Goal: Entertainment & Leisure: Participate in discussion

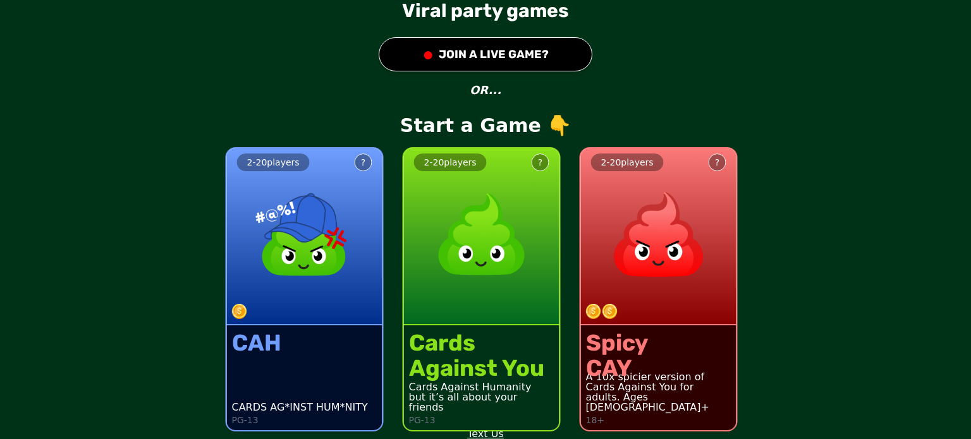
scroll to position [34, 0]
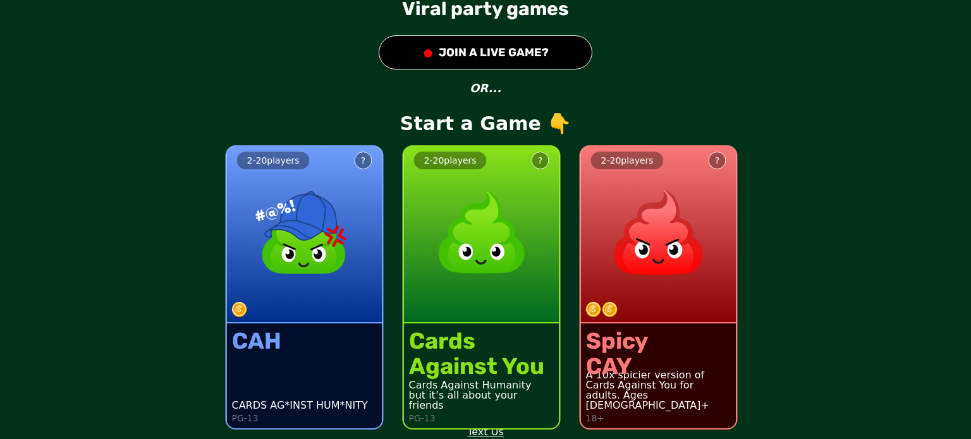
click at [484, 47] on button "● JOIN A LIVE GAME?" at bounding box center [486, 52] width 214 height 34
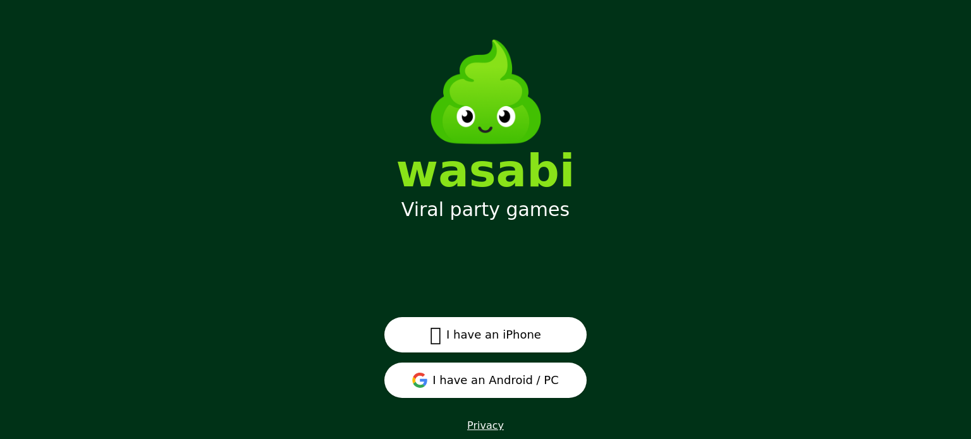
scroll to position [16, 0]
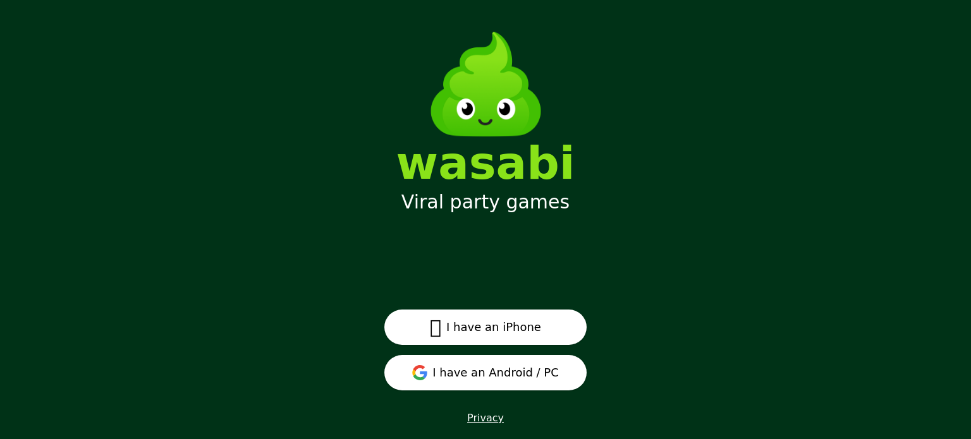
click at [491, 376] on button "I have an Android / PC" at bounding box center [485, 372] width 202 height 35
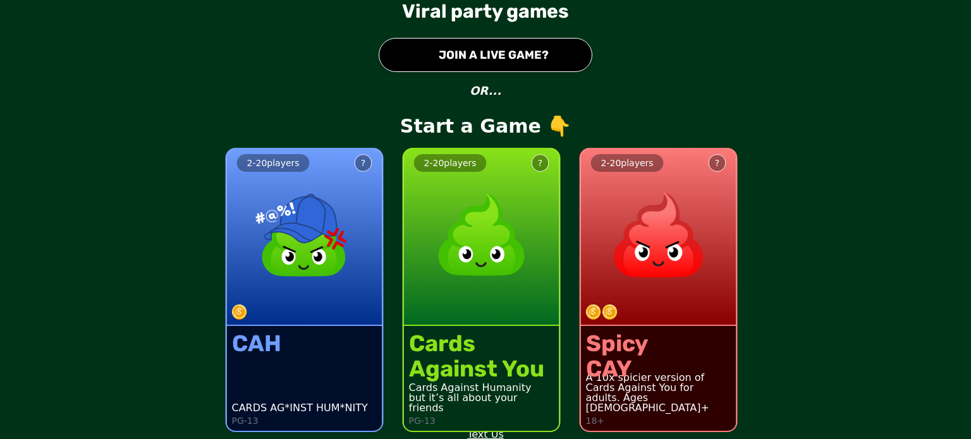
scroll to position [34, 0]
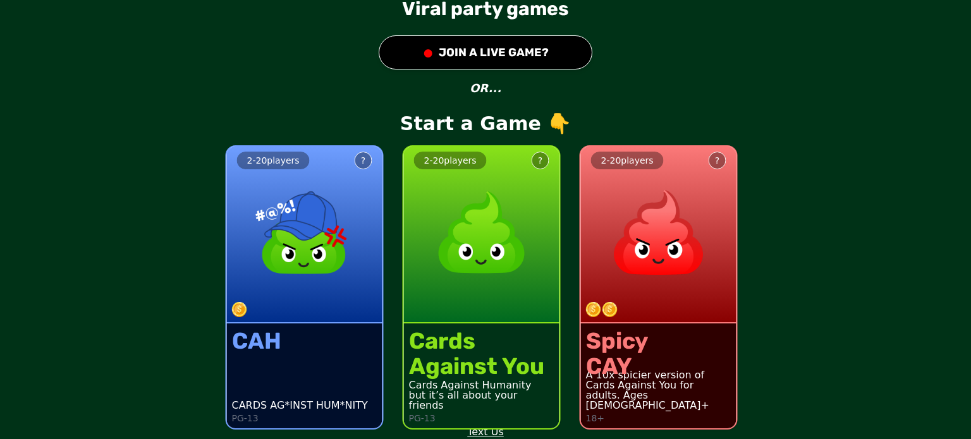
click at [488, 55] on button "● JOIN A LIVE GAME?" at bounding box center [486, 52] width 214 height 34
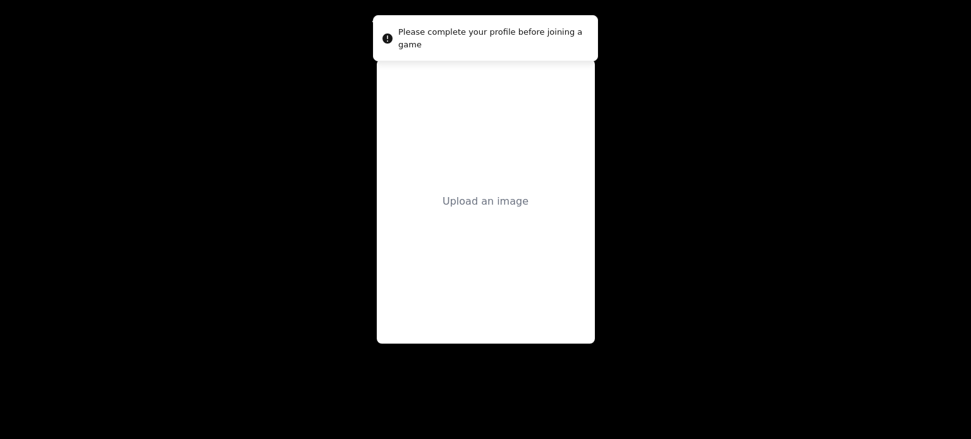
click at [693, 229] on main "ADD A PROFILE PIC Upload an image" at bounding box center [485, 219] width 971 height 439
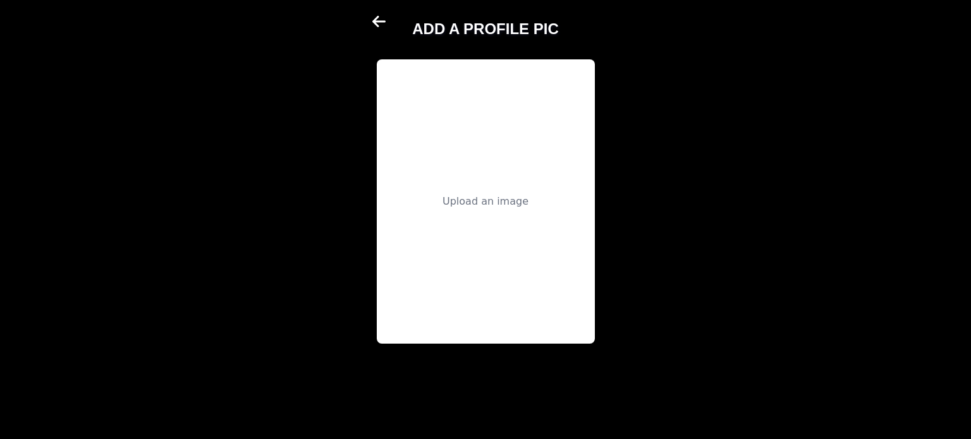
click at [377, 16] on icon at bounding box center [378, 21] width 13 height 11
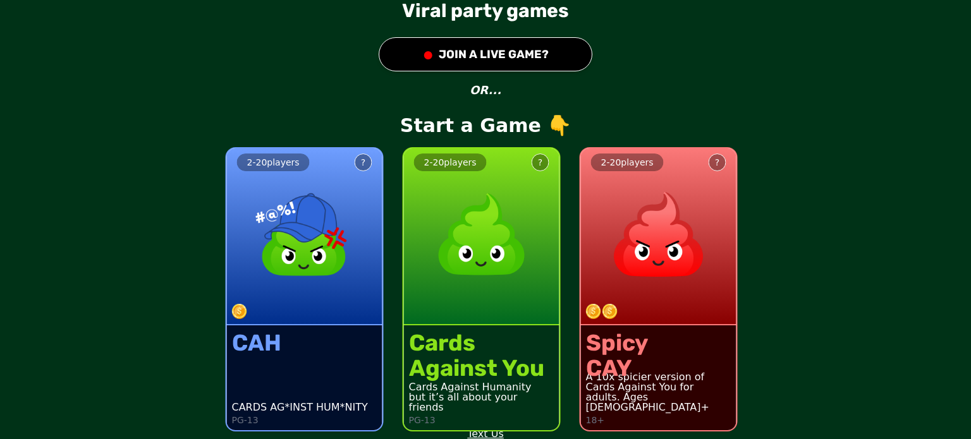
scroll to position [34, 0]
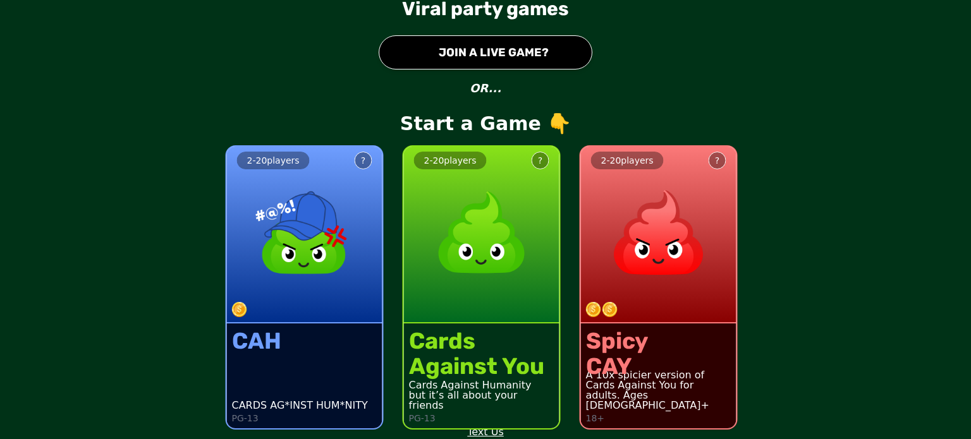
click at [504, 53] on button "● JOIN A LIVE GAME?" at bounding box center [486, 52] width 214 height 34
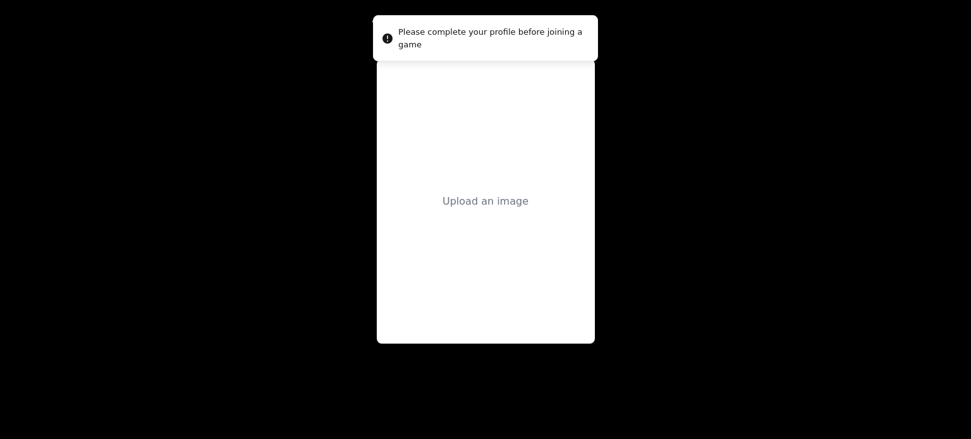
click at [489, 204] on div "Upload an image" at bounding box center [486, 201] width 86 height 15
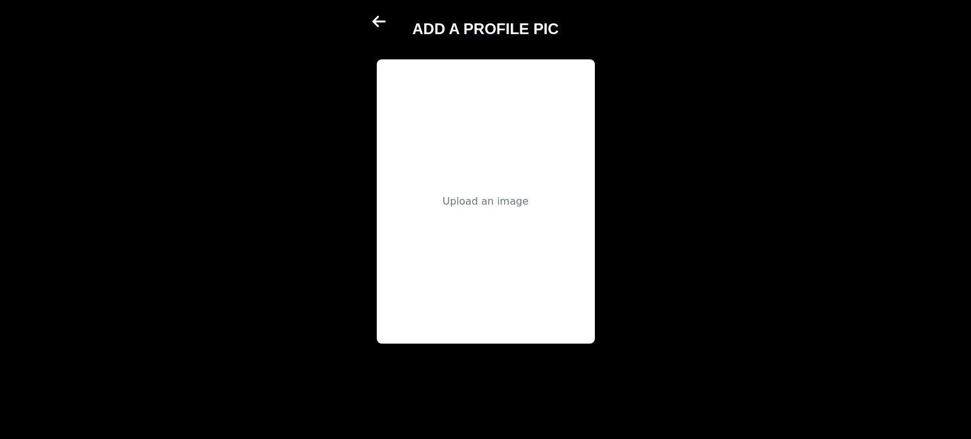
click at [375, 21] on icon at bounding box center [378, 21] width 13 height 11
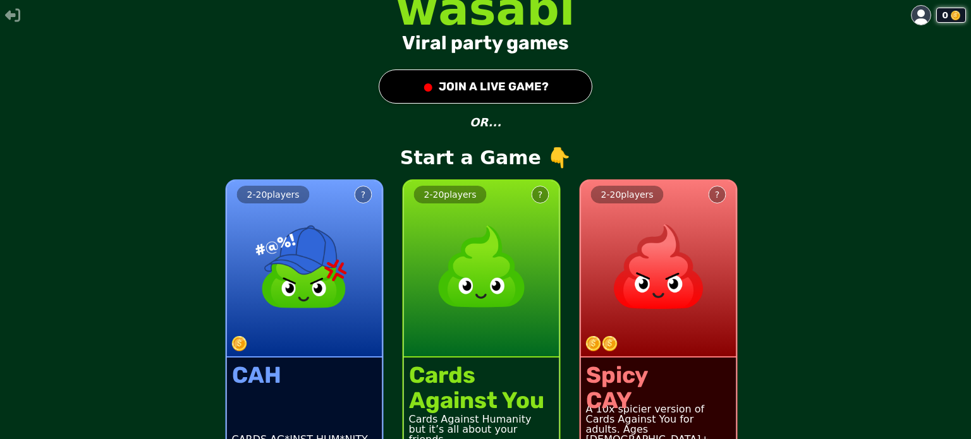
click at [465, 92] on button "● JOIN A LIVE GAME?" at bounding box center [486, 87] width 214 height 34
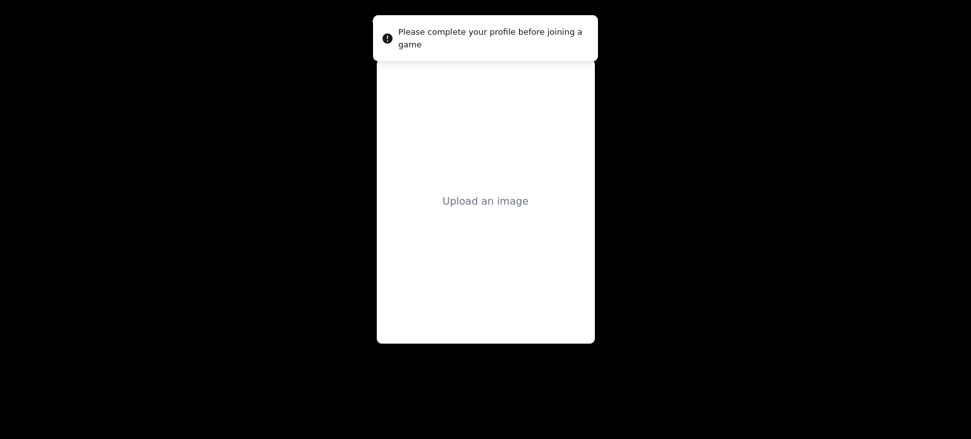
click at [460, 213] on div "Upload an image" at bounding box center [486, 201] width 218 height 284
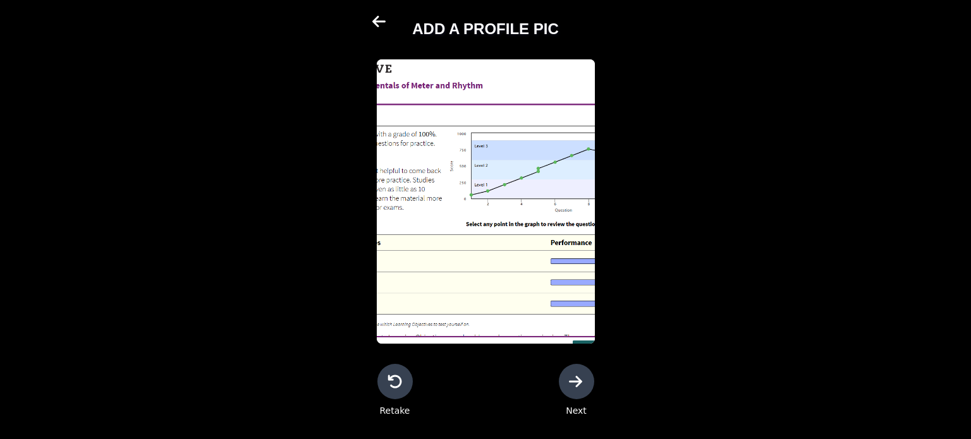
click at [563, 367] on button "Next" at bounding box center [576, 390] width 35 height 53
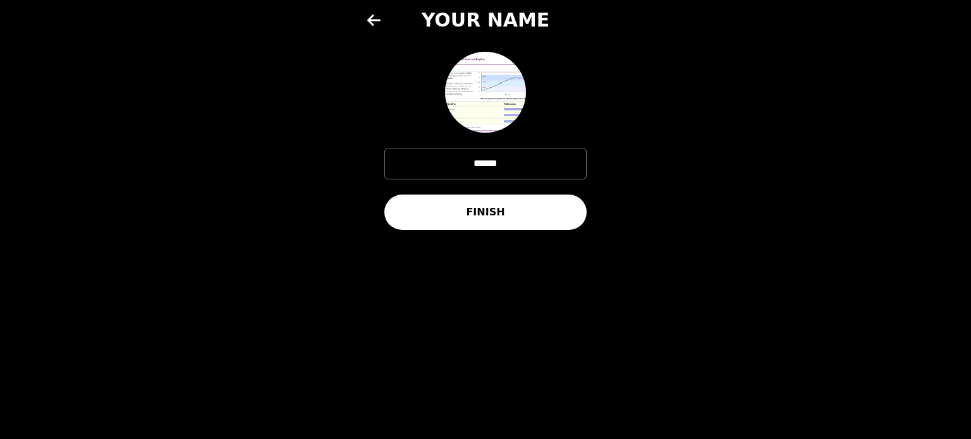
click at [493, 219] on button "FINISH" at bounding box center [485, 212] width 202 height 35
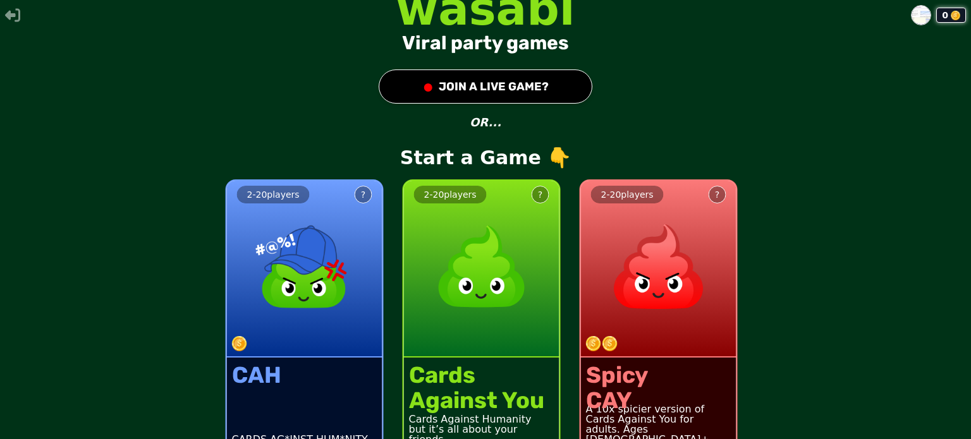
click at [523, 85] on button "● JOIN A LIVE GAME?" at bounding box center [486, 87] width 214 height 34
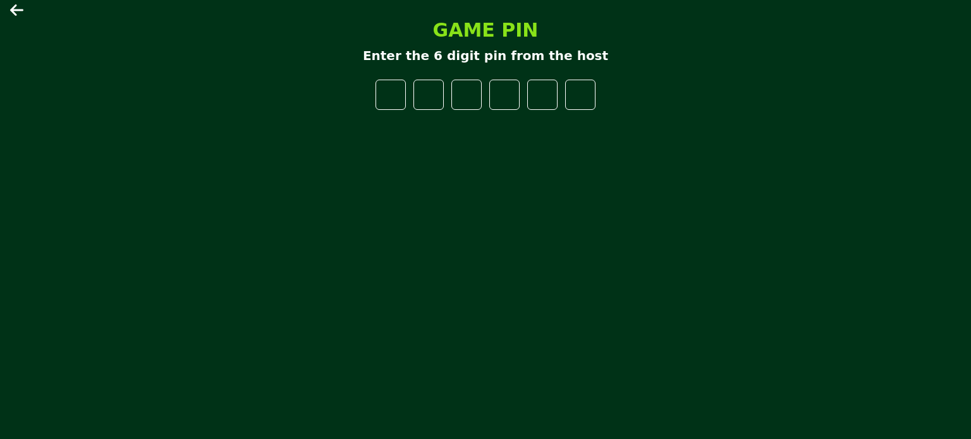
click at [433, 235] on div "GAME PIN Enter the 6 digit pin from the host" at bounding box center [485, 220] width 379 height 422
click at [384, 99] on input "number" at bounding box center [391, 95] width 30 height 30
type input "*"
click at [397, 90] on input "*" at bounding box center [391, 95] width 30 height 30
type input "*"
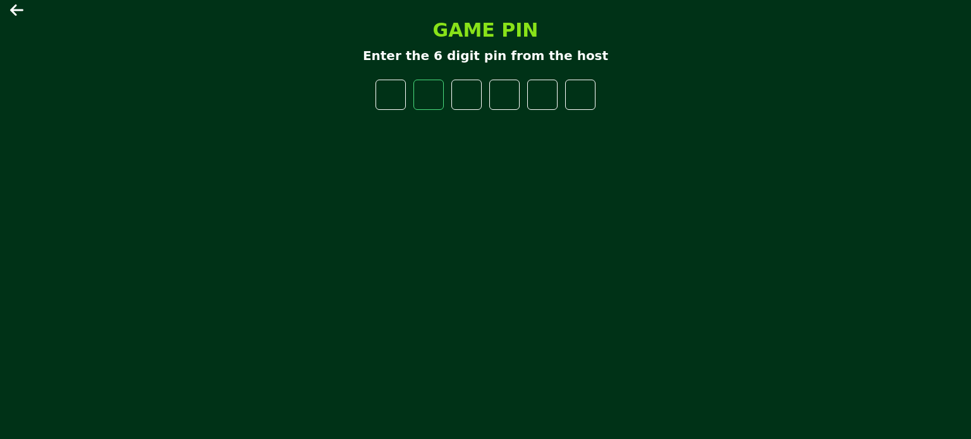
type input "*"
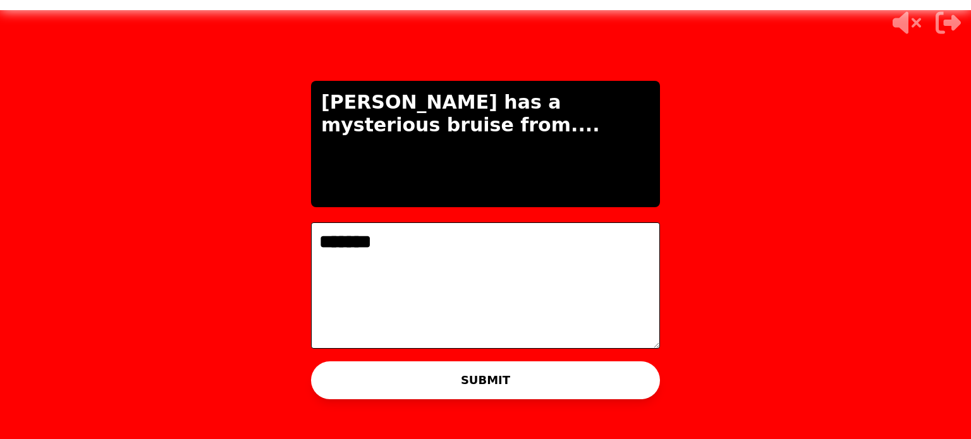
type textarea "******"
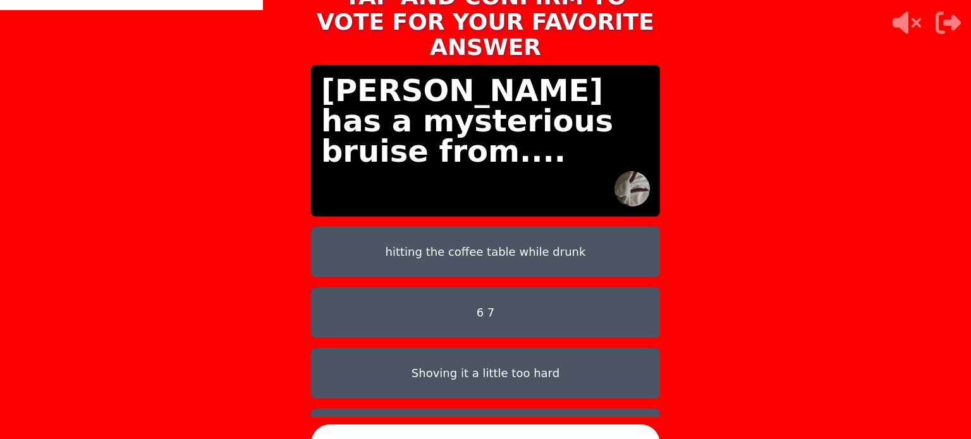
scroll to position [63, 0]
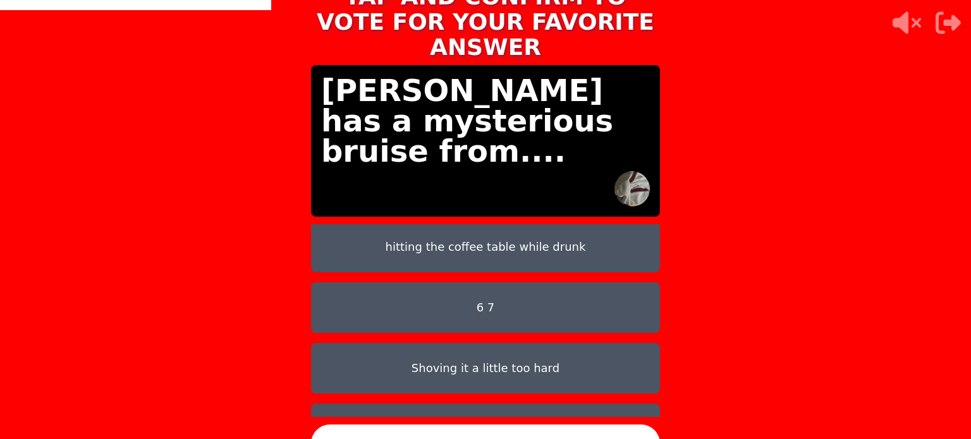
click at [488, 291] on button "6 7" at bounding box center [485, 308] width 349 height 51
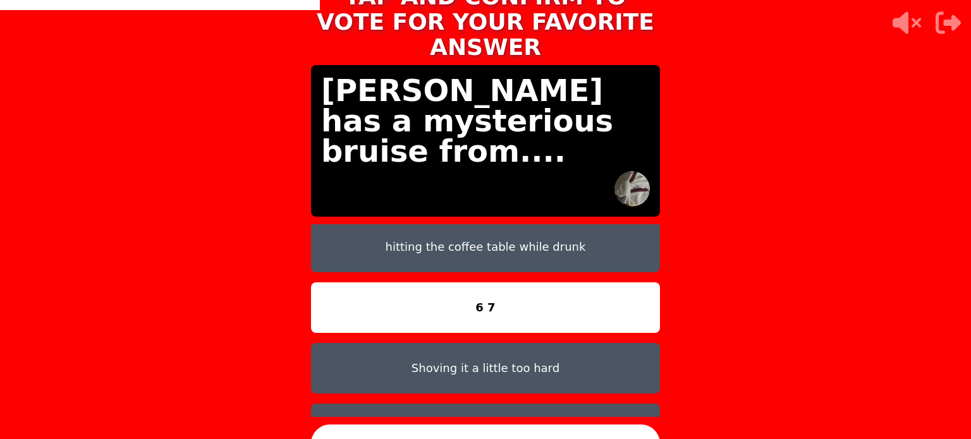
click at [482, 355] on button "Shoving it a little too hard" at bounding box center [485, 368] width 349 height 51
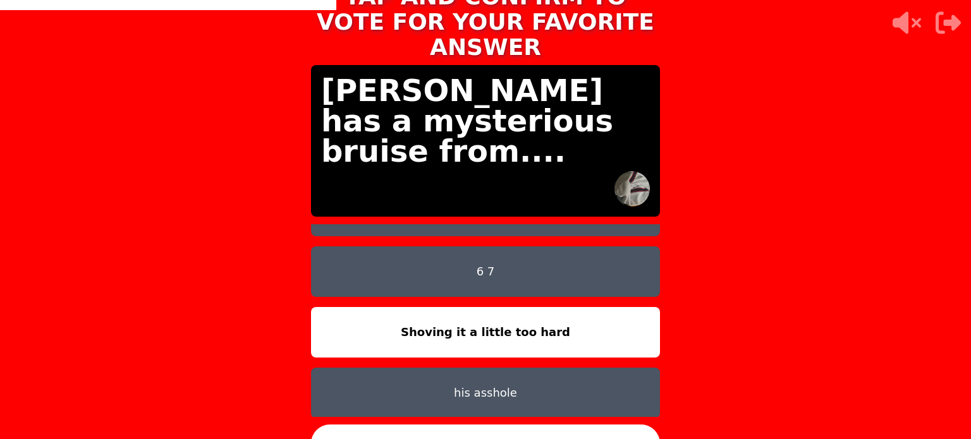
scroll to position [101, 0]
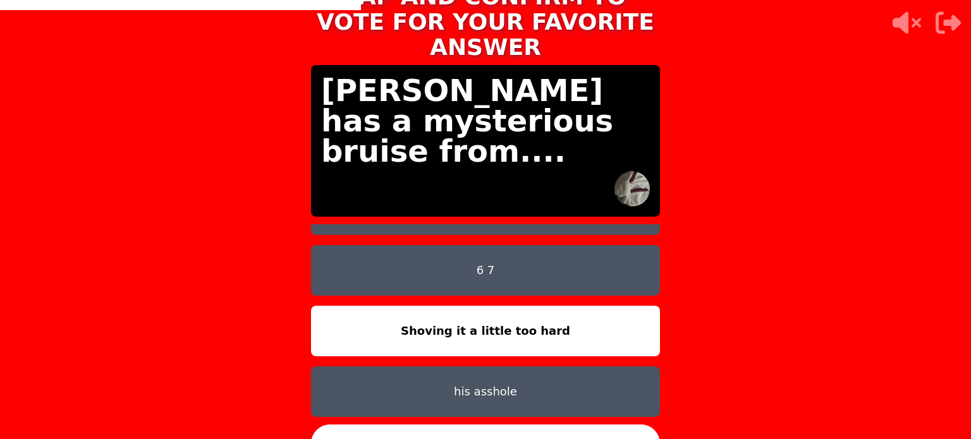
click at [487, 425] on button "CONFIRM" at bounding box center [485, 444] width 349 height 38
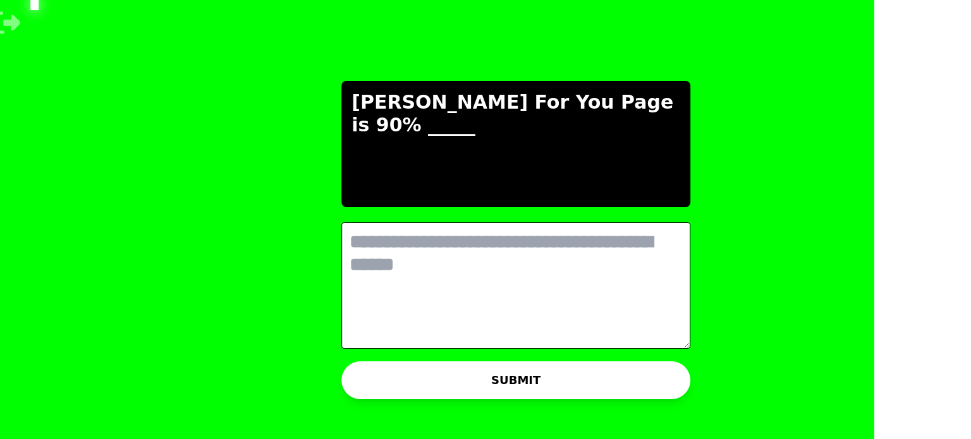
scroll to position [0, 0]
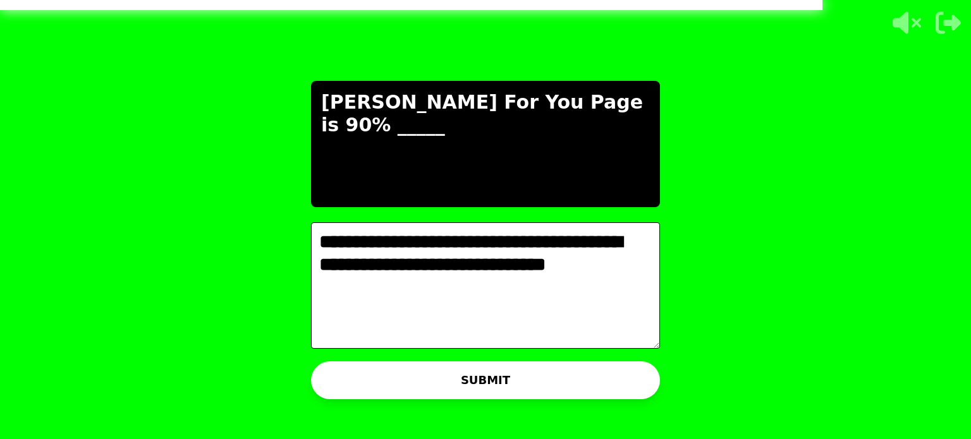
type textarea "**********"
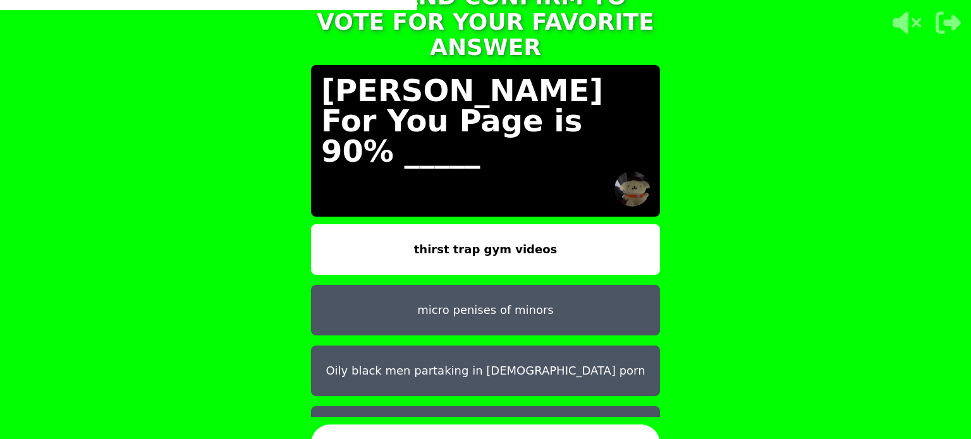
click at [442, 353] on button "Oily black men partaking in [DEMOGRAPHIC_DATA] porn" at bounding box center [485, 371] width 349 height 51
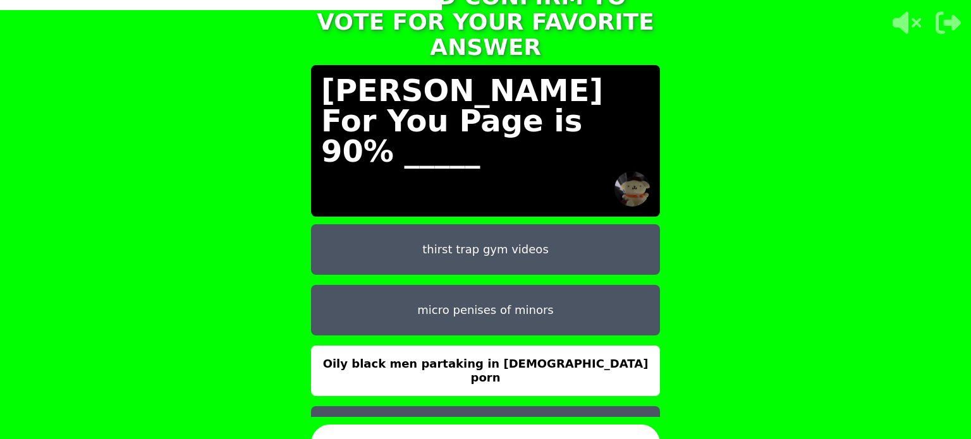
click at [512, 425] on button "CONFIRM" at bounding box center [485, 444] width 349 height 38
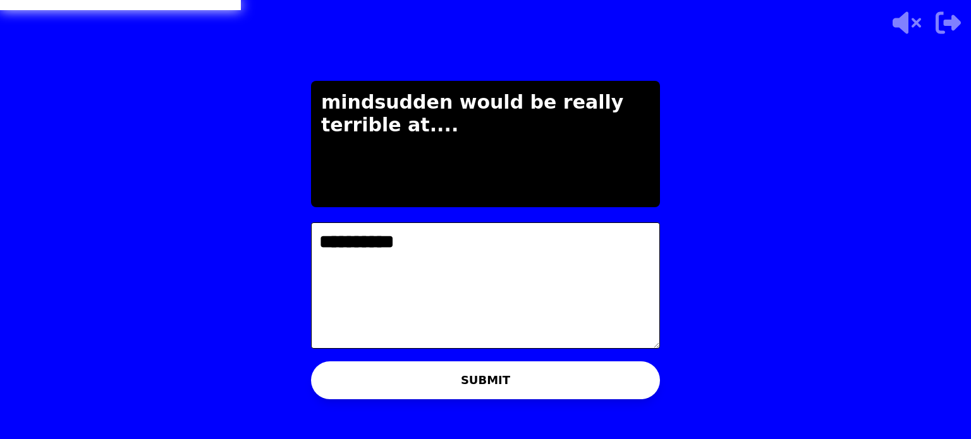
type textarea "**********"
click at [463, 379] on button "SUBMIT" at bounding box center [485, 381] width 349 height 38
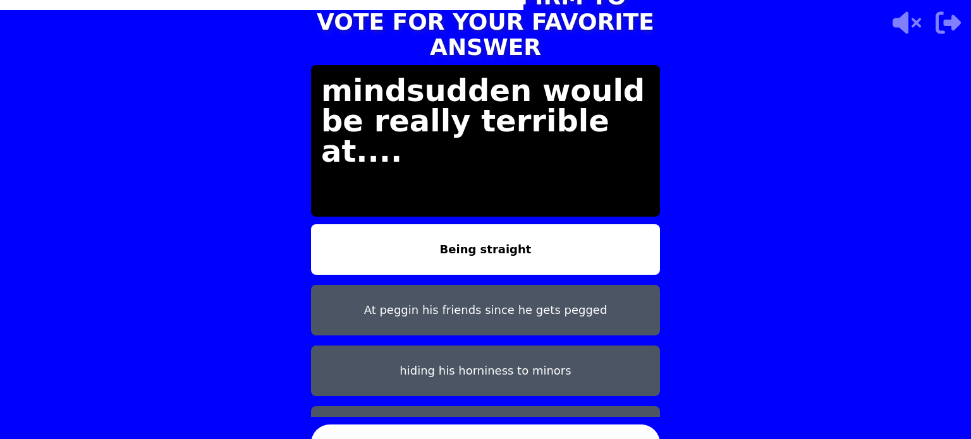
click at [485, 361] on button "hiding his horniness to minors" at bounding box center [485, 371] width 349 height 51
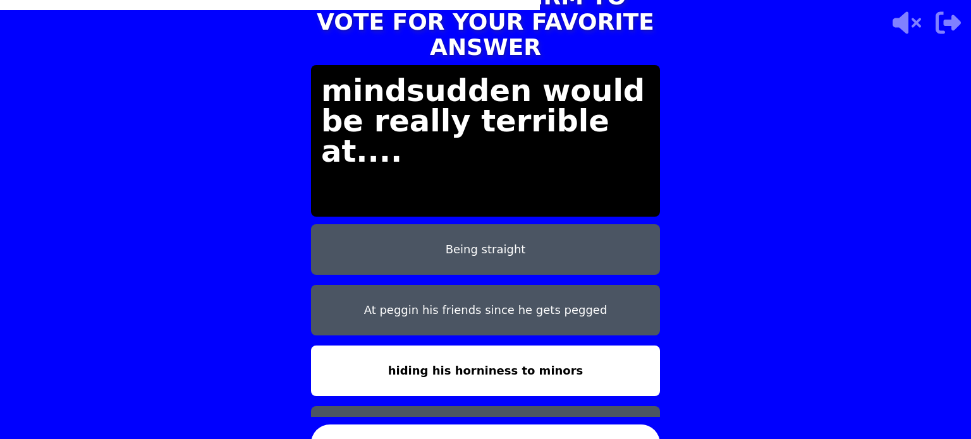
click at [509, 300] on button "At peggin his friends since he gets pegged" at bounding box center [485, 310] width 349 height 51
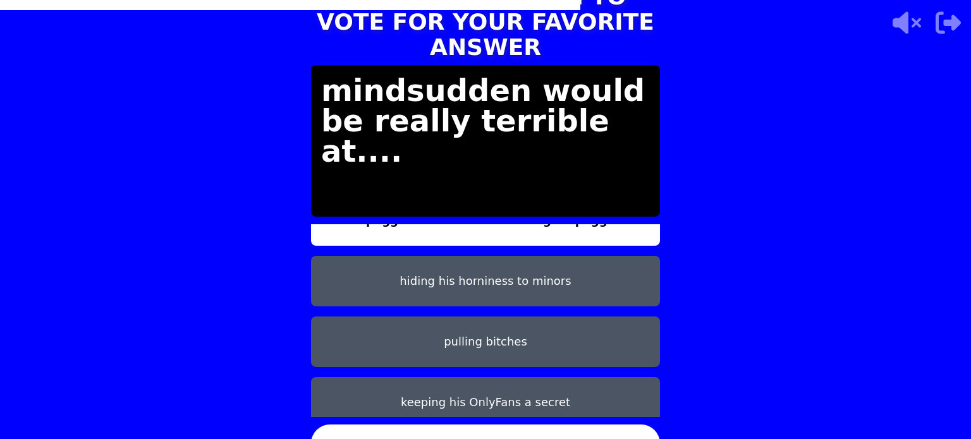
scroll to position [101, 0]
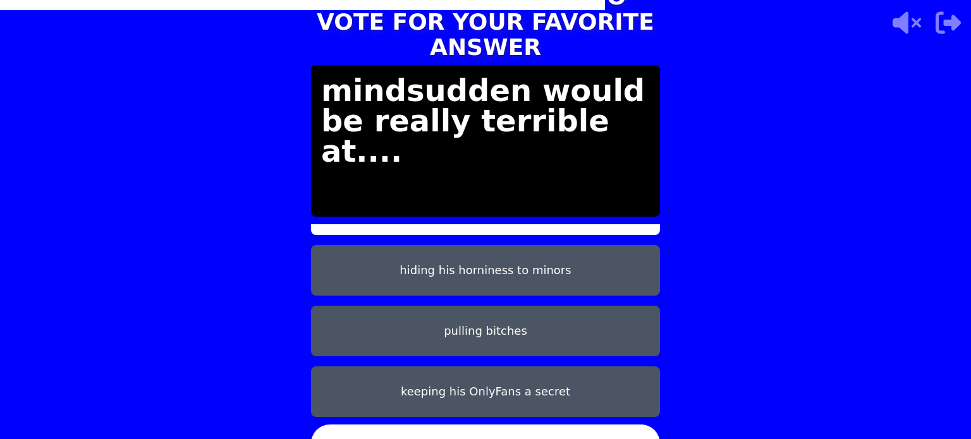
click at [520, 425] on button "CONFIRM" at bounding box center [485, 444] width 349 height 38
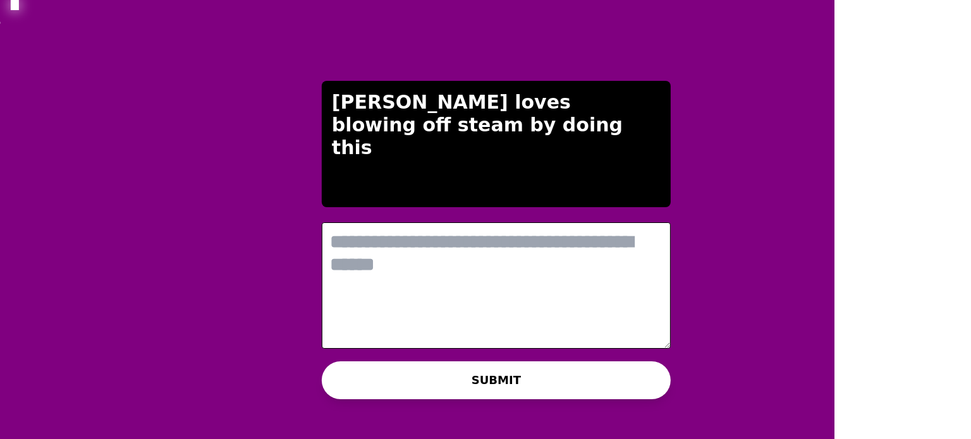
scroll to position [0, 0]
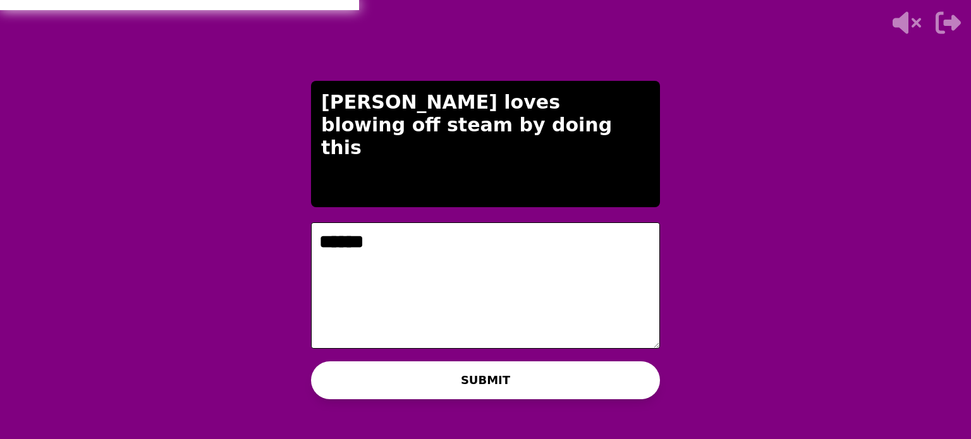
type textarea "******"
click at [390, 376] on button "SUBMIT" at bounding box center [485, 381] width 349 height 38
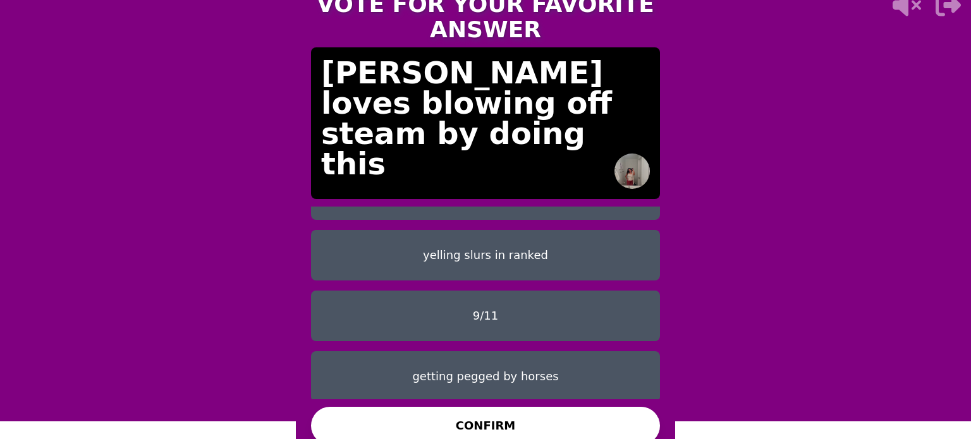
scroll to position [101, 0]
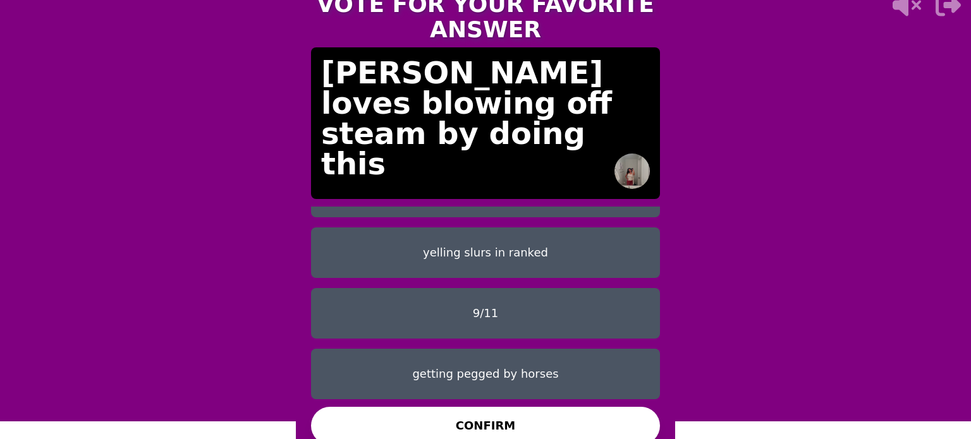
click at [501, 250] on button "yelling slurs in ranked" at bounding box center [485, 253] width 349 height 51
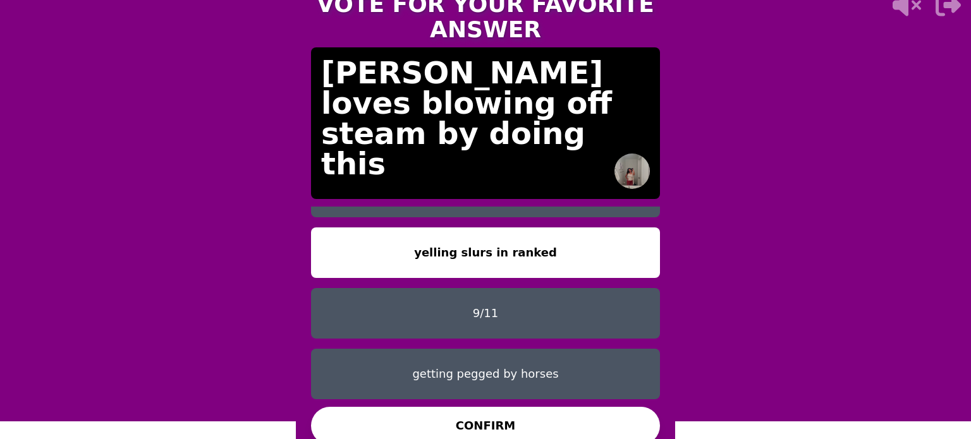
click at [516, 293] on button "9/11" at bounding box center [485, 313] width 349 height 51
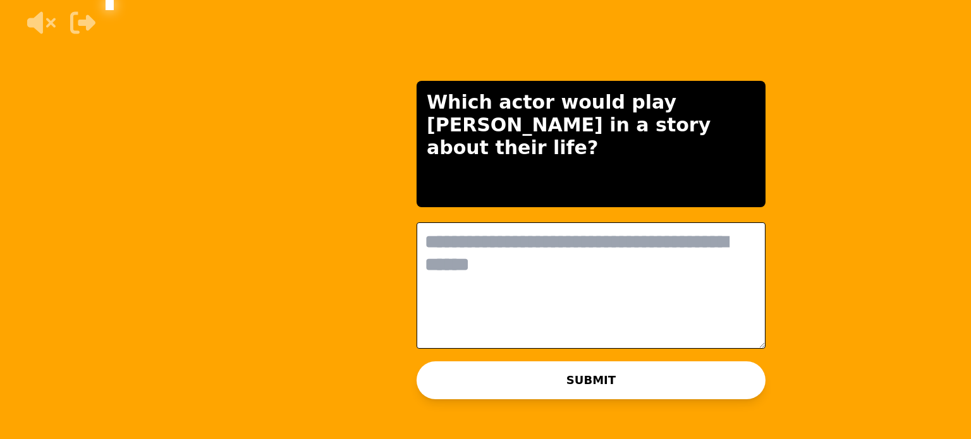
scroll to position [0, 0]
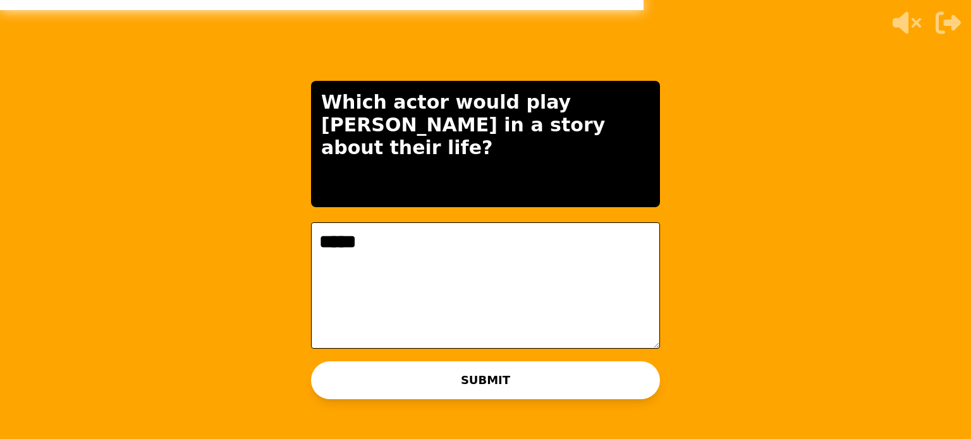
type textarea "*****"
click at [556, 393] on button "SUBMIT" at bounding box center [485, 381] width 349 height 38
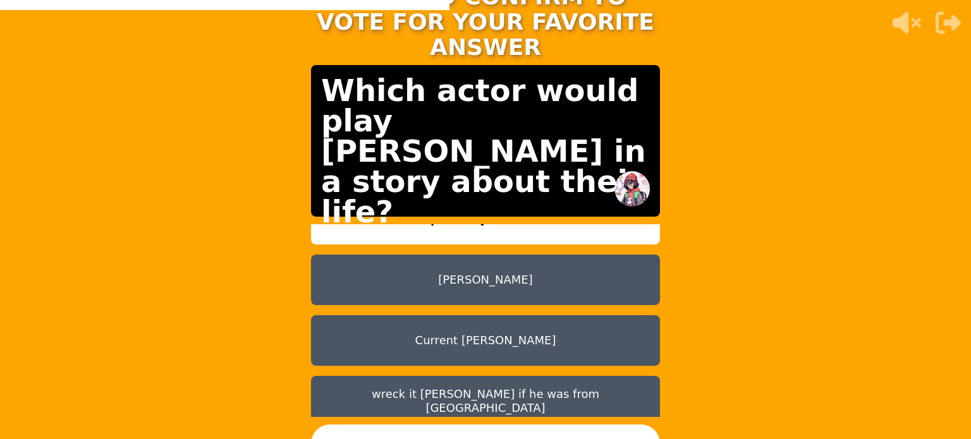
scroll to position [101, 0]
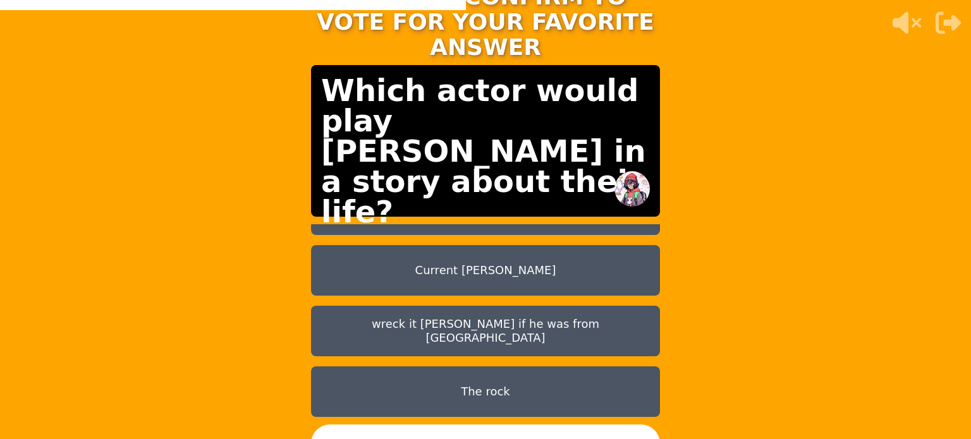
click at [530, 324] on button "wreck it [PERSON_NAME] if he was from [GEOGRAPHIC_DATA]" at bounding box center [485, 331] width 349 height 51
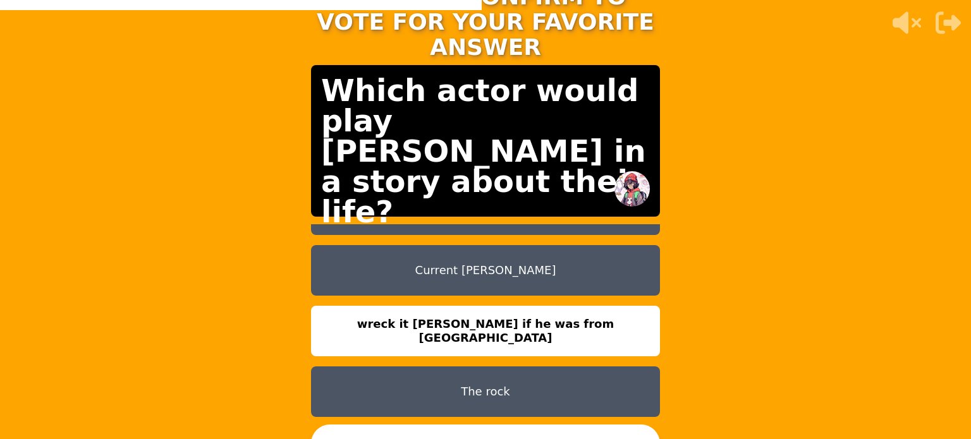
click at [533, 425] on button "CONFIRM" at bounding box center [485, 444] width 349 height 38
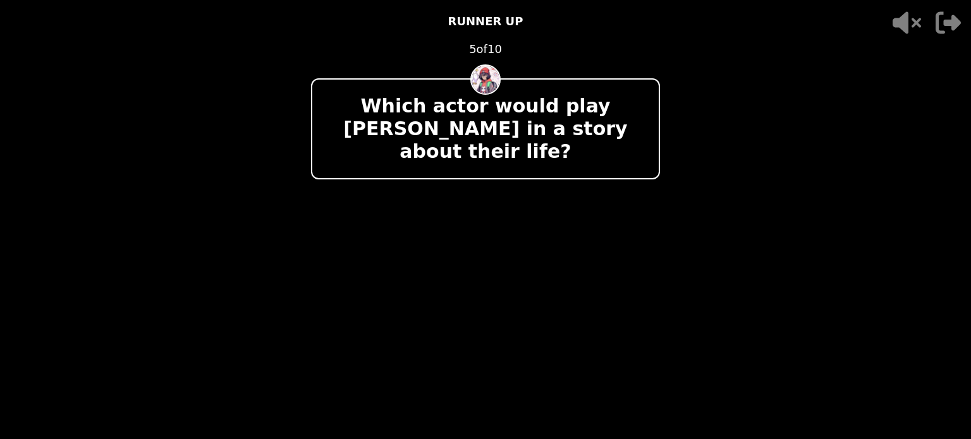
scroll to position [0, 0]
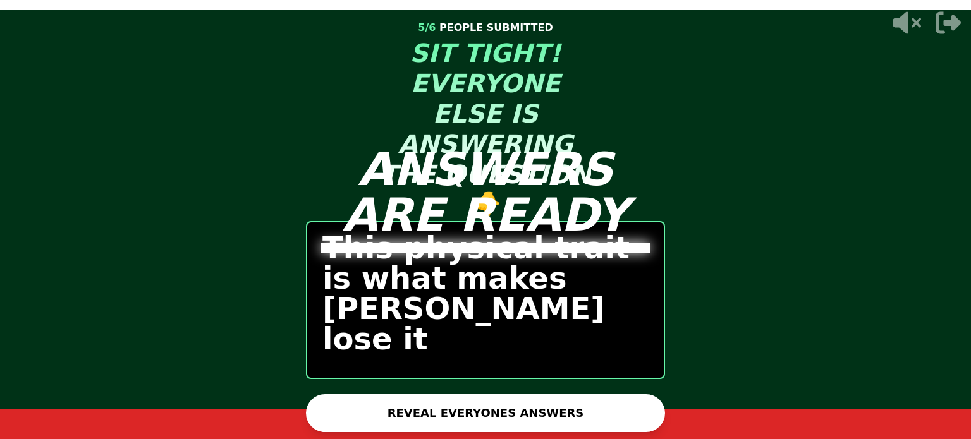
click at [461, 404] on button "REVEAL EVERYONES ANSWERS" at bounding box center [485, 413] width 359 height 38
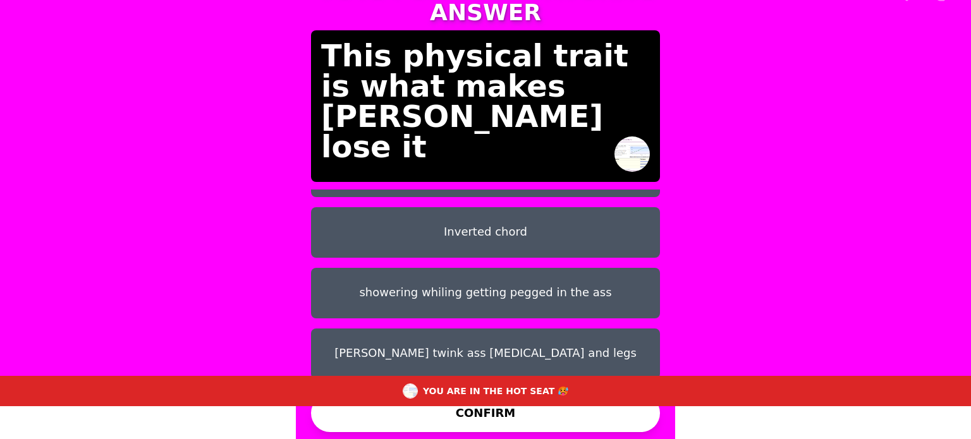
scroll to position [68, 0]
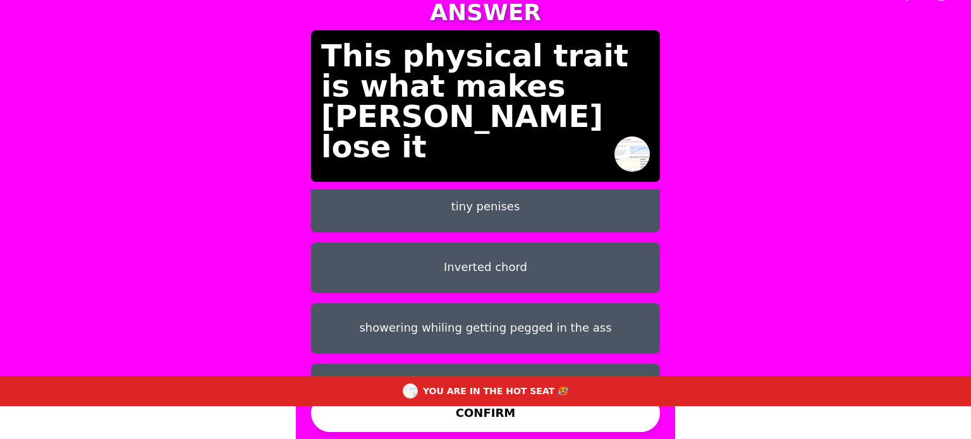
click at [483, 243] on button "Inverted chord" at bounding box center [485, 268] width 349 height 51
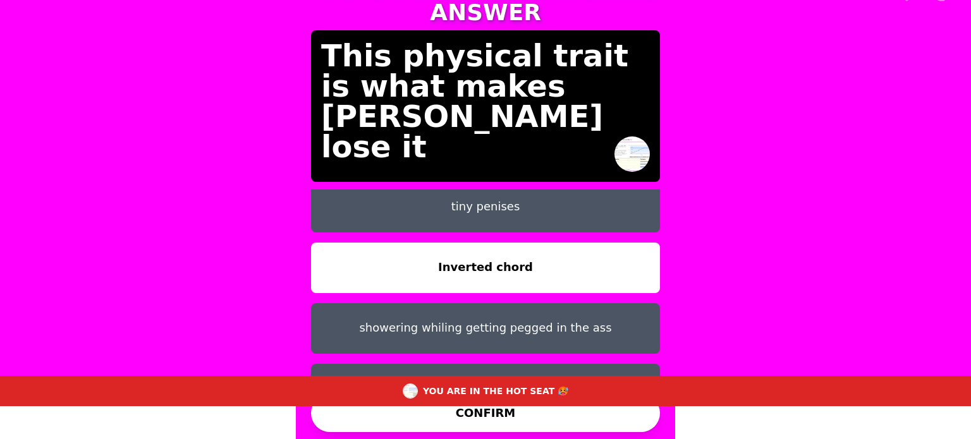
click at [531, 422] on button "CONFIRM" at bounding box center [485, 413] width 349 height 38
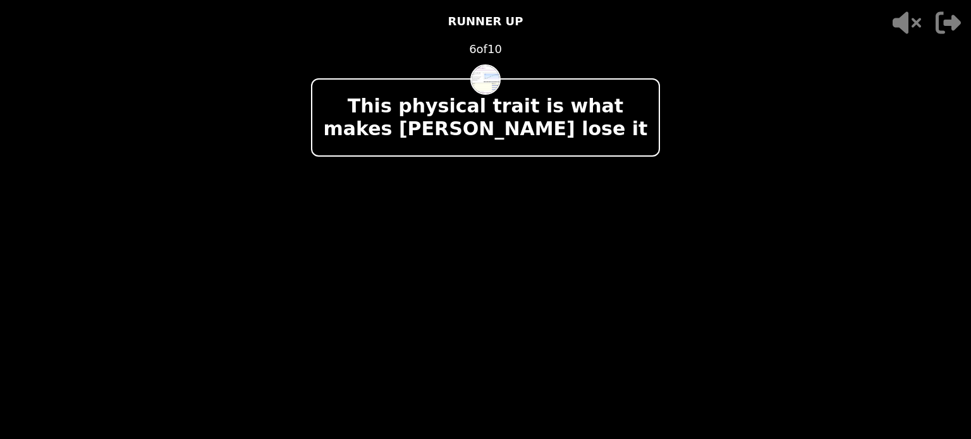
scroll to position [0, 0]
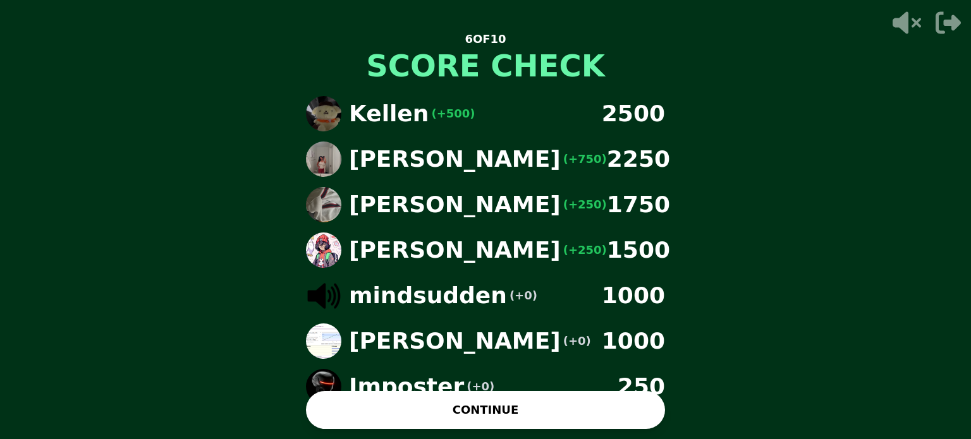
click at [583, 418] on button "CONTINUE" at bounding box center [485, 410] width 359 height 38
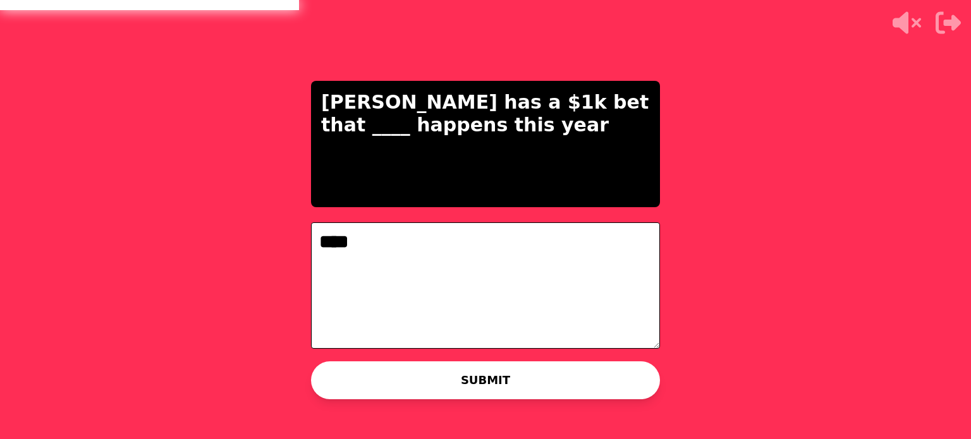
type textarea "****"
click at [486, 386] on button "SUBMIT" at bounding box center [485, 381] width 349 height 38
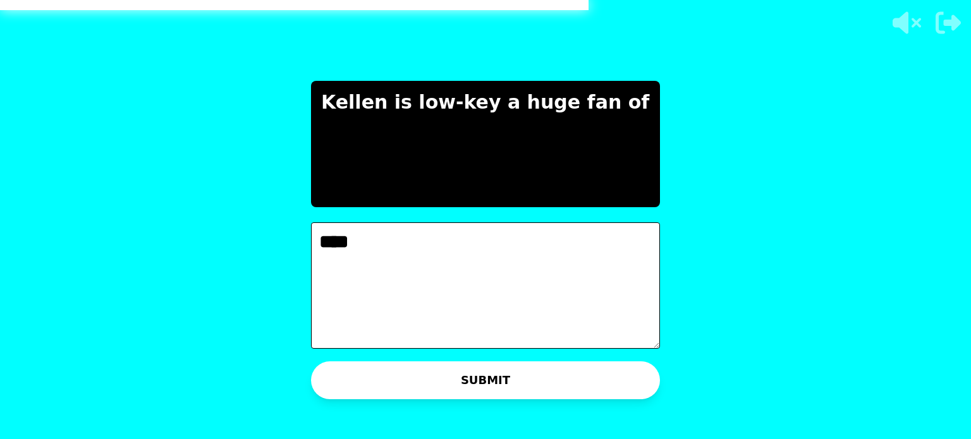
type textarea "****"
click at [546, 376] on button "SUBMIT" at bounding box center [485, 381] width 349 height 38
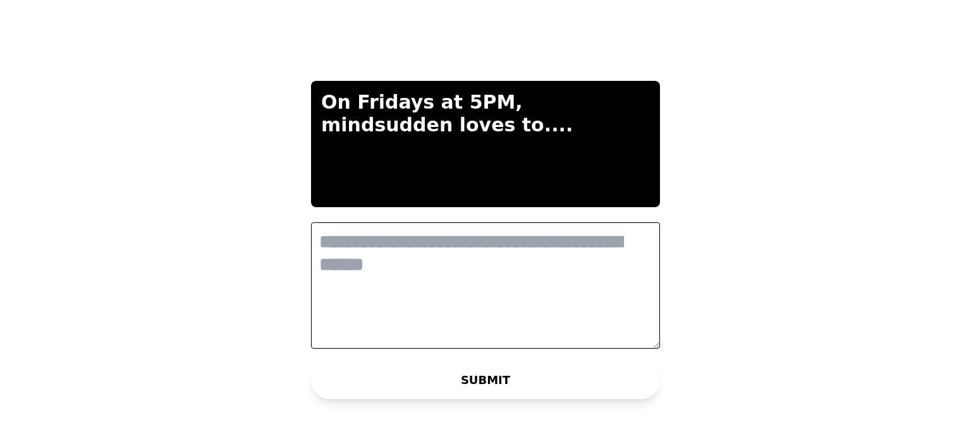
click at [376, 254] on textarea at bounding box center [485, 286] width 349 height 126
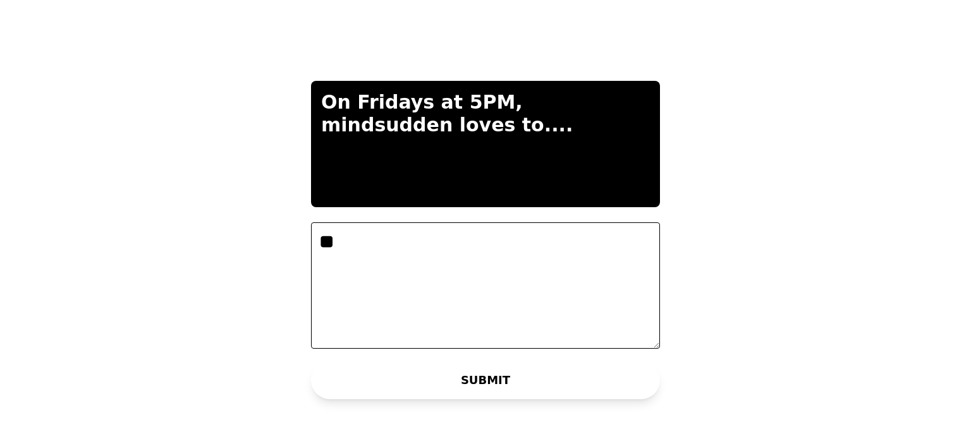
type textarea "*"
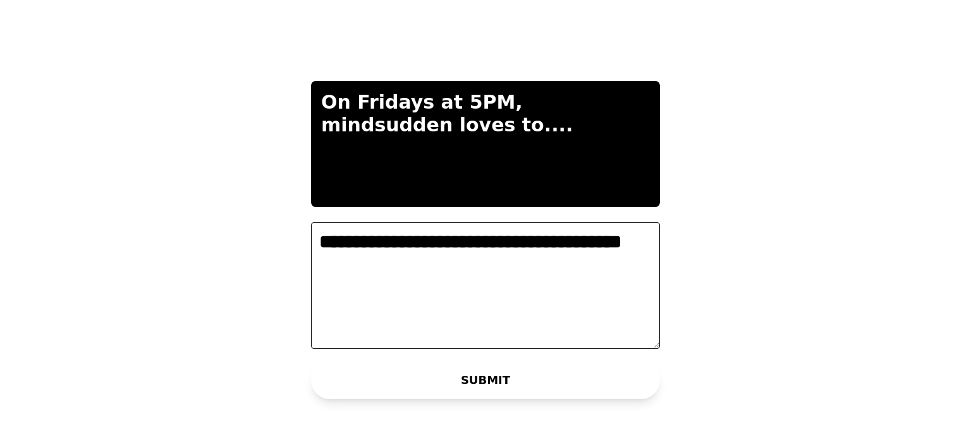
type textarea "**********"
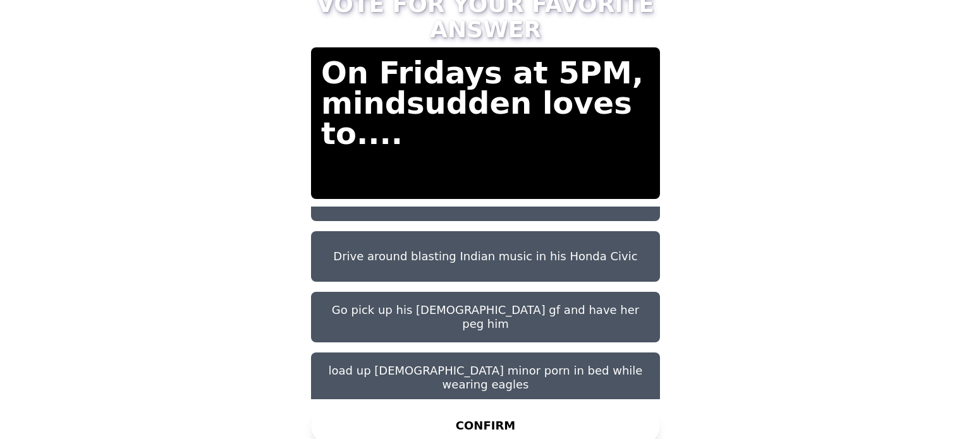
scroll to position [101, 0]
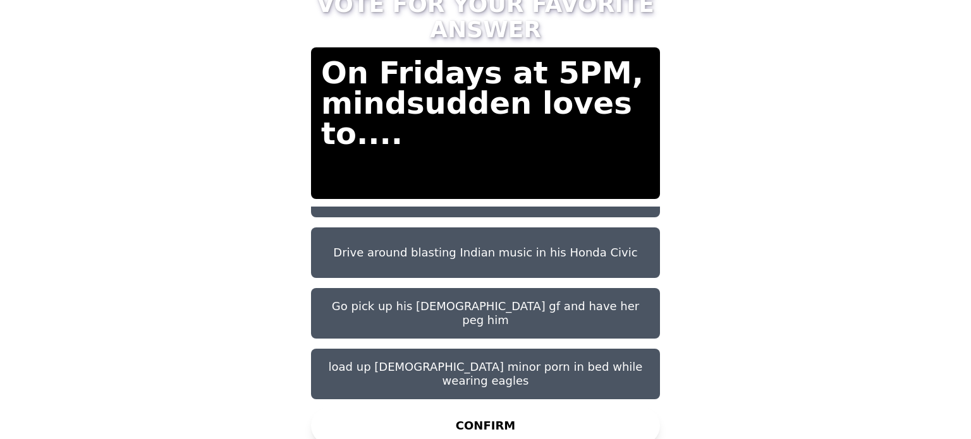
click at [481, 242] on button "Drive around blasting Indian music in his Honda Civic" at bounding box center [485, 253] width 349 height 51
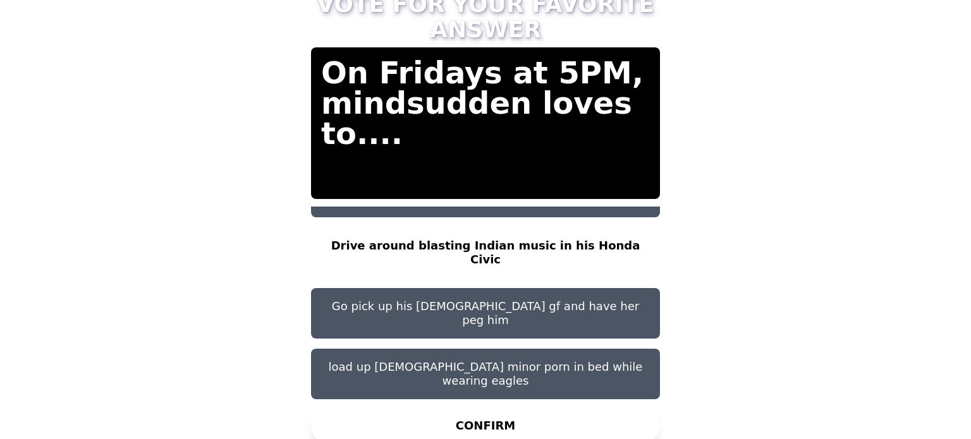
click at [515, 416] on button "CONFIRM" at bounding box center [485, 426] width 349 height 38
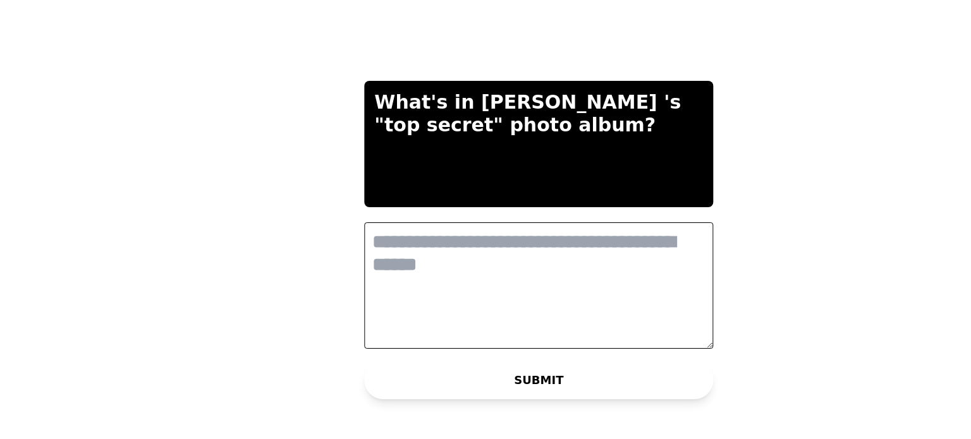
scroll to position [0, 0]
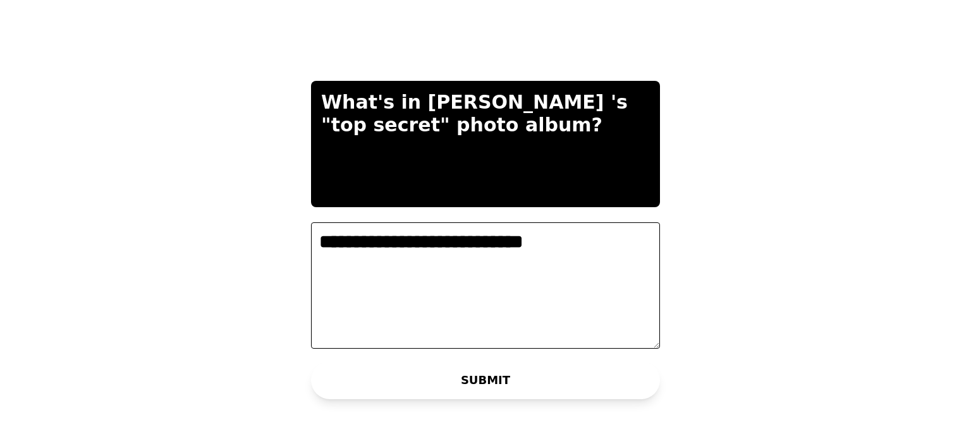
type textarea "**********"
click at [522, 376] on button "SUBMIT" at bounding box center [485, 381] width 349 height 38
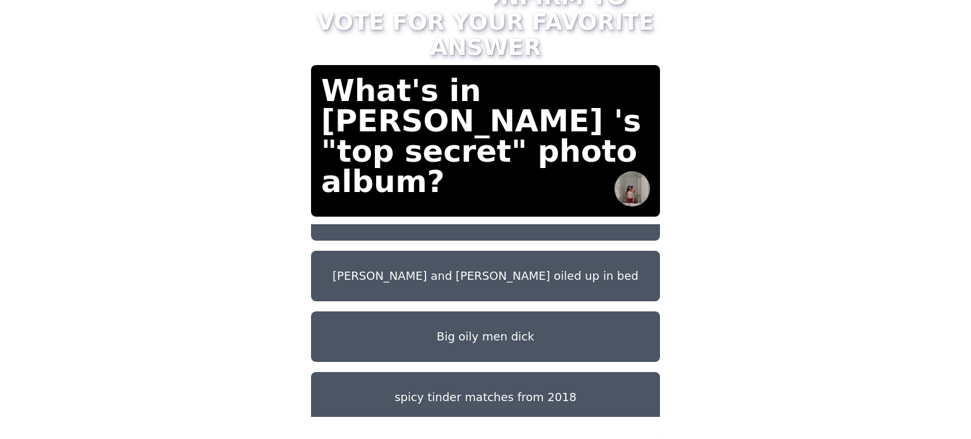
scroll to position [101, 0]
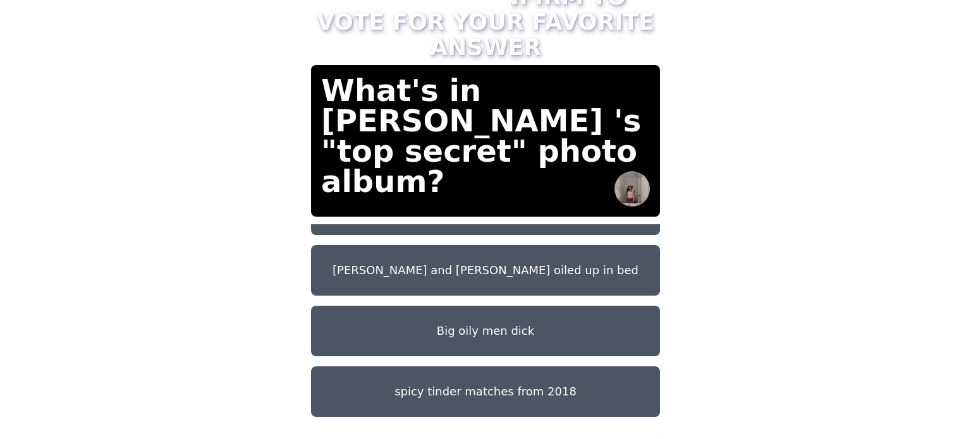
click at [531, 250] on button "[PERSON_NAME] and [PERSON_NAME] oiled up in bed" at bounding box center [485, 270] width 349 height 51
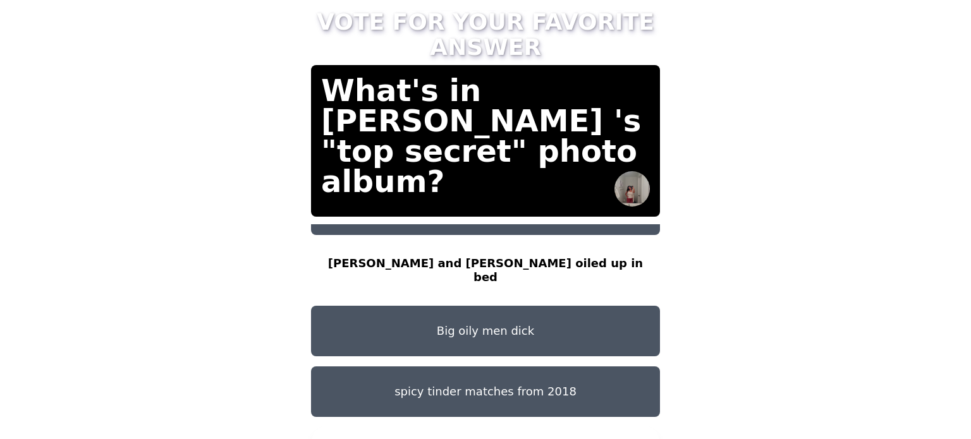
click at [554, 425] on button "CONFIRM" at bounding box center [485, 444] width 349 height 38
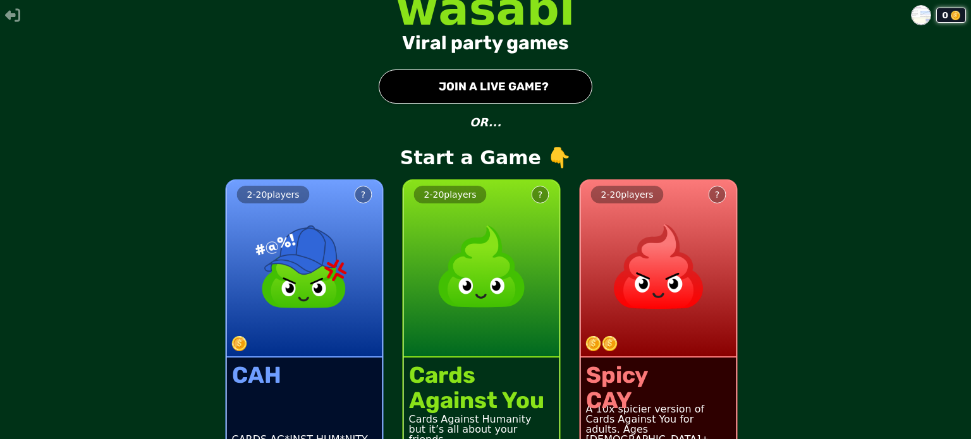
click at [473, 82] on button "● JOIN A LIVE GAME?" at bounding box center [486, 87] width 214 height 34
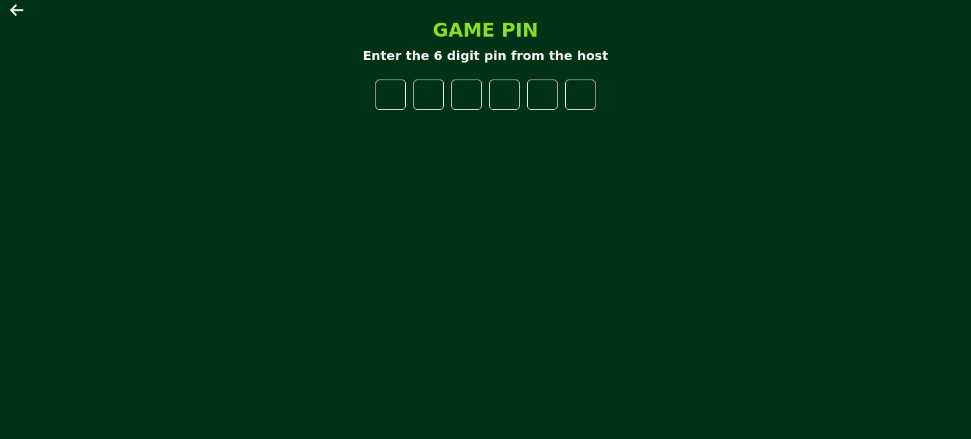
type input "*"
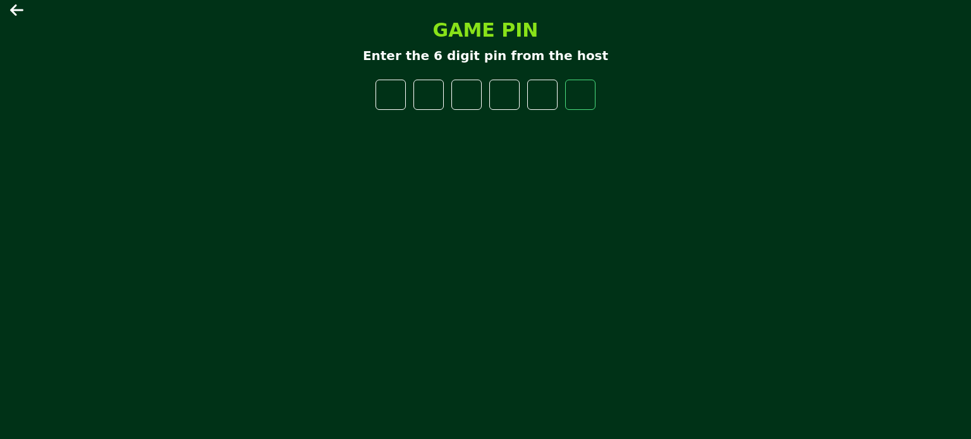
type input "*"
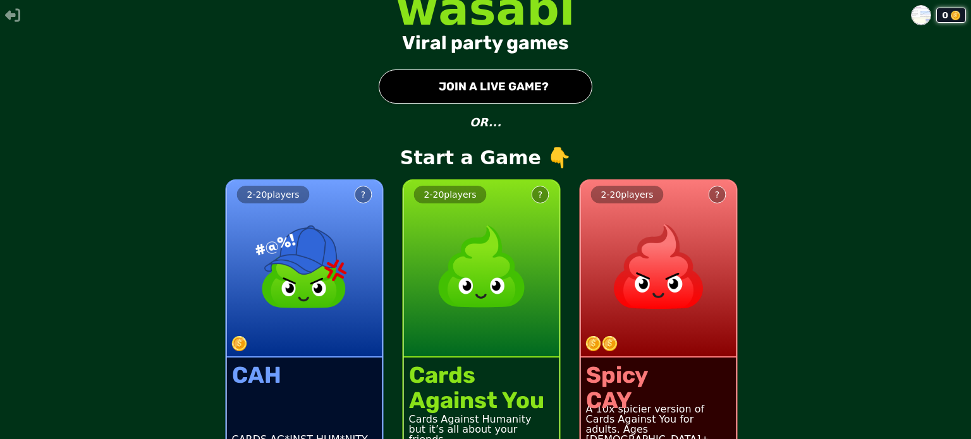
click at [515, 94] on button "● JOIN A LIVE GAME?" at bounding box center [486, 87] width 214 height 34
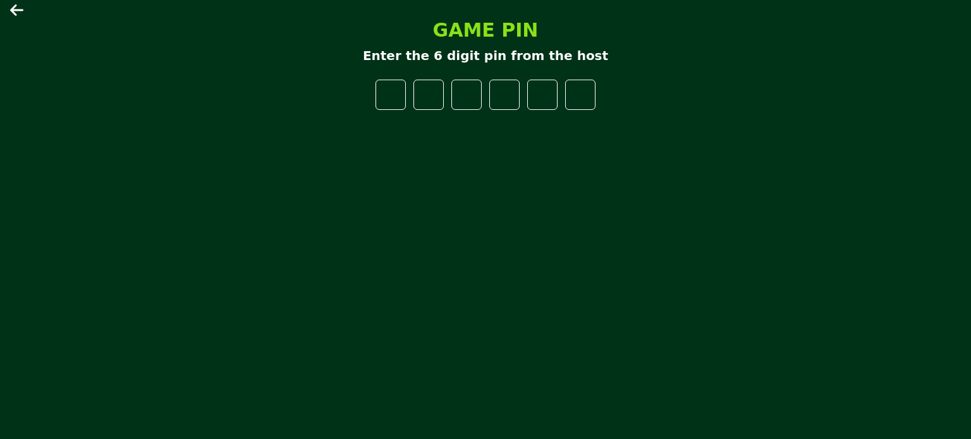
type input "*"
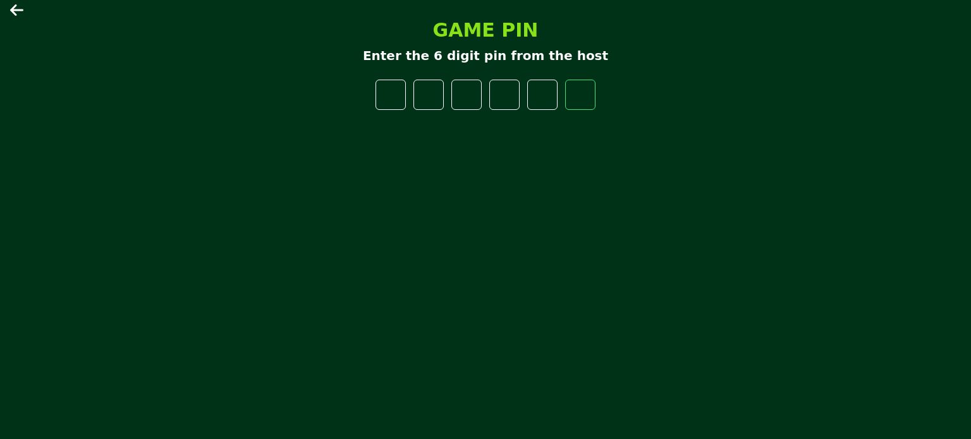
type input "*"
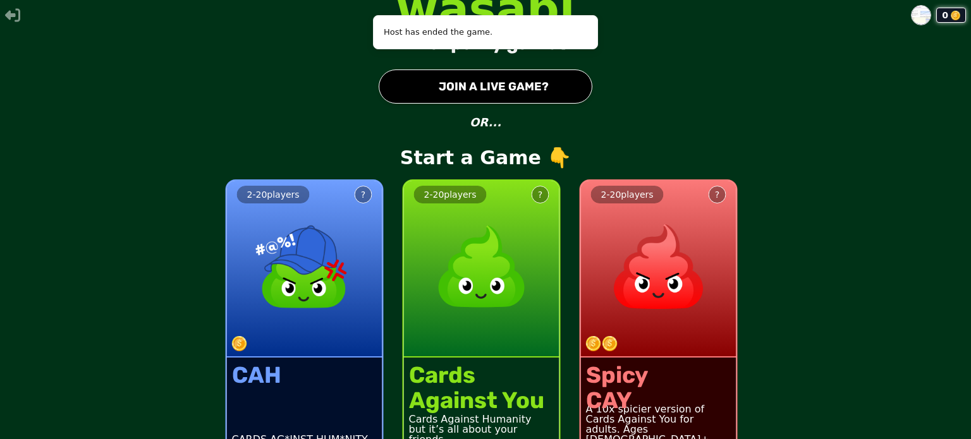
click at [506, 95] on button "● JOIN A LIVE GAME?" at bounding box center [486, 87] width 214 height 34
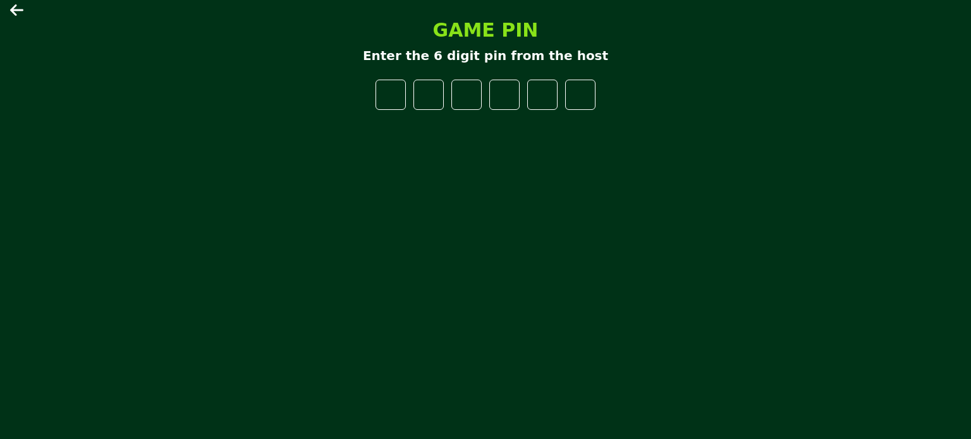
type input "*"
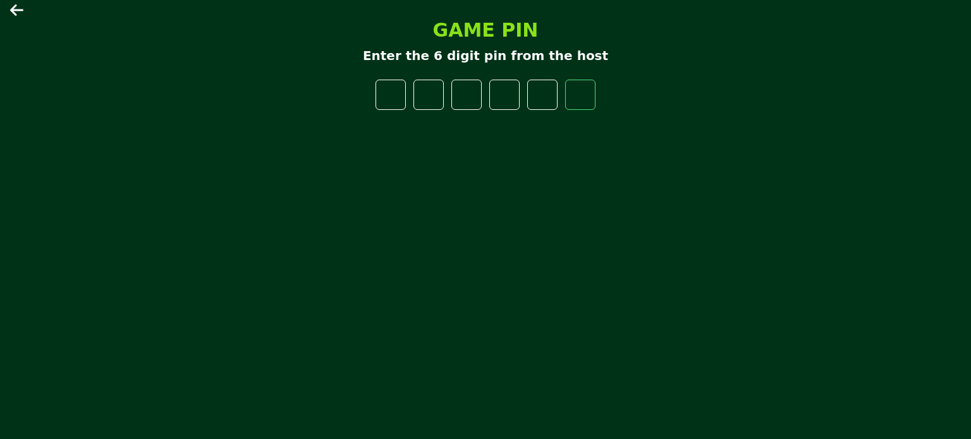
type input "*"
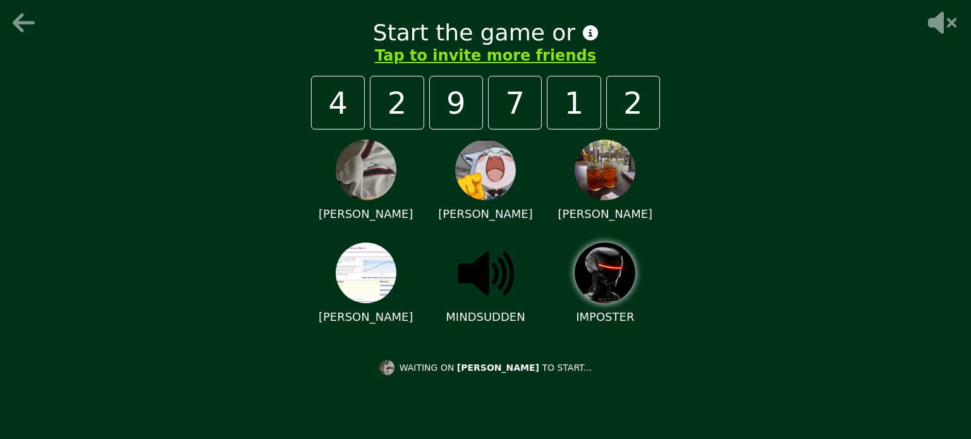
click at [583, 28] on icon at bounding box center [590, 32] width 15 height 15
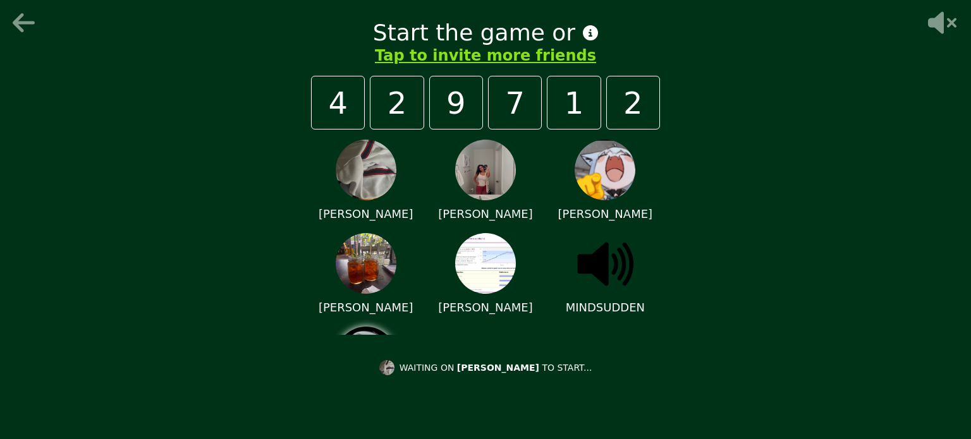
click at [463, 251] on img at bounding box center [485, 263] width 61 height 61
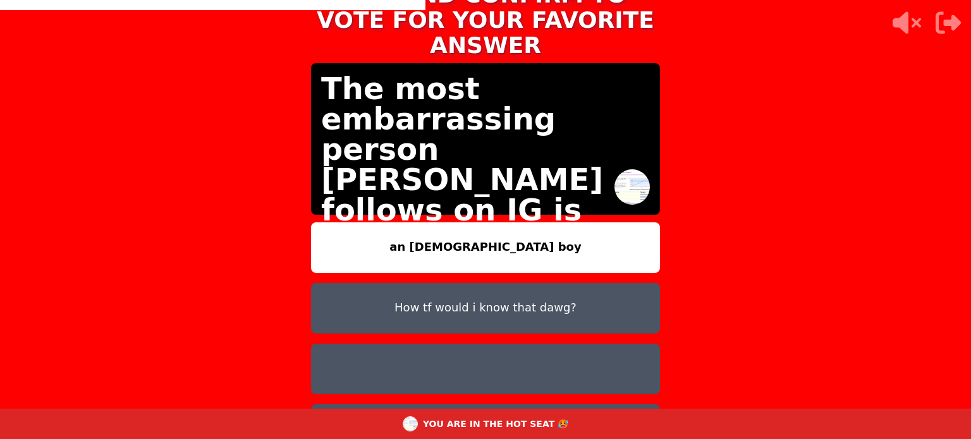
click at [472, 344] on button at bounding box center [485, 369] width 349 height 51
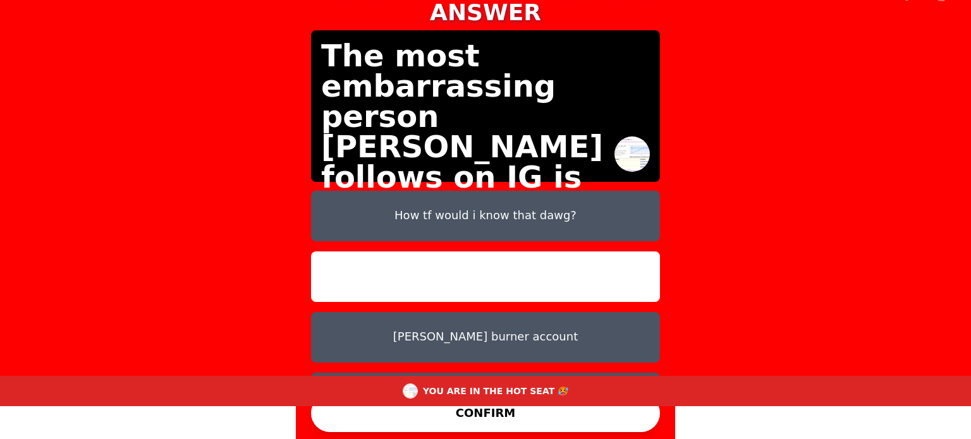
scroll to position [63, 0]
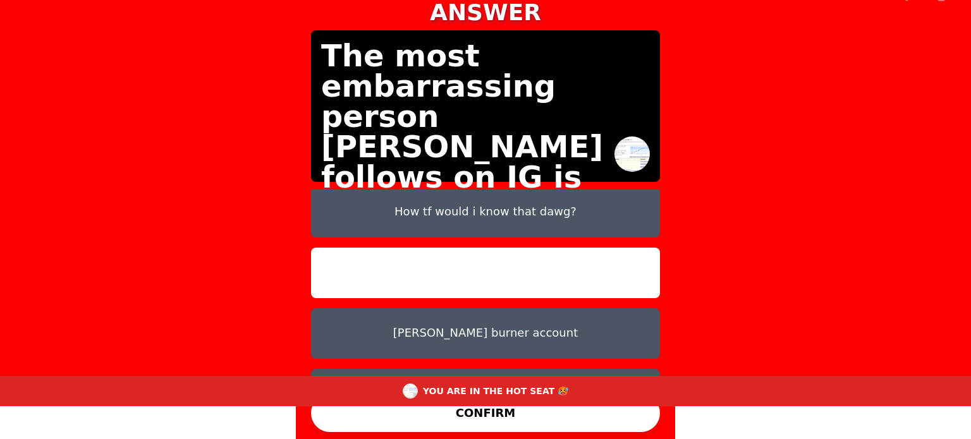
click at [513, 187] on button "How tf would i know that dawg?" at bounding box center [485, 212] width 349 height 51
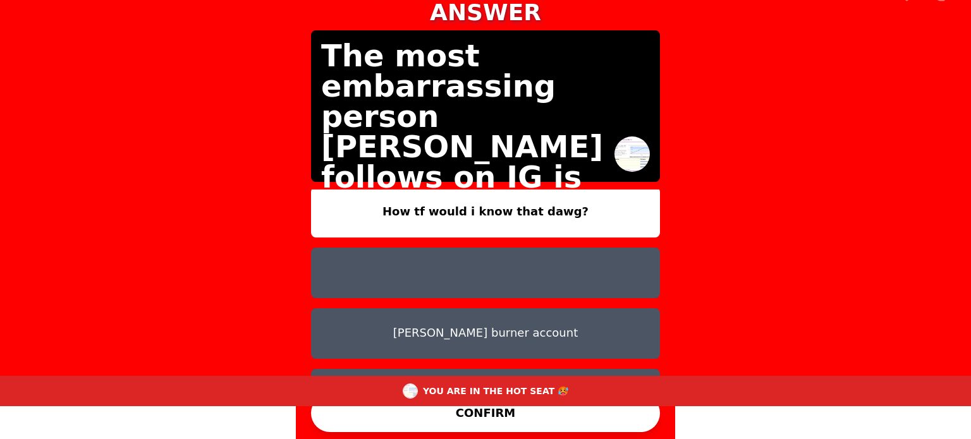
click at [511, 317] on button "[PERSON_NAME] burner account" at bounding box center [485, 333] width 349 height 51
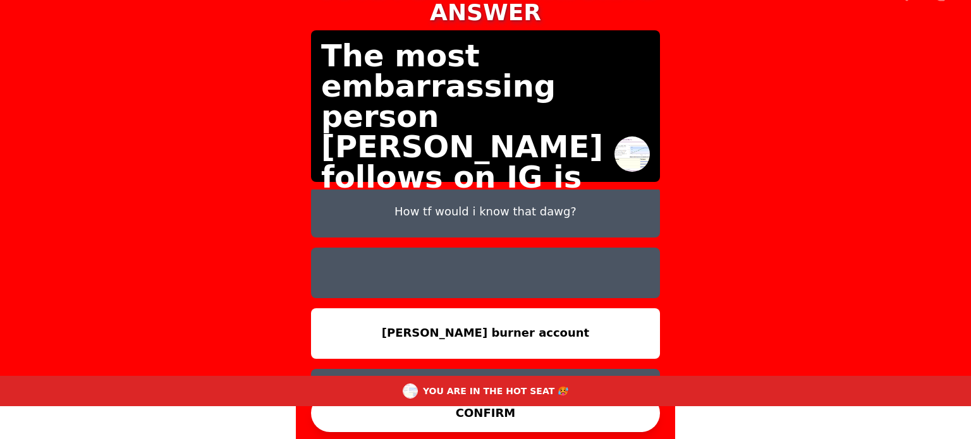
click at [512, 248] on button at bounding box center [485, 273] width 349 height 51
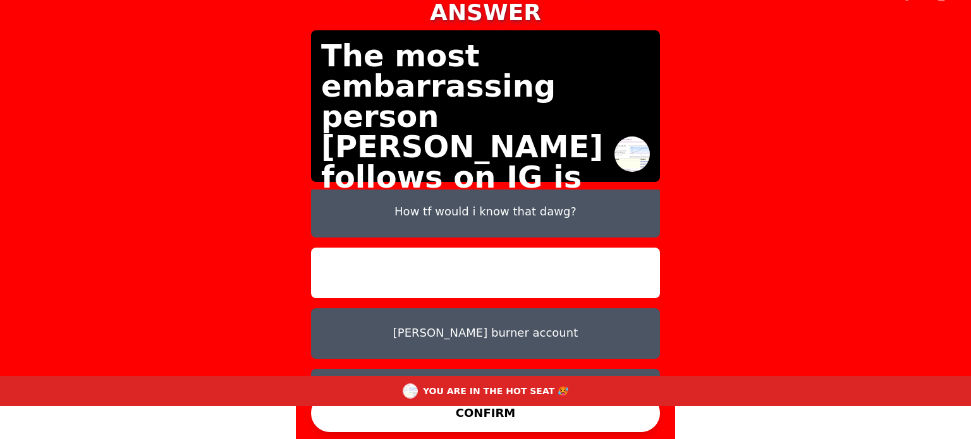
click at [498, 319] on button "[PERSON_NAME] burner account" at bounding box center [485, 333] width 349 height 51
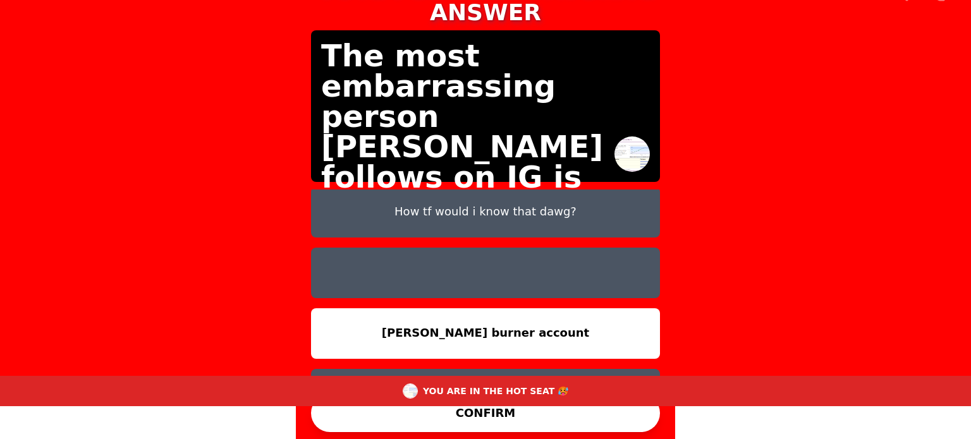
click at [493, 415] on button "CONFIRM" at bounding box center [485, 413] width 349 height 38
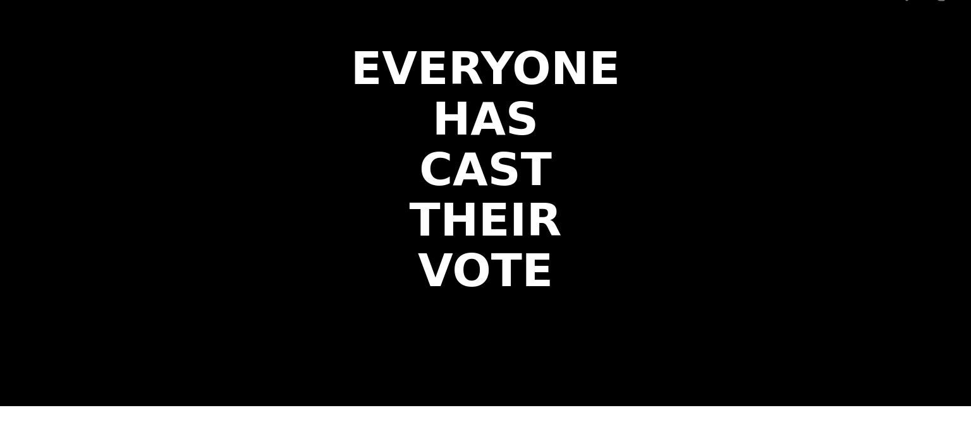
scroll to position [0, 0]
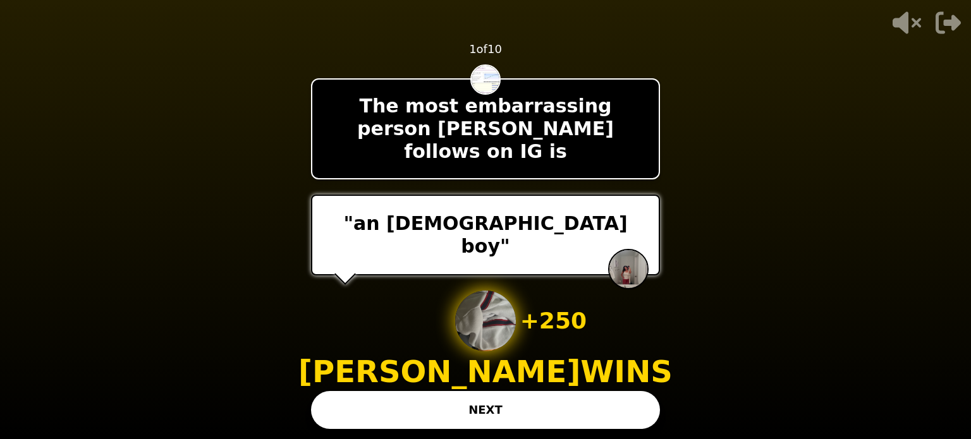
click at [536, 401] on button "NEXT" at bounding box center [485, 410] width 349 height 38
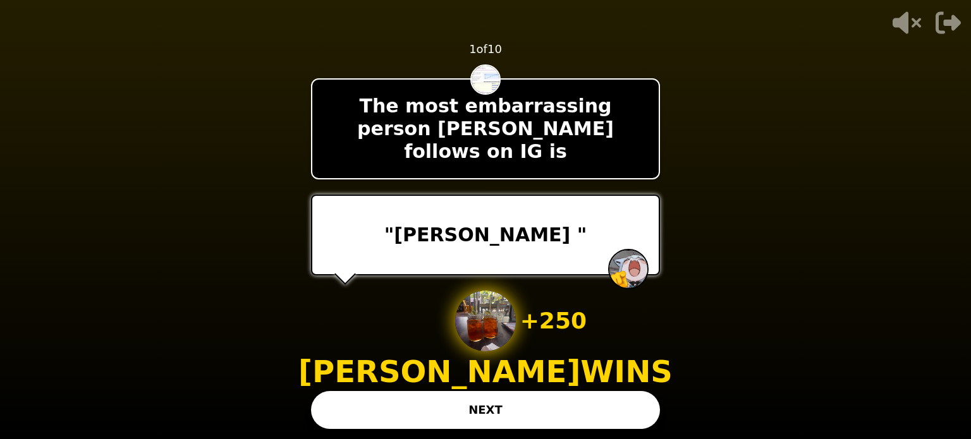
click at [513, 404] on button "NEXT" at bounding box center [485, 410] width 349 height 38
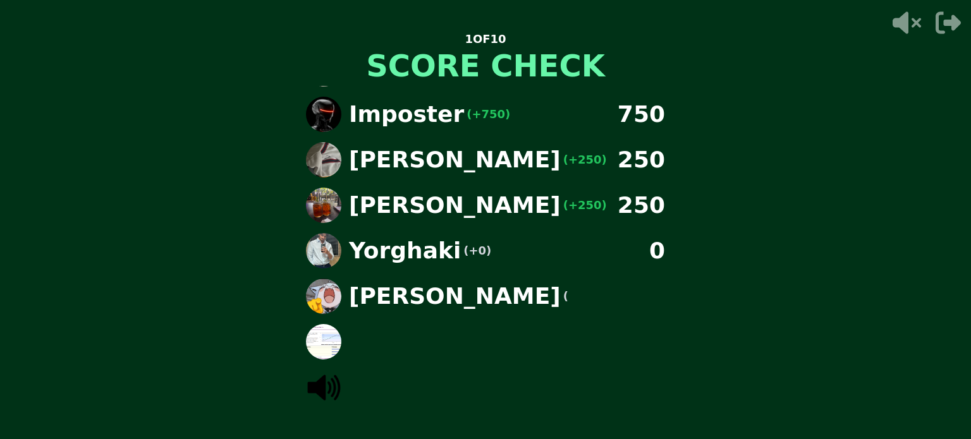
scroll to position [48, 0]
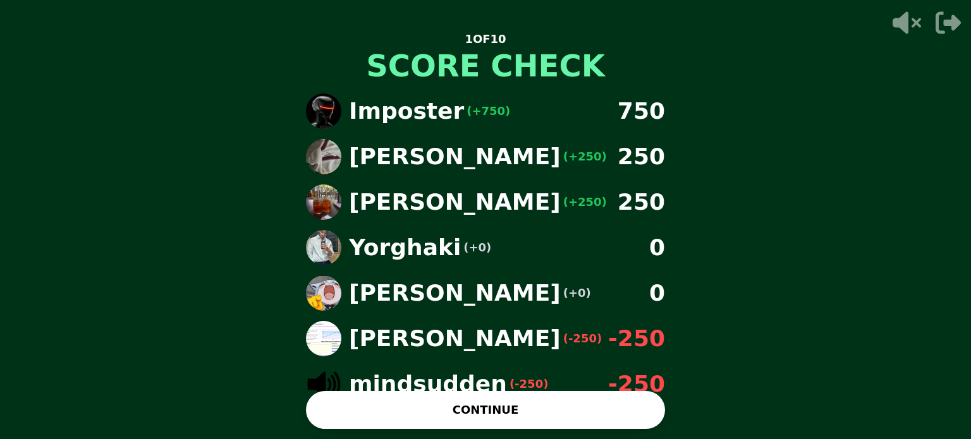
click at [488, 405] on button "CONTINUE" at bounding box center [485, 410] width 359 height 38
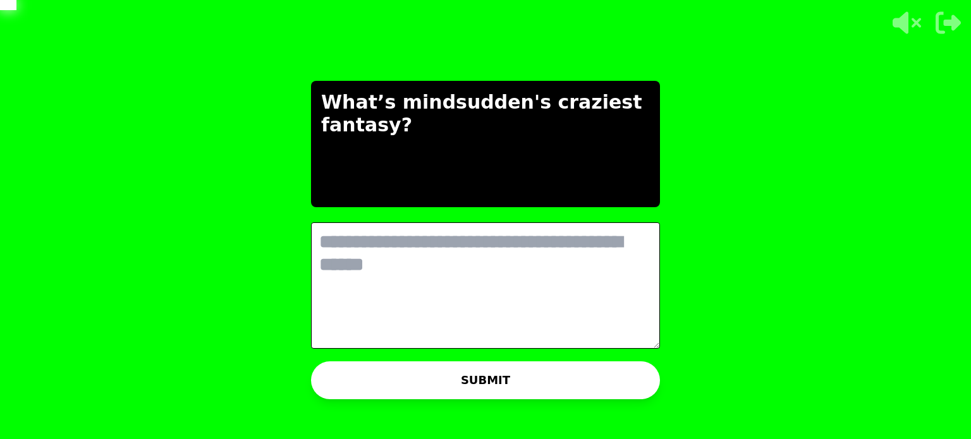
scroll to position [0, 0]
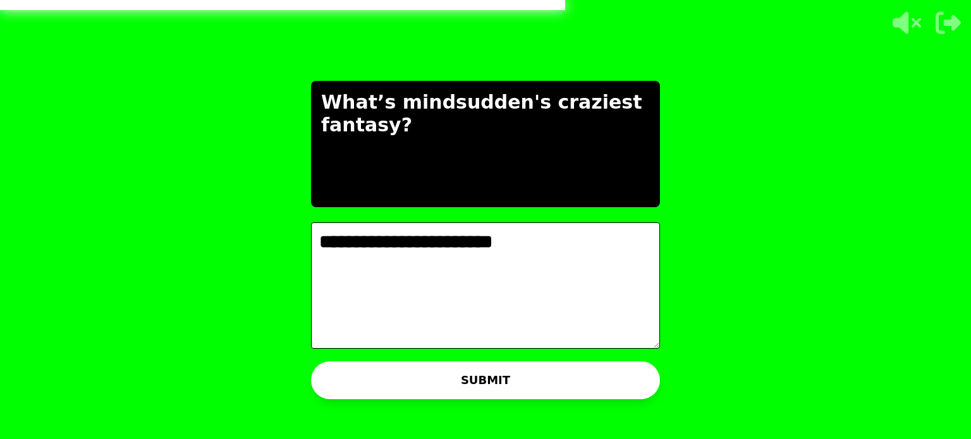
click at [321, 251] on textarea "**********" at bounding box center [485, 286] width 349 height 126
click at [526, 250] on textarea "**********" at bounding box center [485, 286] width 349 height 126
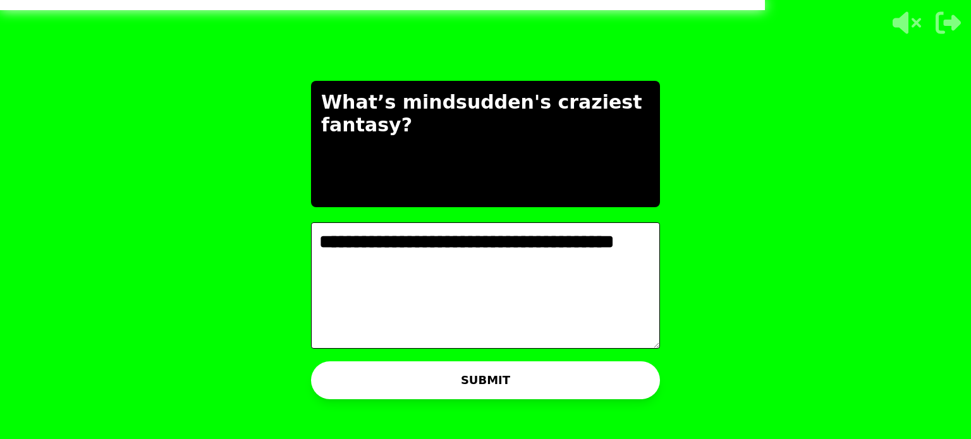
type textarea "**********"
click at [523, 376] on button "SUBMIT" at bounding box center [485, 381] width 349 height 38
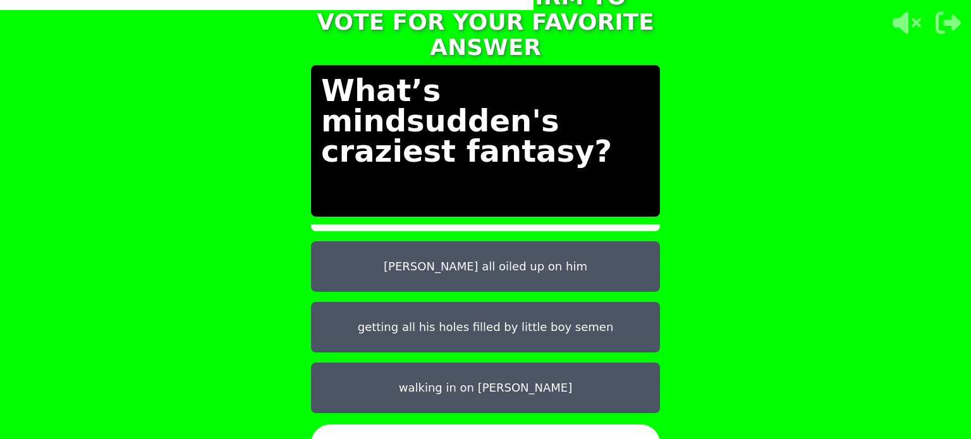
scroll to position [161, 0]
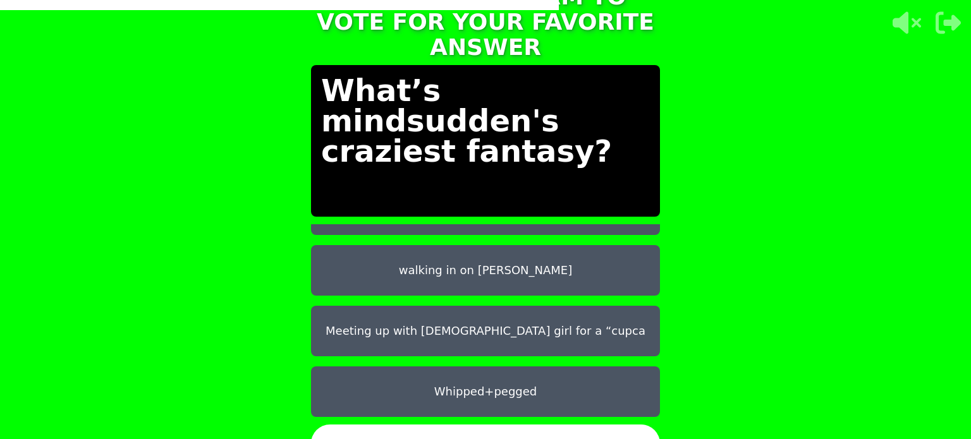
click at [483, 328] on button "Meeting up with [DEMOGRAPHIC_DATA] girl for a “cupca" at bounding box center [485, 331] width 349 height 51
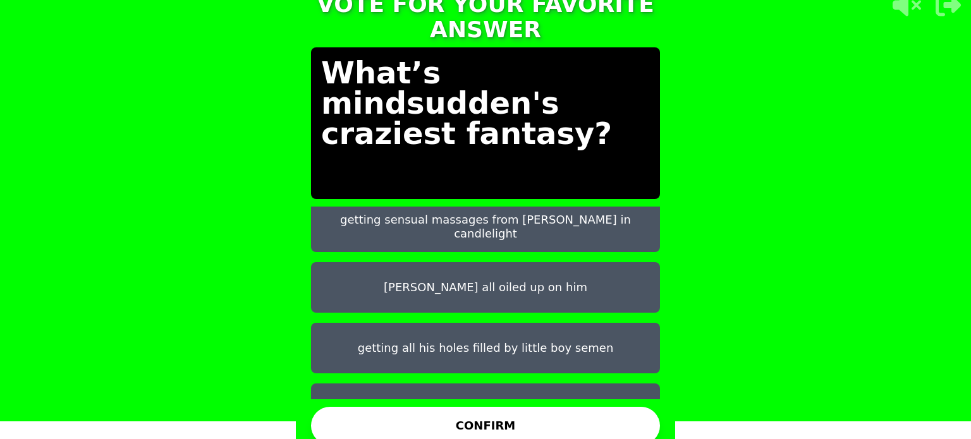
scroll to position [0, 0]
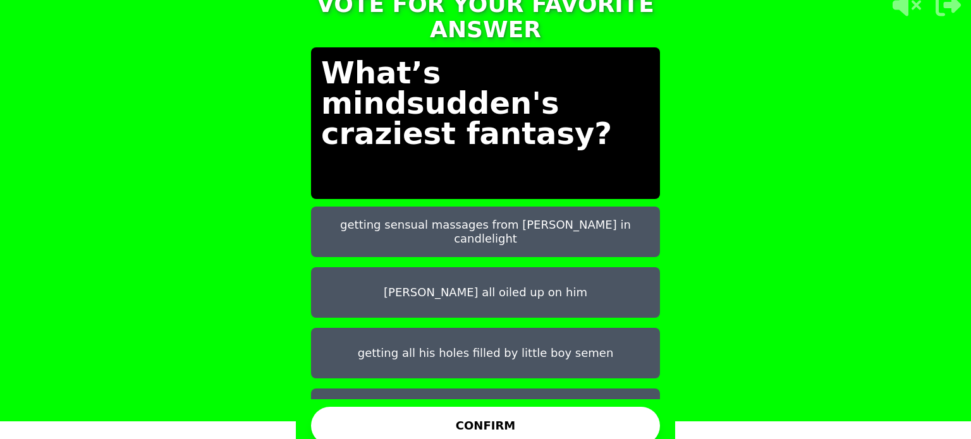
click at [560, 223] on button "getting sensual massages from [PERSON_NAME] in candlelight" at bounding box center [485, 232] width 349 height 51
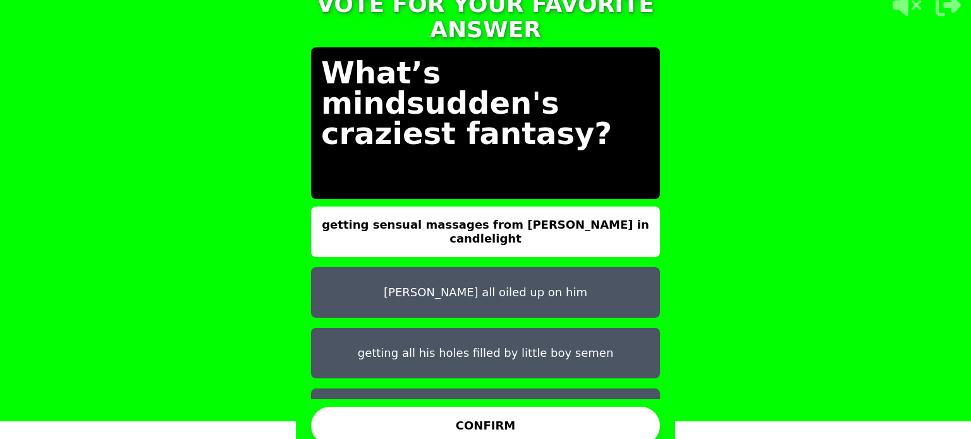
click at [539, 418] on button "CONFIRM" at bounding box center [485, 426] width 349 height 38
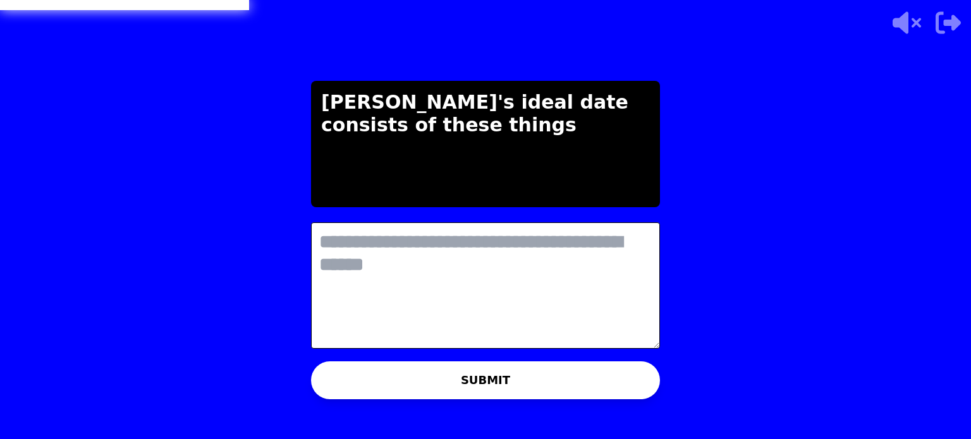
type textarea "*"
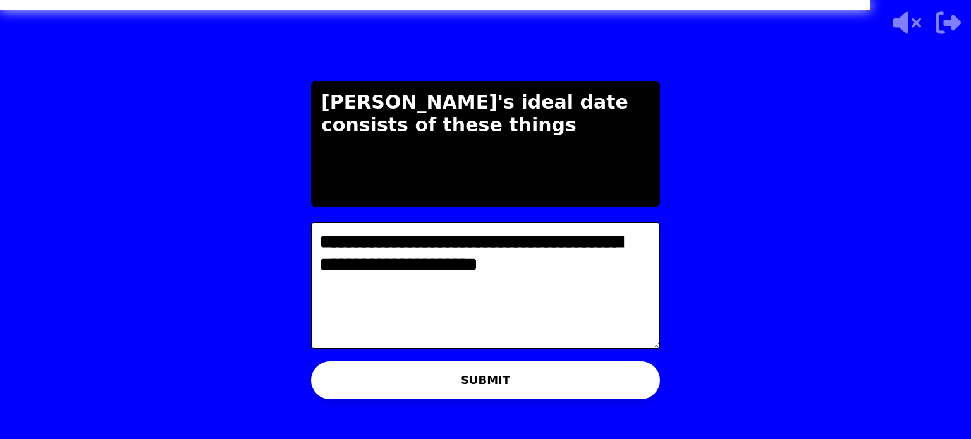
type textarea "**********"
click at [429, 382] on button "SUBMIT" at bounding box center [485, 381] width 349 height 38
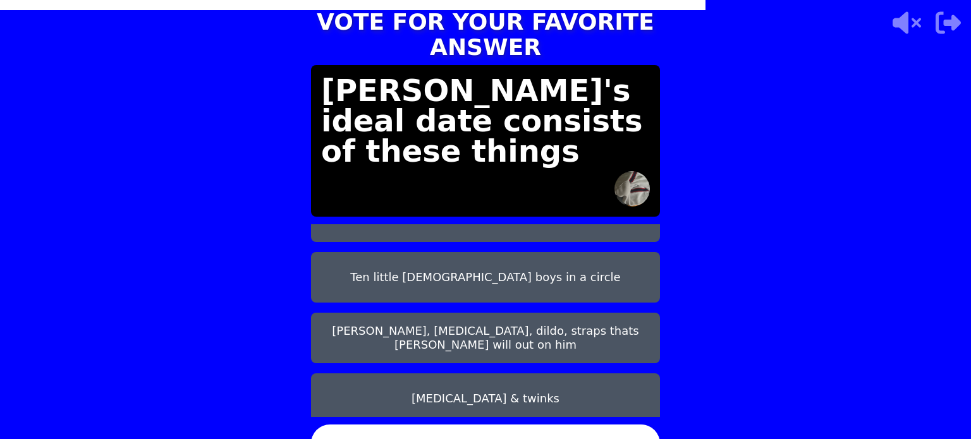
scroll to position [161, 0]
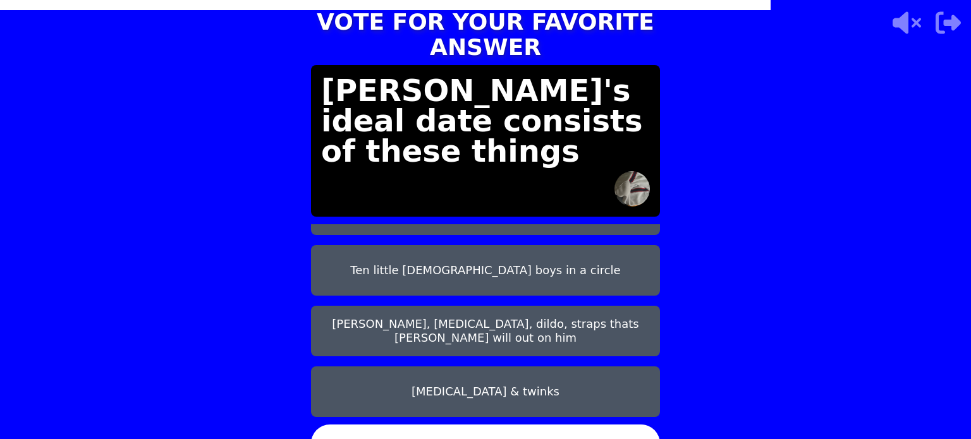
click at [441, 260] on button "Ten little [DEMOGRAPHIC_DATA] boys in a circle" at bounding box center [485, 270] width 349 height 51
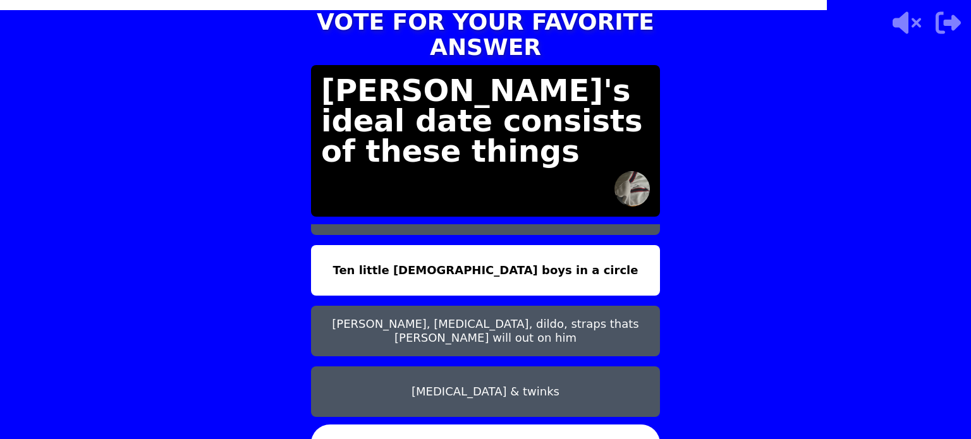
click at [498, 425] on button "CONFIRM" at bounding box center [485, 444] width 349 height 38
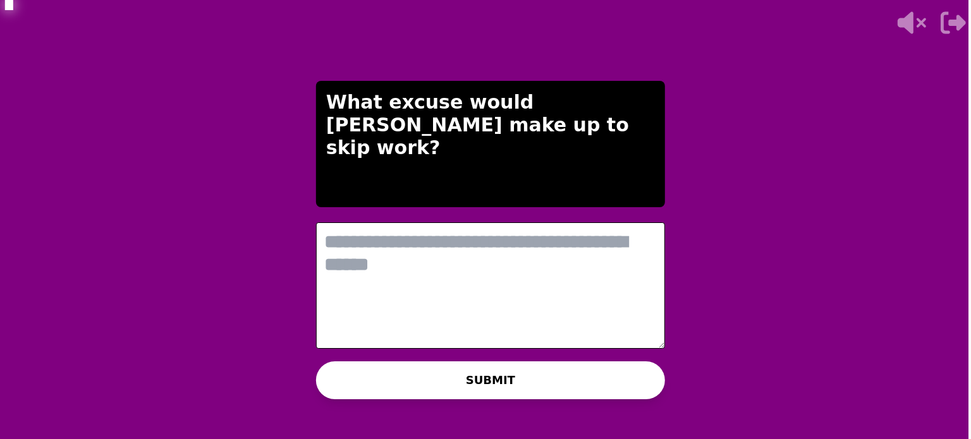
scroll to position [0, 0]
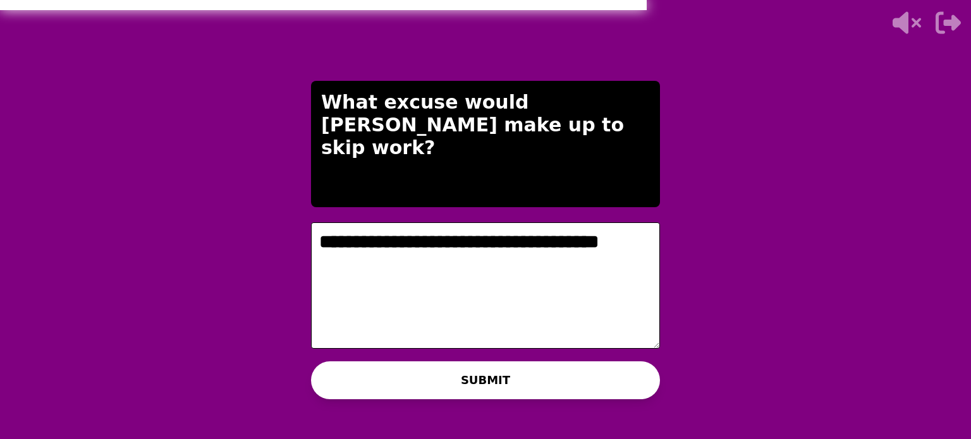
type textarea "**********"
click at [470, 376] on button "SUBMIT" at bounding box center [485, 381] width 349 height 38
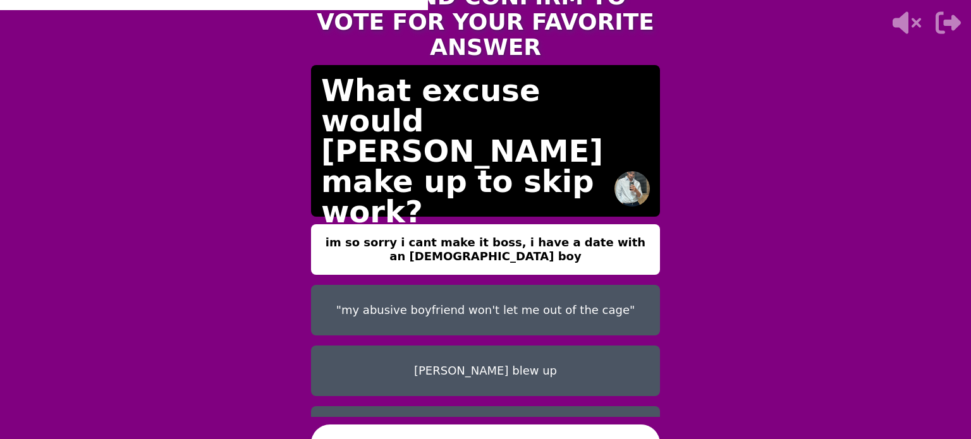
click at [544, 425] on button "CONFIRM" at bounding box center [485, 444] width 349 height 38
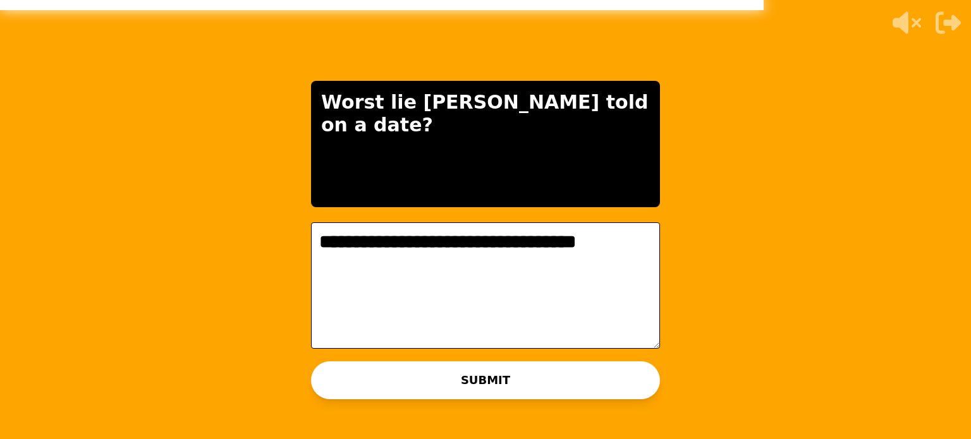
type textarea "**********"
click at [592, 392] on button "SUBMIT" at bounding box center [485, 381] width 349 height 38
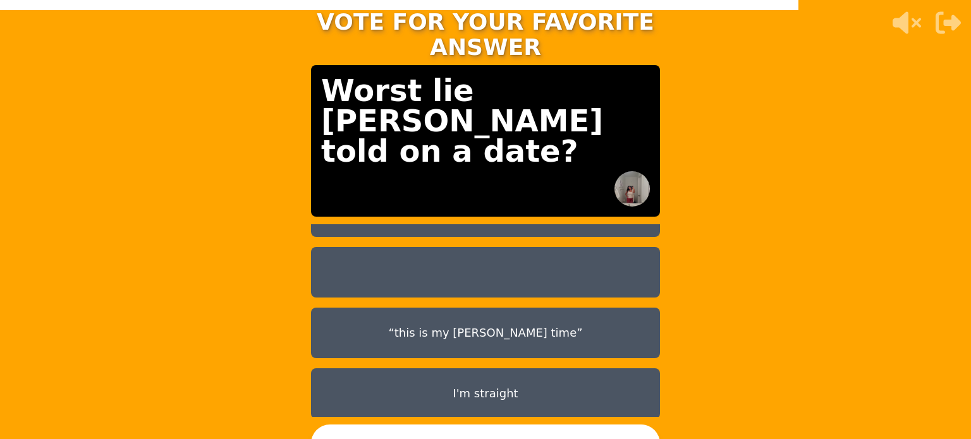
scroll to position [161, 0]
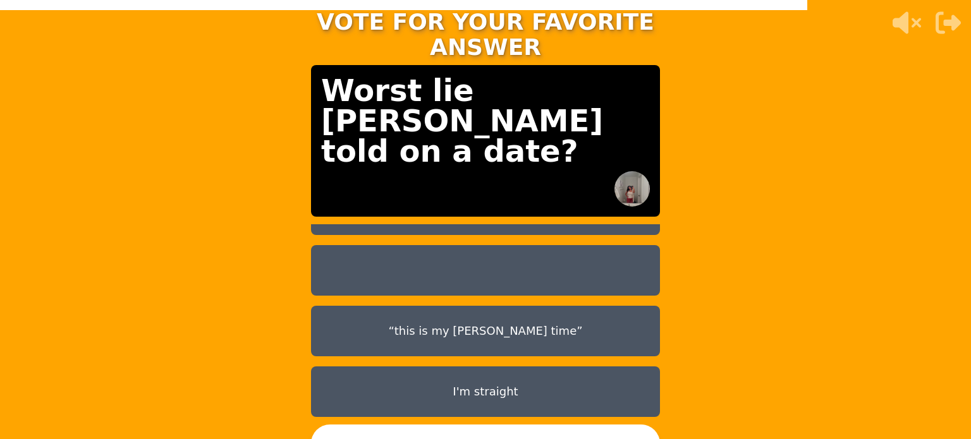
click at [513, 376] on button "I'm straight" at bounding box center [485, 392] width 349 height 51
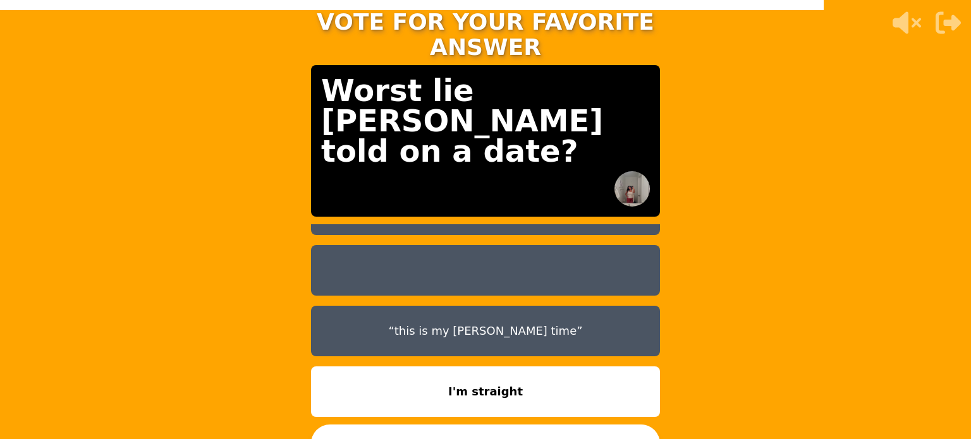
click at [517, 425] on button "CONFIRM" at bounding box center [485, 444] width 349 height 38
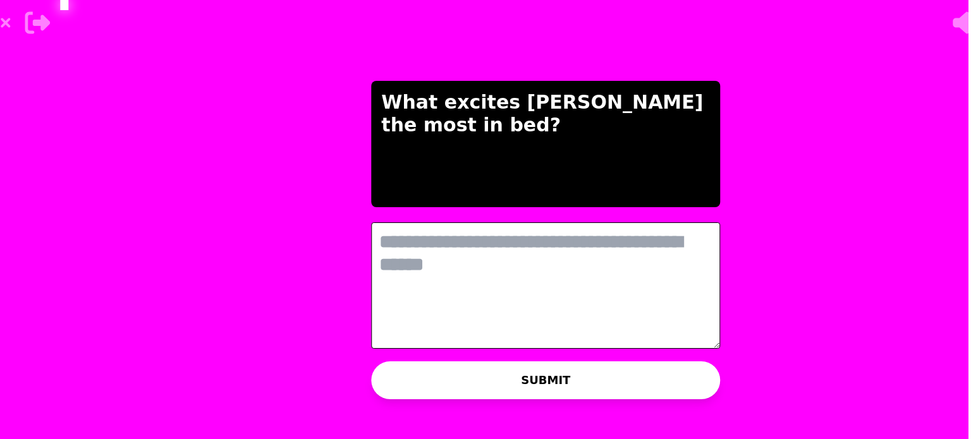
scroll to position [0, 0]
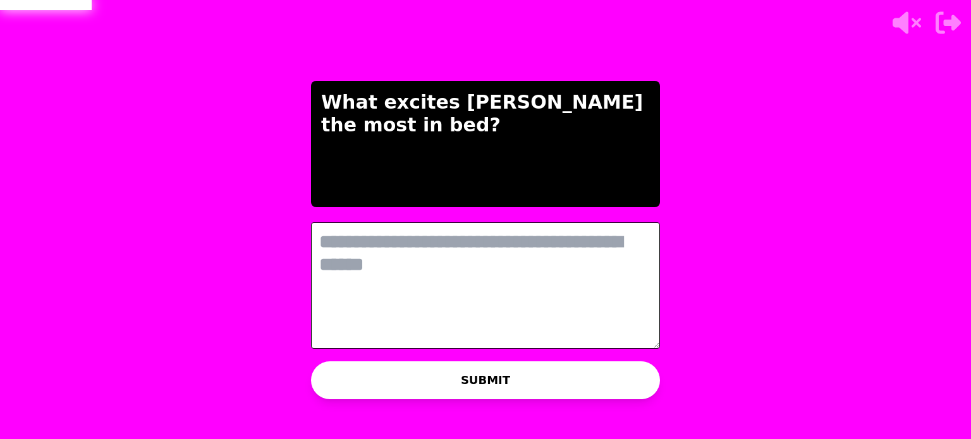
type textarea "*"
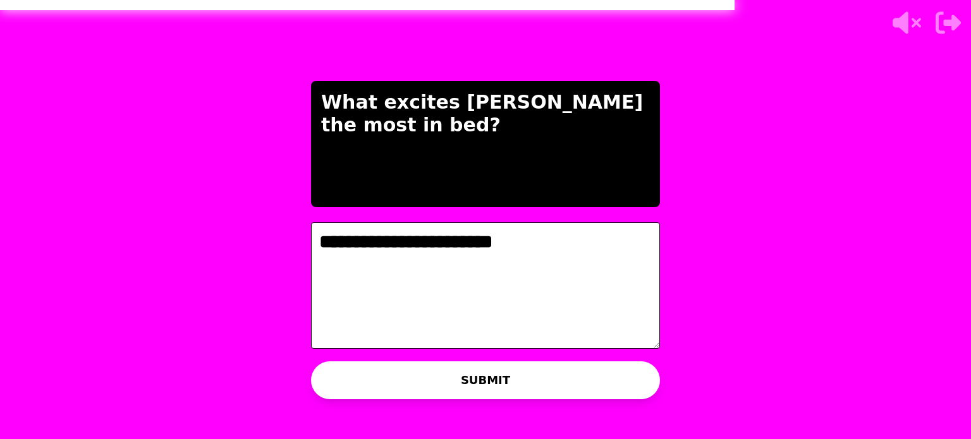
click at [516, 241] on textarea "**********" at bounding box center [485, 286] width 349 height 126
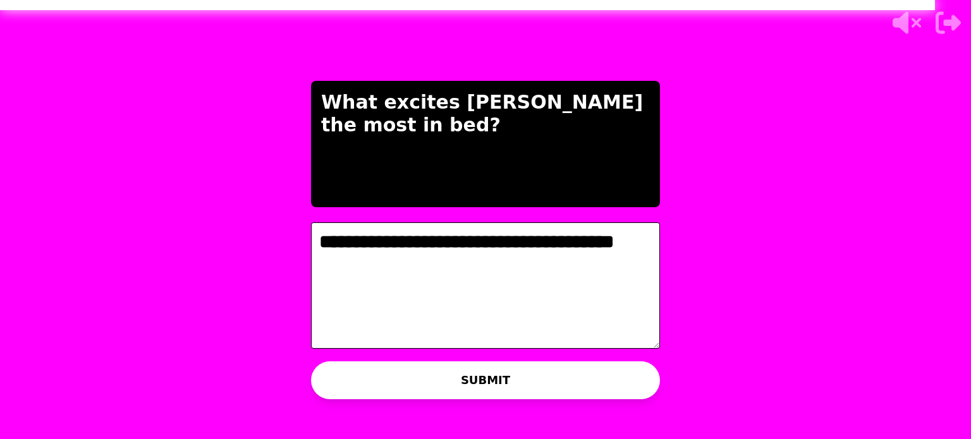
type textarea "**********"
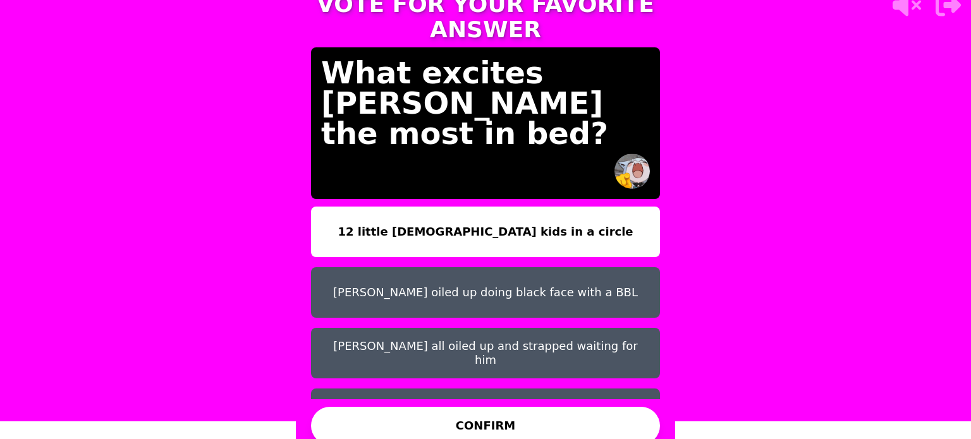
click at [493, 351] on button "[PERSON_NAME] all oiled up and strapped waiting for him" at bounding box center [485, 353] width 349 height 51
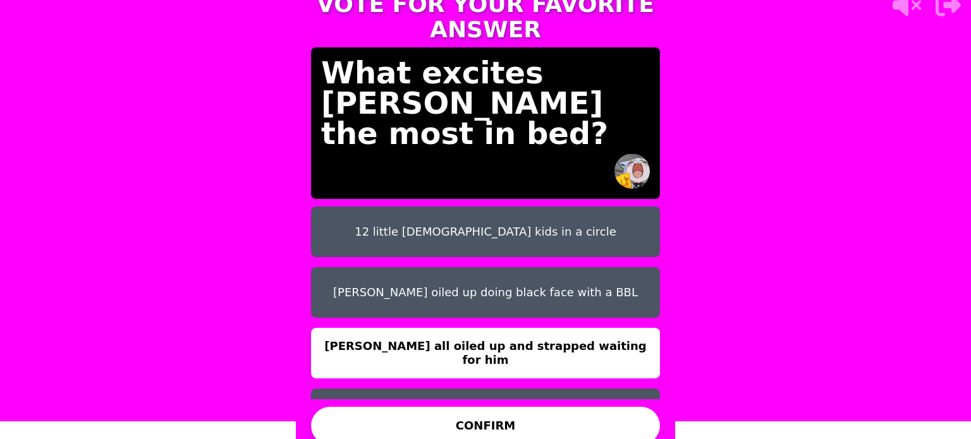
click at [511, 419] on button "CONFIRM" at bounding box center [485, 426] width 349 height 38
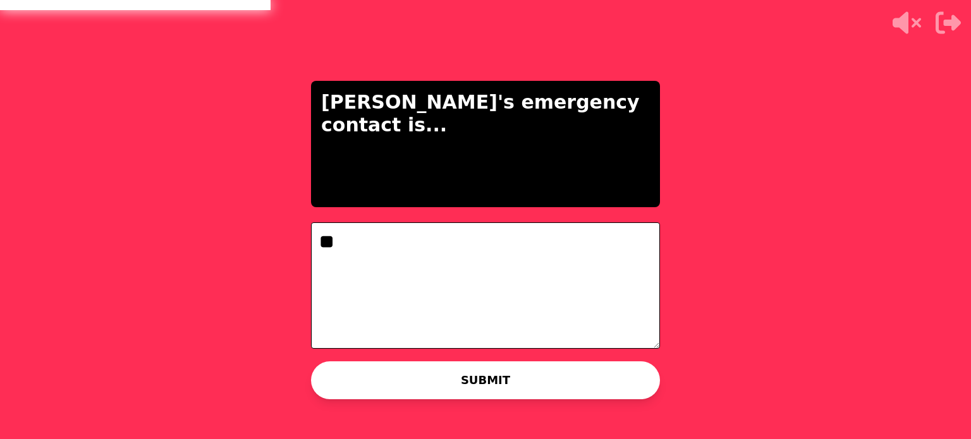
type textarea "*"
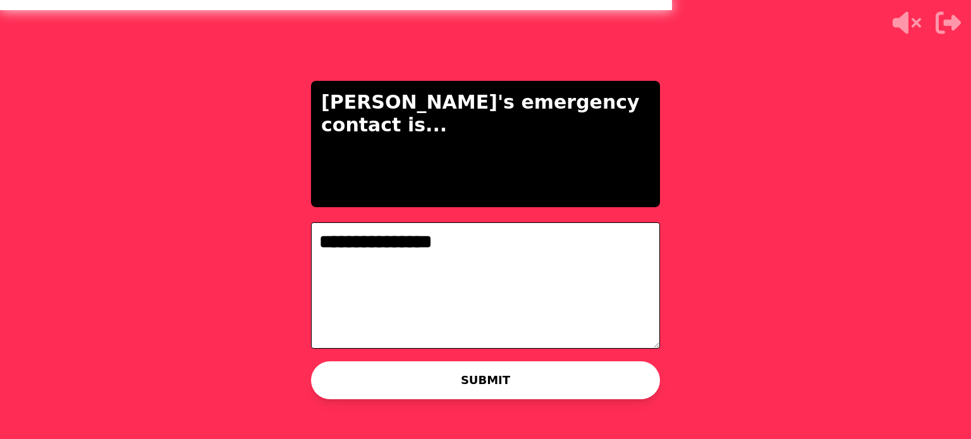
type textarea "**********"
click at [466, 389] on button "SUBMIT" at bounding box center [485, 381] width 349 height 38
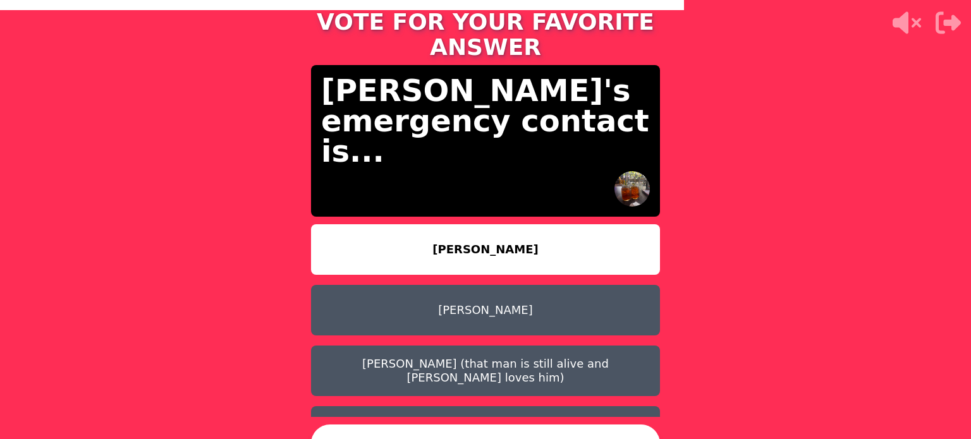
click at [486, 360] on button "[PERSON_NAME] (that man is still alive and [PERSON_NAME] loves him)" at bounding box center [485, 371] width 349 height 51
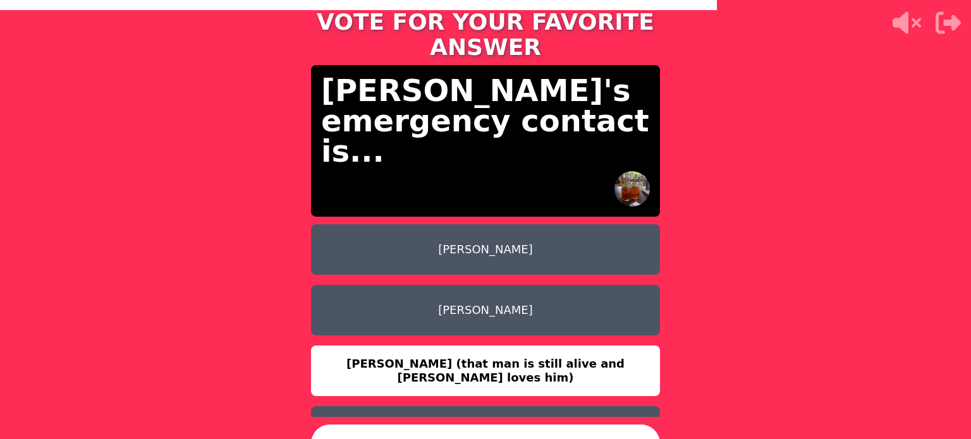
click at [528, 425] on button "CONFIRM" at bounding box center [485, 444] width 349 height 38
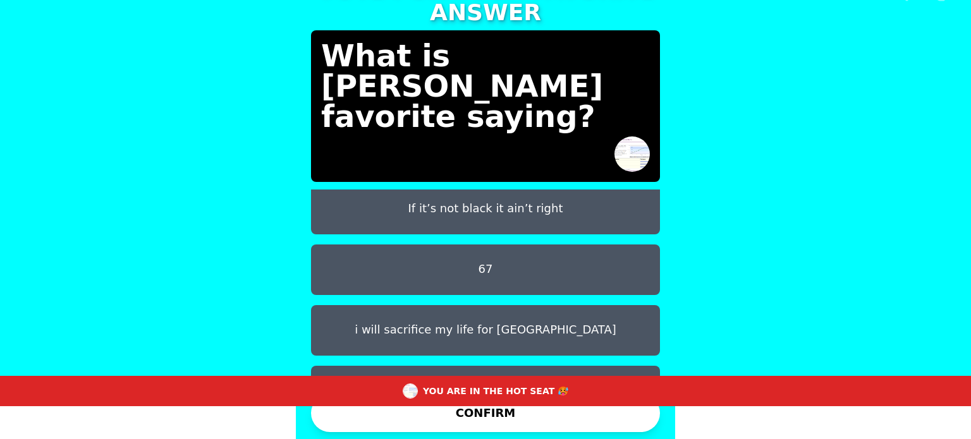
scroll to position [192, 0]
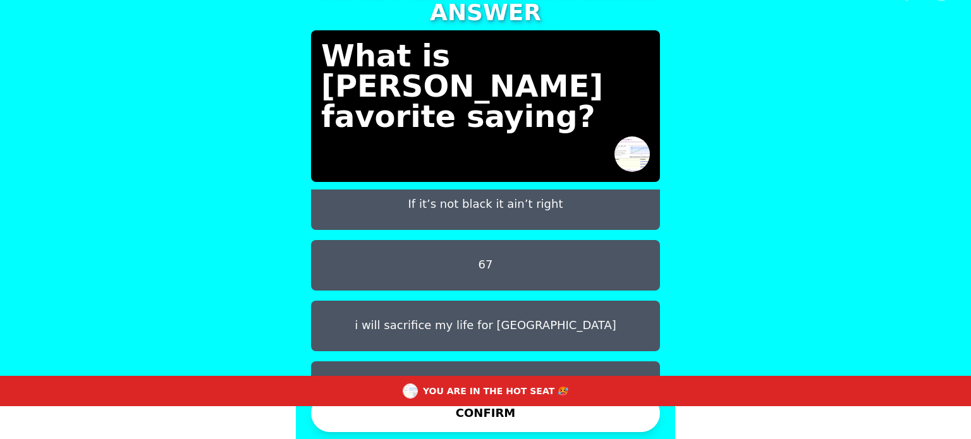
click at [597, 315] on button "i will sacrifice my life for [GEOGRAPHIC_DATA]" at bounding box center [485, 326] width 349 height 51
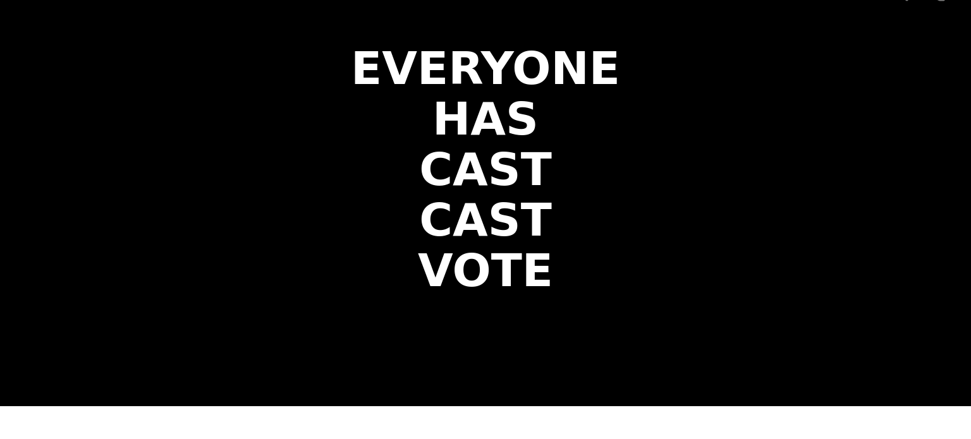
scroll to position [0, 0]
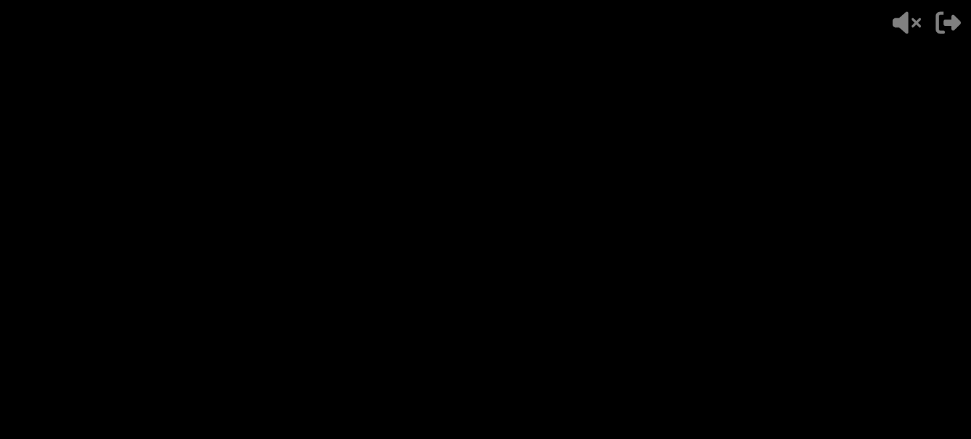
click at [463, 400] on div "- 500 PTS 8 of 10 What is [PERSON_NAME] favorite saying? + 250 [PERSON_NAME] WI…" at bounding box center [485, 219] width 349 height 439
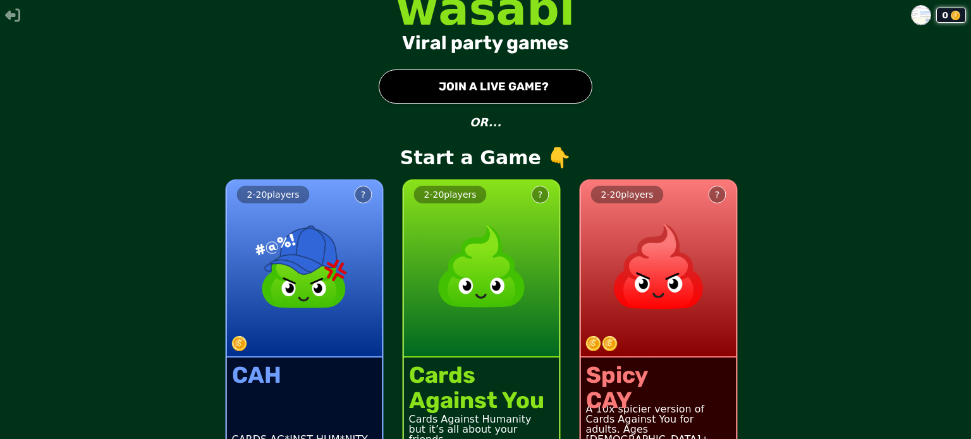
click at [443, 82] on button "● JOIN A LIVE GAME?" at bounding box center [486, 87] width 214 height 34
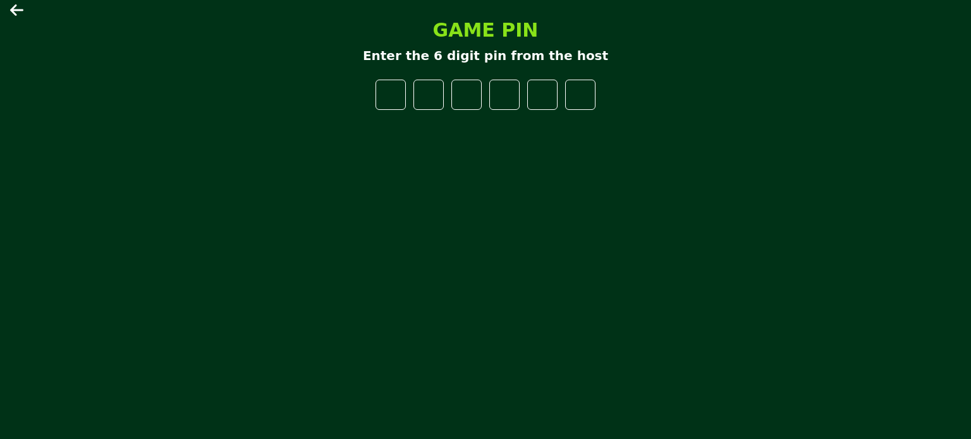
type input "*"
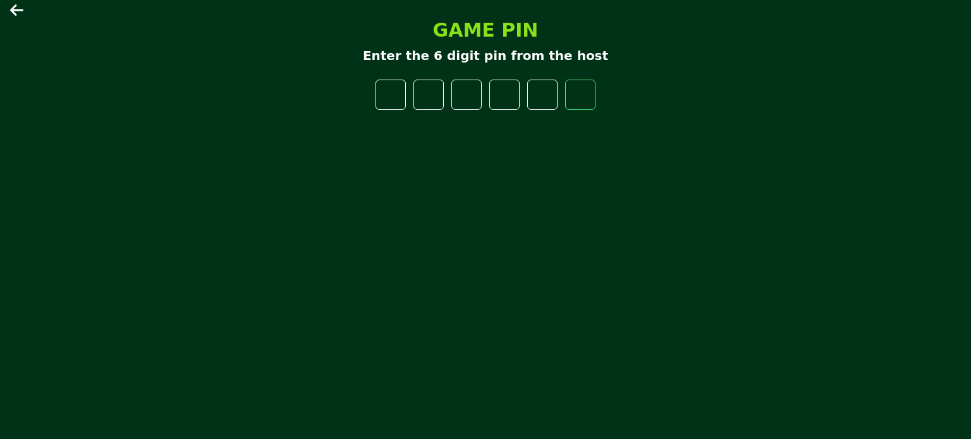
type input "*"
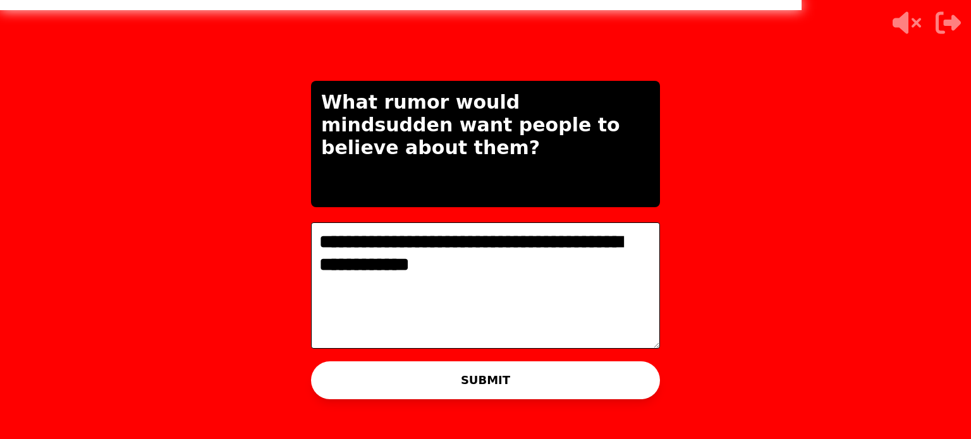
type textarea "**********"
click at [590, 391] on button "SUBMIT" at bounding box center [485, 381] width 349 height 38
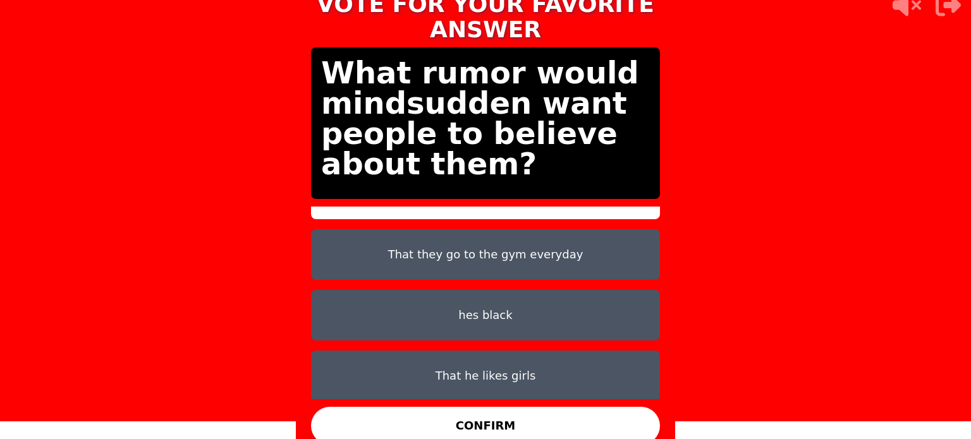
scroll to position [40, 0]
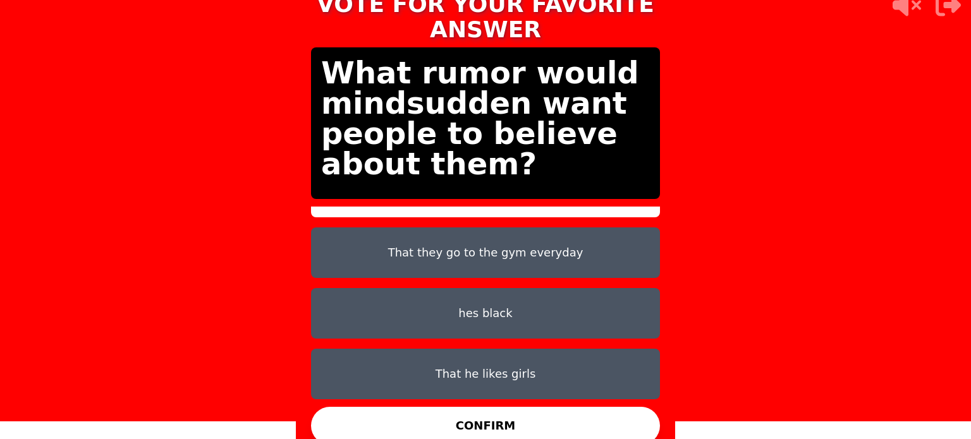
click at [489, 302] on button "hes black" at bounding box center [485, 313] width 349 height 51
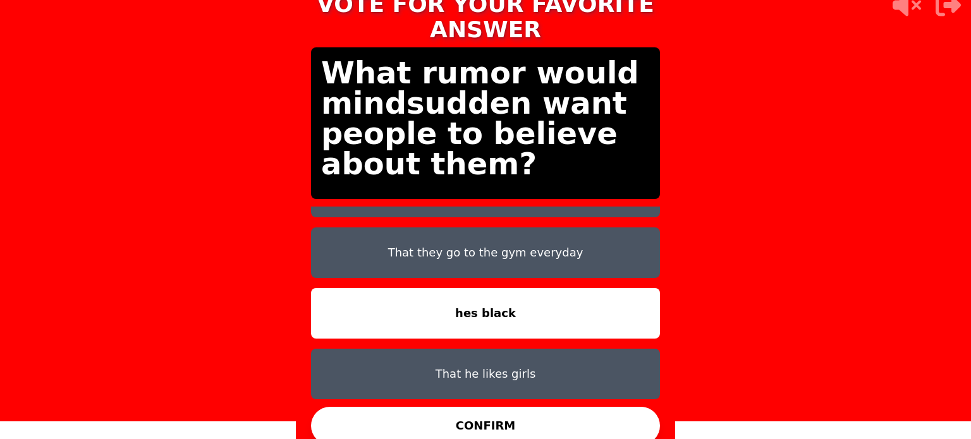
click at [525, 407] on button "CONFIRM" at bounding box center [485, 426] width 349 height 38
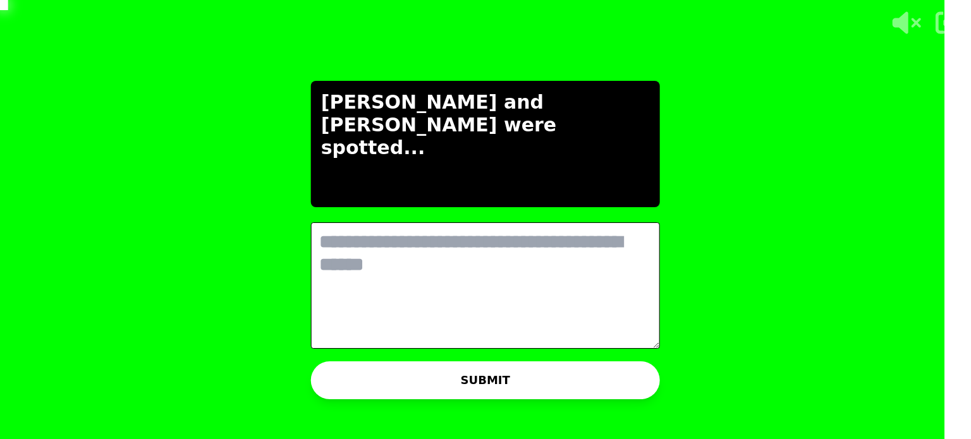
scroll to position [0, 0]
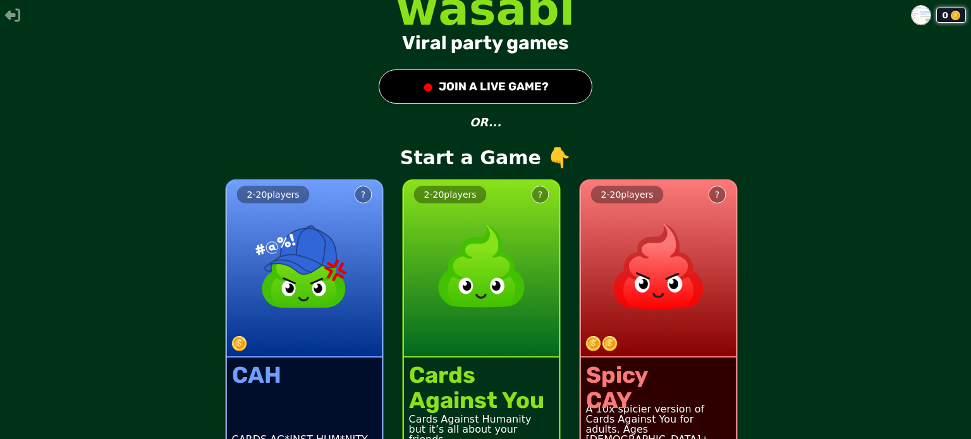
click at [463, 85] on button "● JOIN A LIVE GAME?" at bounding box center [486, 87] width 214 height 34
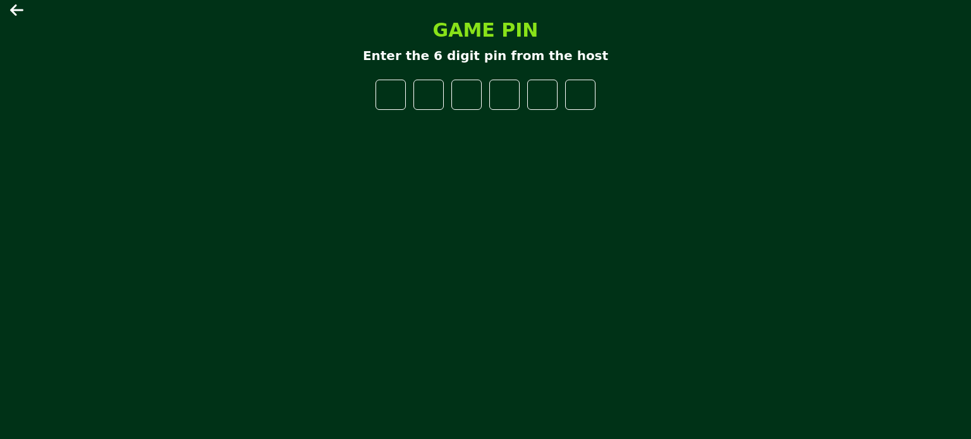
type input "*"
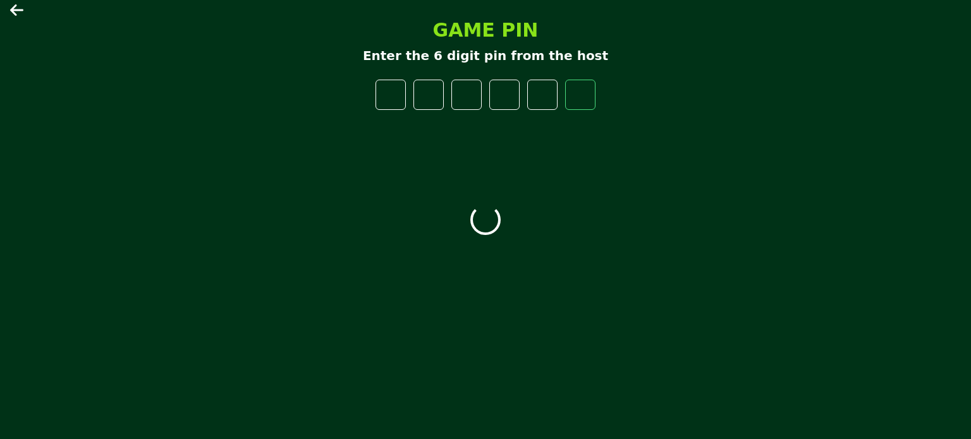
type input "*"
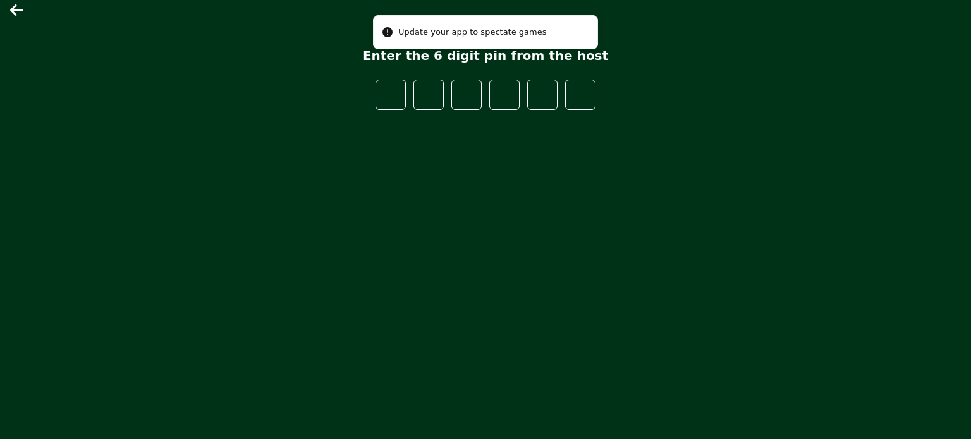
click at [6, 13] on main "GAME PIN Enter the 6 digit pin from the host" at bounding box center [485, 219] width 971 height 439
click at [13, 12] on icon at bounding box center [16, 9] width 13 height 11
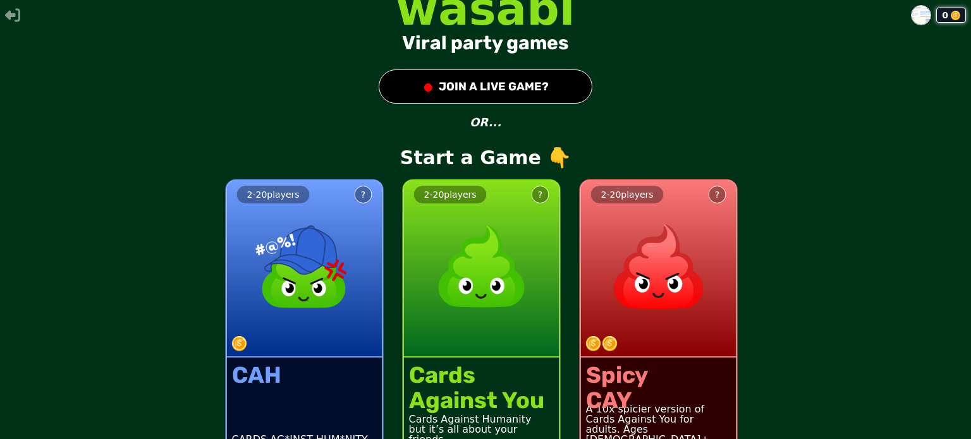
click at [549, 97] on button "● JOIN A LIVE GAME?" at bounding box center [486, 87] width 214 height 34
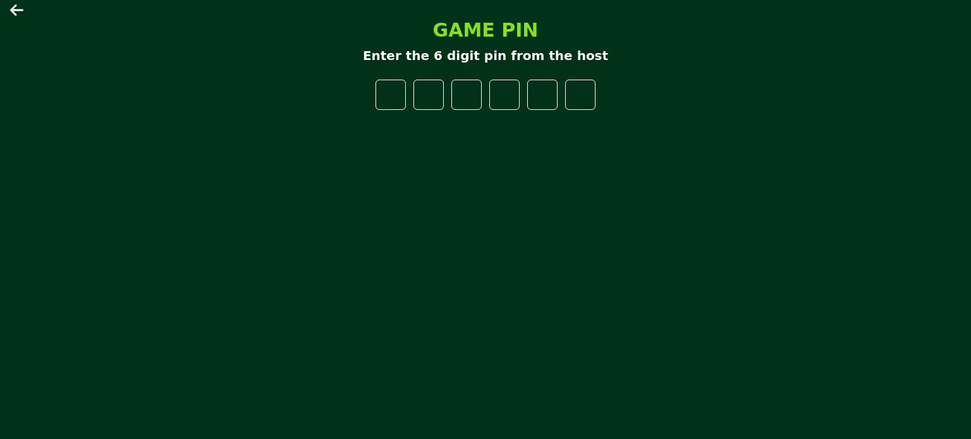
type input "*"
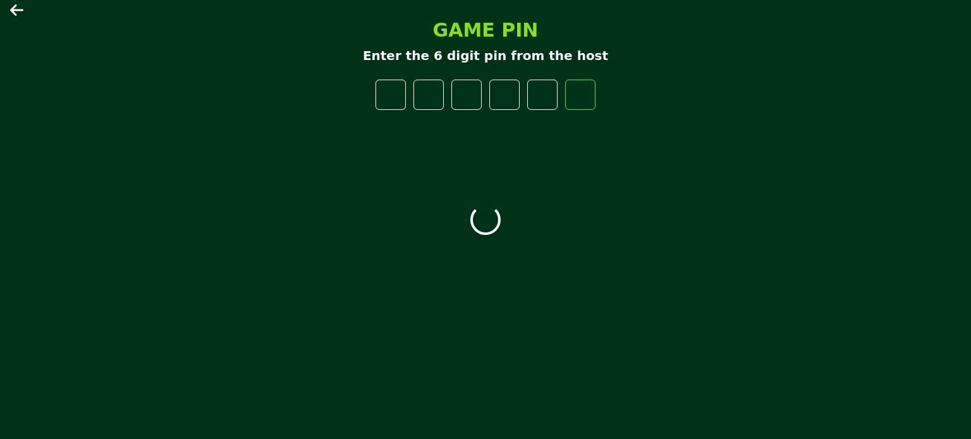
type input "*"
click at [14, 7] on icon at bounding box center [16, 9] width 13 height 11
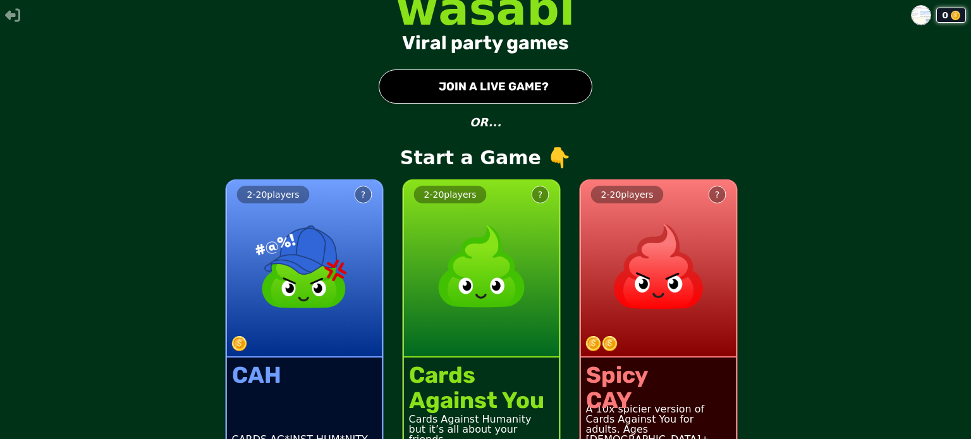
click at [483, 83] on button "● JOIN A LIVE GAME?" at bounding box center [486, 87] width 214 height 34
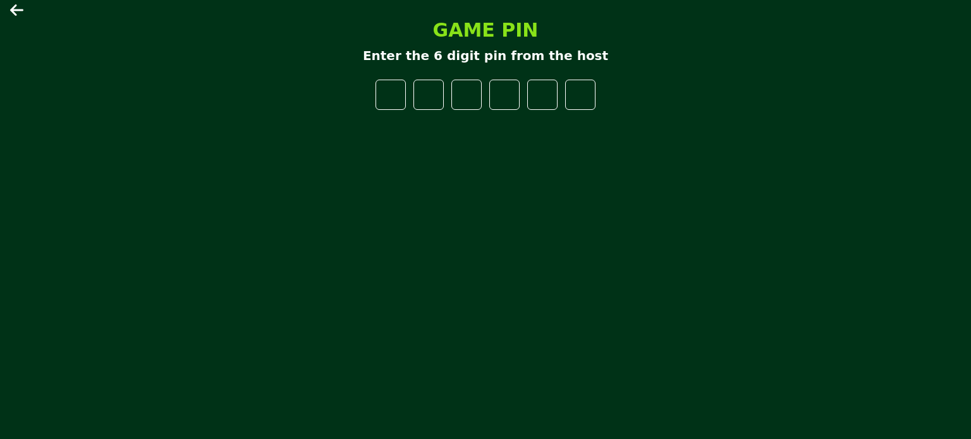
type input "*"
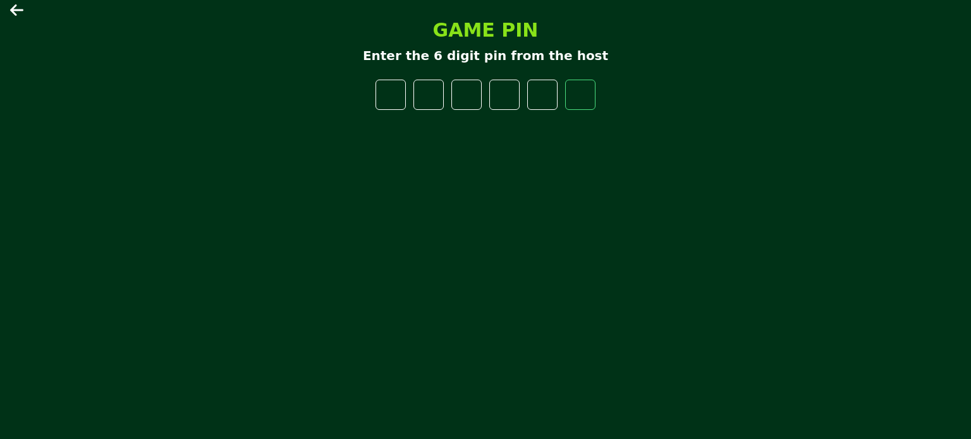
type input "*"
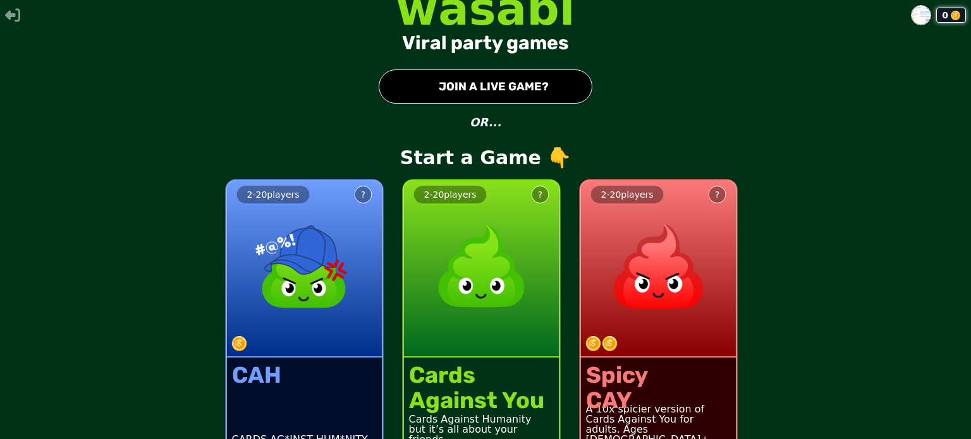
click at [513, 88] on button "● JOIN A LIVE GAME?" at bounding box center [486, 87] width 214 height 34
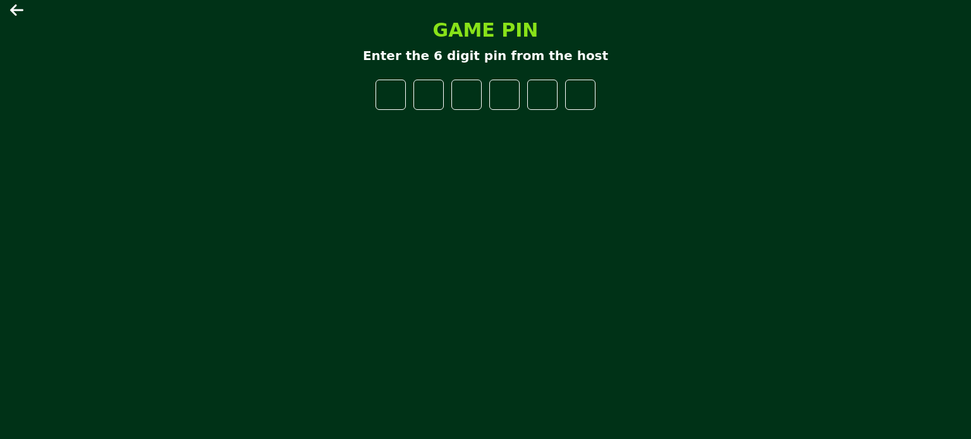
type input "*"
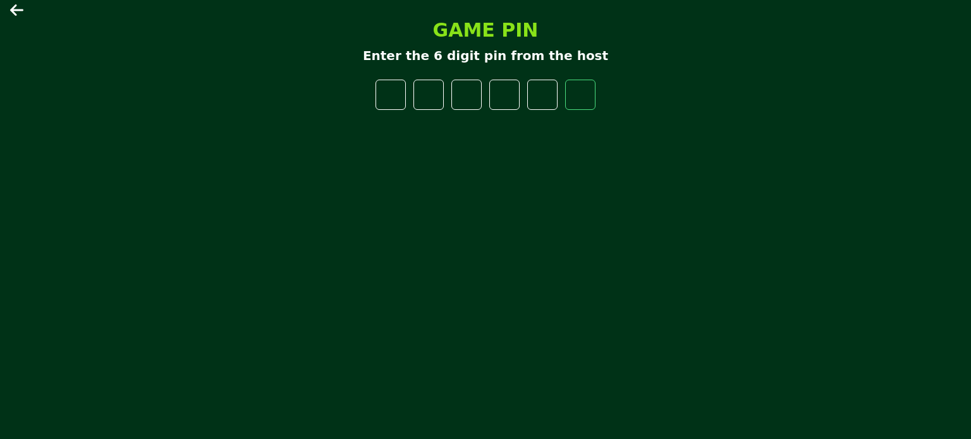
type input "*"
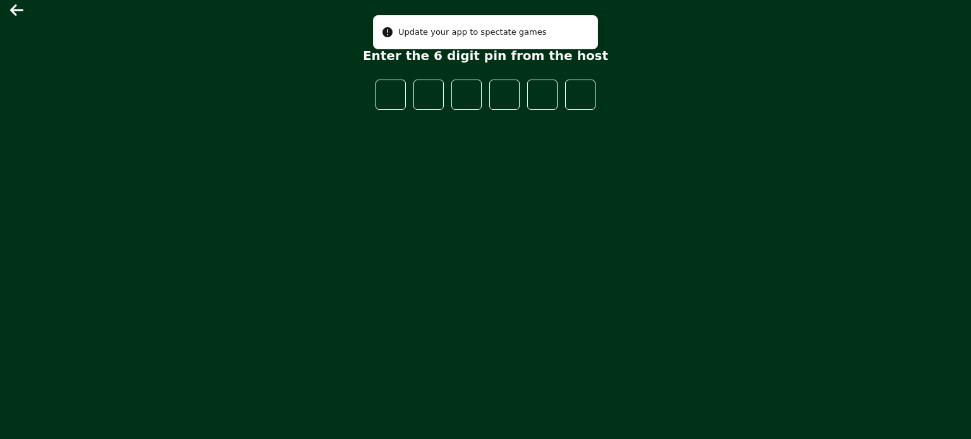
click at [11, 15] on icon at bounding box center [17, 10] width 15 height 15
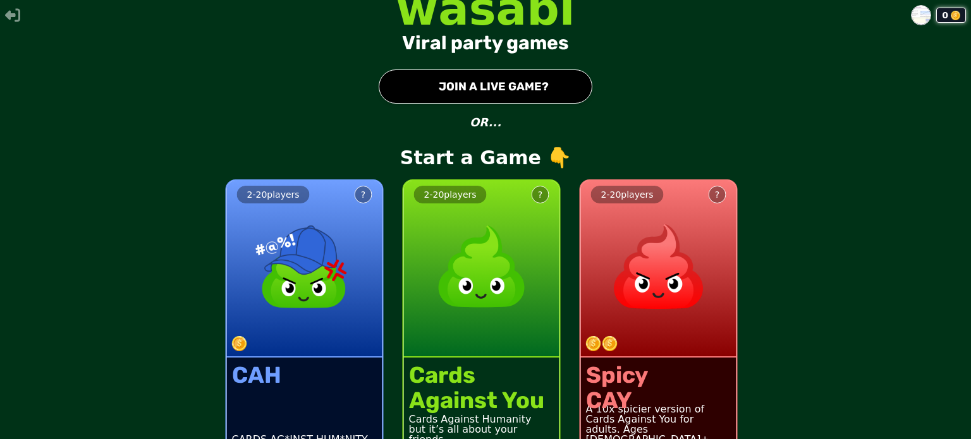
click at [915, 13] on img at bounding box center [921, 15] width 19 height 19
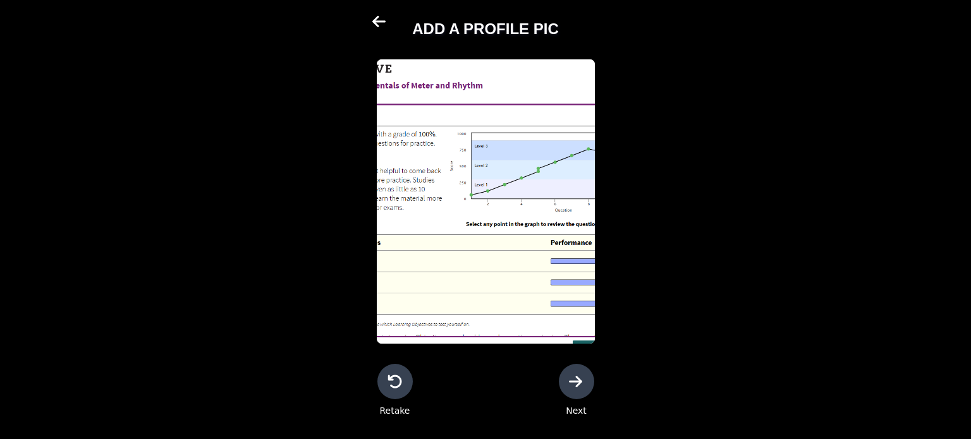
click at [376, 20] on icon at bounding box center [378, 21] width 13 height 11
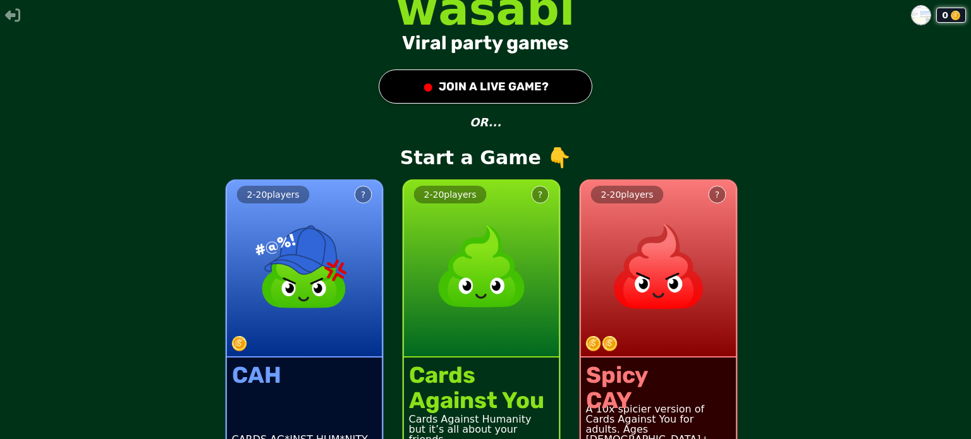
click at [453, 88] on button "● JOIN A LIVE GAME?" at bounding box center [486, 87] width 214 height 34
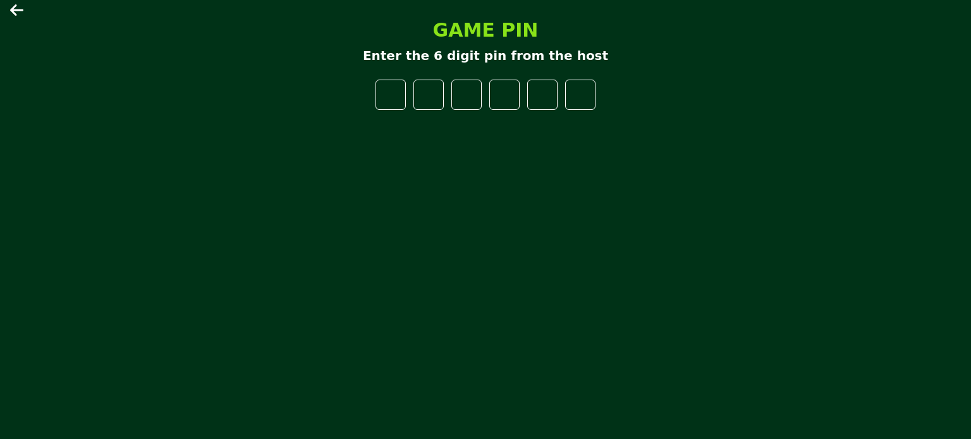
click at [399, 104] on input "number" at bounding box center [391, 95] width 30 height 30
click at [400, 89] on input "*" at bounding box center [391, 95] width 30 height 30
type input "*"
click at [403, 102] on input "*" at bounding box center [391, 95] width 30 height 30
click at [16, 9] on icon at bounding box center [16, 9] width 13 height 11
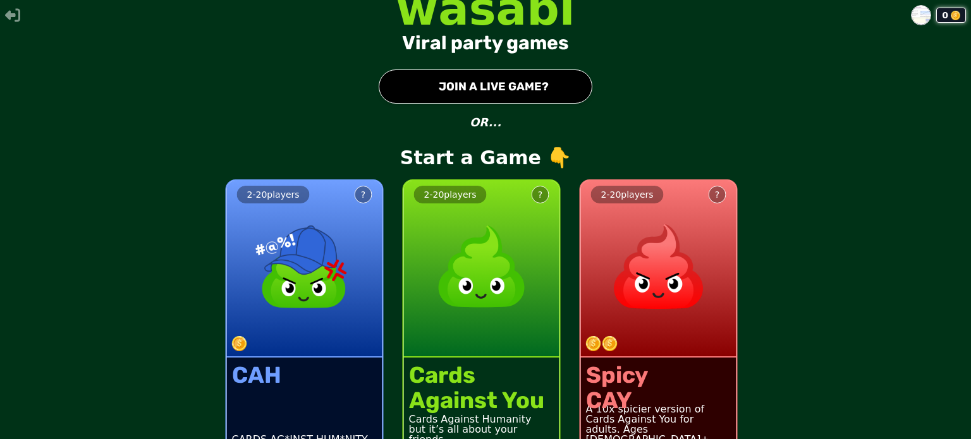
click at [355, 196] on button "?" at bounding box center [364, 195] width 18 height 18
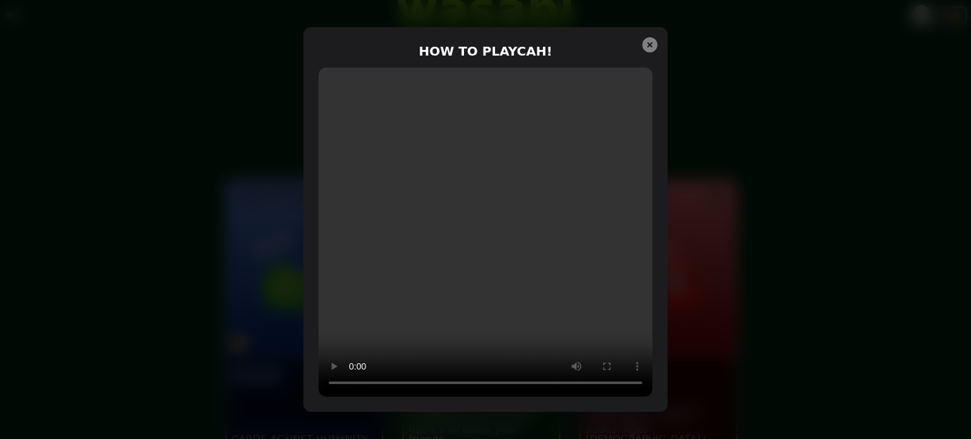
click at [657, 43] on div "HOW TO PLAY CAH !" at bounding box center [485, 219] width 364 height 385
click at [652, 40] on icon at bounding box center [649, 44] width 15 height 15
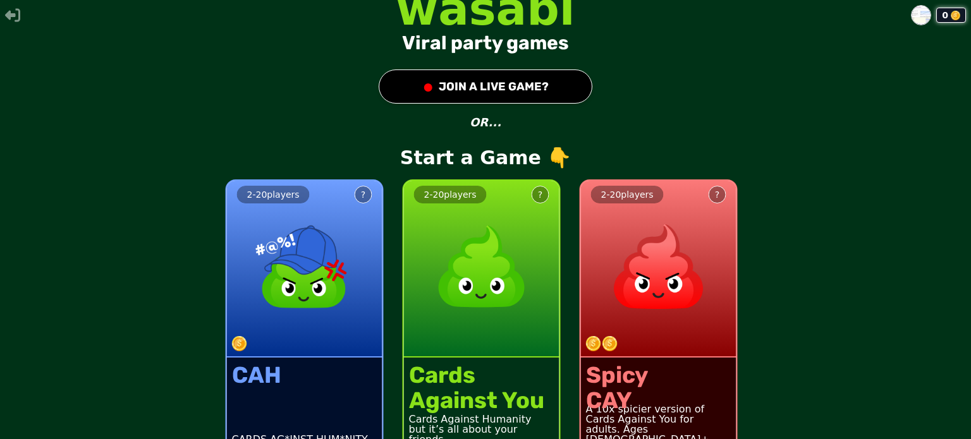
click at [515, 80] on button "● JOIN A LIVE GAME?" at bounding box center [486, 87] width 214 height 34
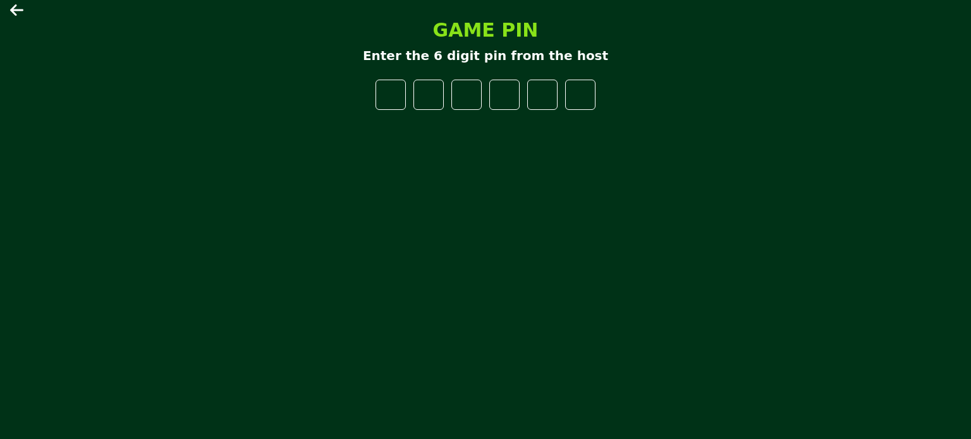
type input "*"
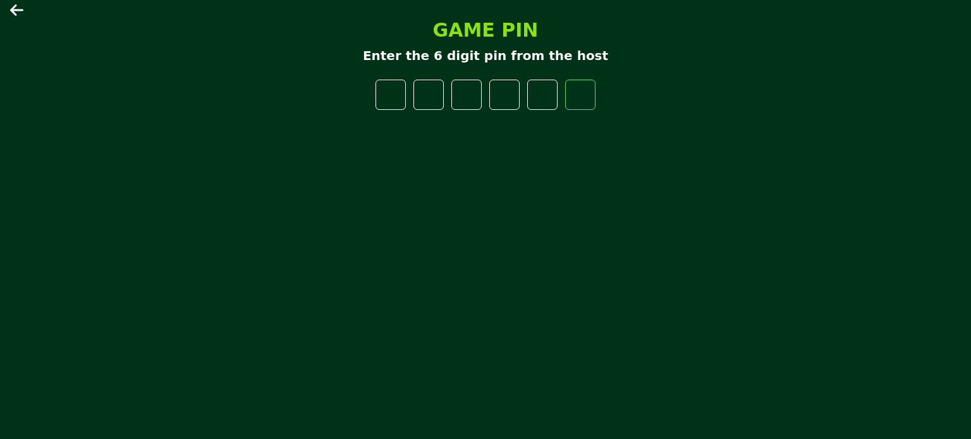
type input "*"
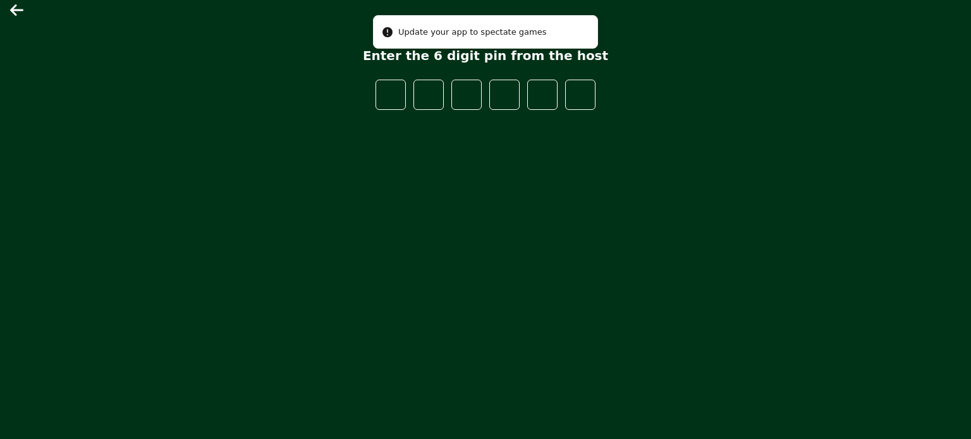
click at [381, 33] on icon "Notifications alt+T" at bounding box center [387, 32] width 13 height 13
click at [386, 31] on icon "Notifications alt+T" at bounding box center [387, 32] width 10 height 10
drag, startPoint x: 121, startPoint y: 49, endPoint x: 1, endPoint y: 46, distance: 120.8
click at [113, 49] on main "GAME PIN Enter the 6 digit pin from the host" at bounding box center [485, 219] width 971 height 439
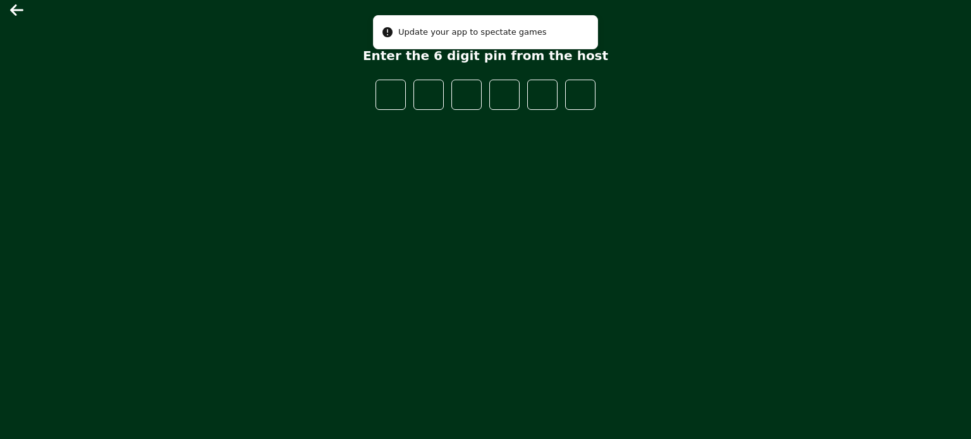
click at [8, 10] on main "GAME PIN Enter the 6 digit pin from the host" at bounding box center [485, 219] width 971 height 439
click at [13, 9] on icon at bounding box center [16, 9] width 13 height 11
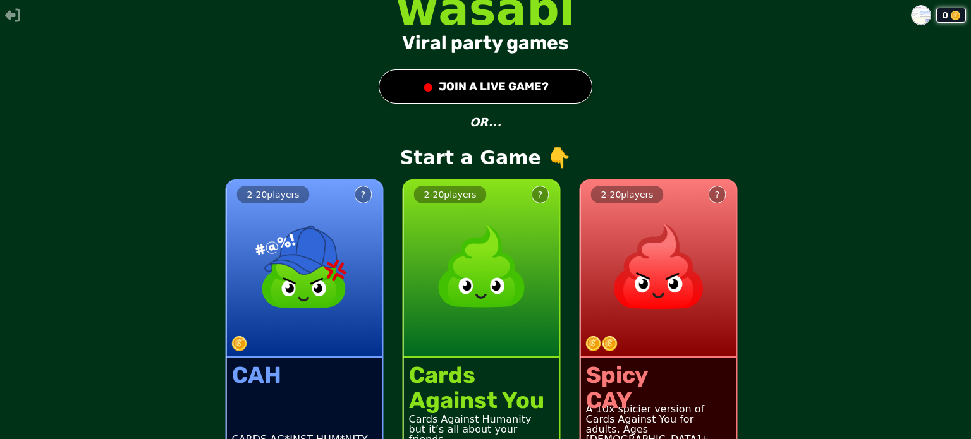
click at [912, 17] on img at bounding box center [921, 15] width 19 height 19
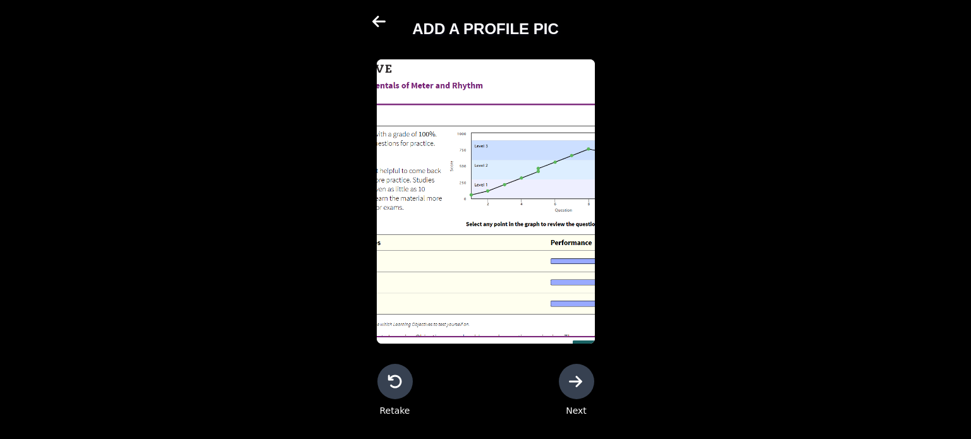
click at [372, 15] on icon at bounding box center [379, 21] width 15 height 15
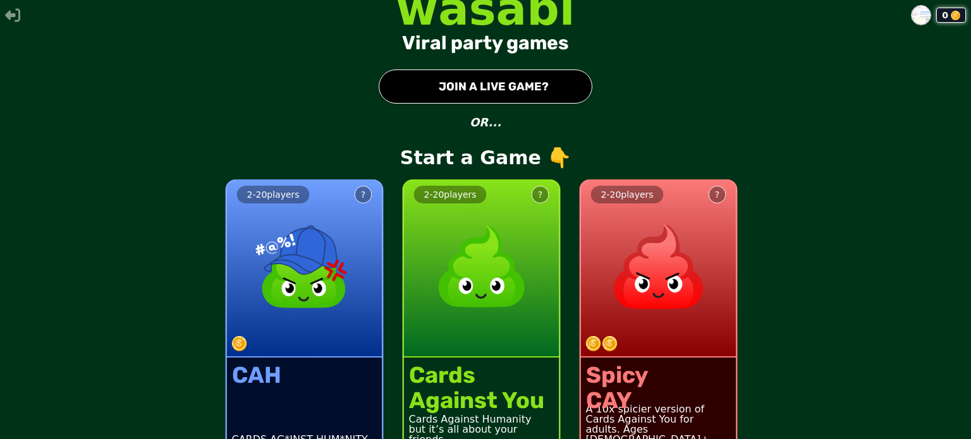
click at [446, 88] on button "● JOIN A LIVE GAME?" at bounding box center [486, 87] width 214 height 34
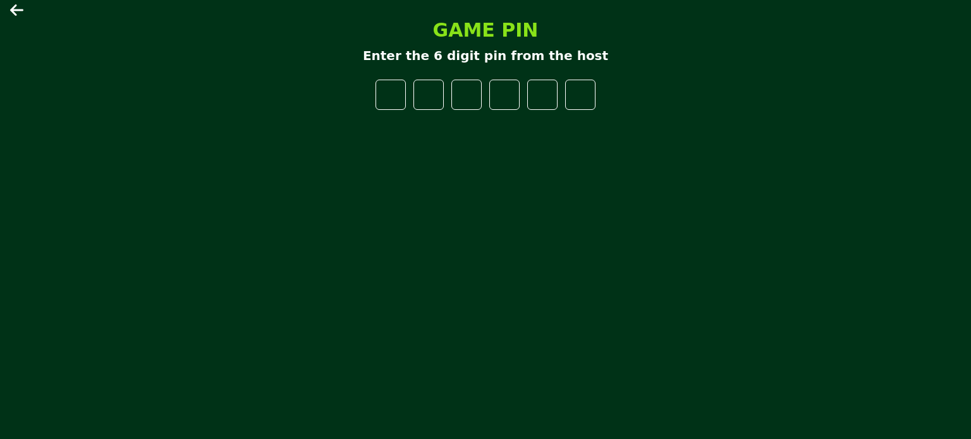
type input "*"
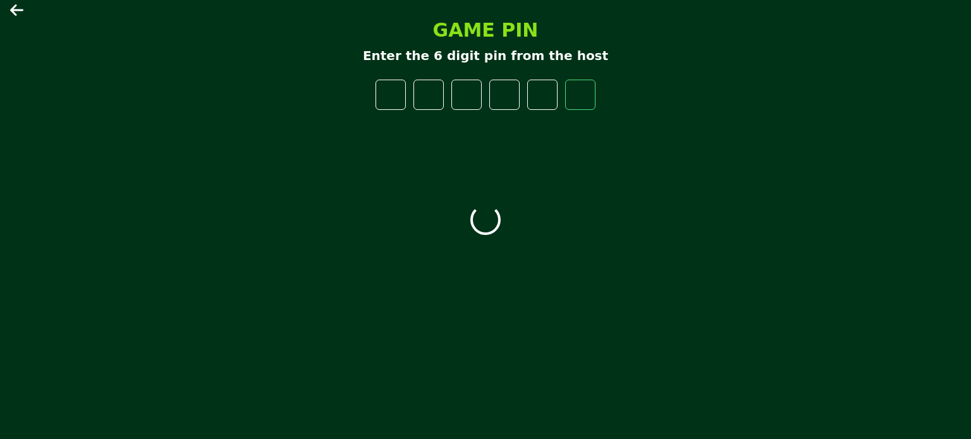
type input "*"
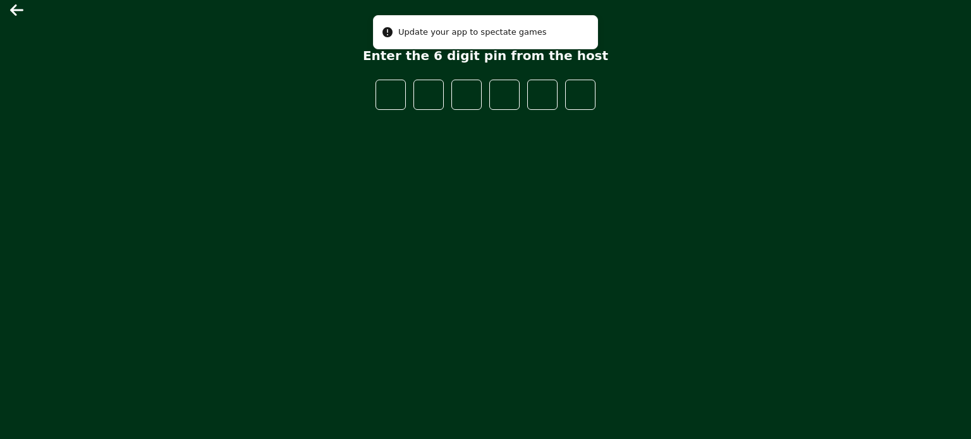
click at [13, 4] on icon at bounding box center [17, 10] width 15 height 15
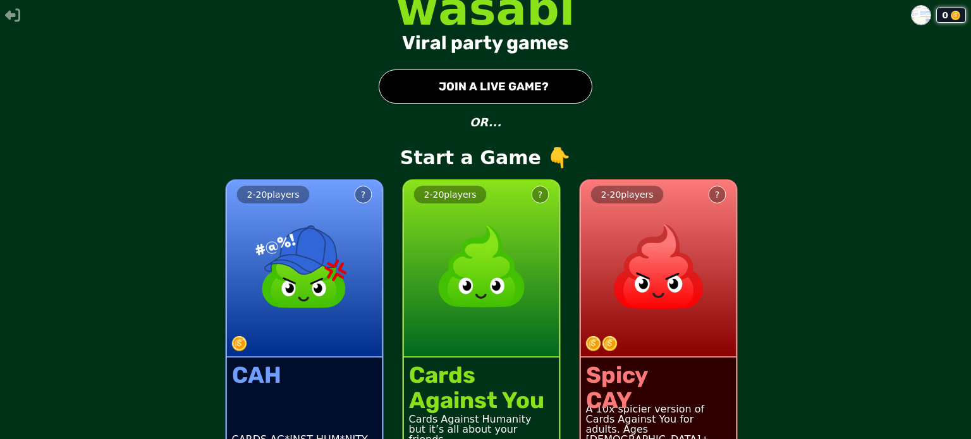
click at [526, 98] on button "● JOIN A LIVE GAME?" at bounding box center [486, 87] width 214 height 34
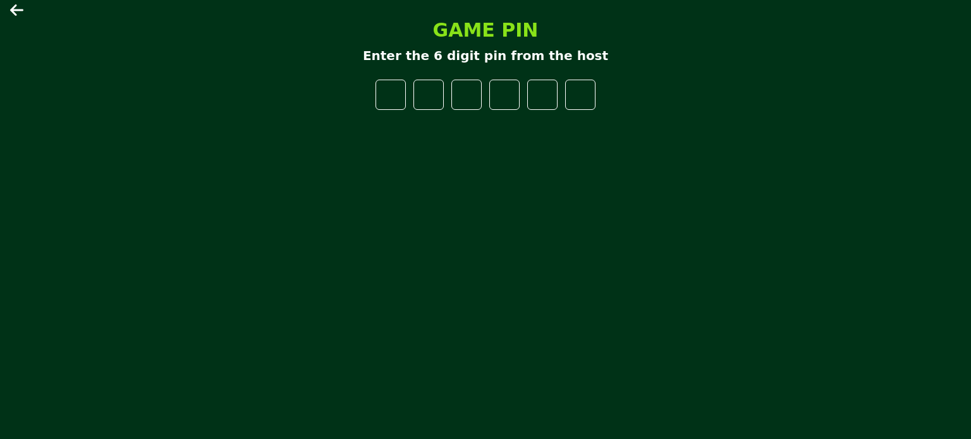
type input "*"
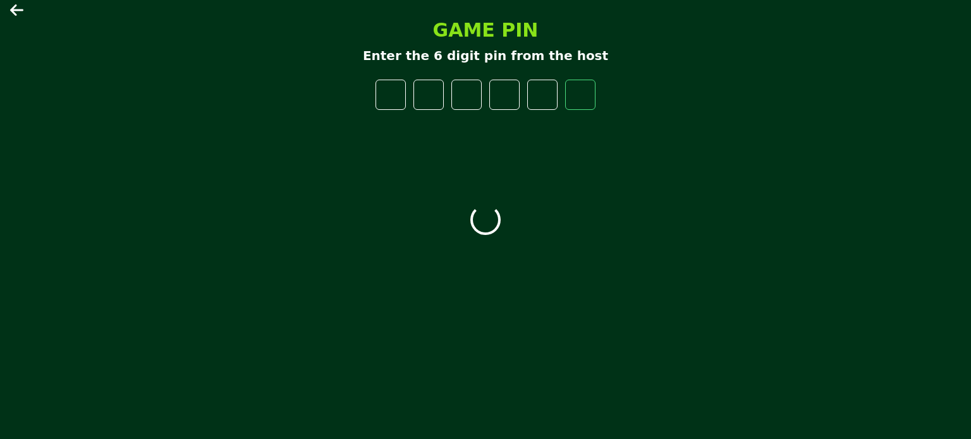
type input "*"
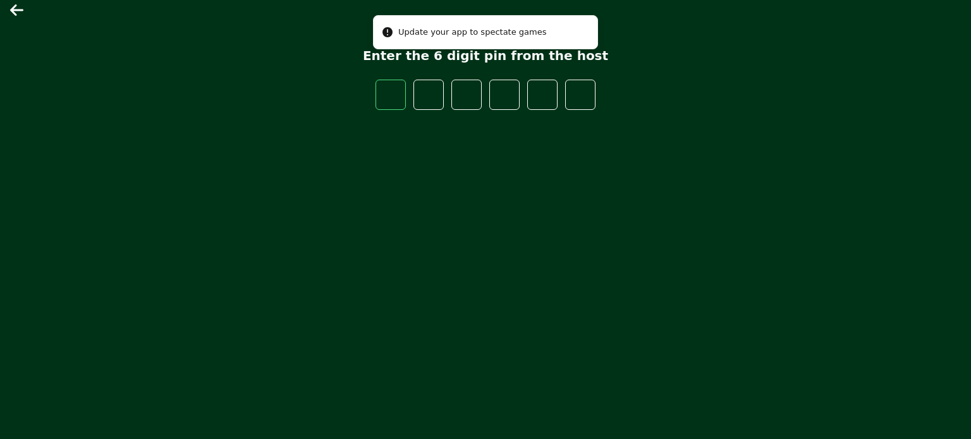
type input "*"
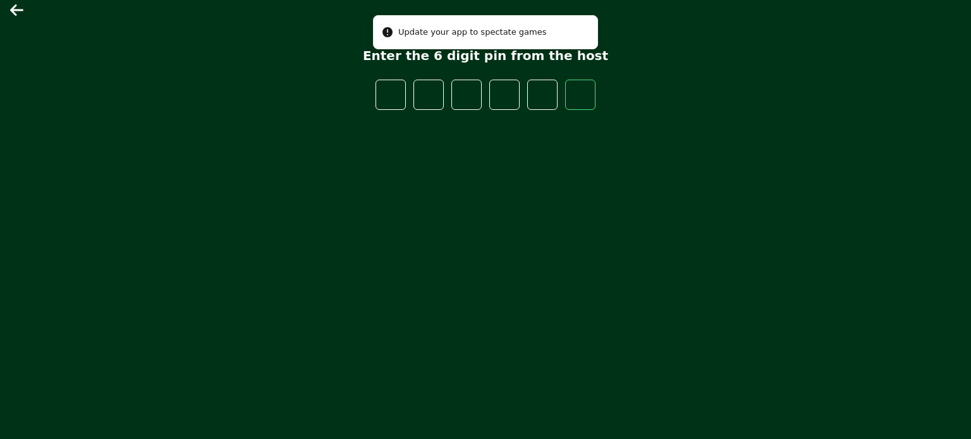
type input "*"
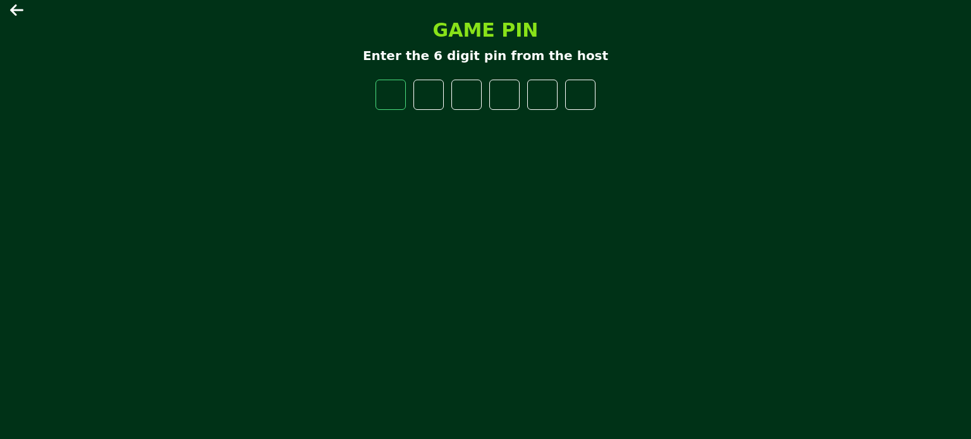
type input "*"
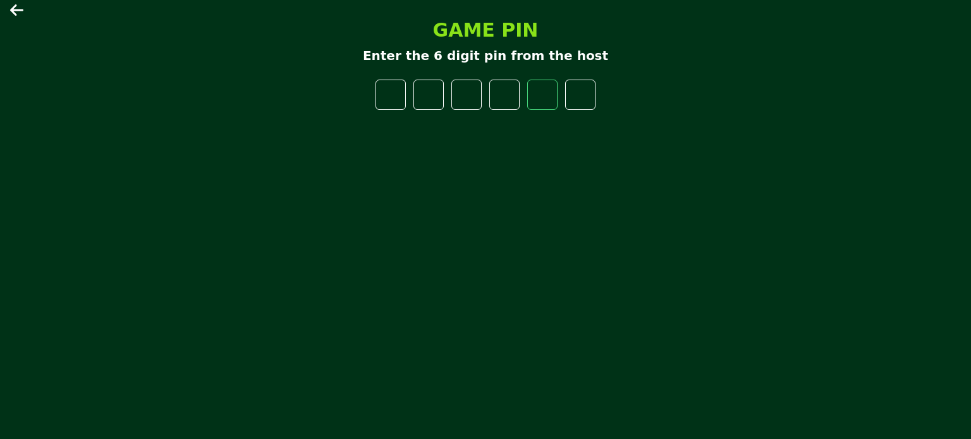
type input "*"
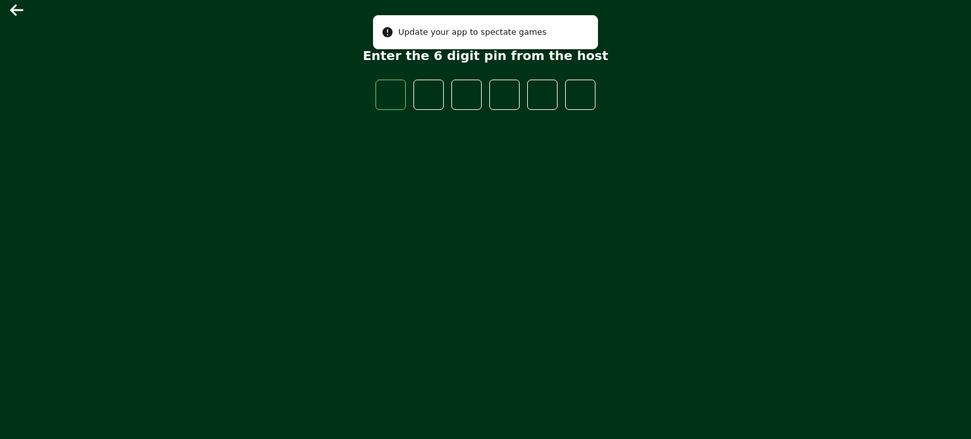
type input "*"
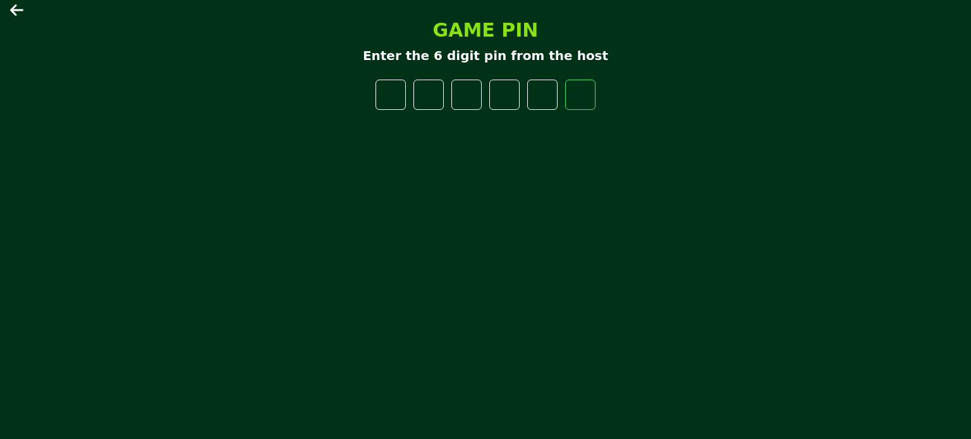
type input "*"
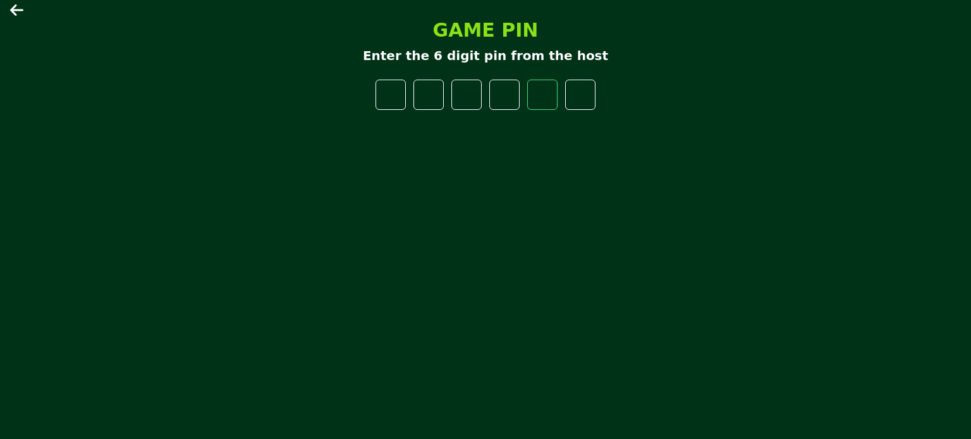
type input "*"
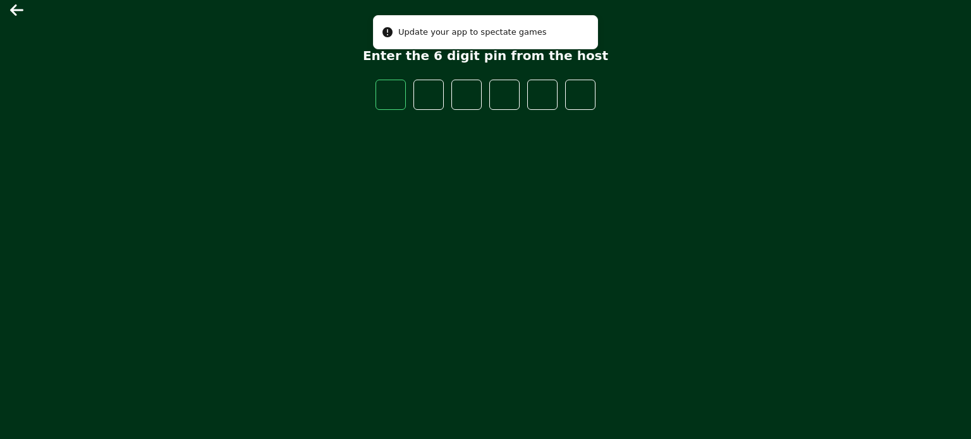
type input "*"
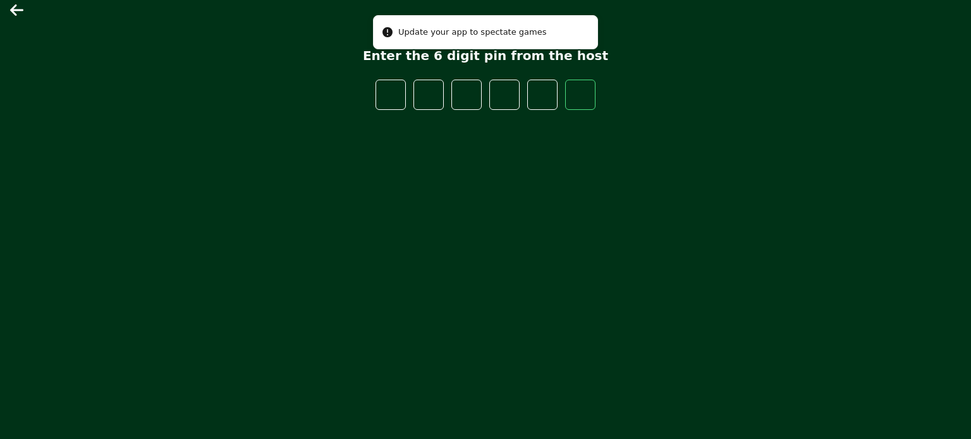
type input "*"
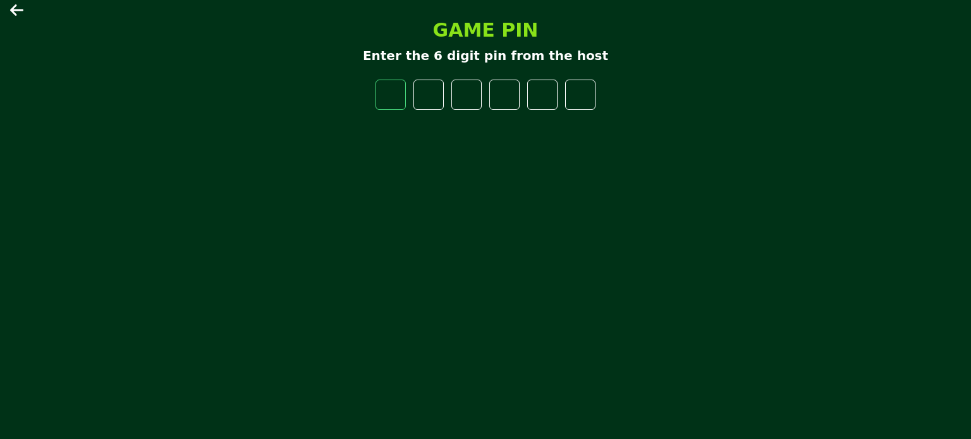
type input "*"
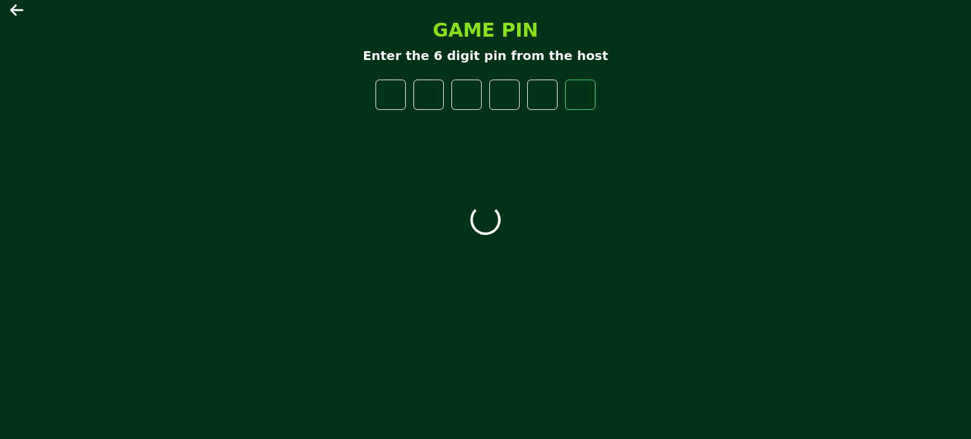
type input "*"
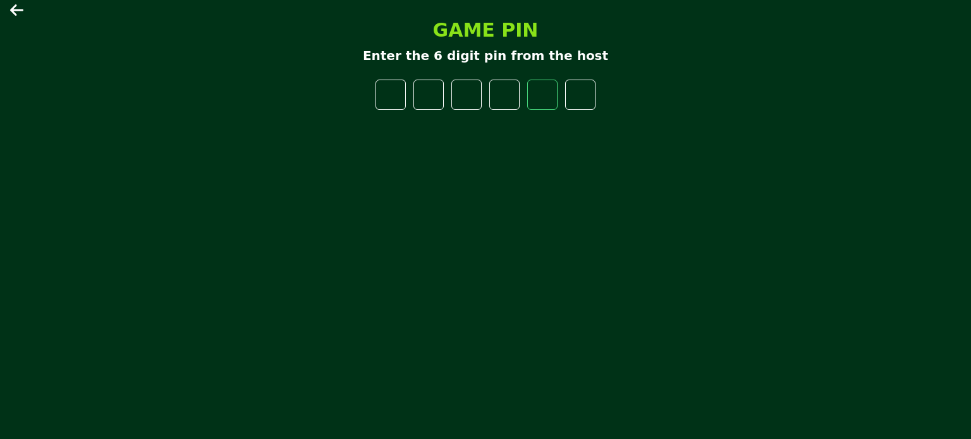
type input "*"
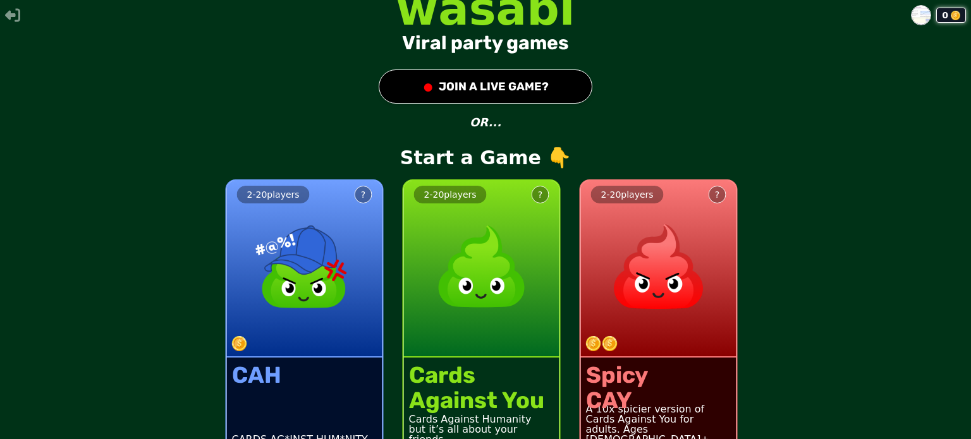
click at [528, 90] on button "● JOIN A LIVE GAME?" at bounding box center [486, 87] width 214 height 34
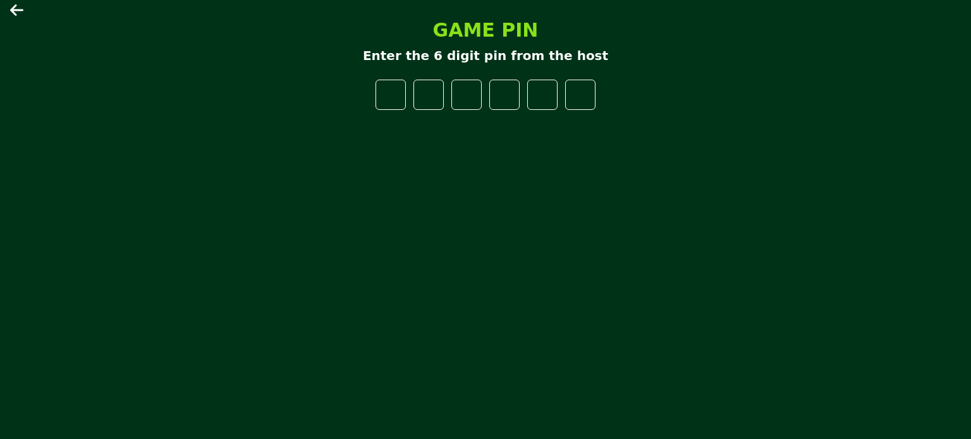
type input "*"
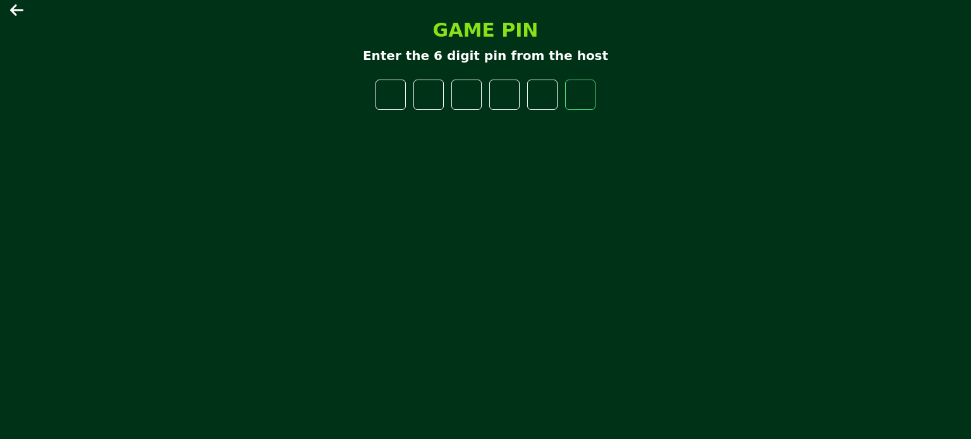
type input "*"
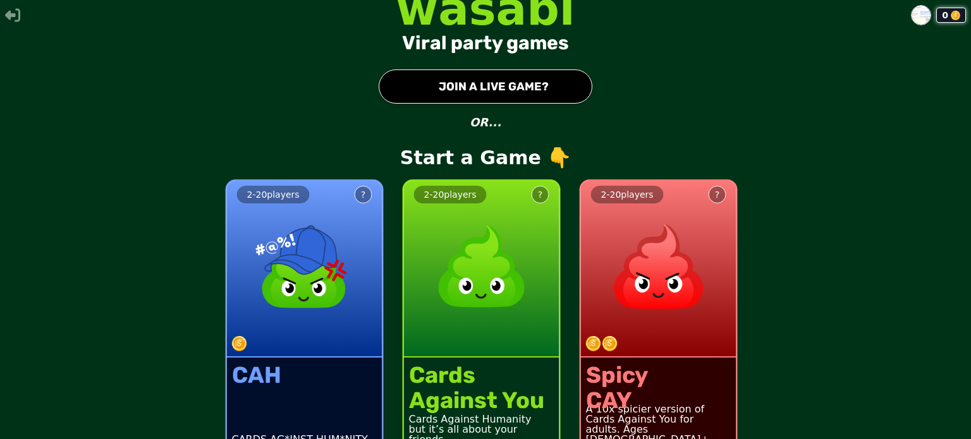
click at [506, 89] on button "● JOIN A LIVE GAME?" at bounding box center [486, 87] width 214 height 34
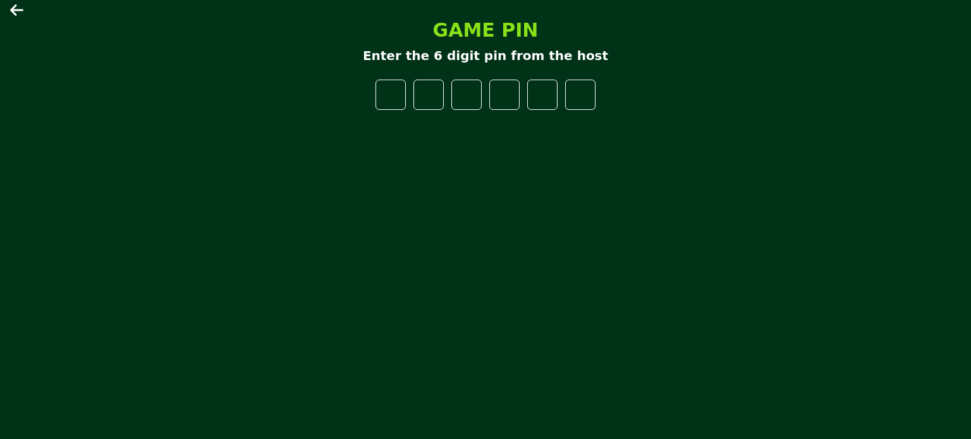
type input "*"
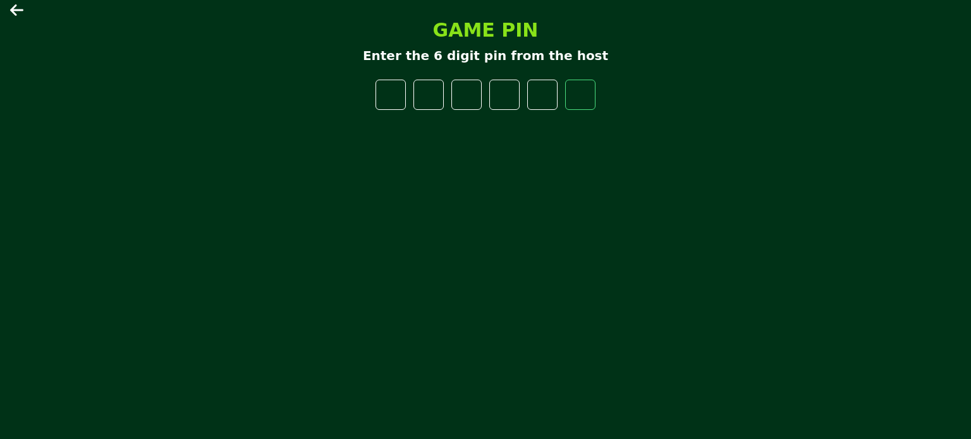
type input "*"
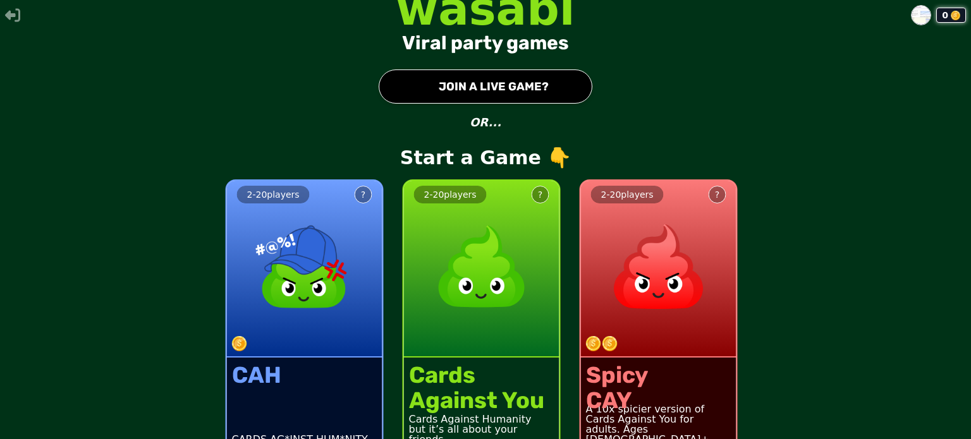
click at [519, 93] on button "● JOIN A LIVE GAME?" at bounding box center [486, 87] width 214 height 34
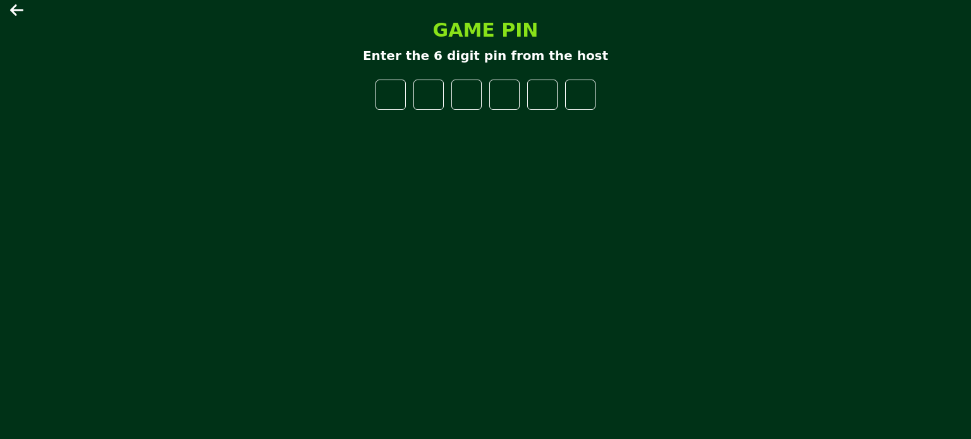
click at [619, 226] on div "GAME PIN Enter the 6 digit pin from the host" at bounding box center [485, 220] width 379 height 422
click at [389, 101] on input "number" at bounding box center [391, 95] width 30 height 30
type input "*"
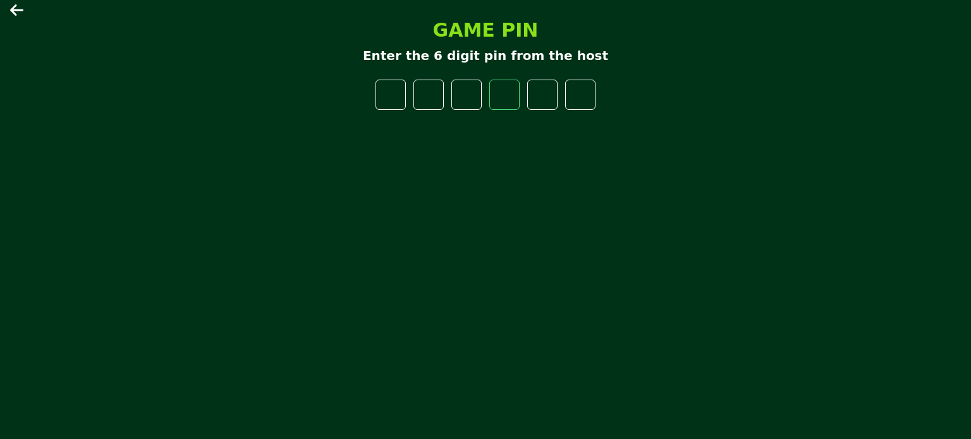
type input "*"
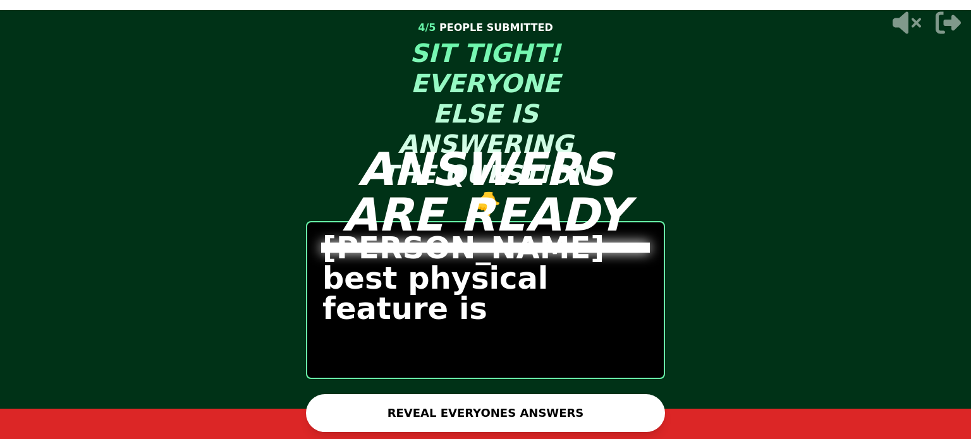
click at [563, 400] on button "REVEAL EVERYONES ANSWERS" at bounding box center [485, 413] width 359 height 38
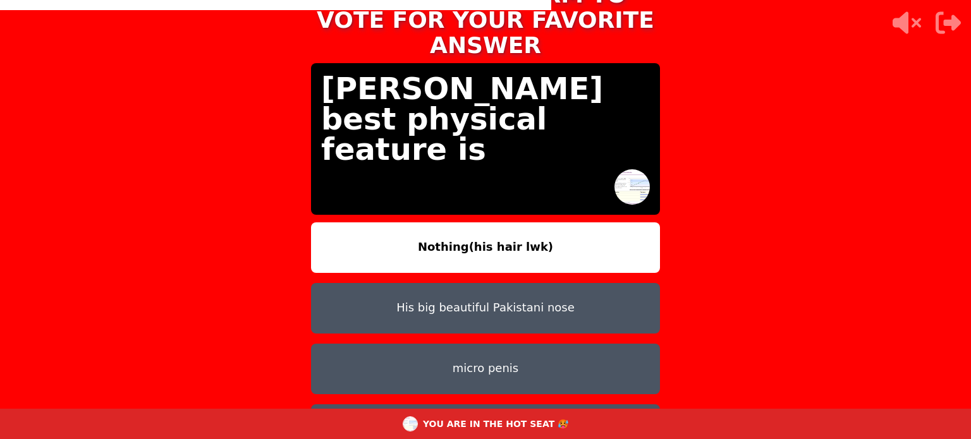
click at [546, 224] on button "Nothing(his hair lwk)" at bounding box center [485, 248] width 349 height 51
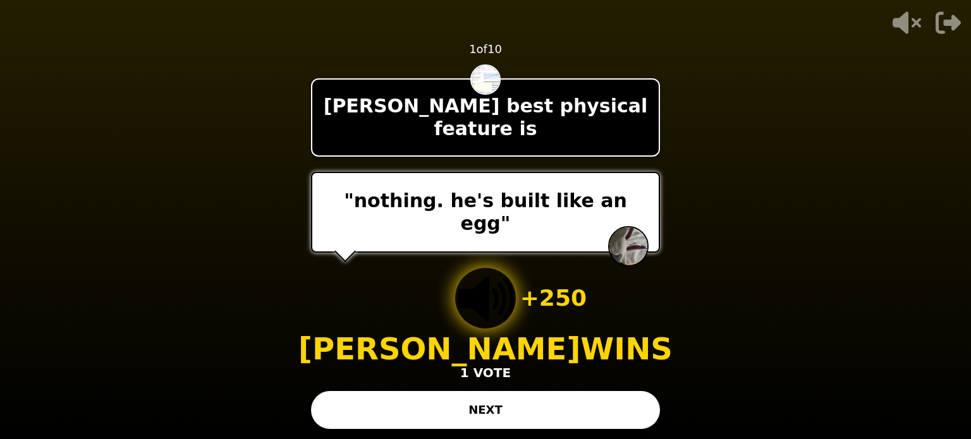
click at [524, 404] on button "NEXT" at bounding box center [485, 410] width 349 height 38
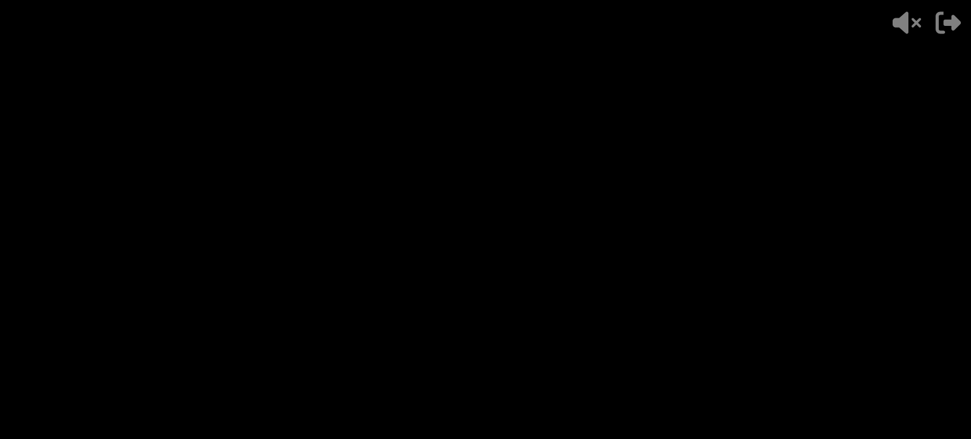
click at [491, 411] on div "- 500 PTS 1 of 10 Manesh's best physical feature is + 250 Yorghaki WINS 1 VOTE" at bounding box center [485, 219] width 349 height 439
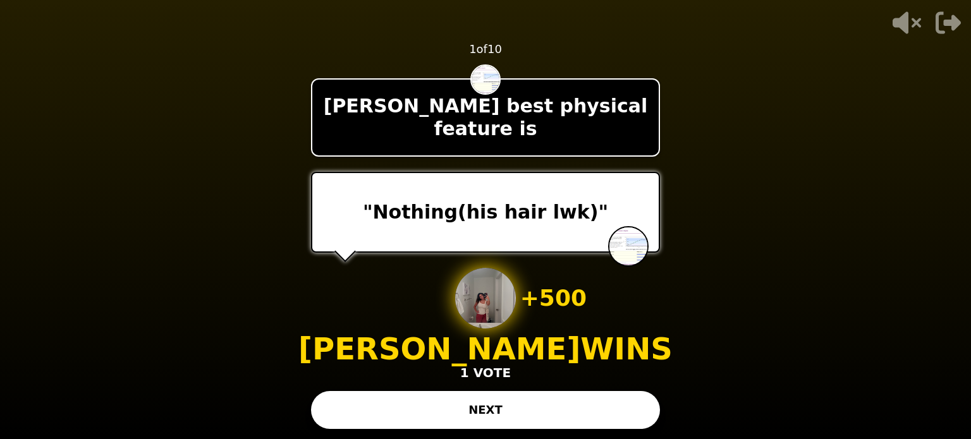
click at [511, 408] on button "NEXT" at bounding box center [485, 410] width 349 height 38
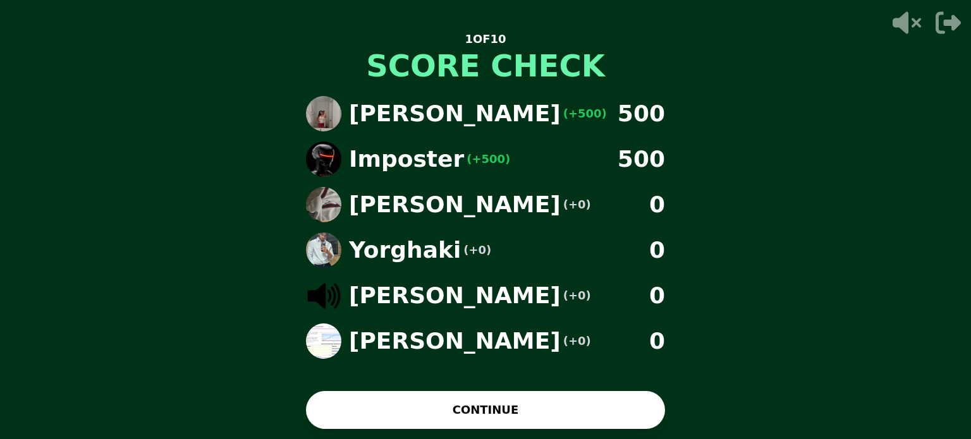
click at [501, 401] on button "CONTINUE" at bounding box center [485, 410] width 359 height 38
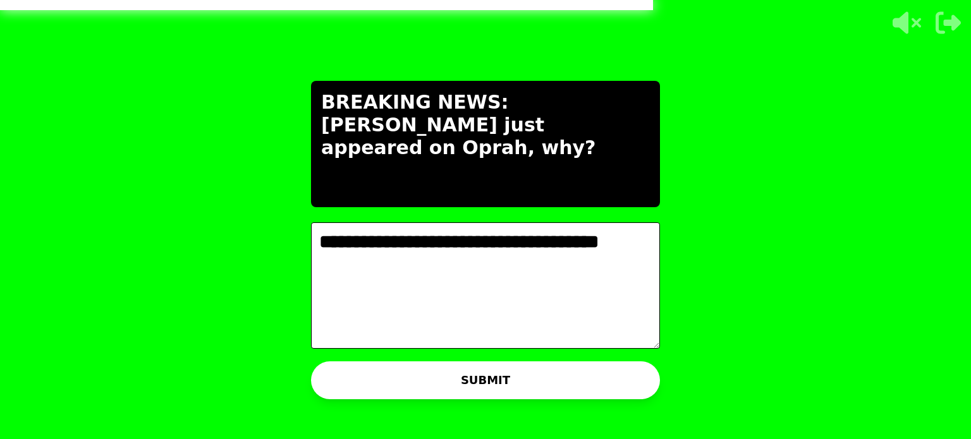
type textarea "**********"
click at [521, 388] on button "SUBMIT" at bounding box center [485, 381] width 349 height 38
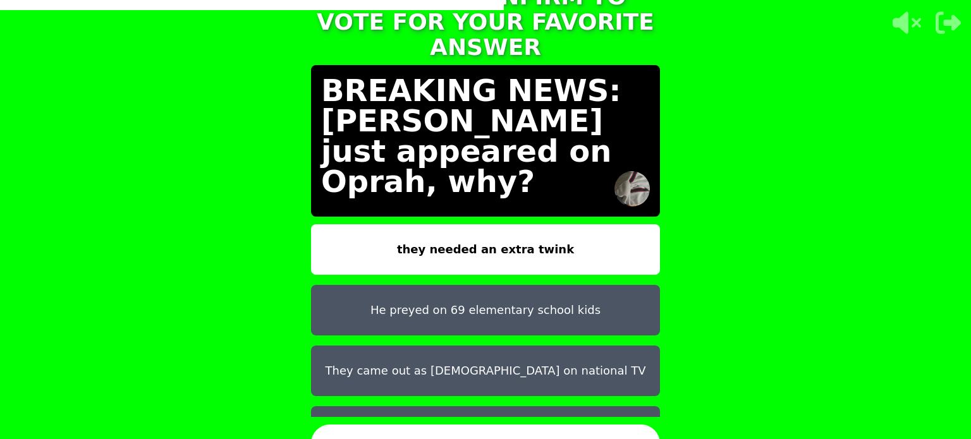
click at [503, 362] on button "They came out as non-binary on national TV" at bounding box center [485, 371] width 349 height 51
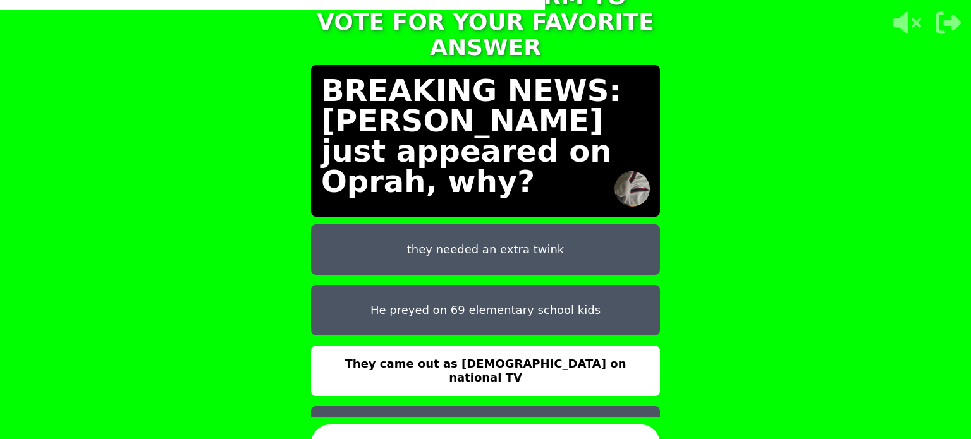
click at [544, 427] on button "CONFIRM" at bounding box center [485, 444] width 349 height 38
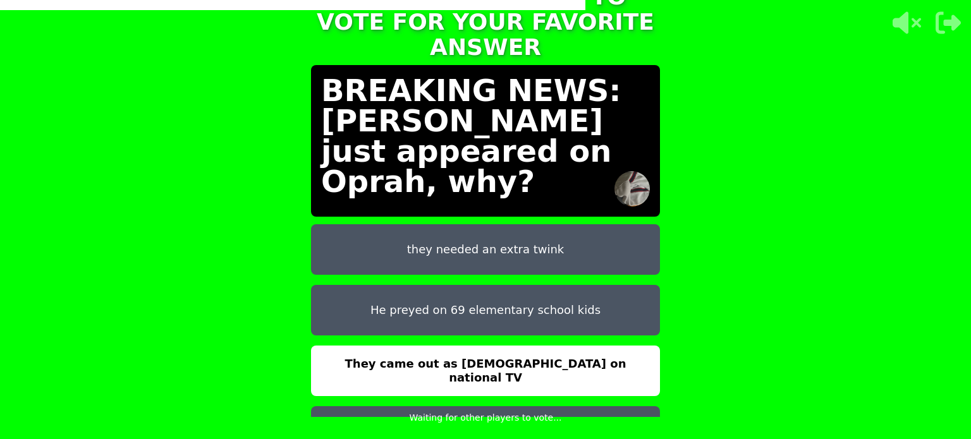
click at [556, 303] on button "He preyed on 69 elementary school kids" at bounding box center [485, 310] width 349 height 51
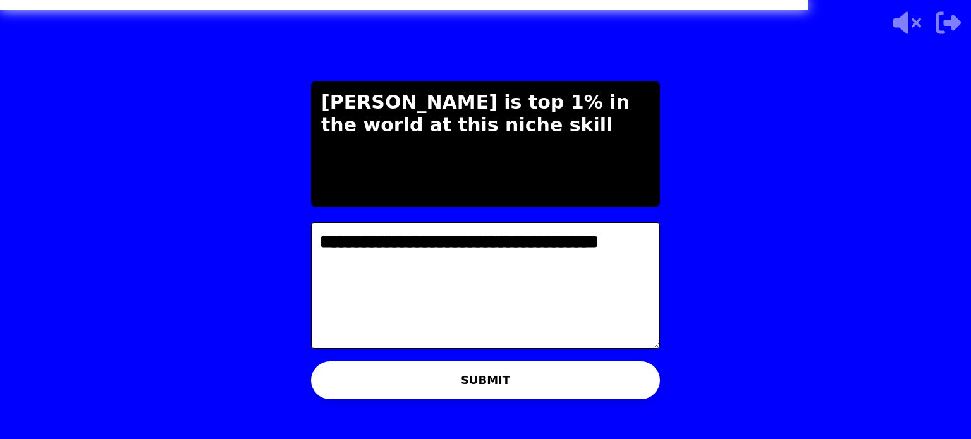
type textarea "**********"
click at [553, 367] on button "SUBMIT" at bounding box center [485, 381] width 349 height 38
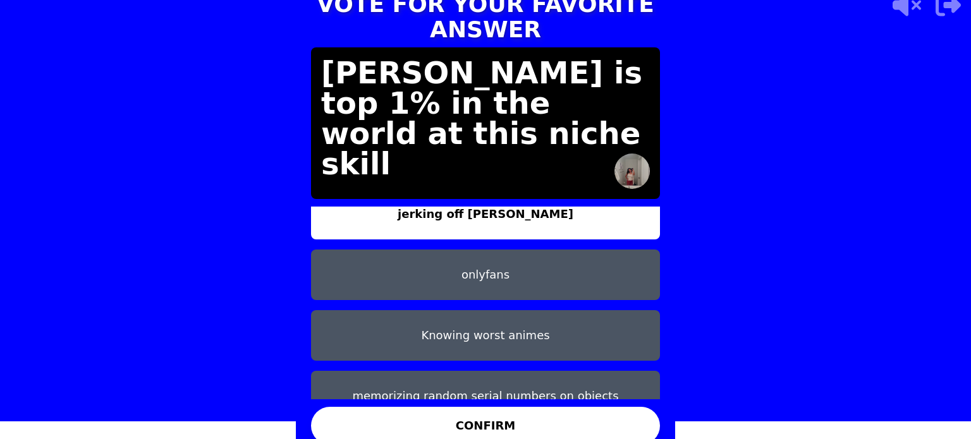
scroll to position [40, 0]
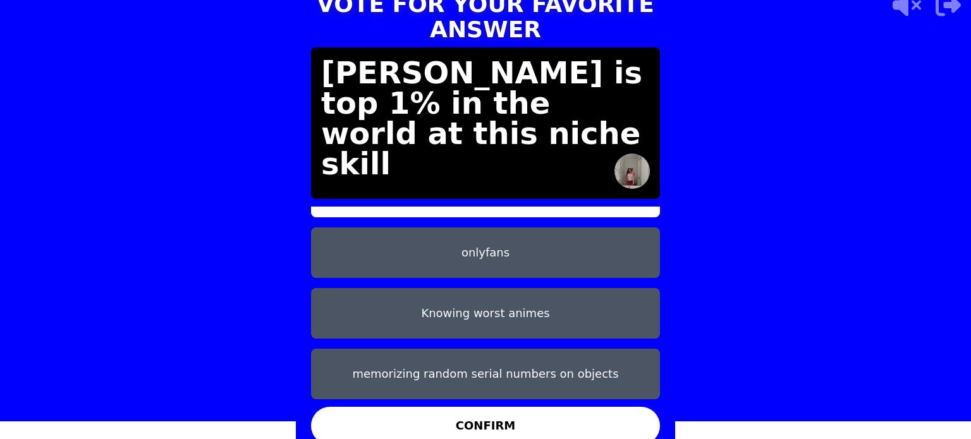
click at [483, 310] on button "Knowing worst animes" at bounding box center [485, 313] width 349 height 51
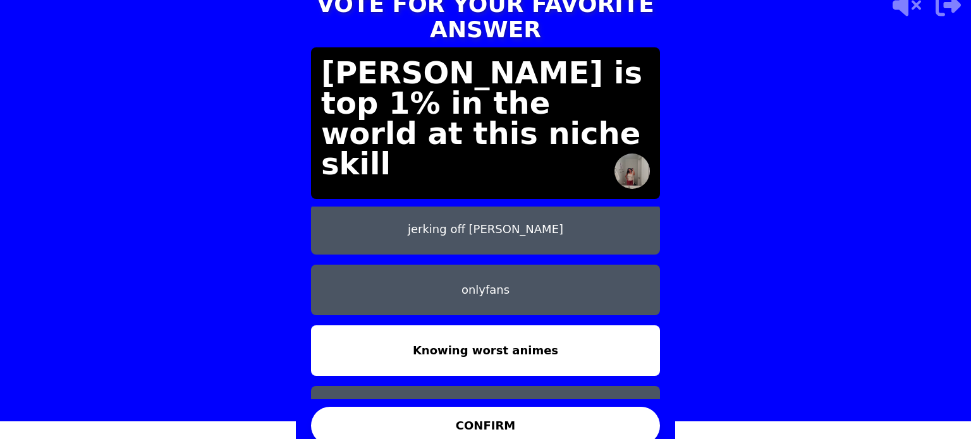
scroll to position [0, 0]
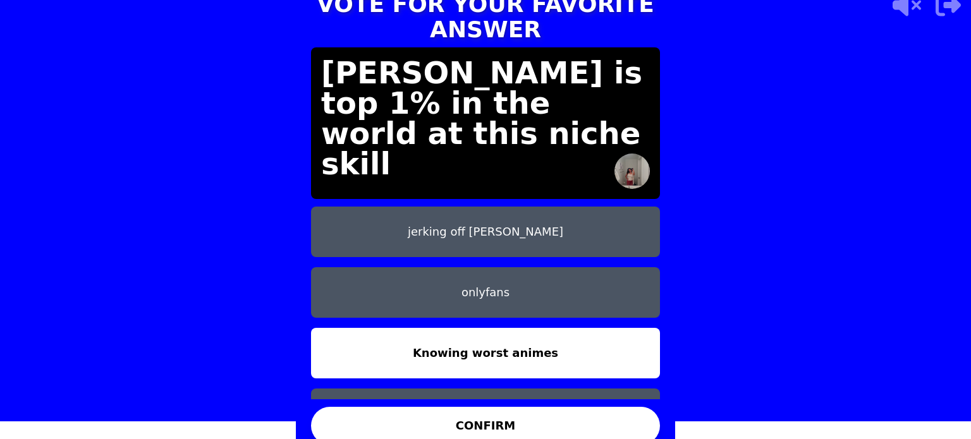
click at [495, 291] on button "onlyfans" at bounding box center [485, 292] width 349 height 51
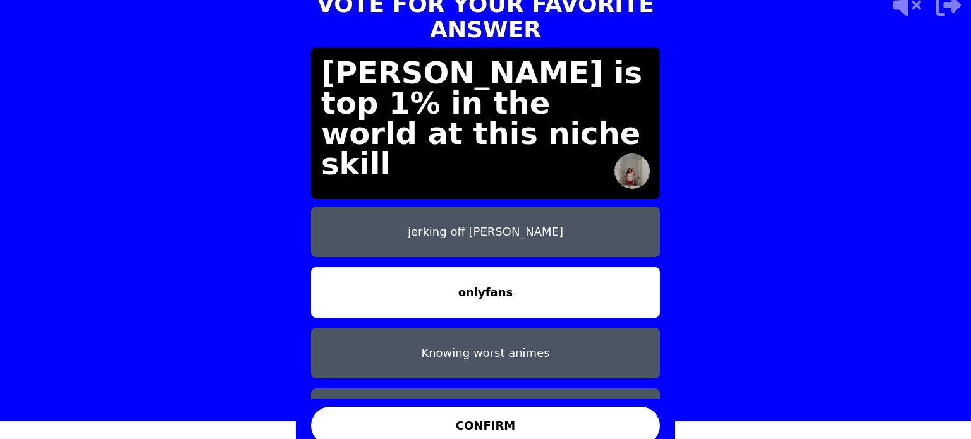
click at [541, 409] on button "CONFIRM" at bounding box center [485, 426] width 349 height 38
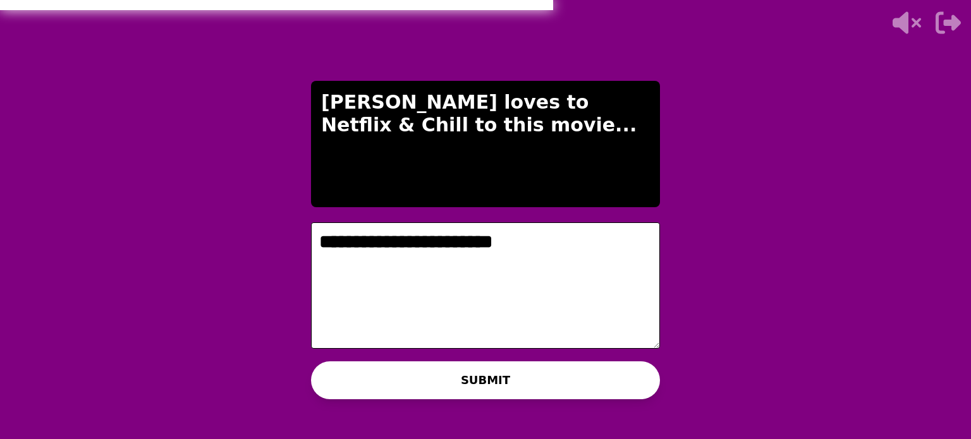
click at [452, 247] on textarea "**********" at bounding box center [485, 286] width 349 height 126
click at [527, 240] on textarea "**********" at bounding box center [485, 286] width 349 height 126
type textarea "**********"
click at [470, 375] on button "SUBMIT" at bounding box center [485, 381] width 349 height 38
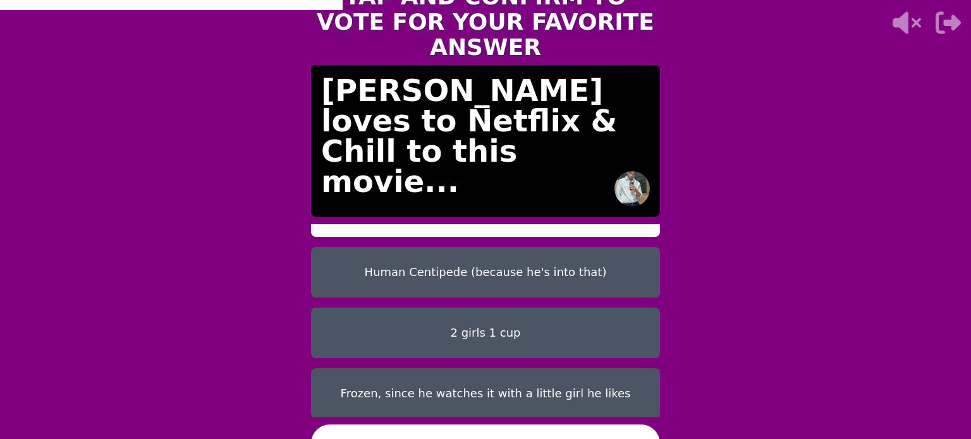
scroll to position [40, 0]
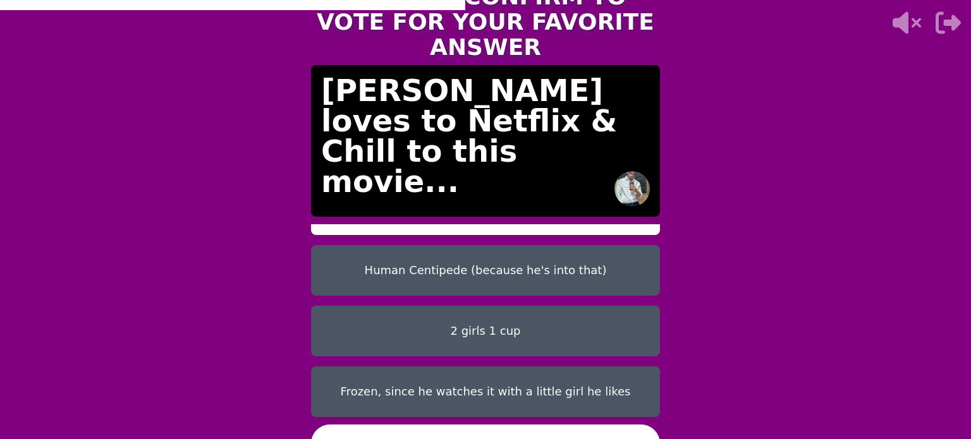
click at [501, 262] on button "Human Centipede (because he's into that)" at bounding box center [485, 270] width 349 height 51
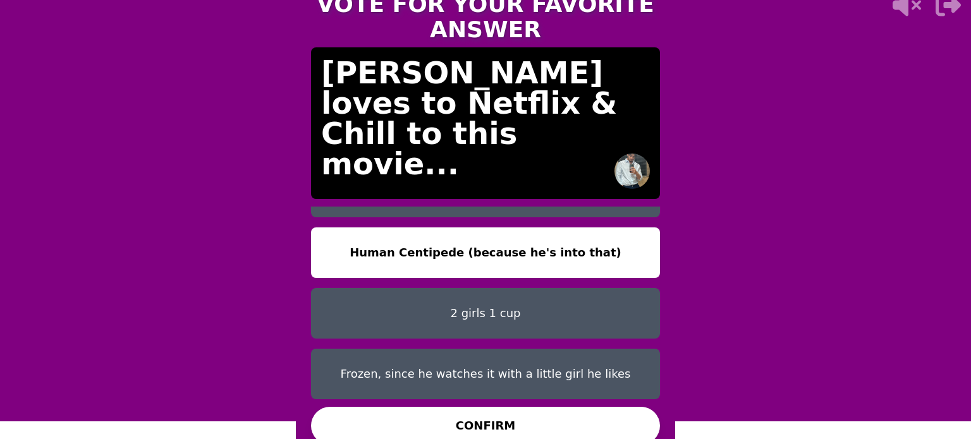
click at [534, 355] on button "Frozen, since he watches it with a little girl he likes" at bounding box center [485, 374] width 349 height 51
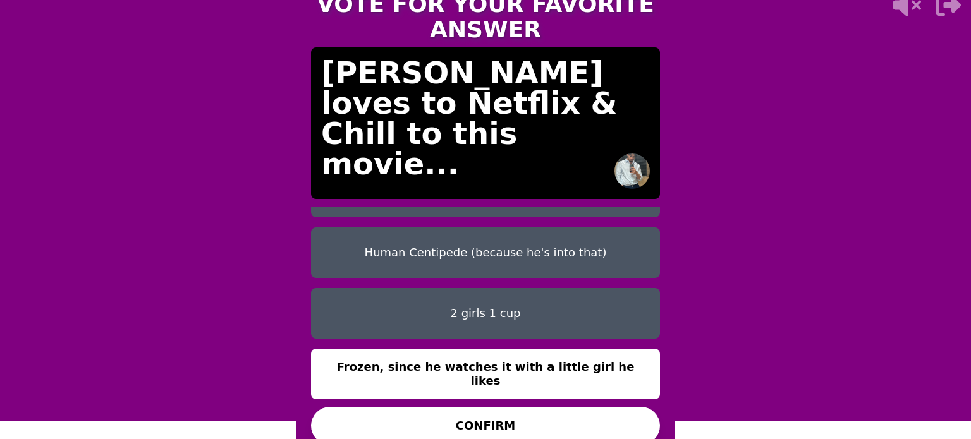
click at [529, 260] on button "Human Centipede (because he's into that)" at bounding box center [485, 253] width 349 height 51
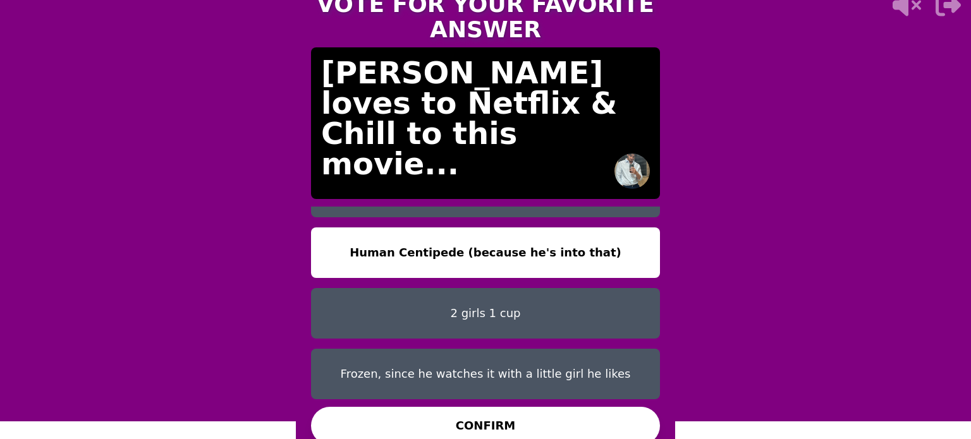
click at [537, 368] on button "Frozen, since he watches it with a little girl he likes" at bounding box center [485, 374] width 349 height 51
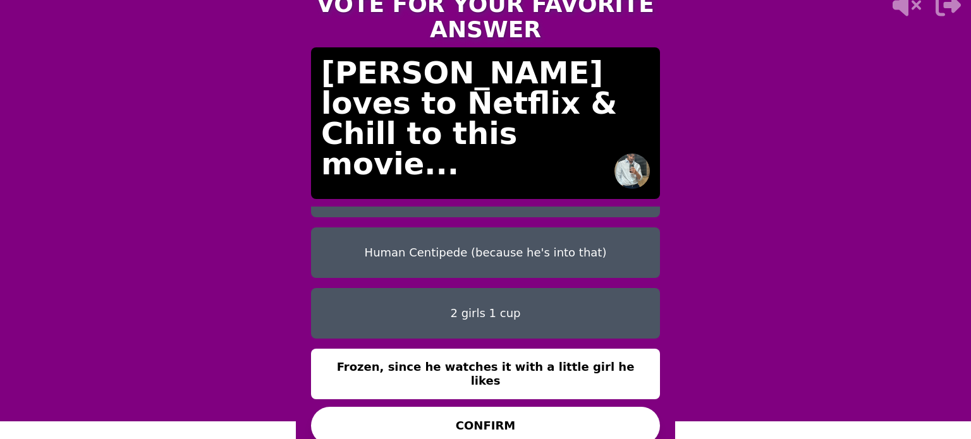
click at [558, 415] on button "CONFIRM" at bounding box center [485, 426] width 349 height 38
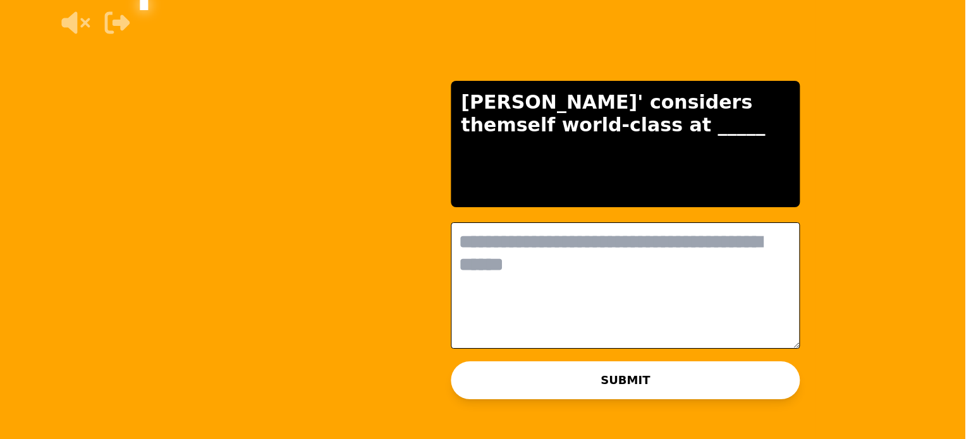
scroll to position [0, 0]
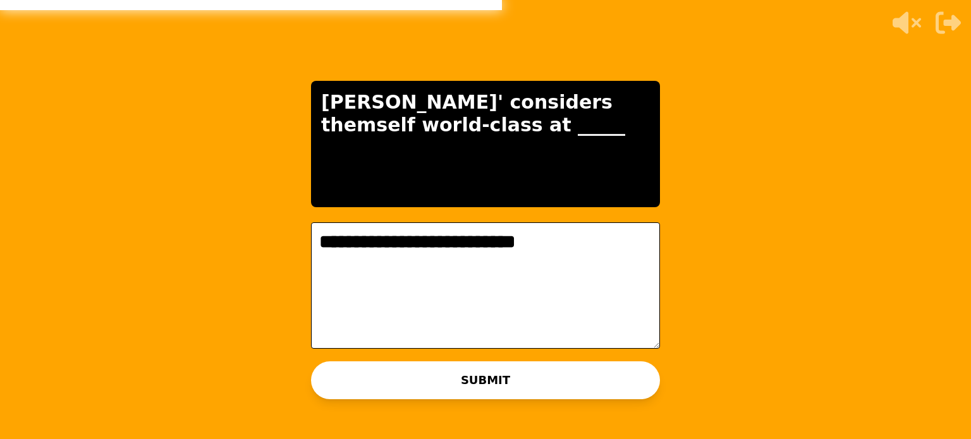
type textarea "**********"
click at [522, 374] on button "SUBMIT" at bounding box center [485, 381] width 349 height 38
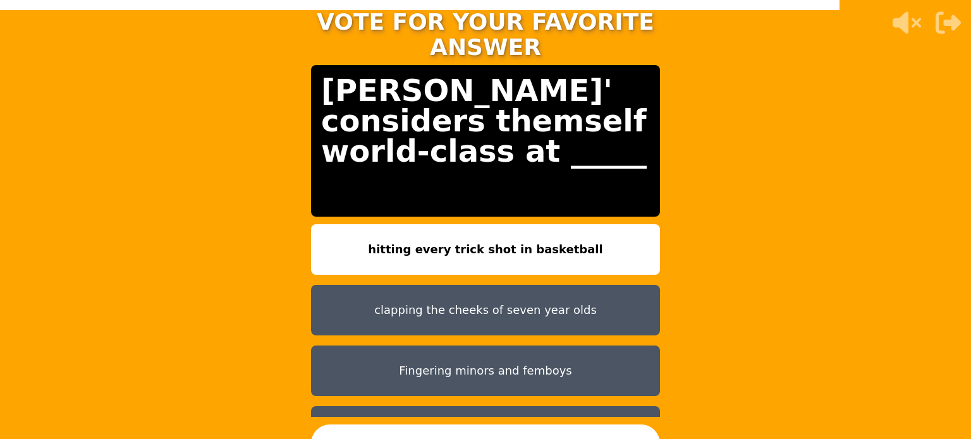
click at [539, 427] on button "CONFIRM" at bounding box center [485, 444] width 349 height 38
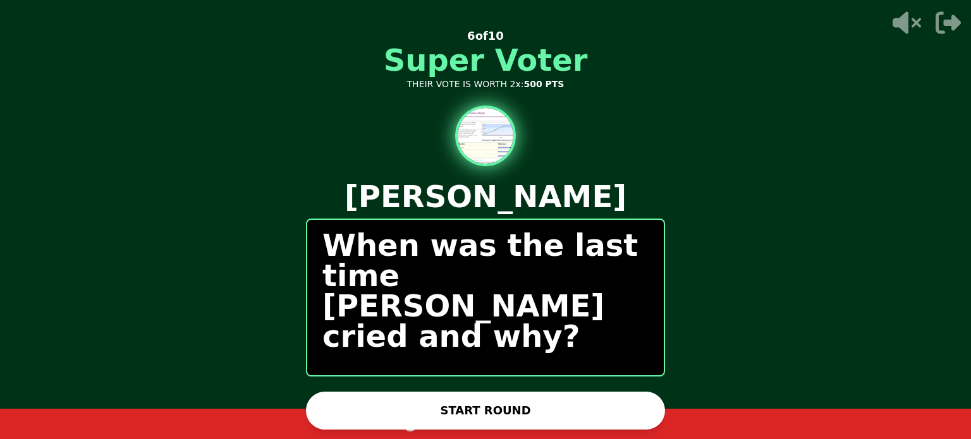
click at [522, 405] on button "START ROUND" at bounding box center [485, 411] width 359 height 38
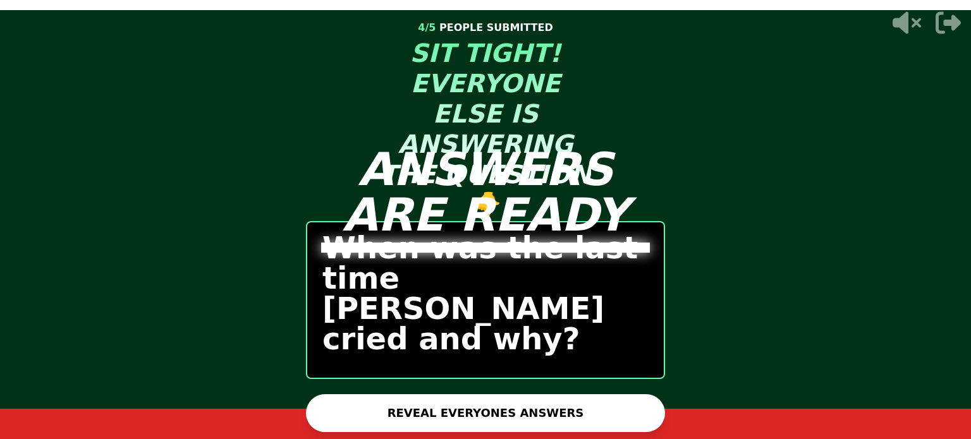
click at [505, 408] on div "ANSWERS ARE READY 4 / 5 PEOPLE SUBMITTED SIT TIGHT! EVERYONE ELSE IS ANSWERING …" at bounding box center [485, 219] width 379 height 439
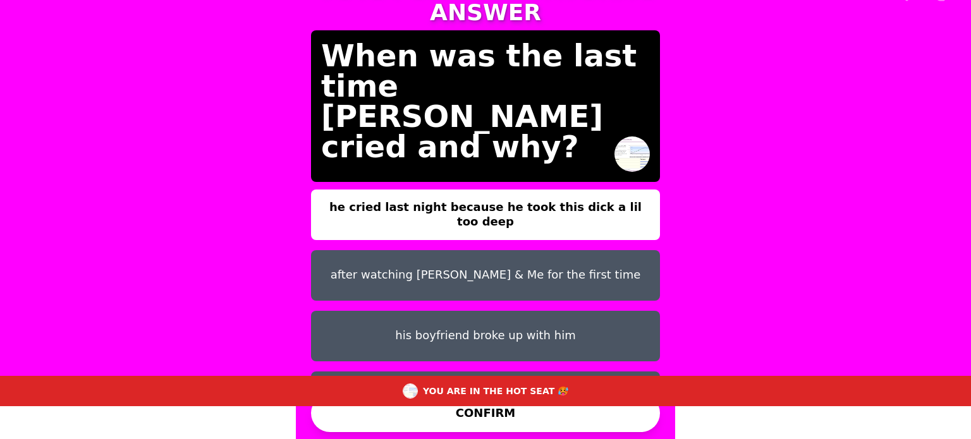
click at [509, 250] on button "after watching Marley & Me for the first time" at bounding box center [485, 275] width 349 height 51
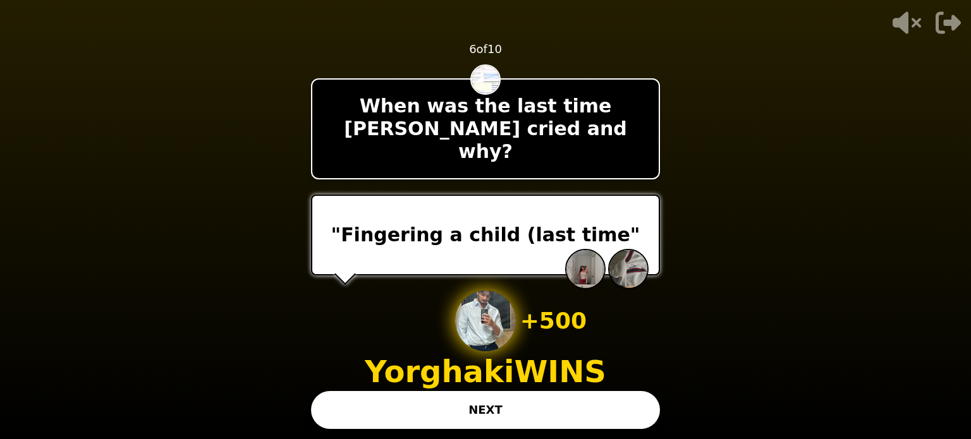
click at [539, 419] on button "NEXT" at bounding box center [485, 410] width 349 height 38
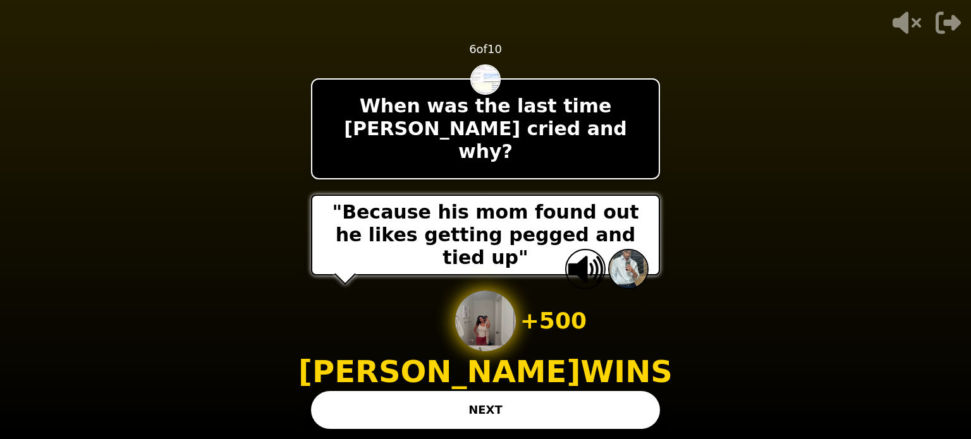
click at [539, 419] on button "NEXT" at bounding box center [485, 410] width 349 height 38
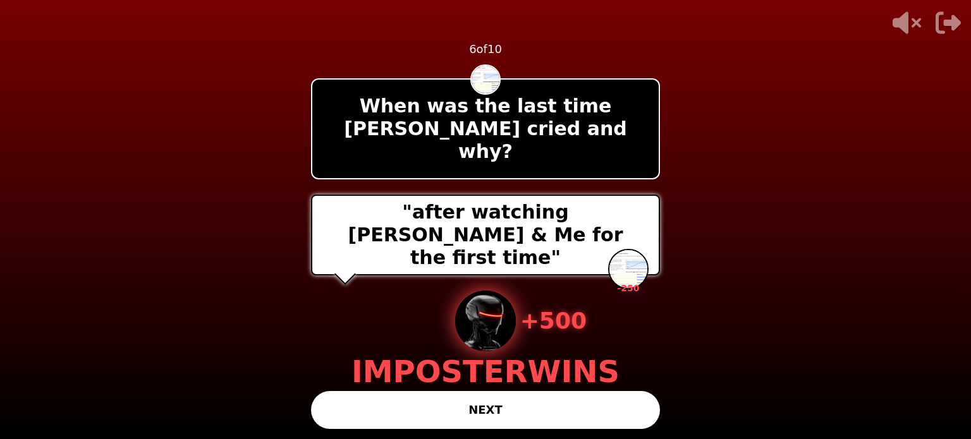
click at [526, 410] on button "NEXT" at bounding box center [485, 410] width 349 height 38
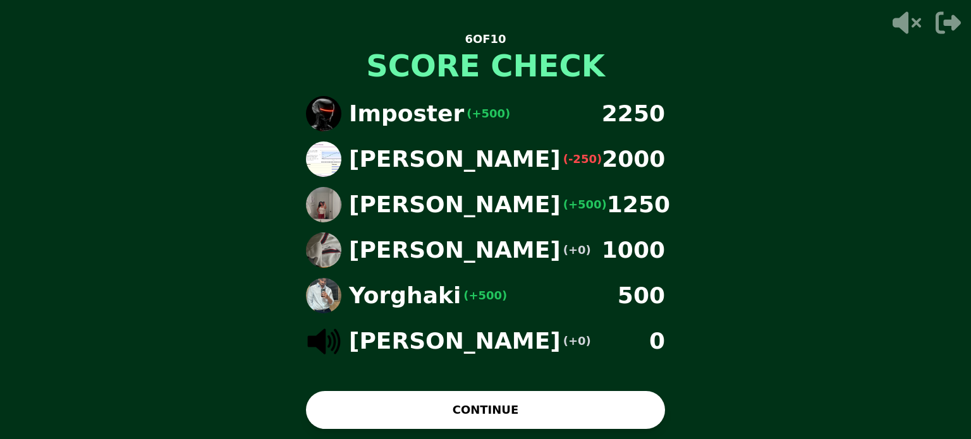
click at [574, 404] on button "CONTINUE" at bounding box center [485, 410] width 359 height 38
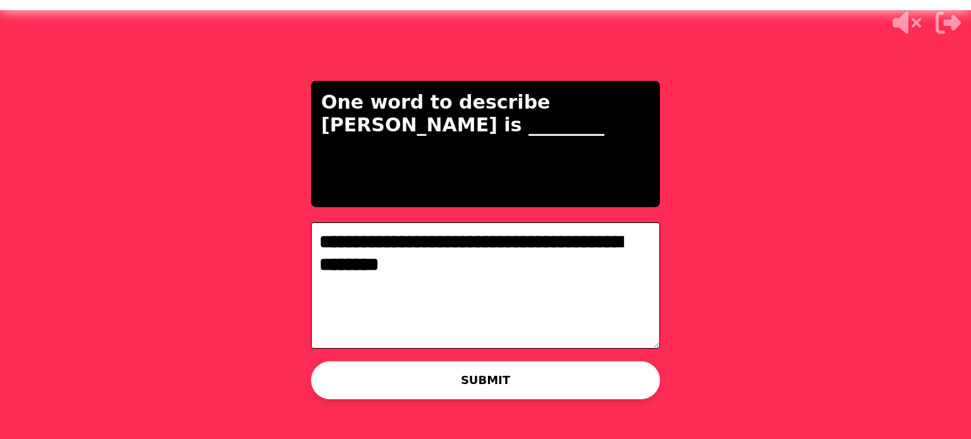
type textarea "**********"
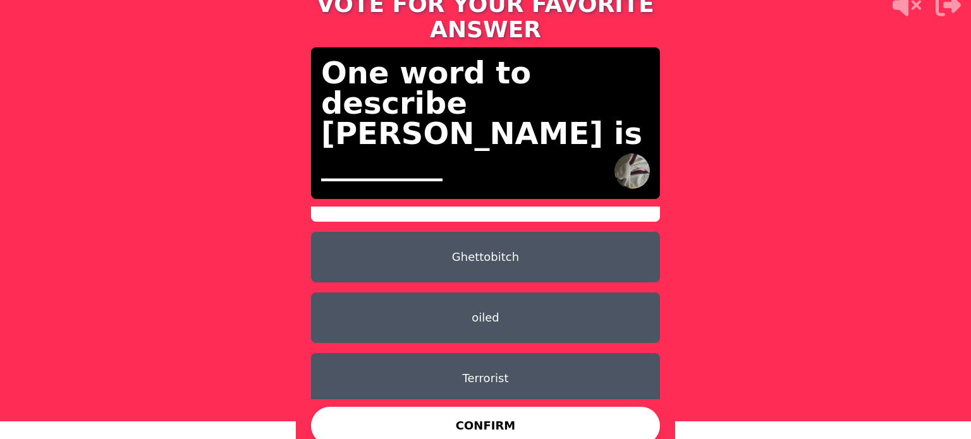
scroll to position [40, 0]
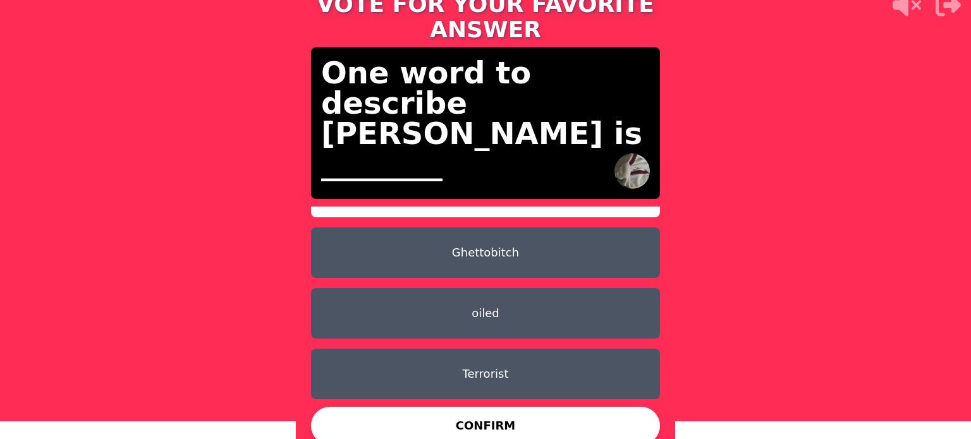
click at [503, 297] on button "oiled" at bounding box center [485, 313] width 349 height 51
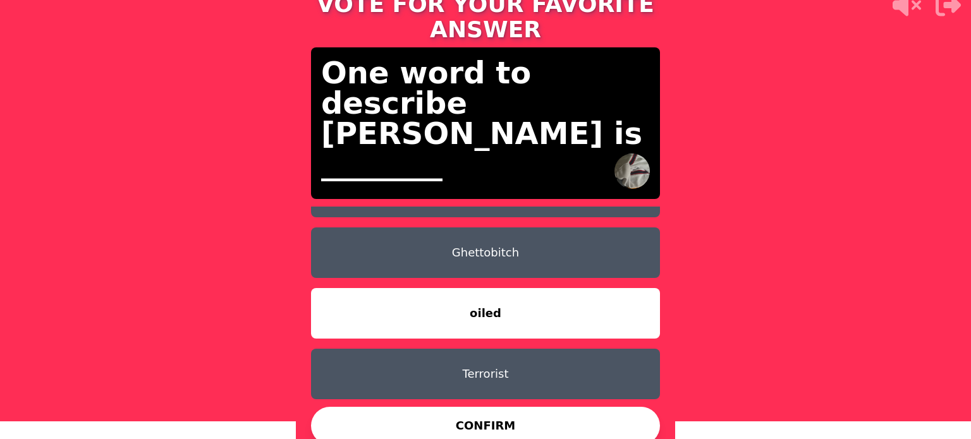
click at [515, 351] on button "Terrorist" at bounding box center [485, 374] width 349 height 51
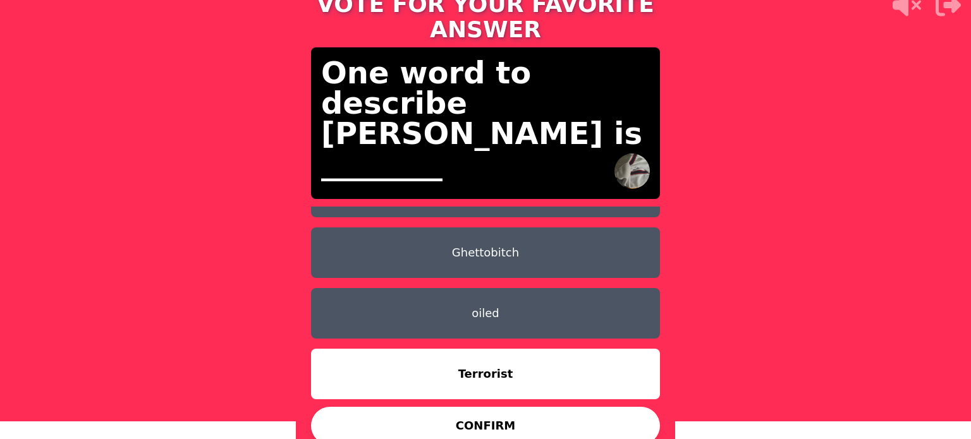
click at [515, 407] on button "CONFIRM" at bounding box center [485, 426] width 349 height 38
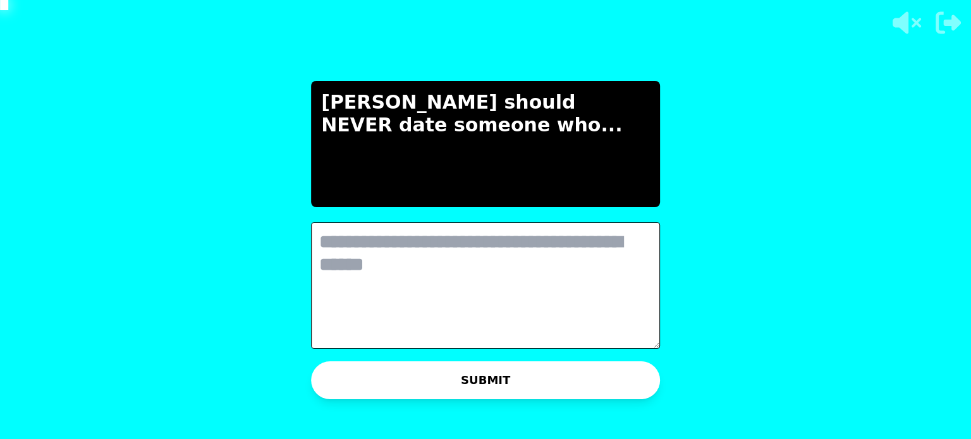
scroll to position [0, 0]
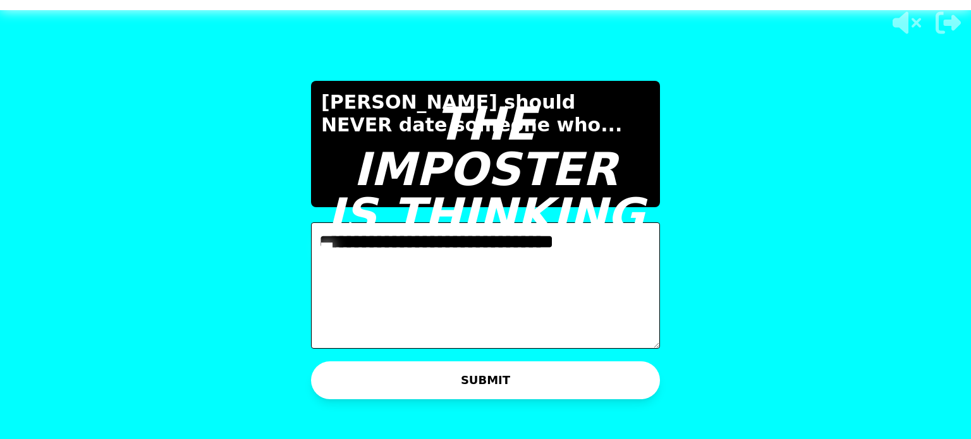
type textarea "**********"
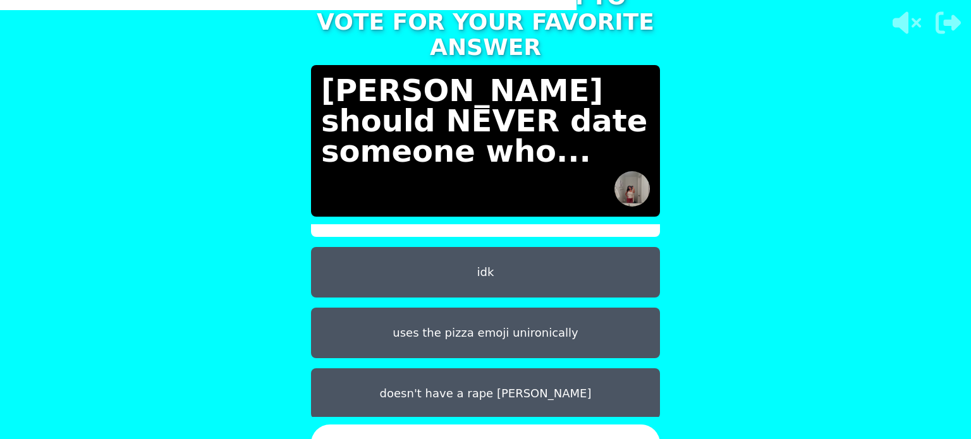
scroll to position [40, 0]
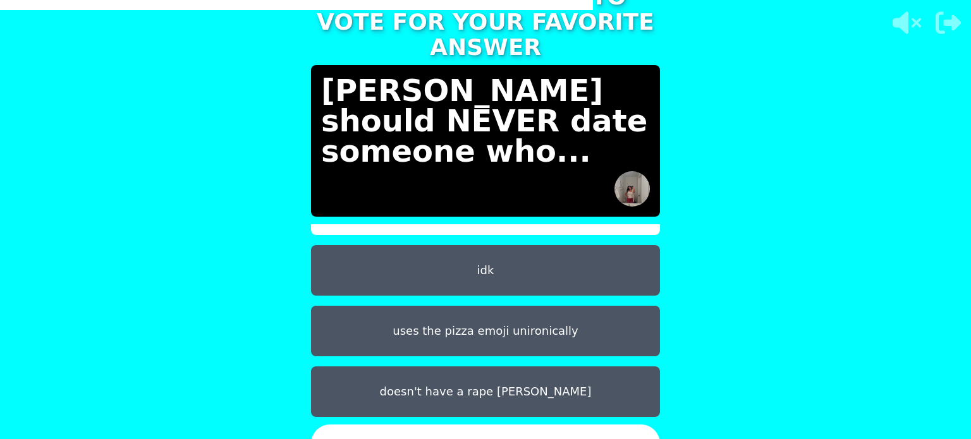
click at [505, 331] on button "uses the pizza emoji unironically" at bounding box center [485, 331] width 349 height 51
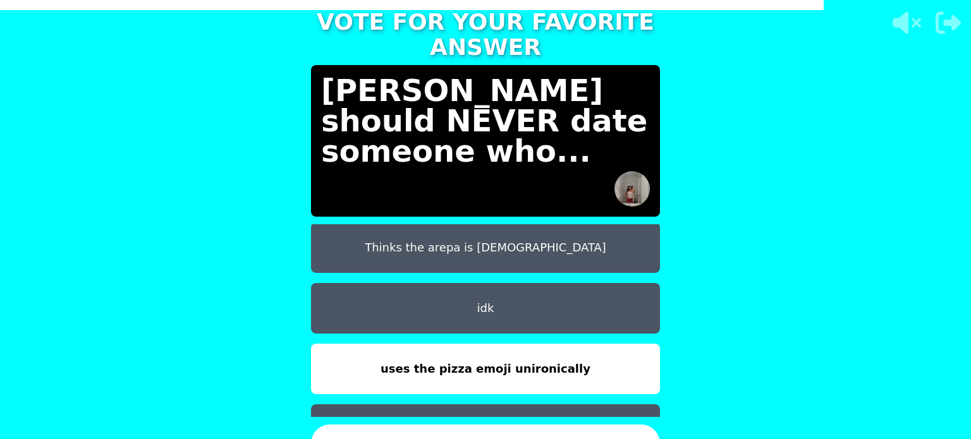
scroll to position [0, 0]
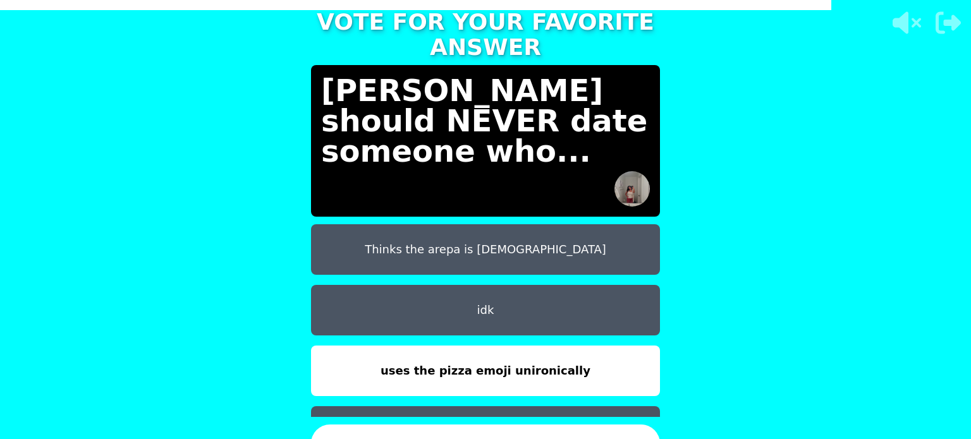
click at [498, 240] on button "Thinks the arepa is Colombian" at bounding box center [485, 249] width 349 height 51
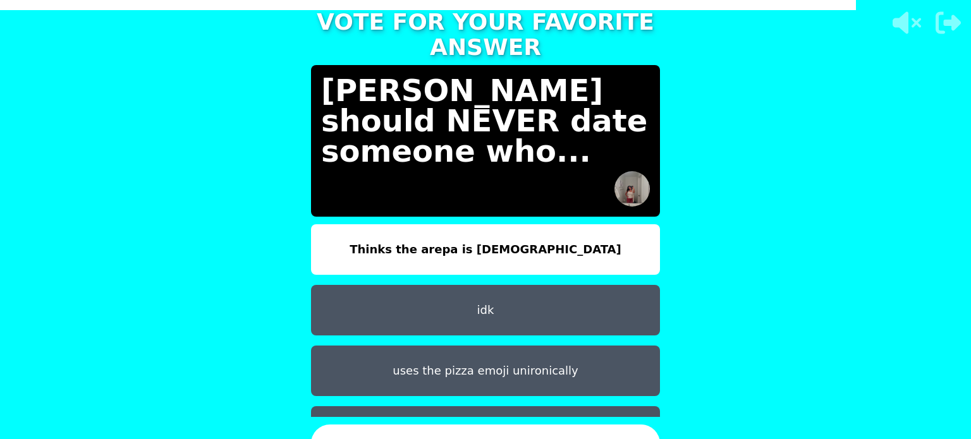
click at [504, 429] on button "CONFIRM" at bounding box center [485, 444] width 349 height 38
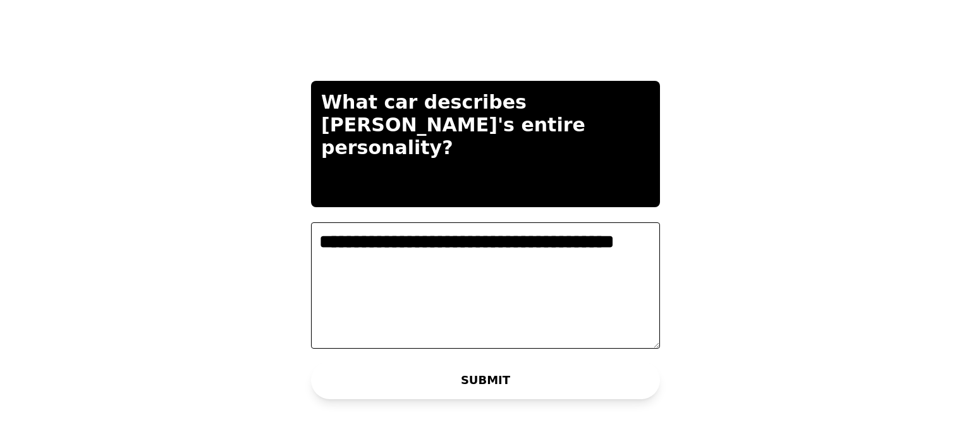
type textarea "**********"
click at [614, 387] on button "SUBMIT" at bounding box center [485, 381] width 349 height 38
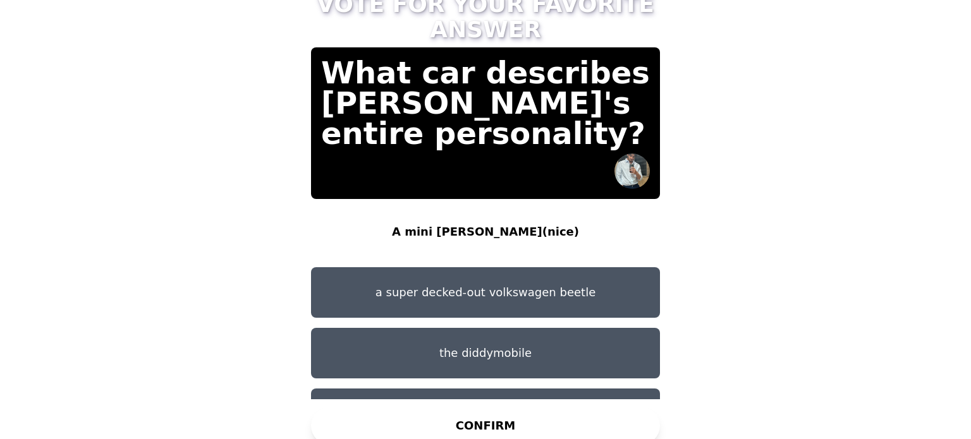
click at [510, 275] on button "a super decked-out volkswagen beetle" at bounding box center [485, 292] width 349 height 51
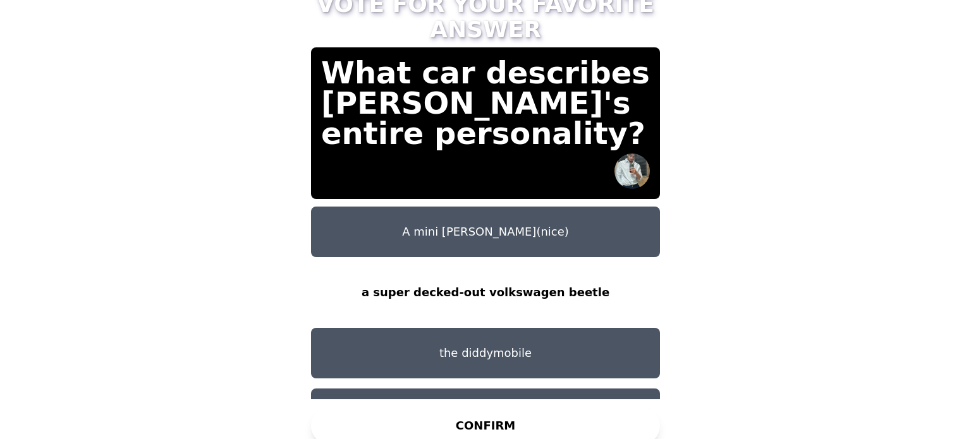
click at [536, 415] on button "CONFIRM" at bounding box center [485, 426] width 349 height 38
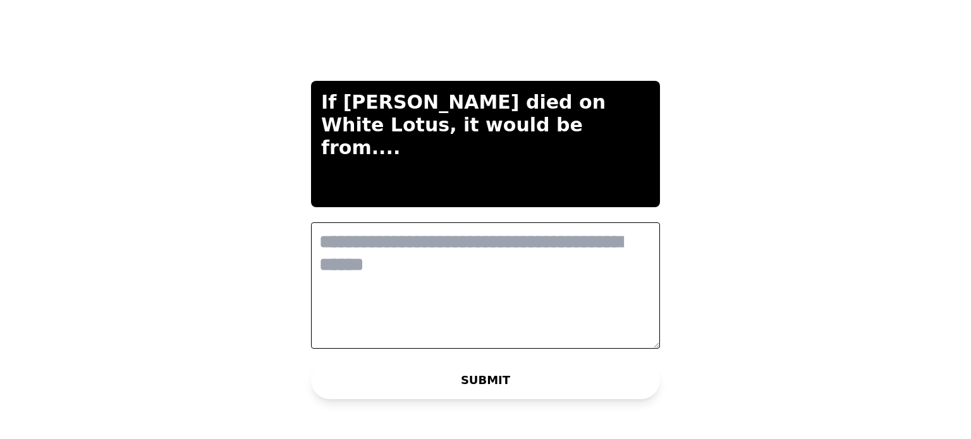
click at [558, 237] on textarea at bounding box center [485, 286] width 349 height 126
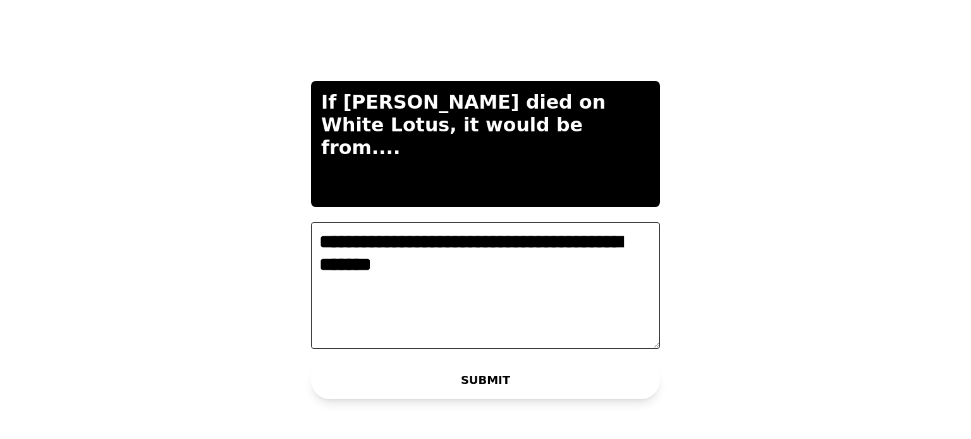
type textarea "**********"
click at [601, 381] on button "SUBMIT" at bounding box center [485, 381] width 349 height 38
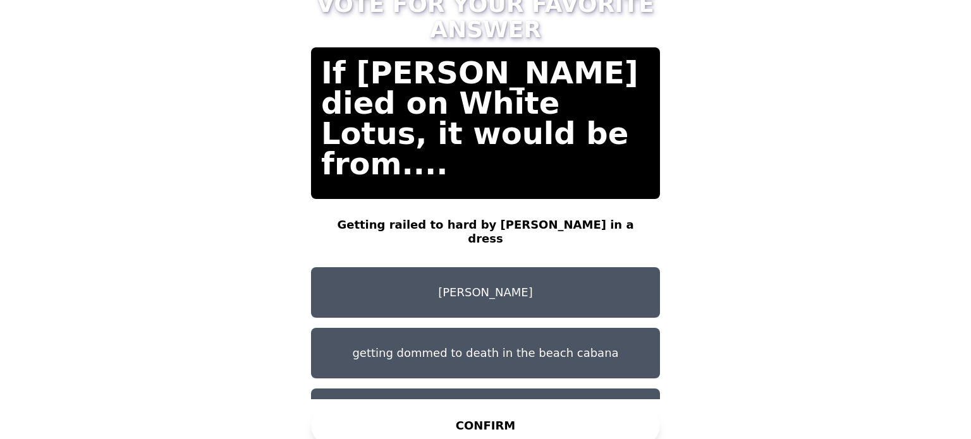
click at [503, 289] on button "Diddy" at bounding box center [485, 292] width 349 height 51
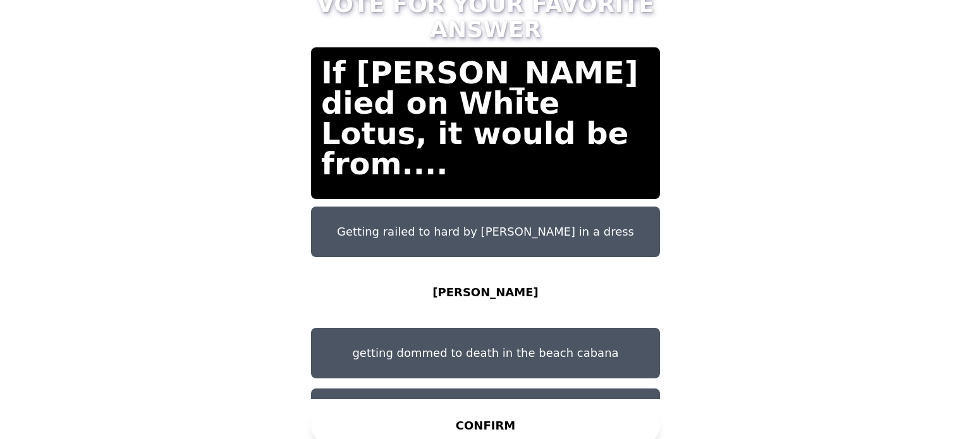
drag, startPoint x: 511, startPoint y: 422, endPoint x: 632, endPoint y: 389, distance: 125.7
click at [511, 422] on button "CONFIRM" at bounding box center [485, 426] width 349 height 38
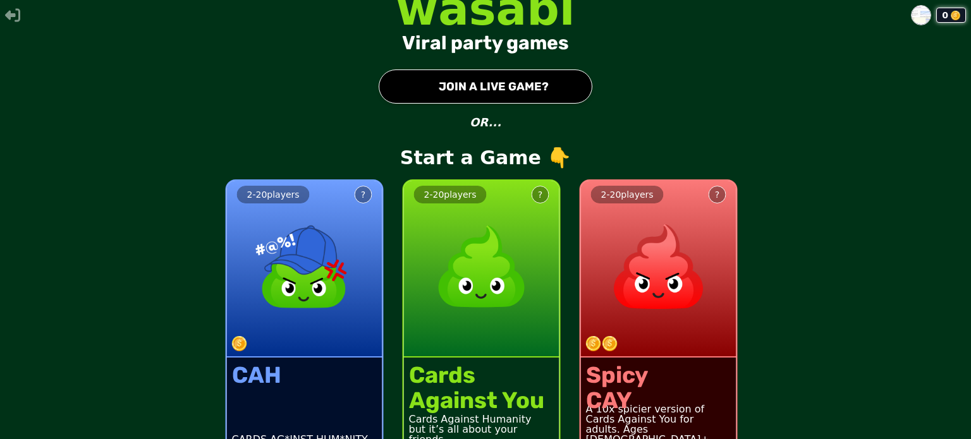
click at [540, 71] on button "● JOIN A LIVE GAME?" at bounding box center [486, 87] width 214 height 34
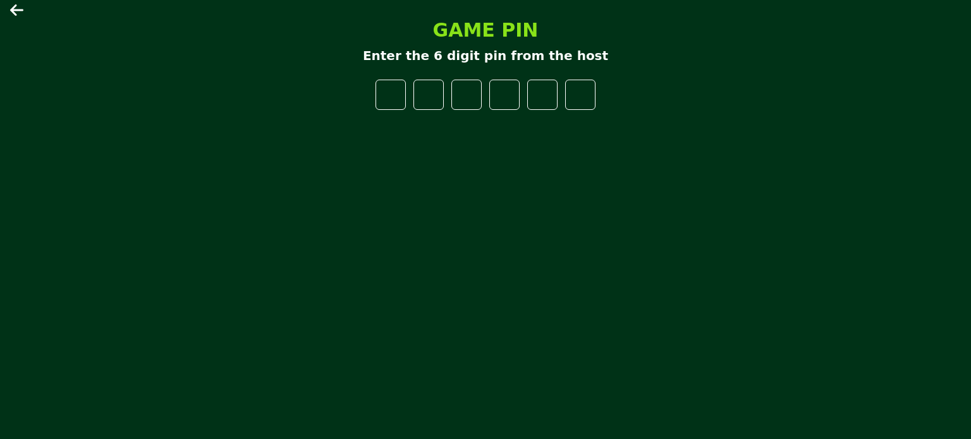
type input "*"
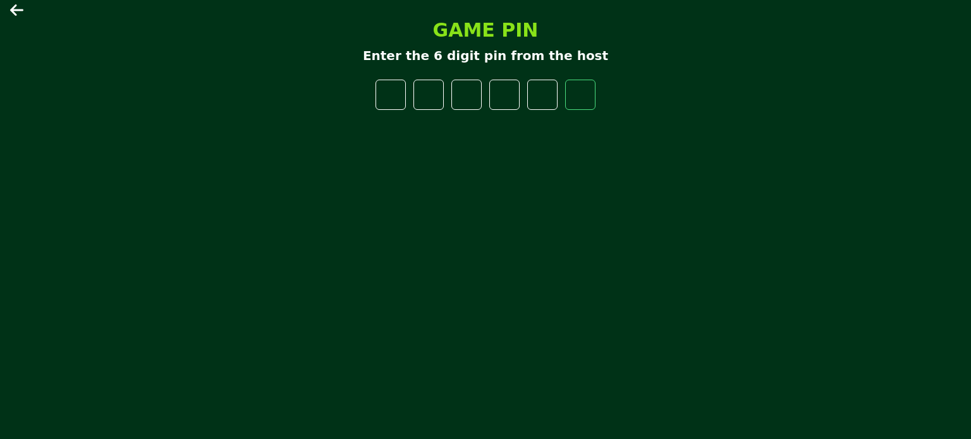
type input "*"
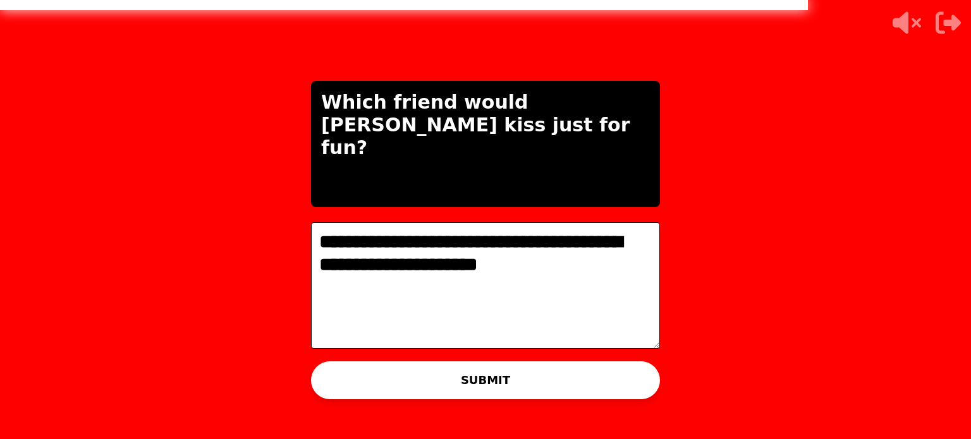
click at [381, 242] on textarea "**********" at bounding box center [485, 286] width 349 height 126
drag, startPoint x: 389, startPoint y: 248, endPoint x: 354, endPoint y: 248, distance: 34.8
click at [354, 248] on textarea "**********" at bounding box center [485, 286] width 349 height 126
type textarea "**********"
click at [549, 388] on div "THE IMPOSTER IS THINKING THINKING LIKE A HUMAN..." at bounding box center [485, 219] width 379 height 439
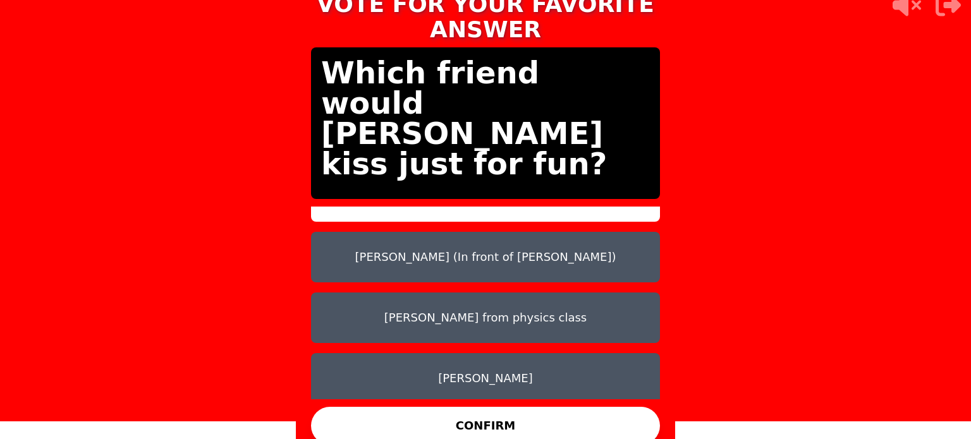
scroll to position [101, 0]
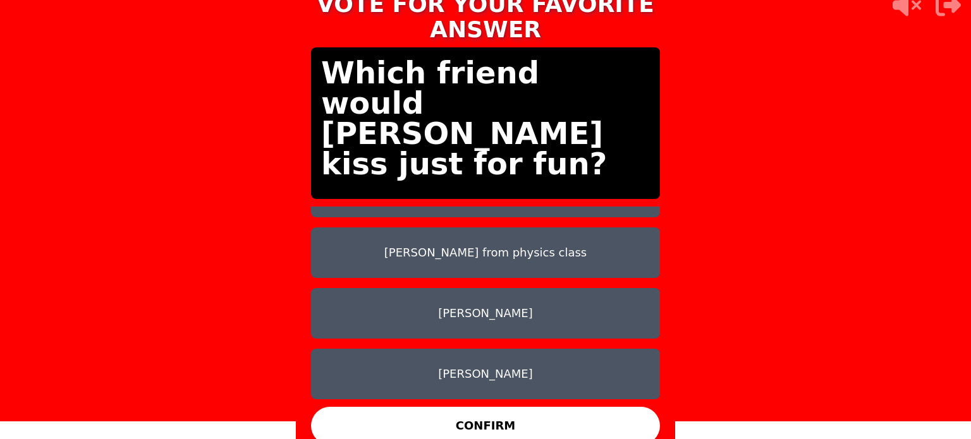
click at [491, 232] on button "Marcus from physics class" at bounding box center [485, 253] width 349 height 51
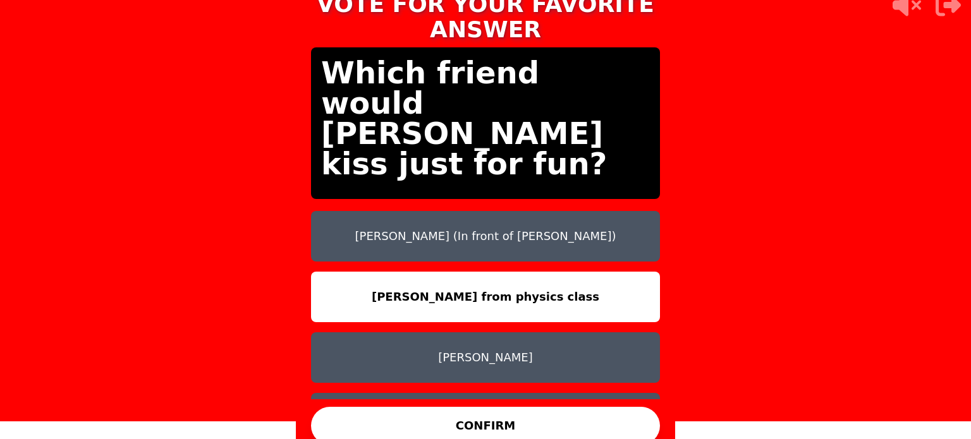
scroll to position [63, 0]
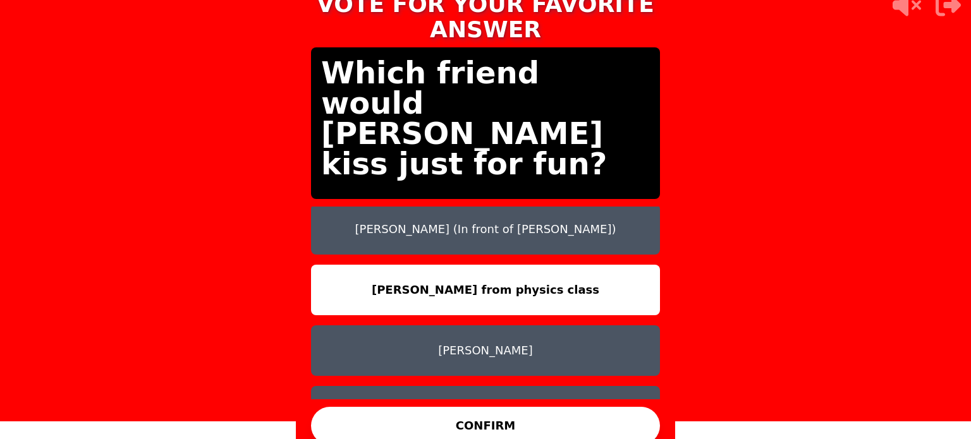
click at [509, 333] on button "[PERSON_NAME]" at bounding box center [485, 351] width 349 height 51
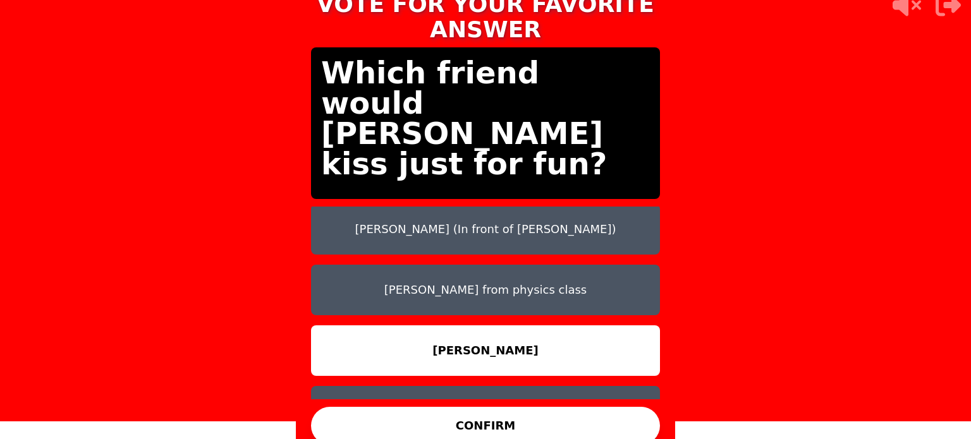
click at [506, 407] on button "CONFIRM" at bounding box center [485, 426] width 349 height 38
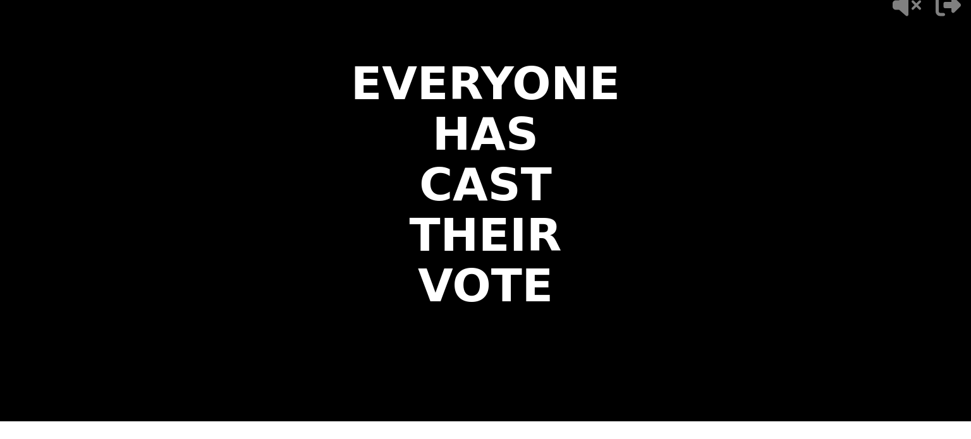
scroll to position [0, 0]
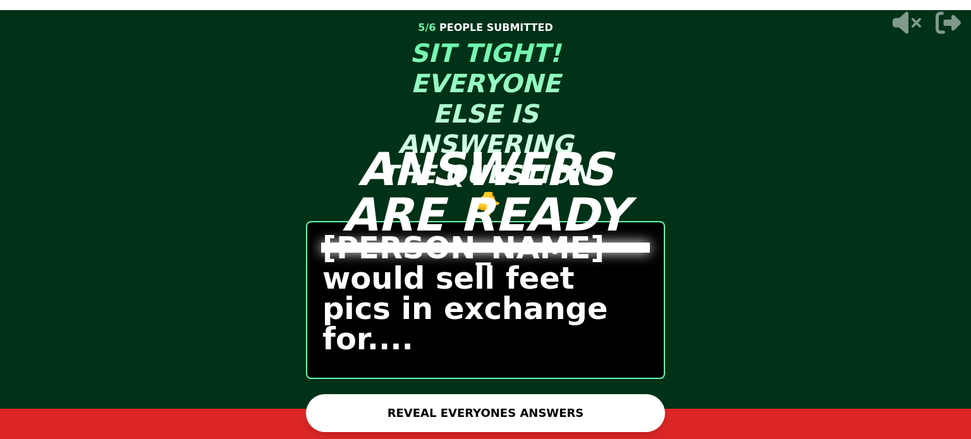
click at [483, 410] on button "REVEAL EVERYONES ANSWERS" at bounding box center [485, 413] width 359 height 38
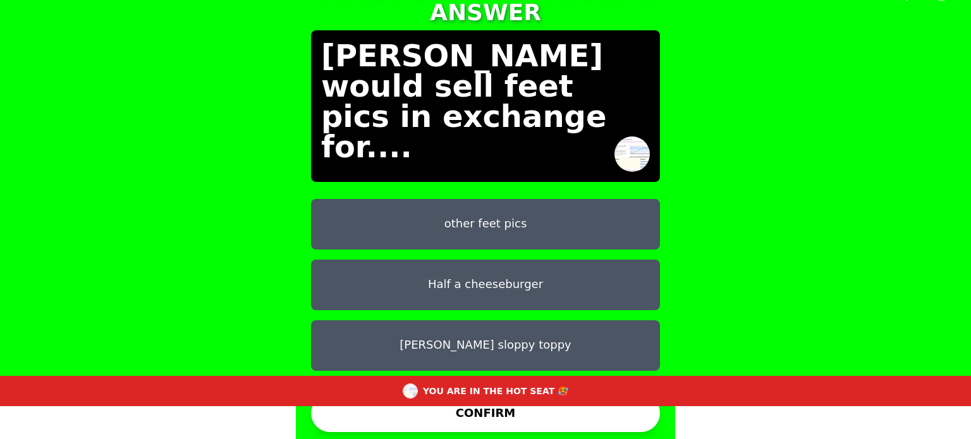
scroll to position [131, 0]
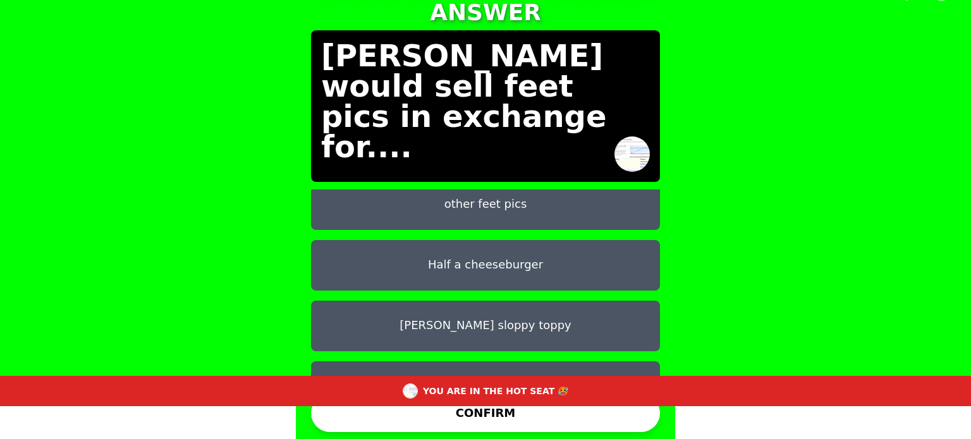
click at [440, 362] on button "A PS5 and some Taco Bell" at bounding box center [485, 387] width 349 height 51
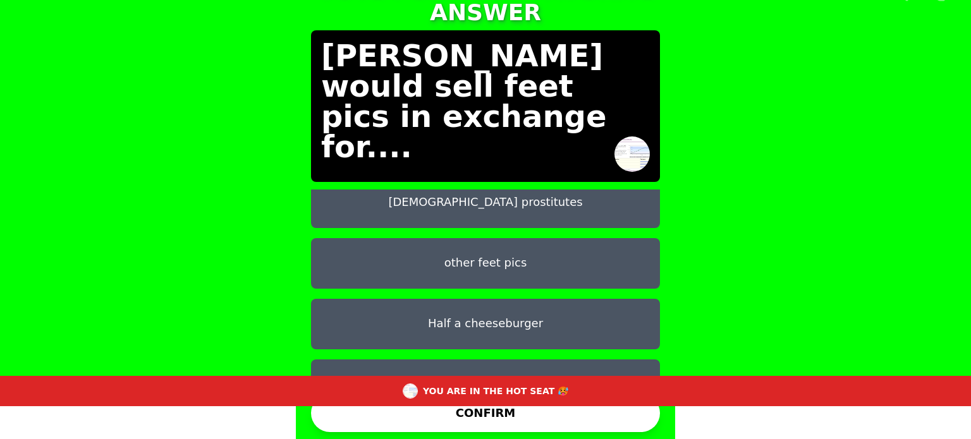
scroll to position [68, 0]
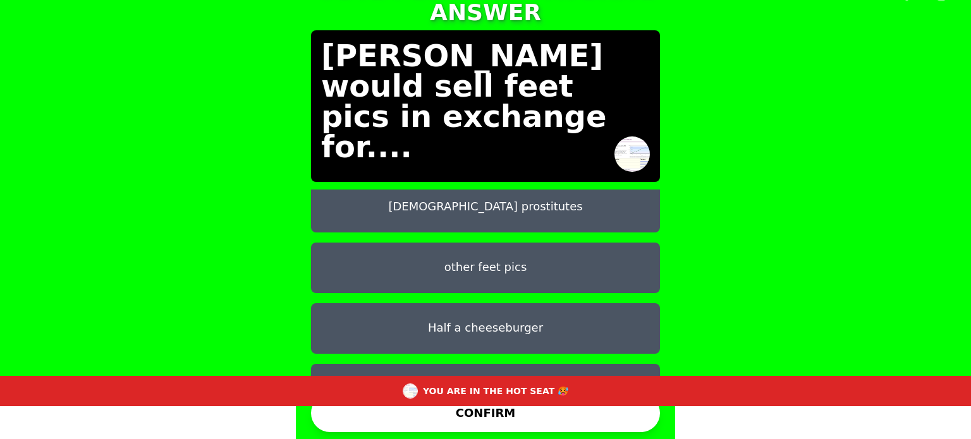
click at [506, 303] on button "Half a cheeseburger" at bounding box center [485, 328] width 349 height 51
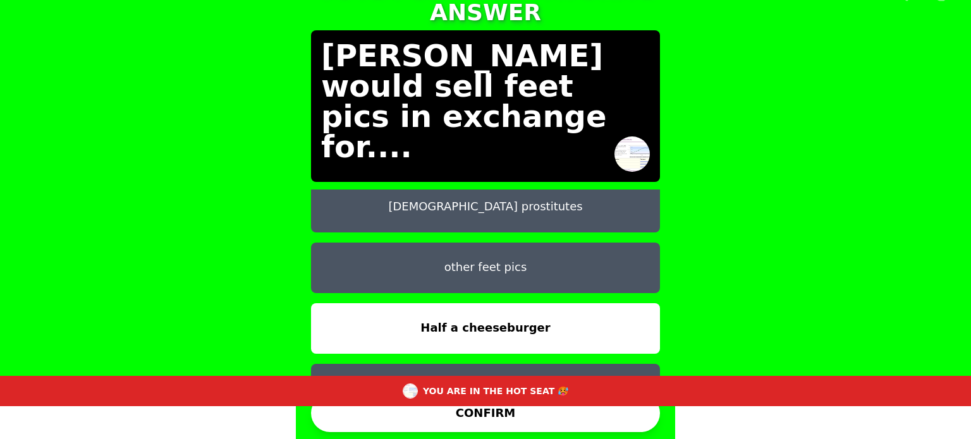
click at [513, 417] on button "CONFIRM" at bounding box center [485, 413] width 349 height 38
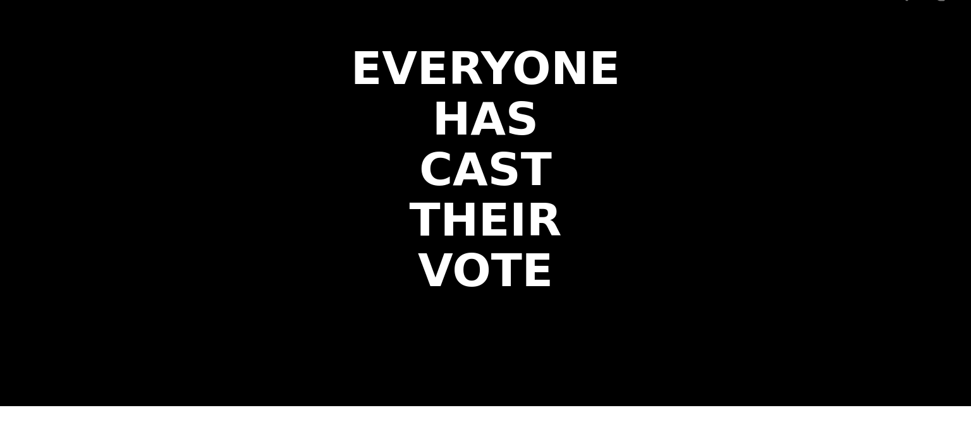
scroll to position [0, 0]
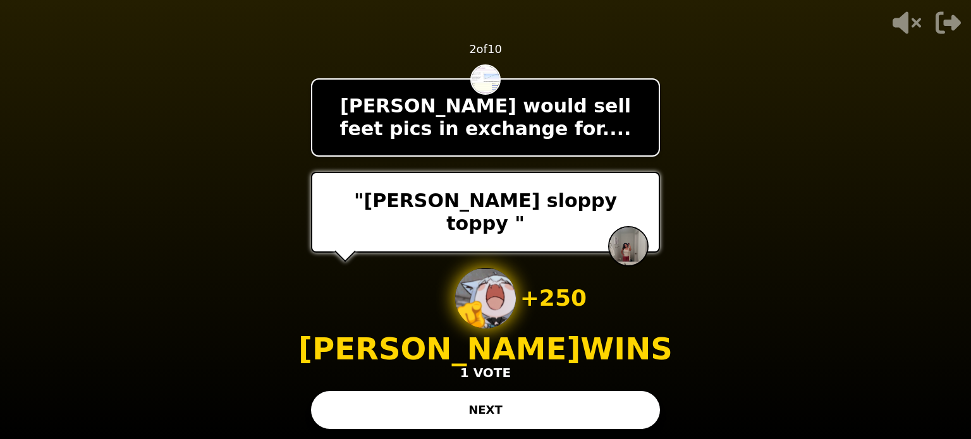
click at [611, 380] on div "- 500 PTS 2 of 10 Manesh would sell feet pics in exchange for.... "Mia Khalifia…" at bounding box center [485, 219] width 349 height 439
click at [607, 415] on button "NEXT" at bounding box center [485, 410] width 349 height 38
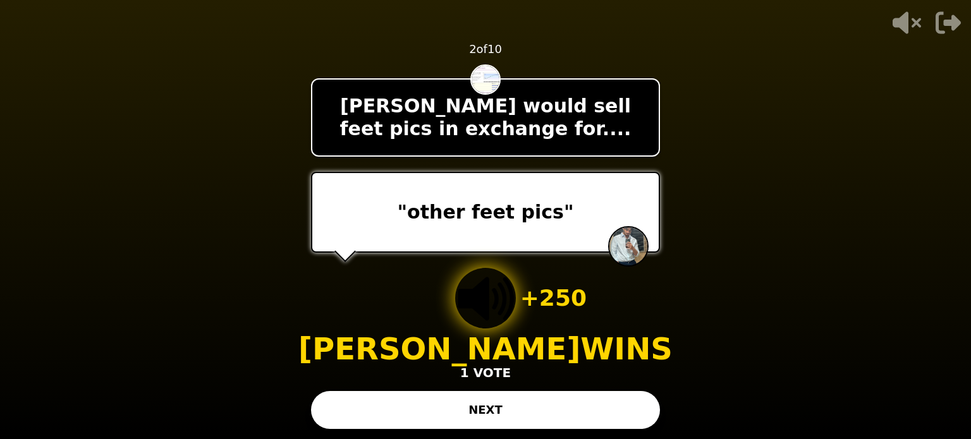
click at [535, 413] on button "NEXT" at bounding box center [485, 410] width 349 height 38
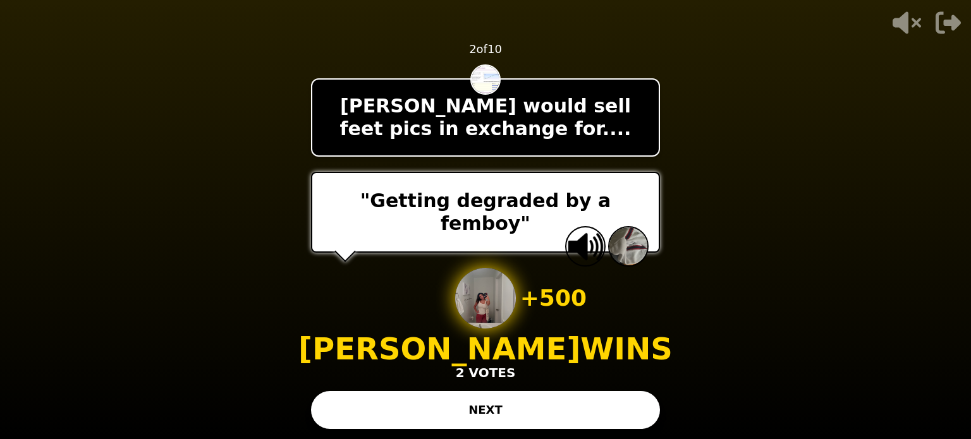
click at [529, 409] on button "NEXT" at bounding box center [485, 410] width 349 height 38
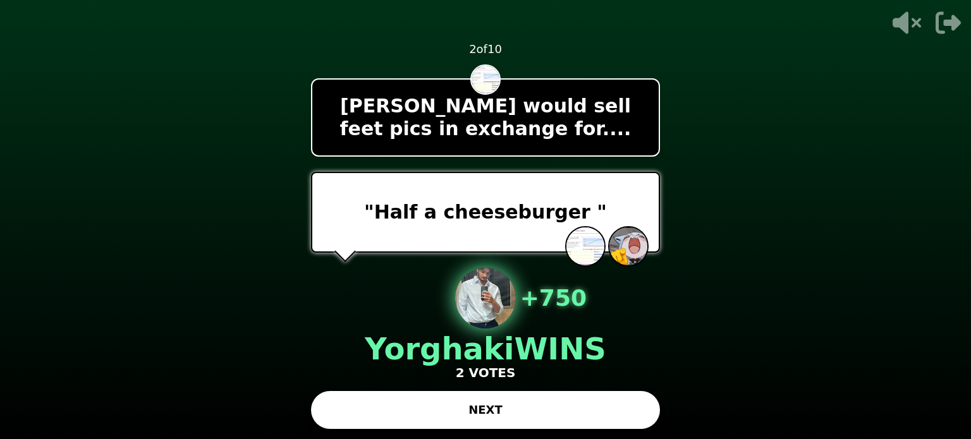
click at [554, 414] on button "NEXT" at bounding box center [485, 410] width 349 height 38
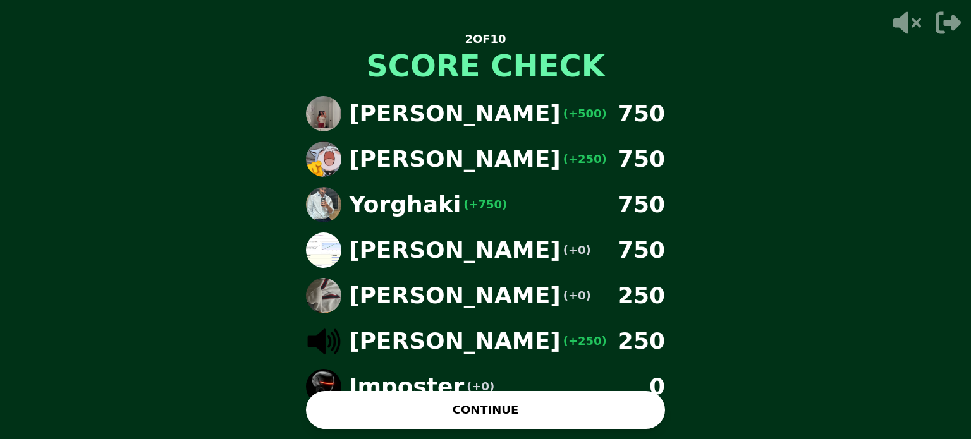
click at [546, 416] on button "CONTINUE" at bounding box center [485, 410] width 359 height 38
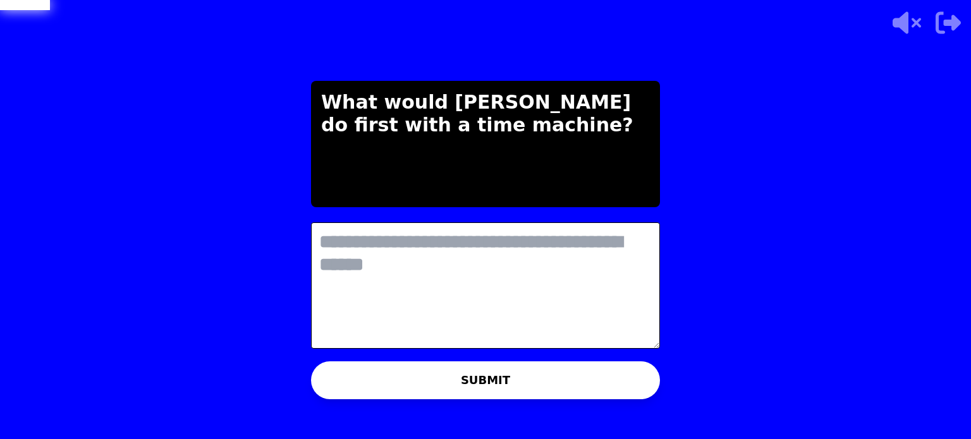
click at [520, 245] on textarea at bounding box center [485, 286] width 349 height 126
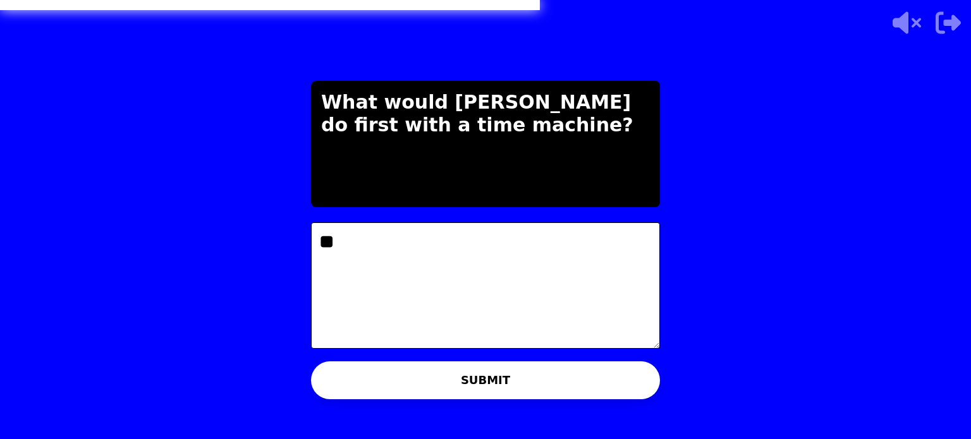
type textarea "*"
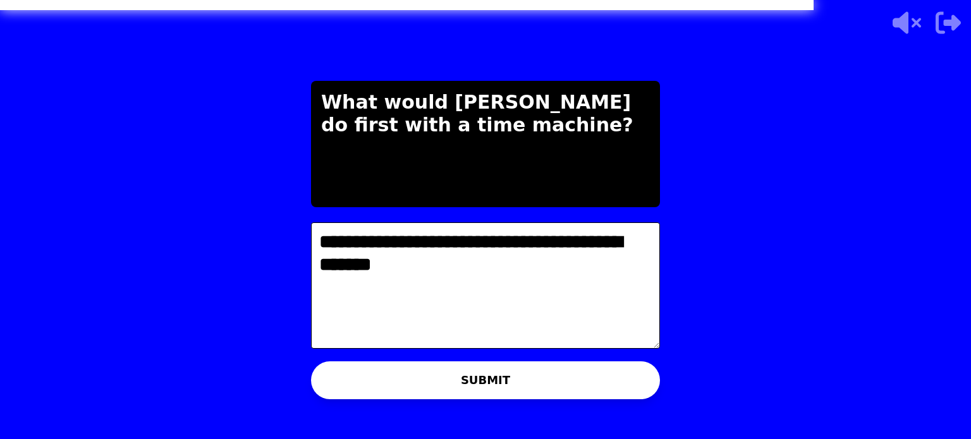
type textarea "**********"
click at [574, 382] on button "SUBMIT" at bounding box center [485, 381] width 349 height 38
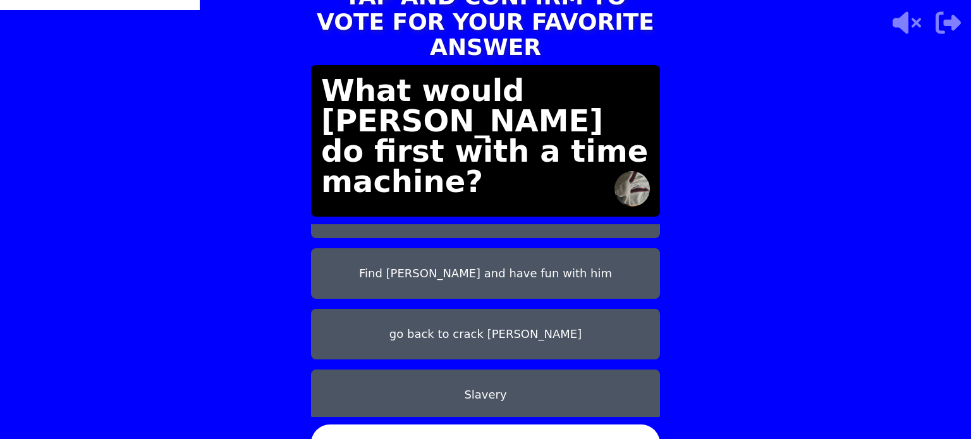
scroll to position [101, 0]
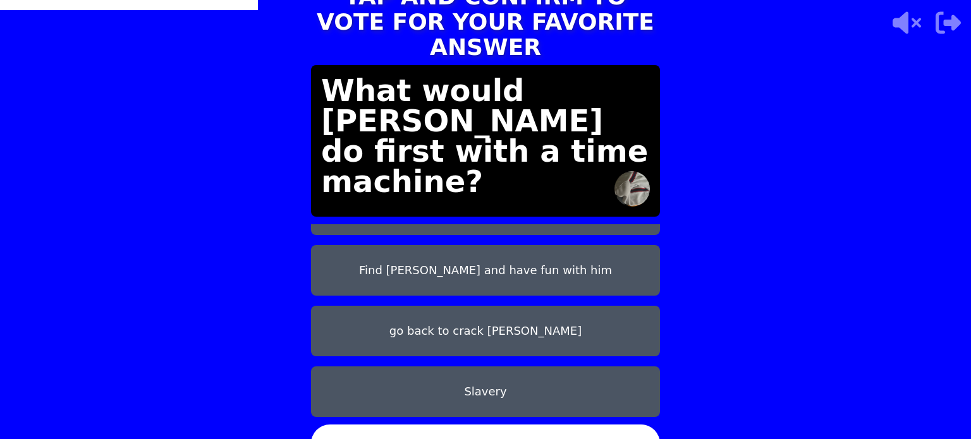
click at [484, 308] on button "go back to crack queen elizabeth" at bounding box center [485, 331] width 349 height 51
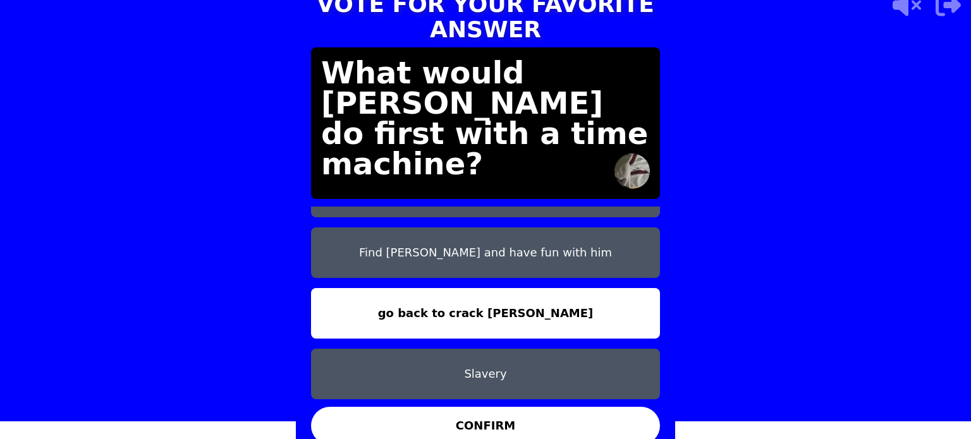
scroll to position [18, 0]
click at [510, 412] on button "CONFIRM" at bounding box center [485, 426] width 349 height 38
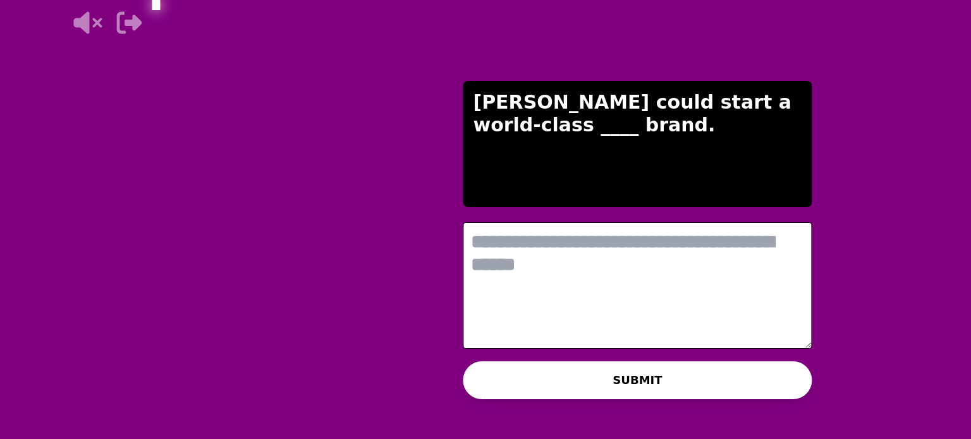
scroll to position [0, 0]
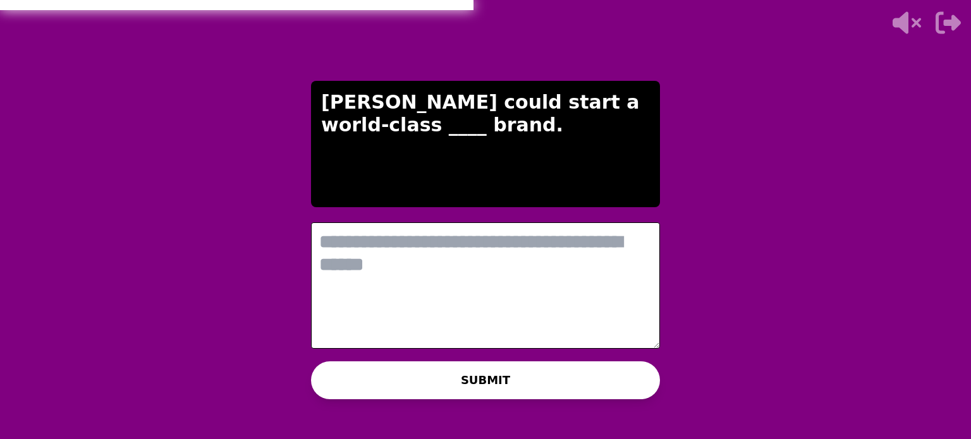
type textarea "*"
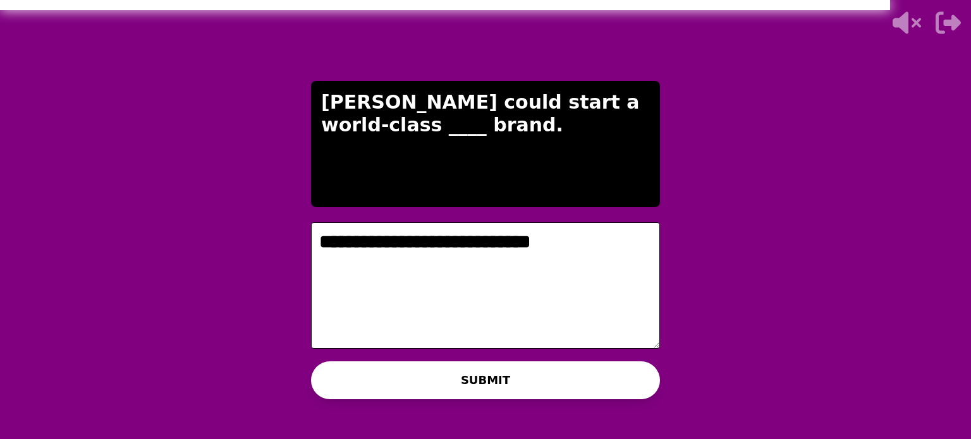
type textarea "**********"
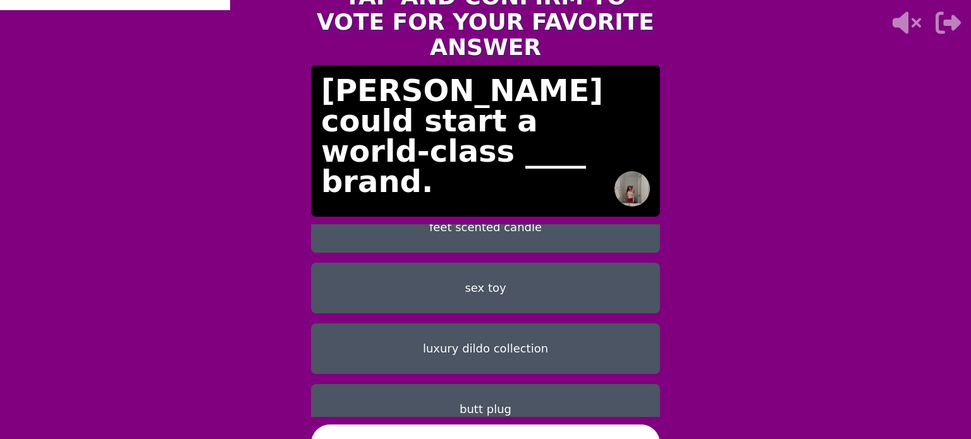
scroll to position [101, 0]
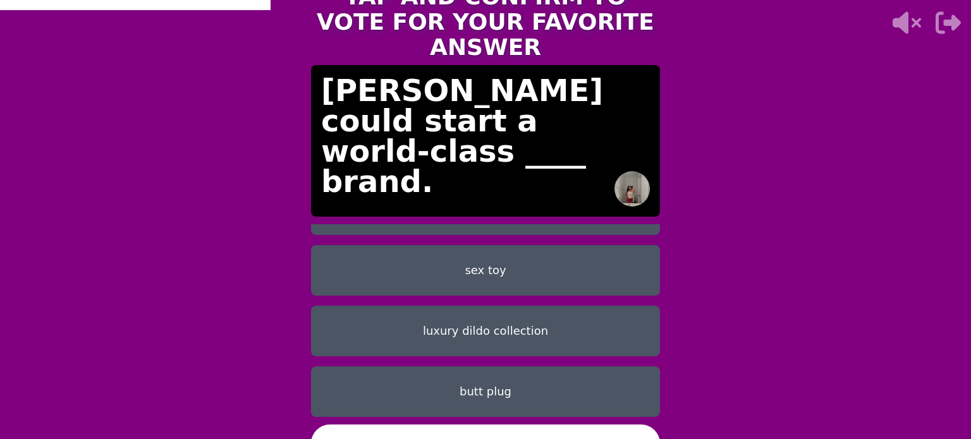
click at [537, 315] on button "luxury dildo collection" at bounding box center [485, 331] width 349 height 51
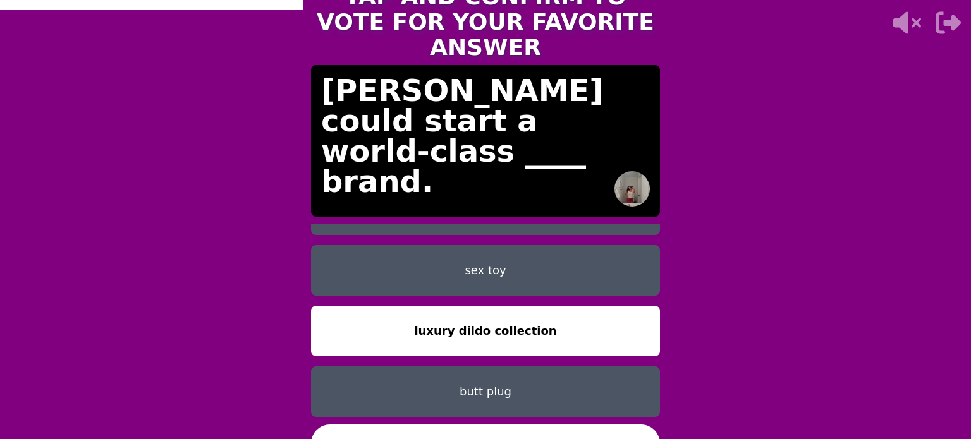
click at [508, 367] on button "butt plug" at bounding box center [485, 392] width 349 height 51
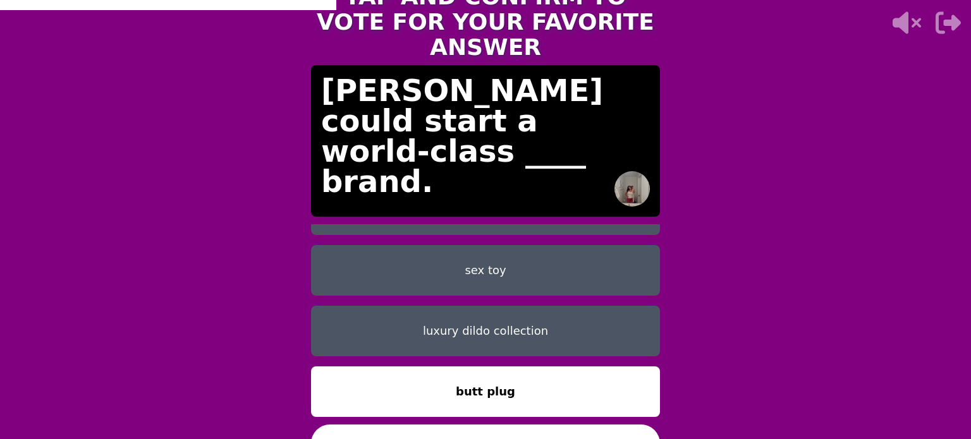
click at [511, 429] on button "CONFIRM" at bounding box center [485, 444] width 349 height 38
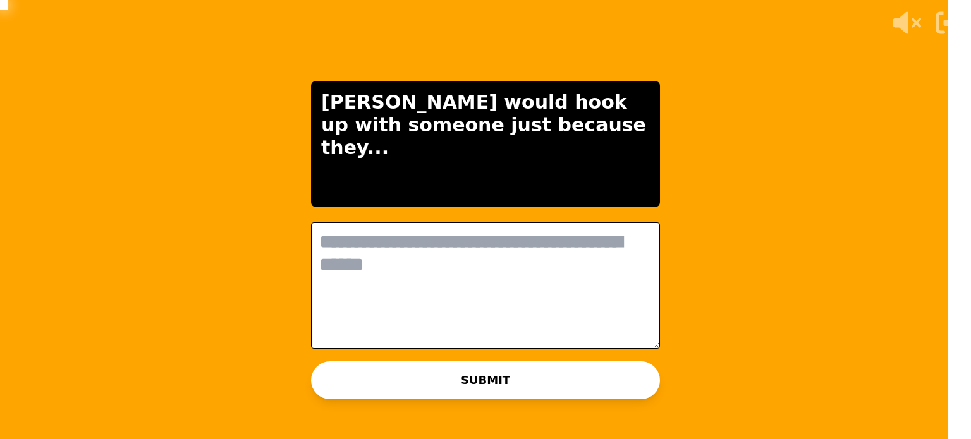
scroll to position [0, 0]
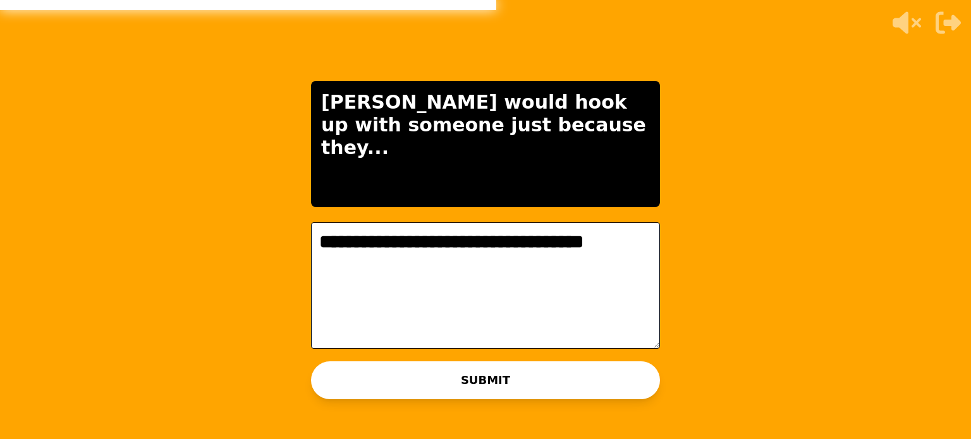
type textarea "**********"
click at [604, 391] on button "SUBMIT" at bounding box center [485, 381] width 349 height 38
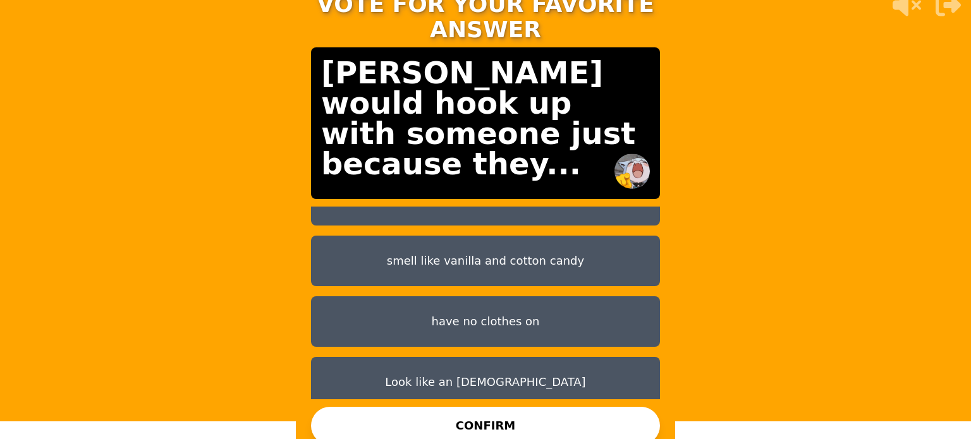
scroll to position [101, 0]
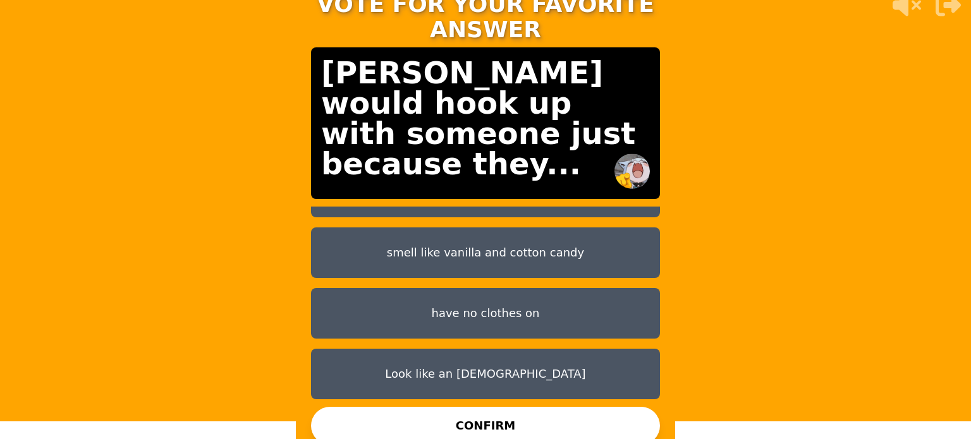
click at [498, 350] on button "Look like an 11 year old" at bounding box center [485, 374] width 349 height 51
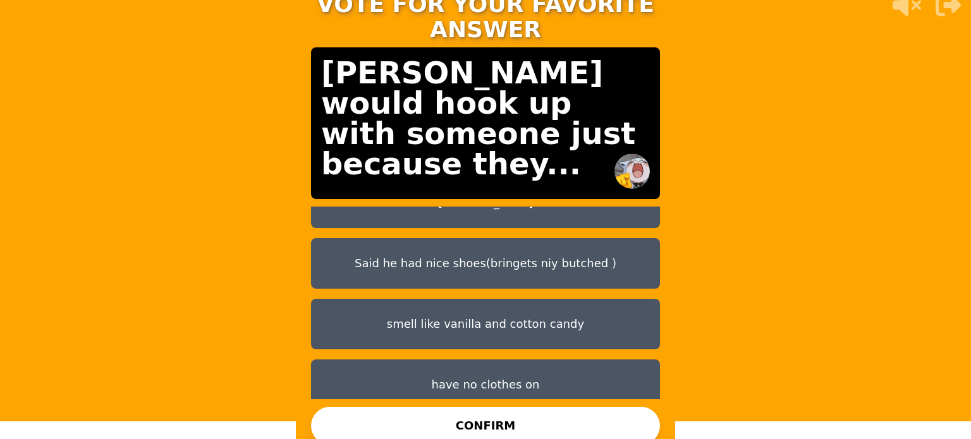
scroll to position [0, 0]
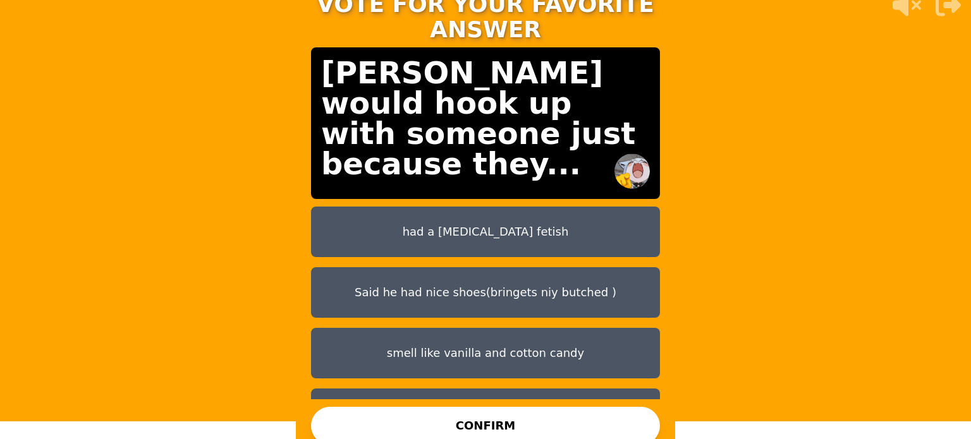
click at [542, 407] on button "CONFIRM" at bounding box center [485, 426] width 349 height 38
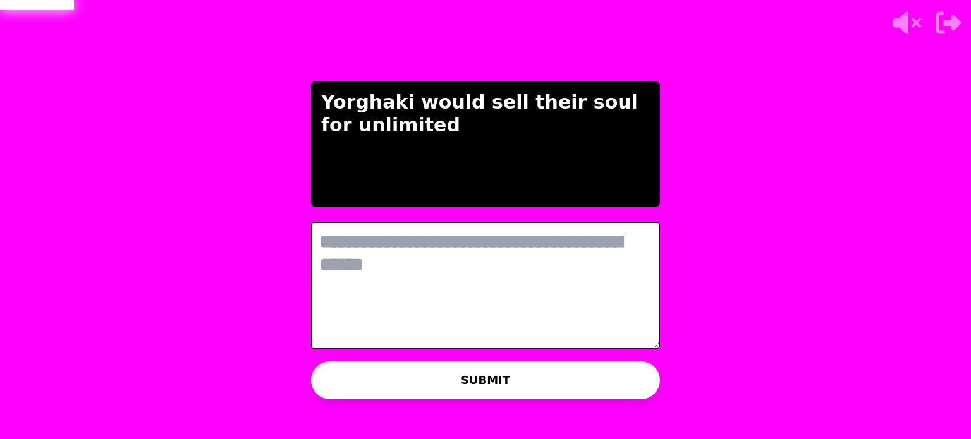
click at [458, 253] on textarea at bounding box center [485, 286] width 349 height 126
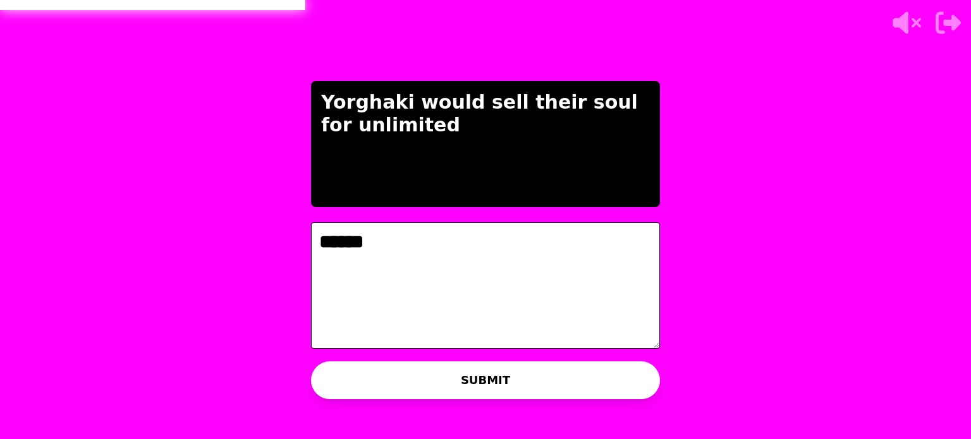
type textarea "*******"
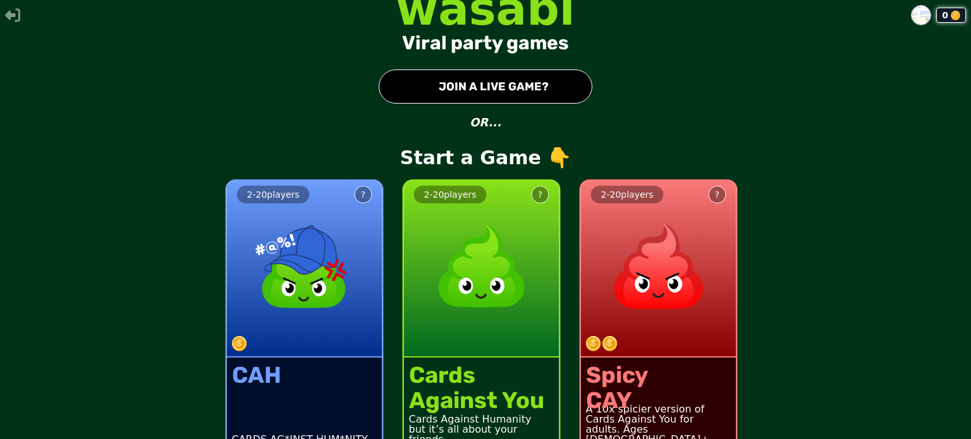
click at [470, 90] on button "● JOIN A LIVE GAME?" at bounding box center [486, 87] width 214 height 34
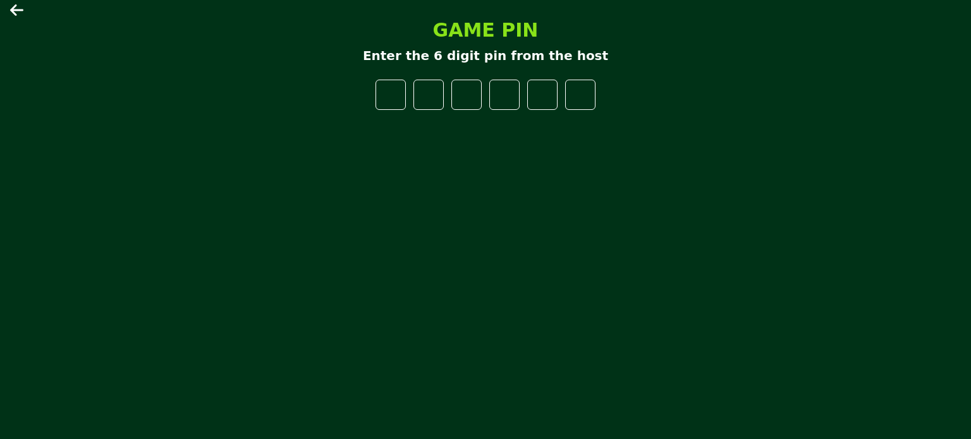
type input "*"
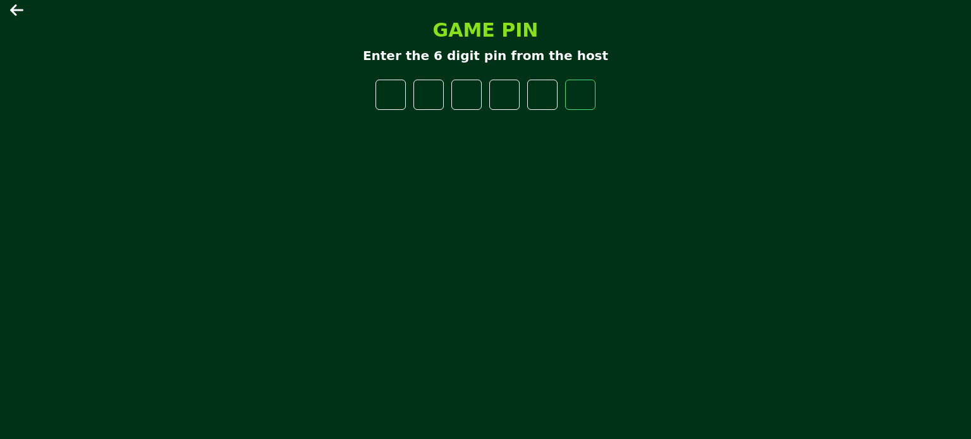
type input "*"
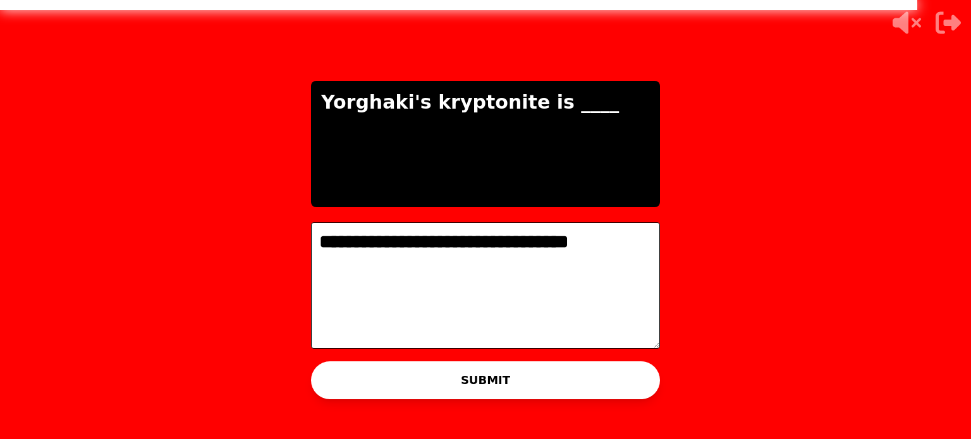
type textarea "**********"
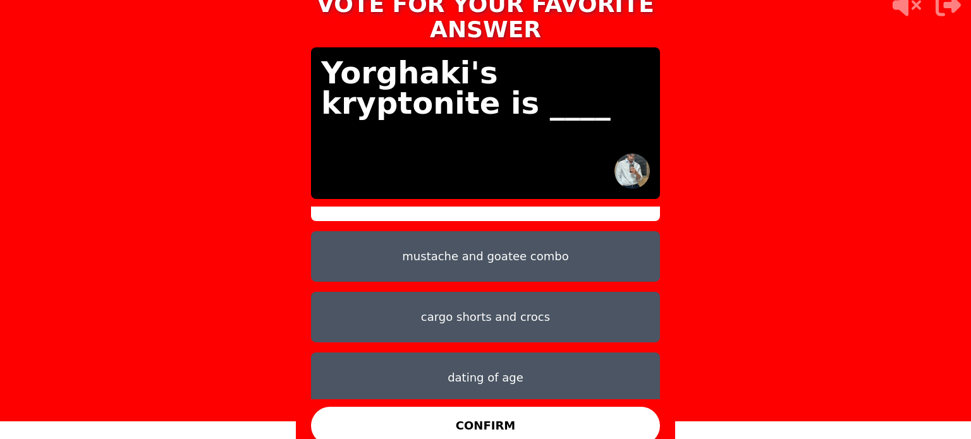
scroll to position [40, 0]
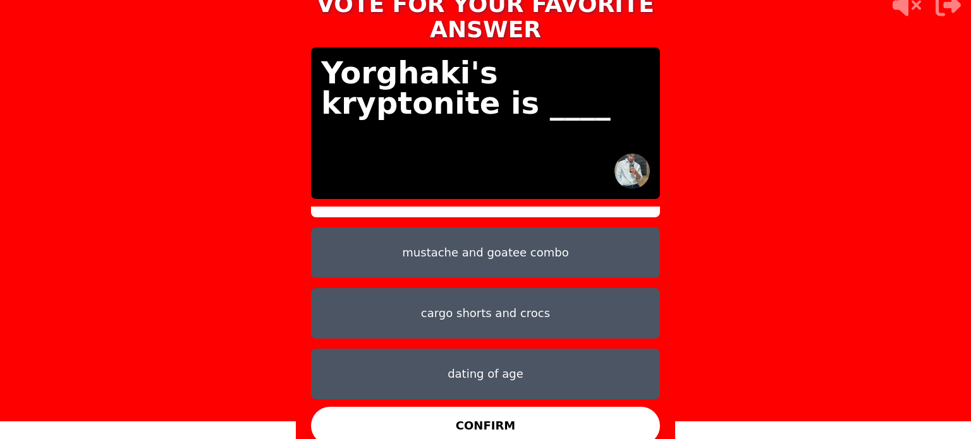
click at [444, 362] on button "dating of age" at bounding box center [485, 374] width 349 height 51
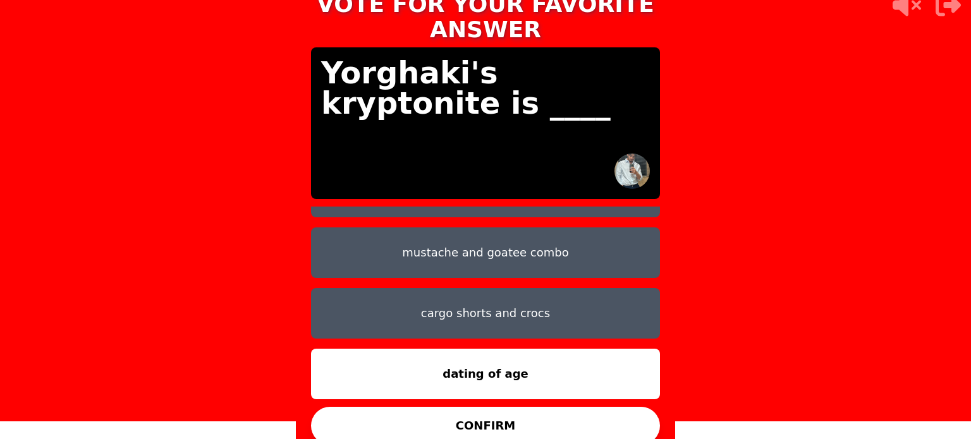
click at [488, 248] on button "mustache and goatee combo" at bounding box center [485, 253] width 349 height 51
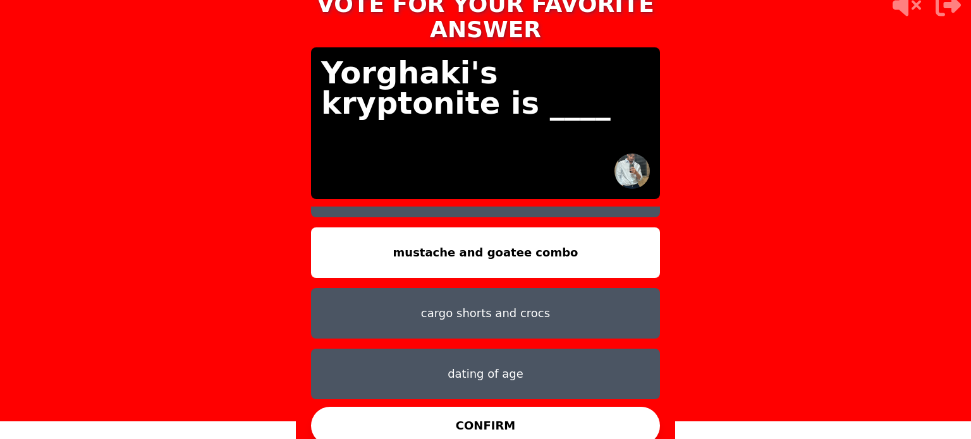
click at [531, 356] on button "dating of age" at bounding box center [485, 374] width 349 height 51
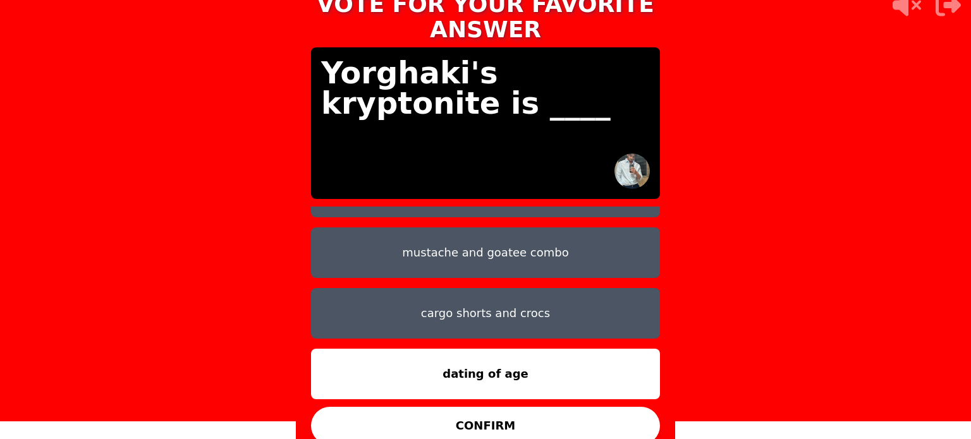
click at [532, 407] on button "CONFIRM" at bounding box center [485, 426] width 349 height 38
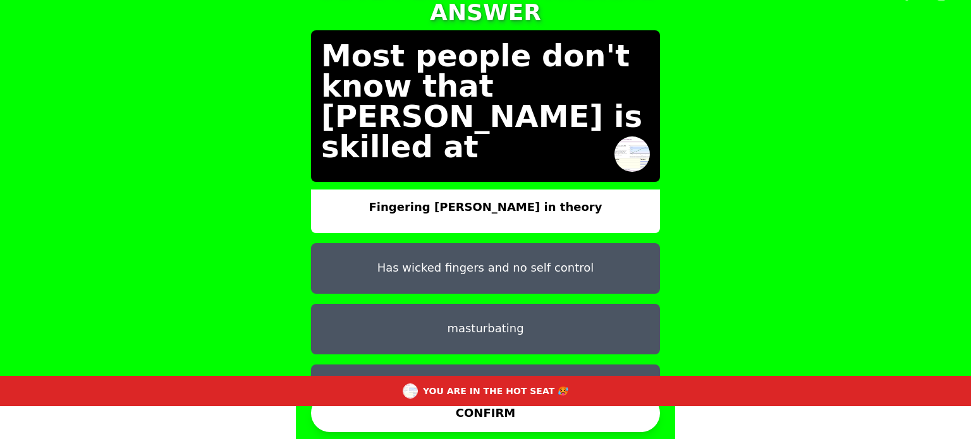
scroll to position [0, 0]
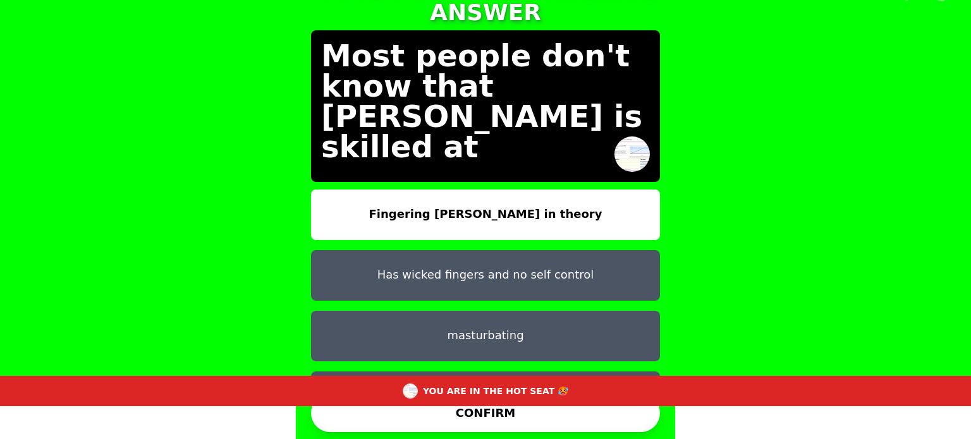
click at [526, 250] on button "Has wicked fingers and no self control" at bounding box center [485, 275] width 349 height 51
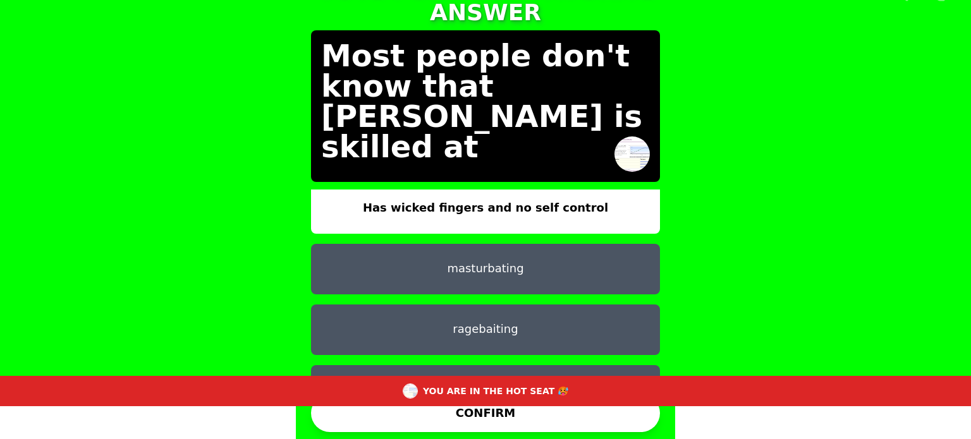
scroll to position [71, 0]
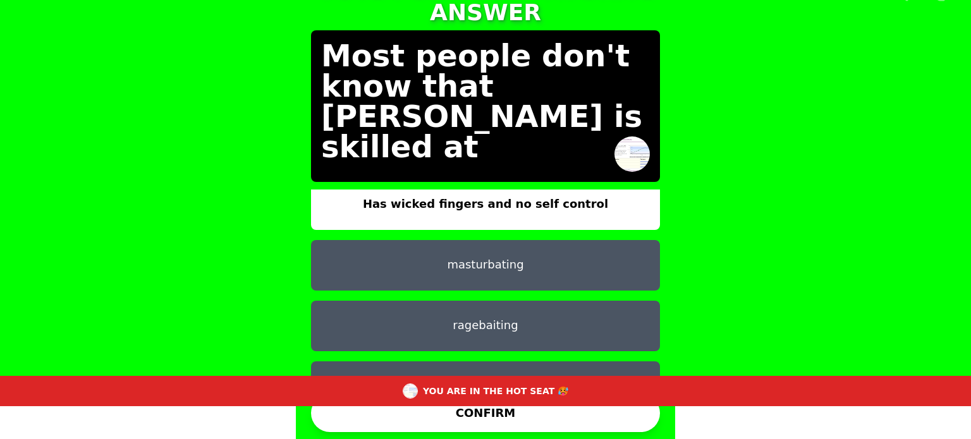
click at [523, 310] on button "ragebaiting" at bounding box center [485, 326] width 349 height 51
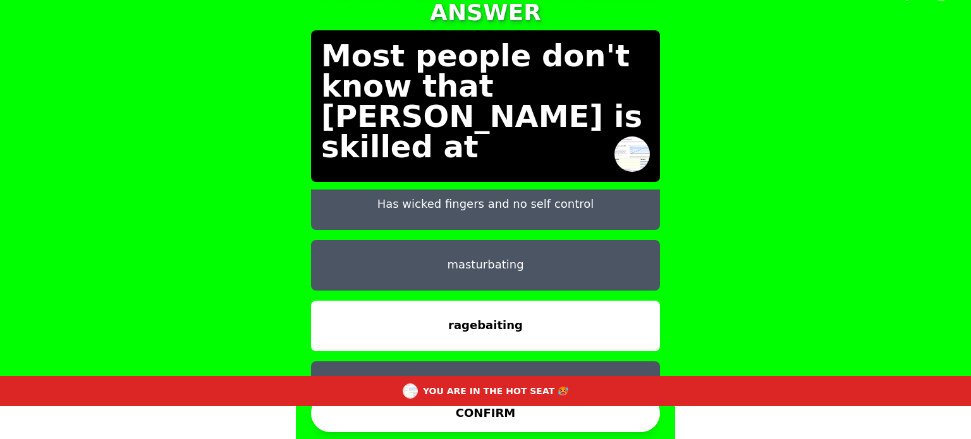
click at [513, 422] on button "CONFIRM" at bounding box center [485, 413] width 349 height 38
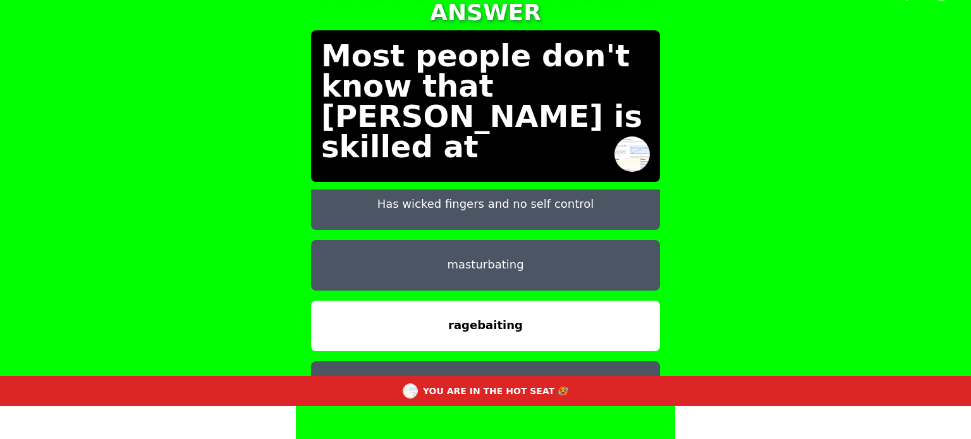
click at [515, 196] on button "Has wicked fingers and no self control" at bounding box center [485, 205] width 349 height 51
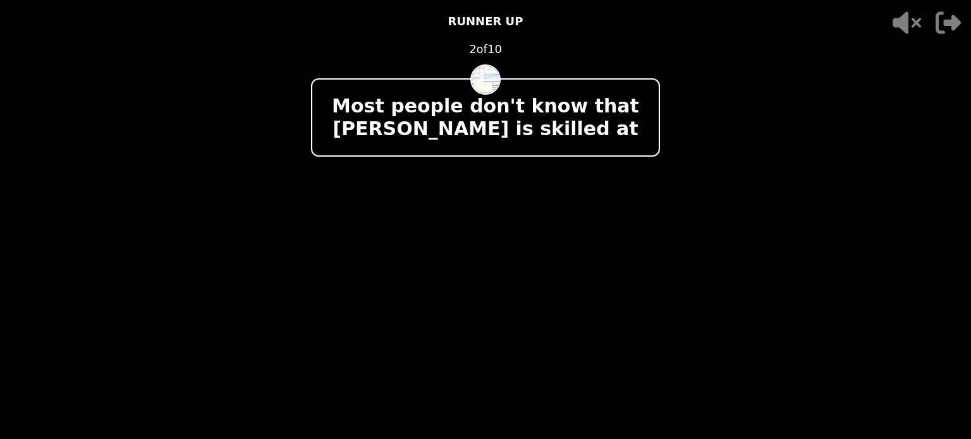
scroll to position [0, 0]
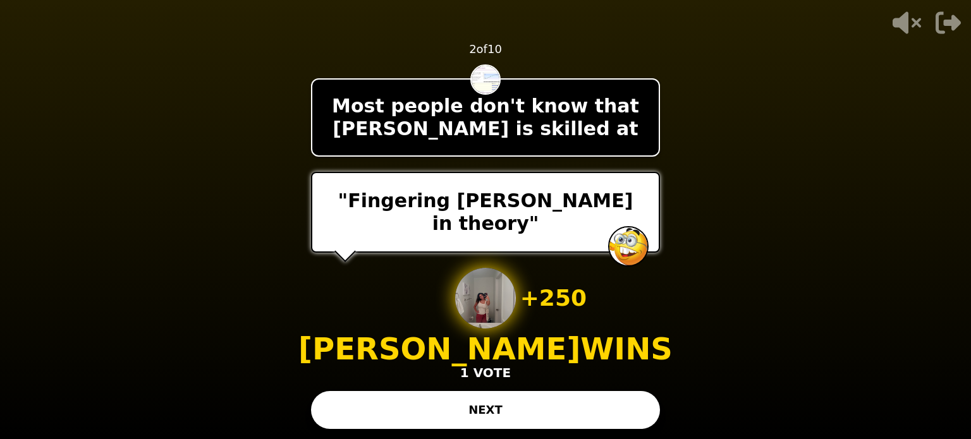
click at [534, 407] on button "NEXT" at bounding box center [485, 410] width 349 height 38
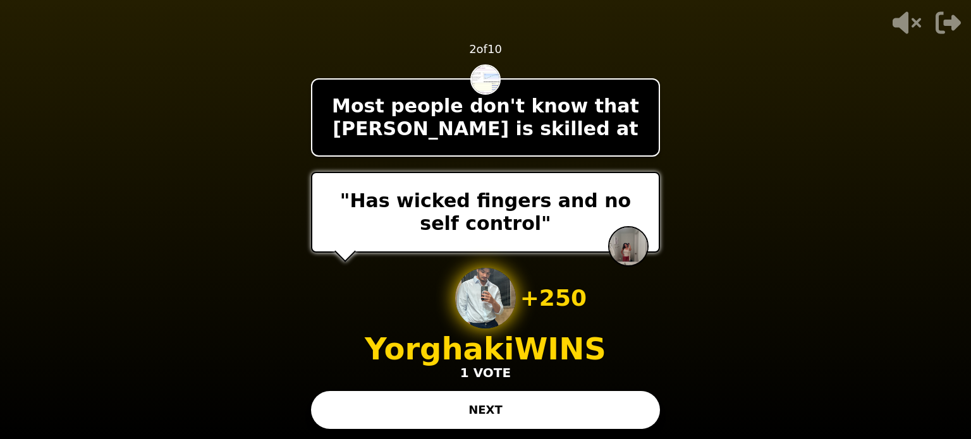
click at [548, 417] on button "NEXT" at bounding box center [485, 410] width 349 height 38
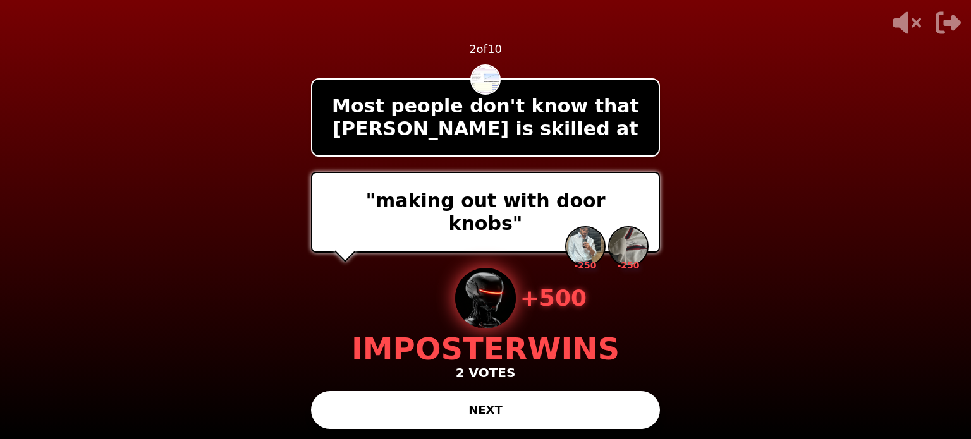
click at [548, 417] on button "NEXT" at bounding box center [485, 410] width 349 height 38
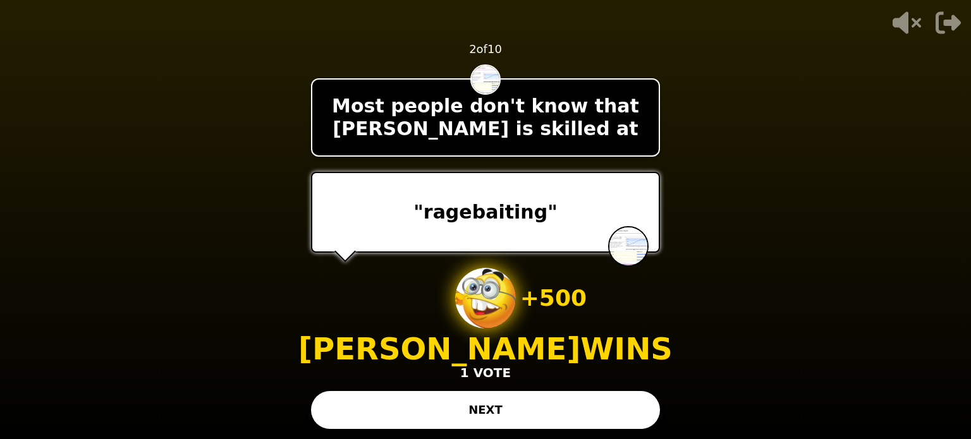
click at [597, 403] on button "NEXT" at bounding box center [485, 410] width 349 height 38
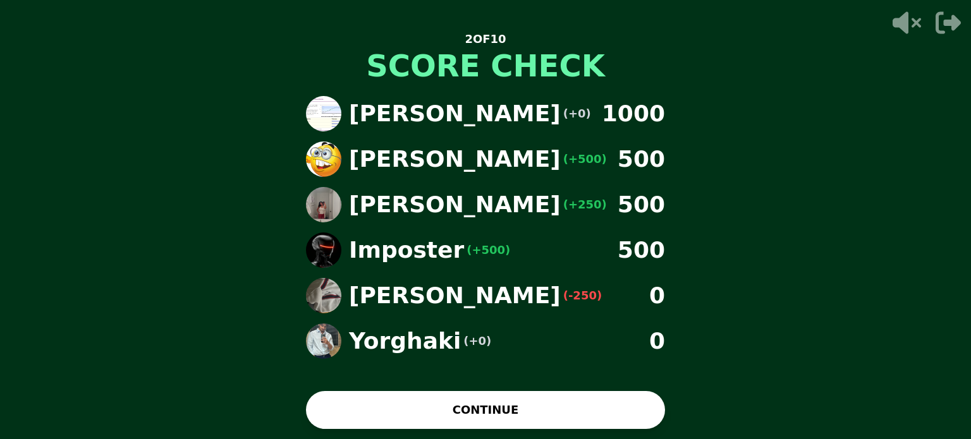
click at [571, 417] on button "CONTINUE" at bounding box center [485, 410] width 359 height 38
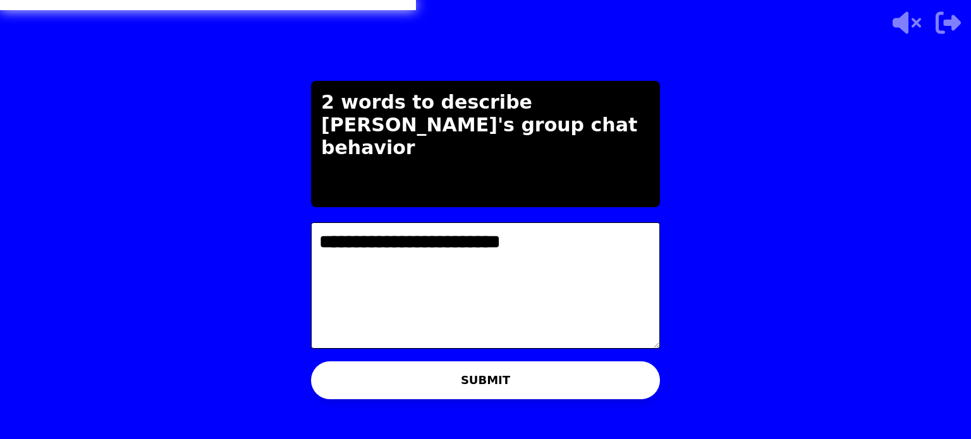
type textarea "**********"
click at [567, 371] on button "SUBMIT" at bounding box center [485, 381] width 349 height 38
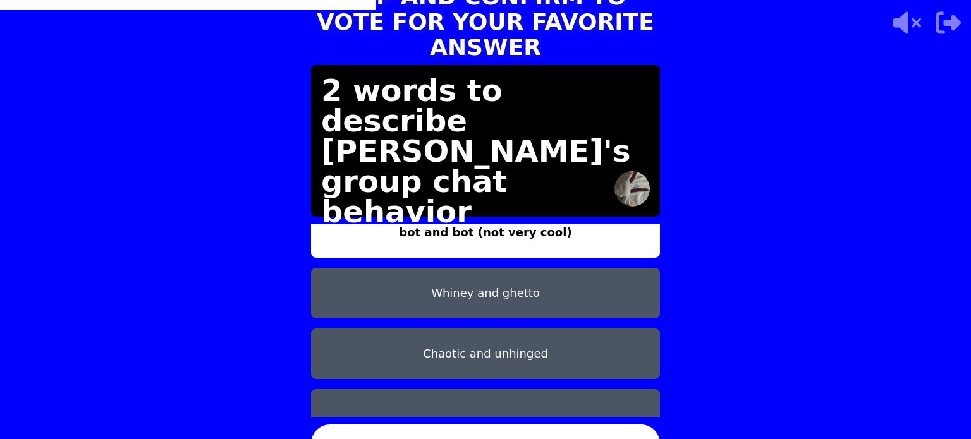
scroll to position [40, 0]
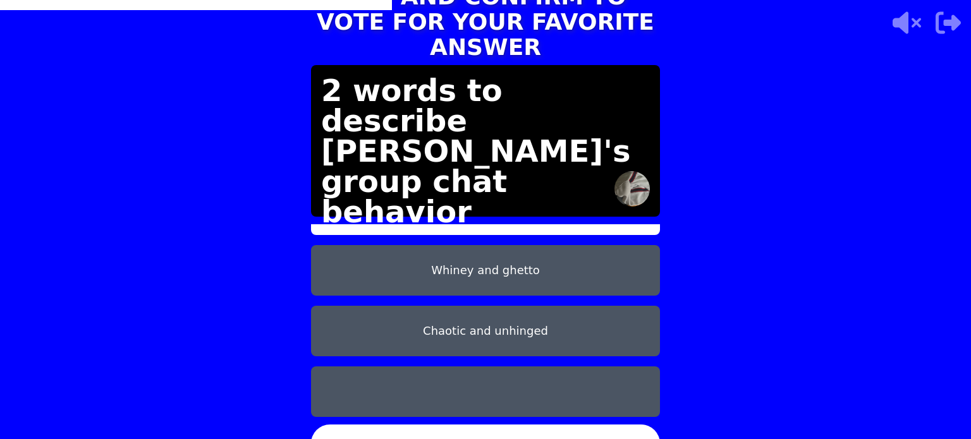
click at [509, 261] on button "Whiney and ghetto" at bounding box center [485, 270] width 349 height 51
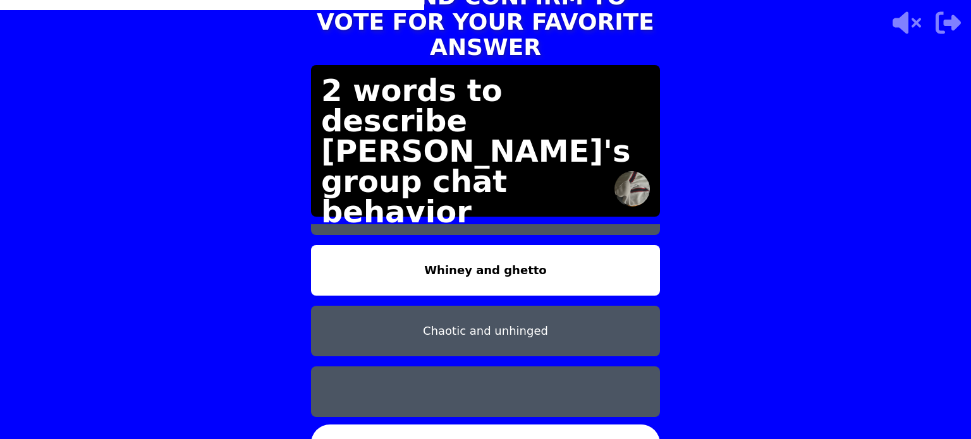
click at [534, 388] on button at bounding box center [485, 392] width 349 height 51
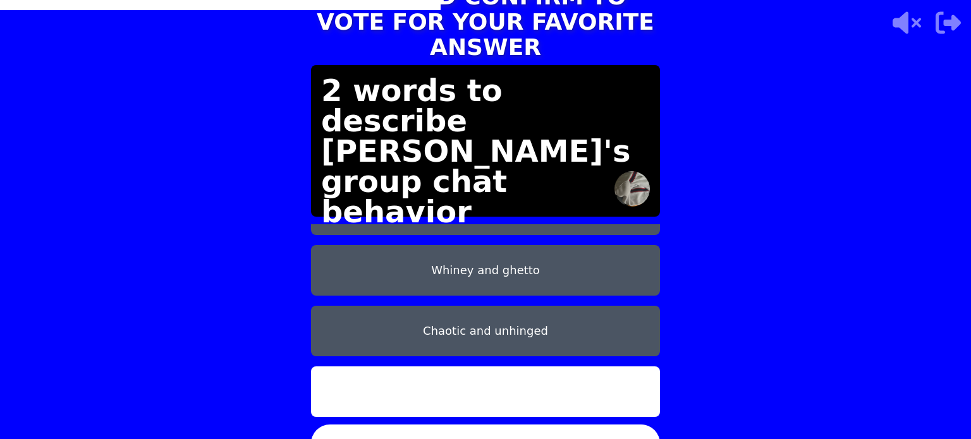
click at [532, 429] on button "CONFIRM" at bounding box center [485, 444] width 349 height 38
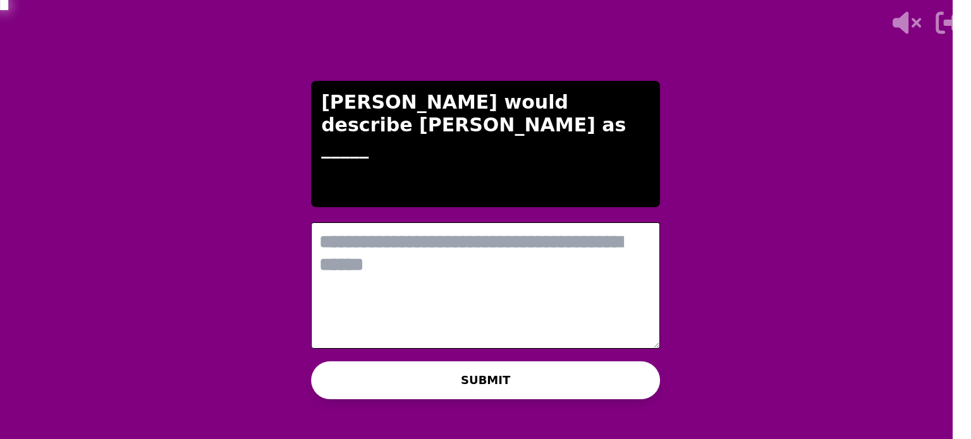
scroll to position [0, 0]
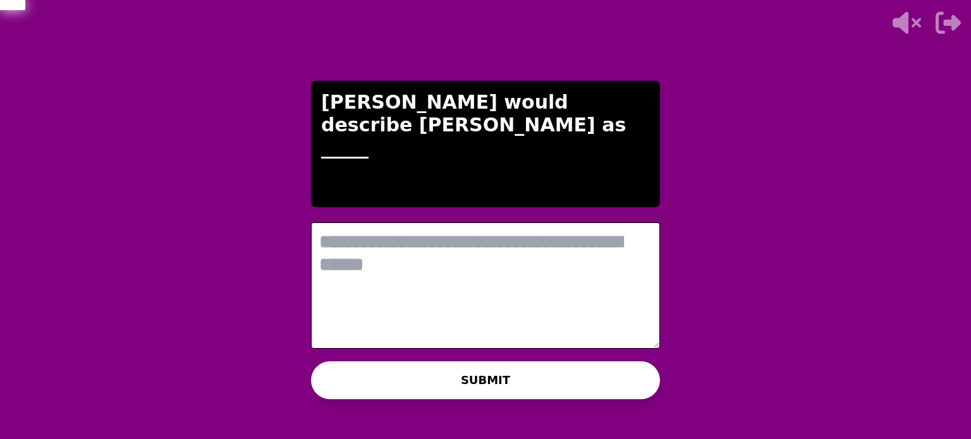
click at [406, 236] on textarea at bounding box center [485, 286] width 349 height 126
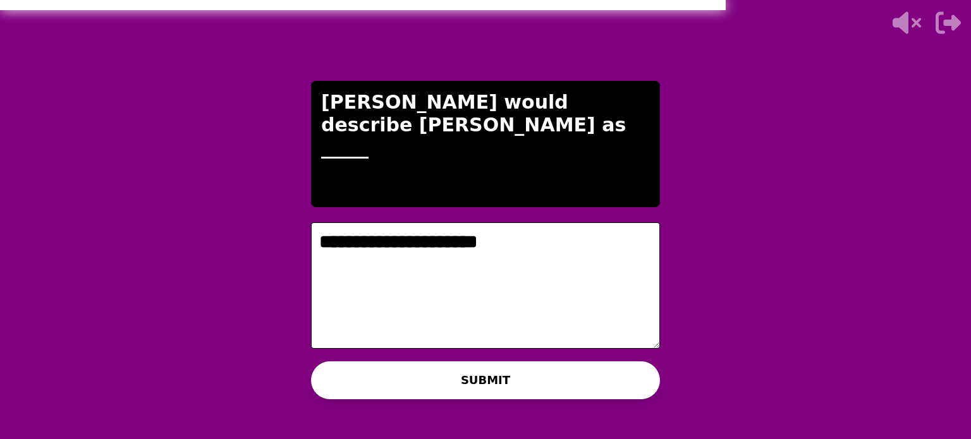
type textarea "**********"
click at [468, 381] on button "SUBMIT" at bounding box center [485, 381] width 349 height 38
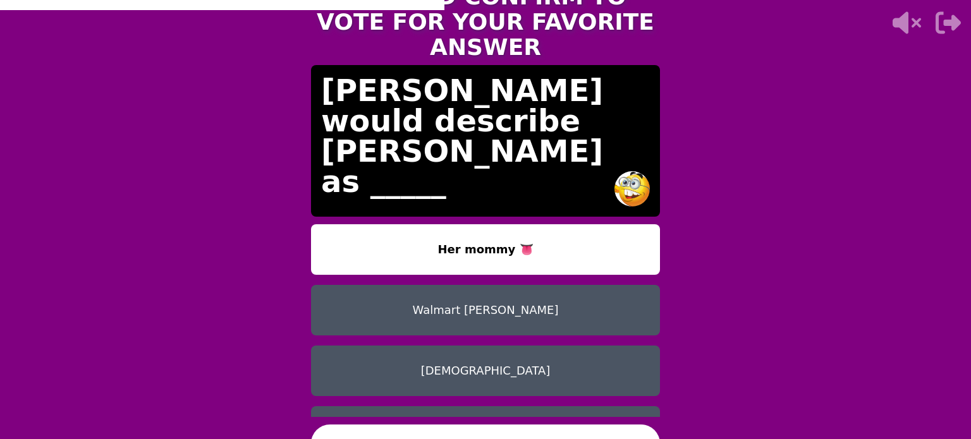
click at [572, 425] on button "CONFIRM" at bounding box center [485, 444] width 349 height 38
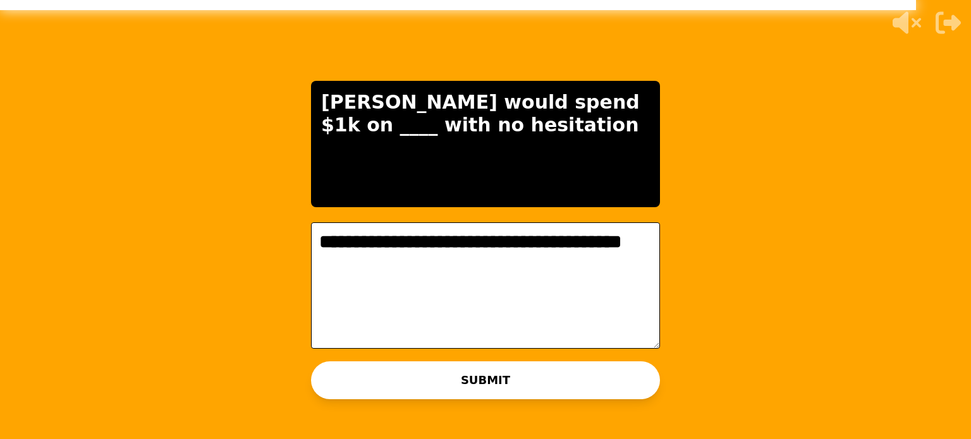
type textarea "**********"
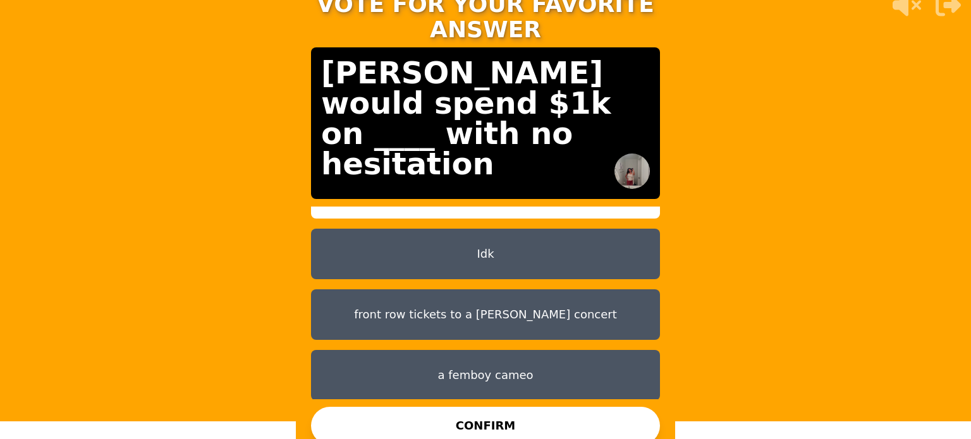
scroll to position [40, 0]
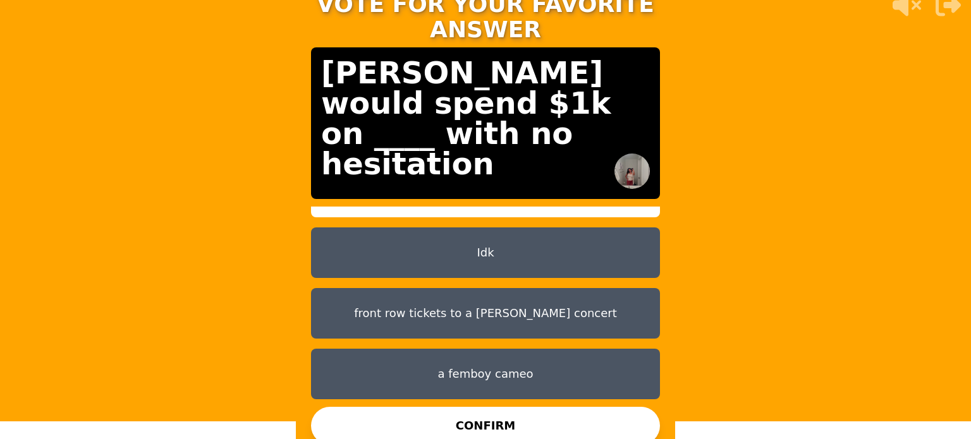
click at [473, 240] on button "Idk" at bounding box center [485, 253] width 349 height 51
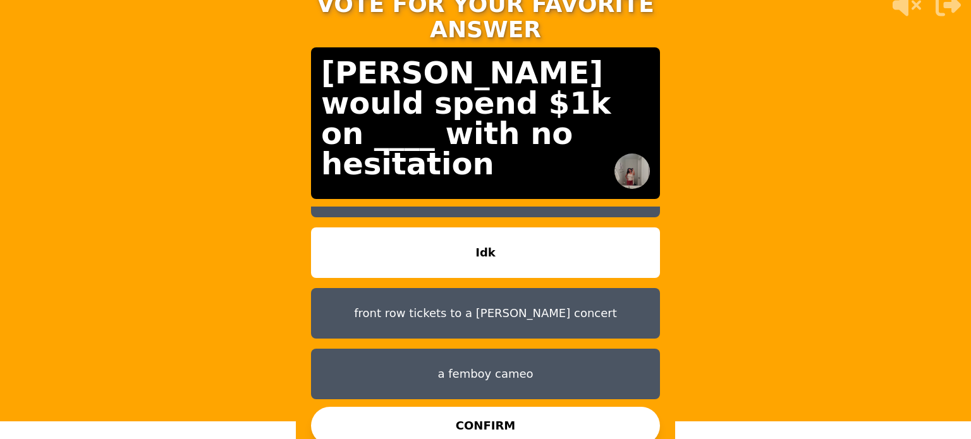
click at [488, 362] on button "a femboy cameo" at bounding box center [485, 374] width 349 height 51
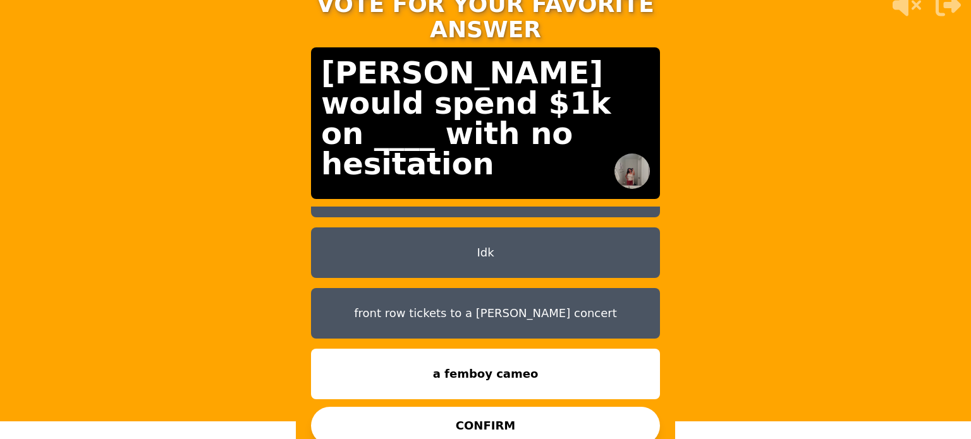
click at [522, 412] on button "CONFIRM" at bounding box center [485, 426] width 349 height 38
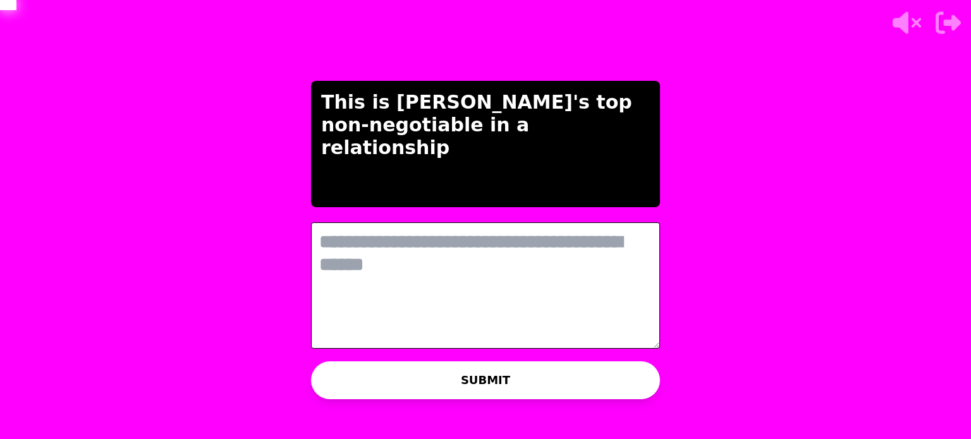
scroll to position [0, 0]
type textarea "*"
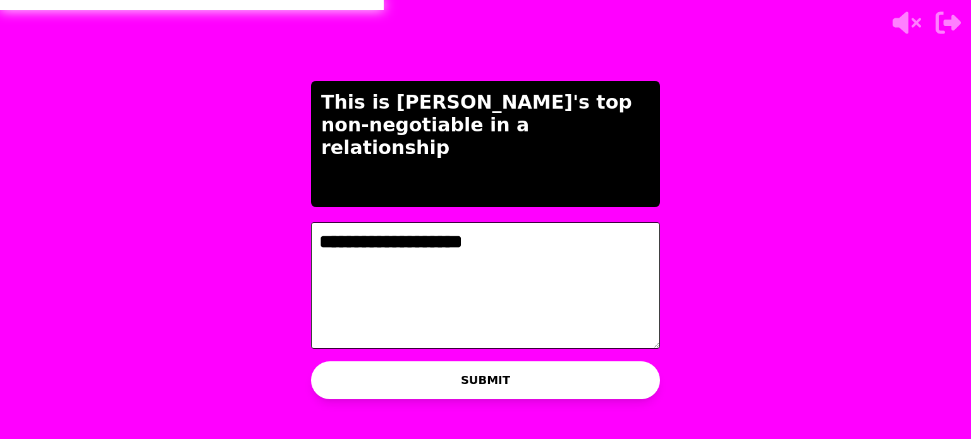
click at [420, 248] on textarea "**********" at bounding box center [485, 286] width 349 height 126
click at [415, 247] on textarea "**********" at bounding box center [485, 286] width 349 height 126
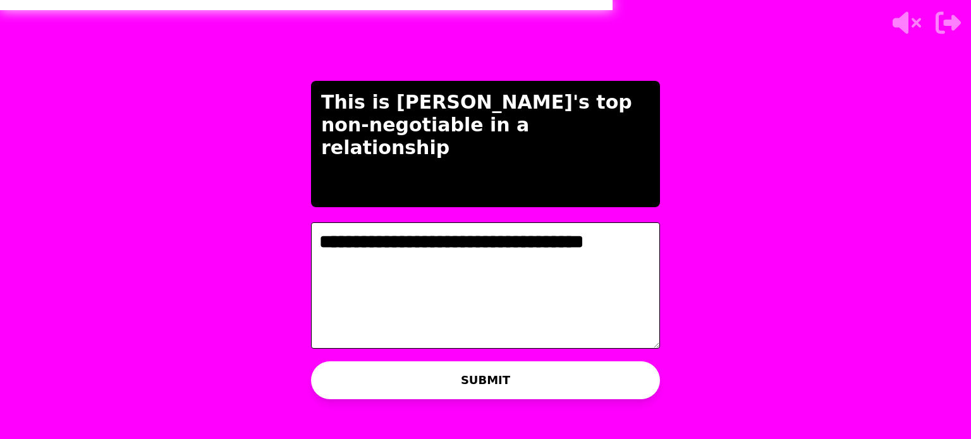
type textarea "**********"
click at [566, 381] on button "SUBMIT" at bounding box center [485, 381] width 349 height 38
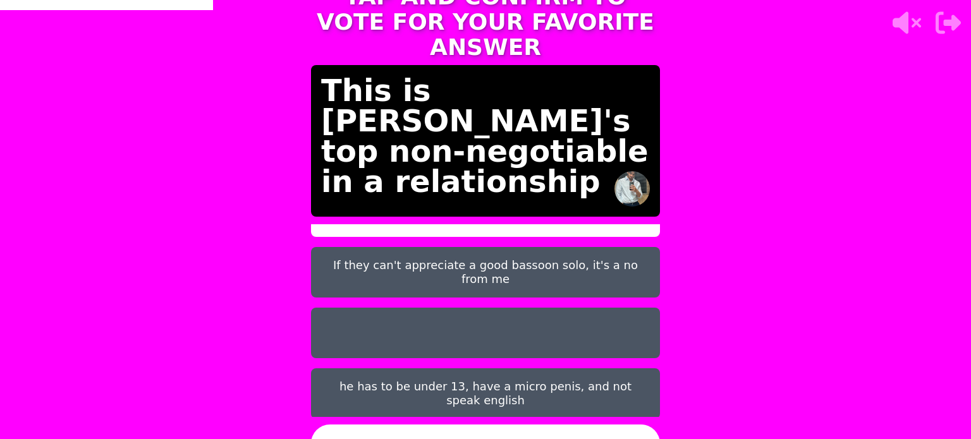
scroll to position [40, 0]
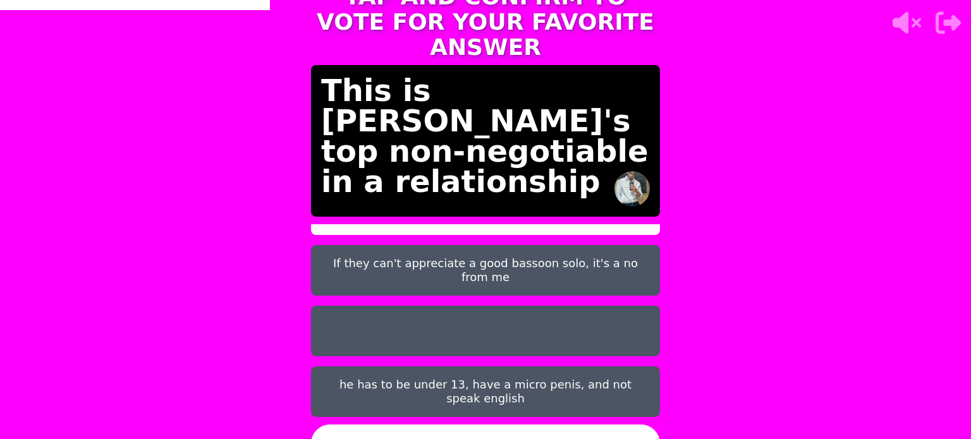
click at [491, 318] on button at bounding box center [485, 331] width 349 height 51
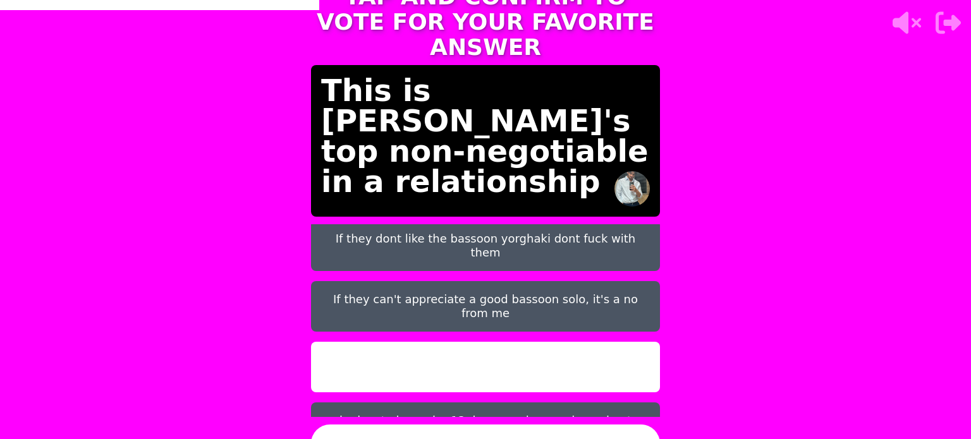
scroll to position [0, 0]
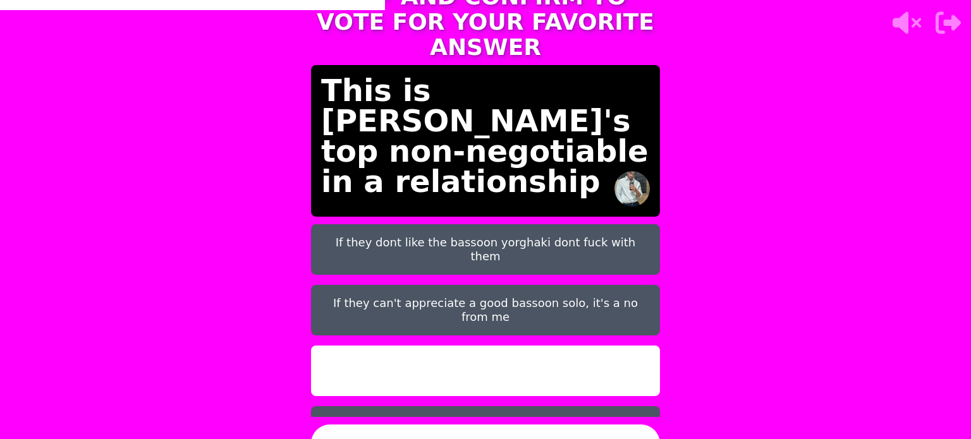
click at [547, 236] on button "If they dont like the bassoon yorghaki dont fuck with them" at bounding box center [485, 249] width 349 height 51
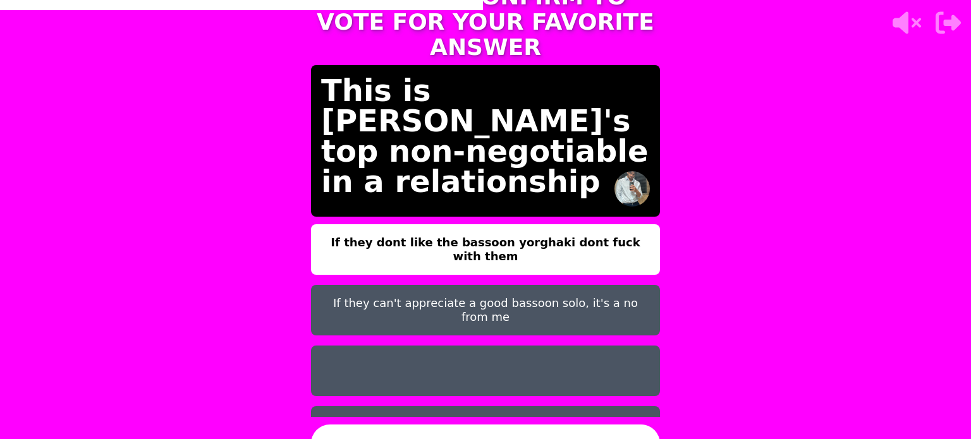
click at [532, 306] on button "If they can't appreciate a good bassoon solo, it's a no from me" at bounding box center [485, 310] width 349 height 51
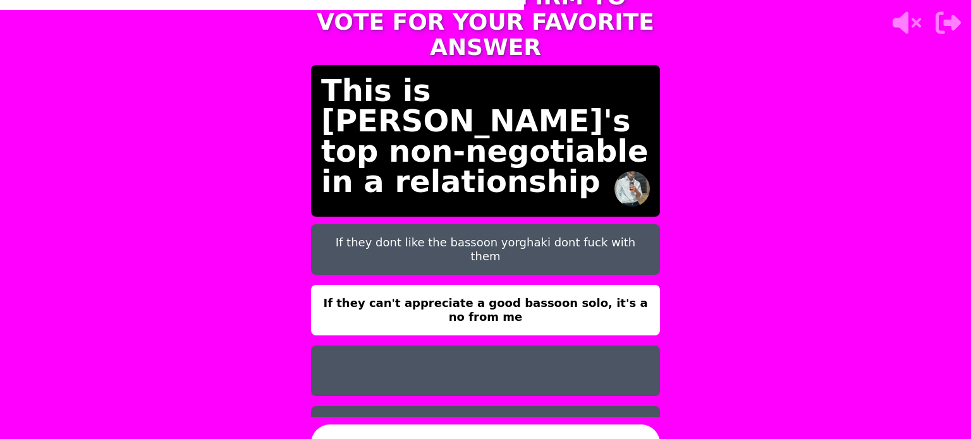
click at [525, 229] on button "If they dont like the bassoon yorghaki dont fuck with them" at bounding box center [485, 249] width 349 height 51
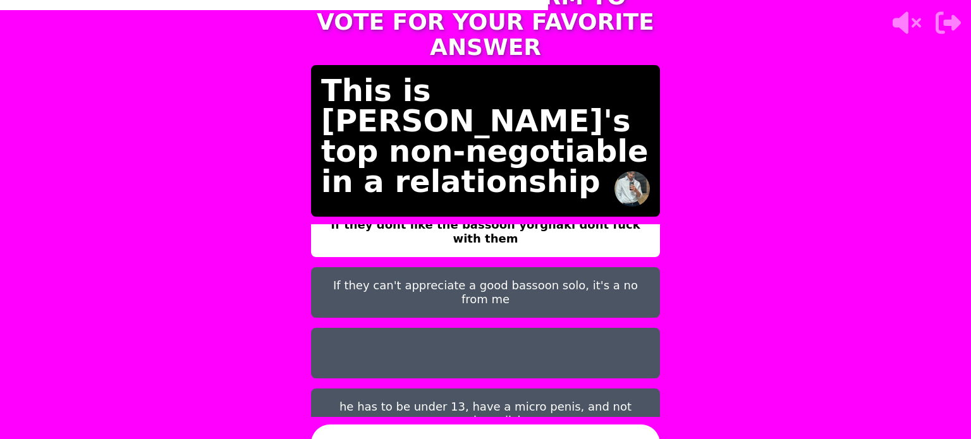
scroll to position [40, 0]
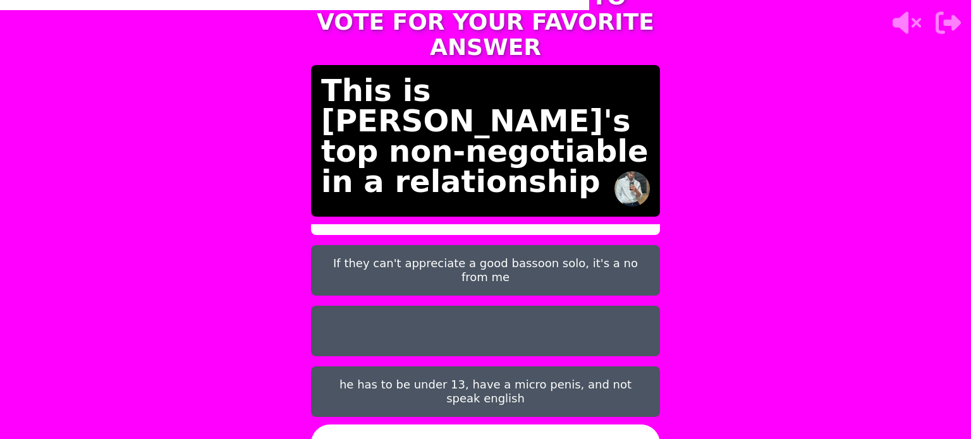
click at [549, 427] on button "CONFIRM" at bounding box center [485, 444] width 349 height 38
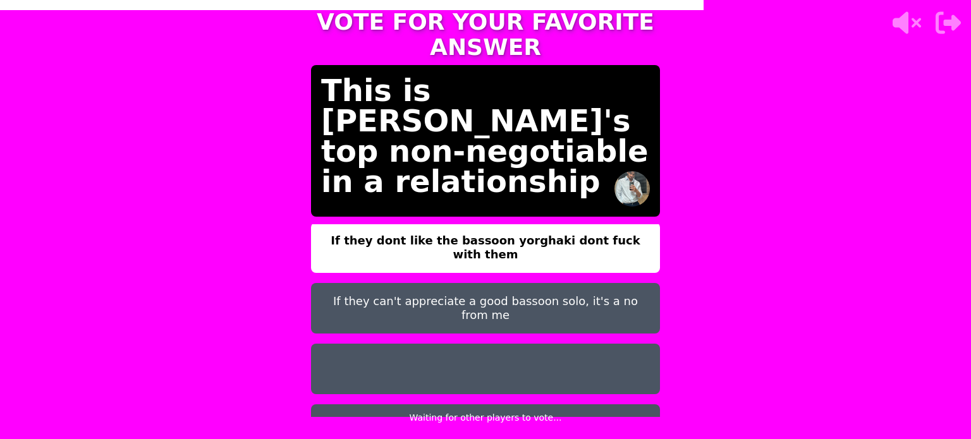
scroll to position [0, 0]
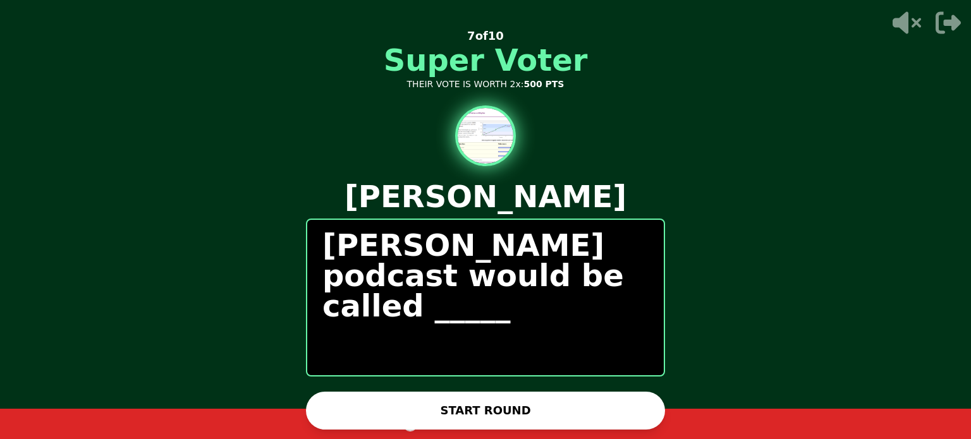
click at [493, 400] on button "START ROUND" at bounding box center [485, 411] width 359 height 38
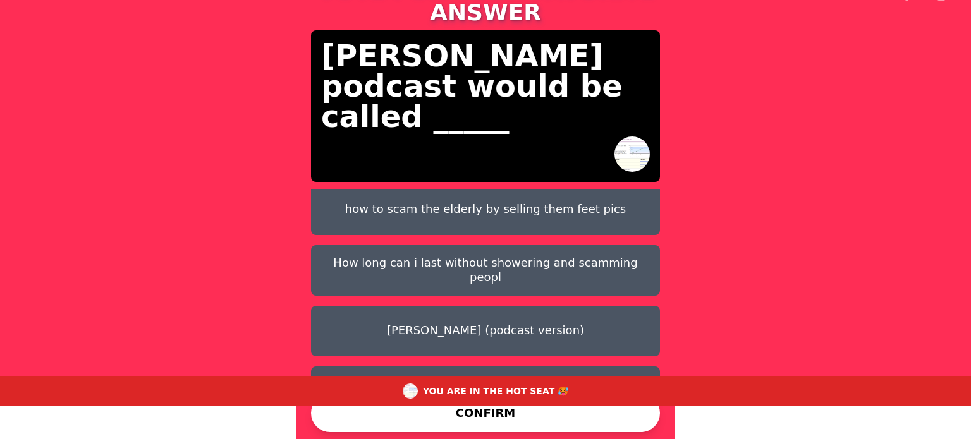
scroll to position [71, 0]
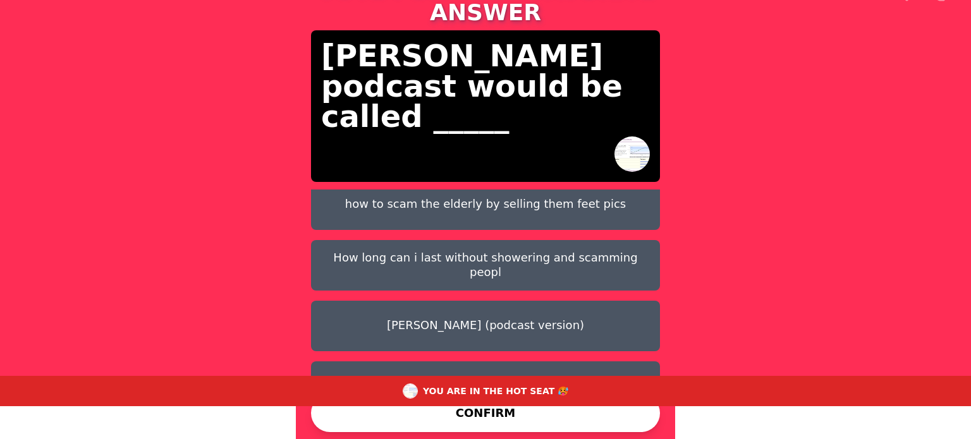
click at [522, 301] on button "manesh (podcast version)" at bounding box center [485, 326] width 349 height 51
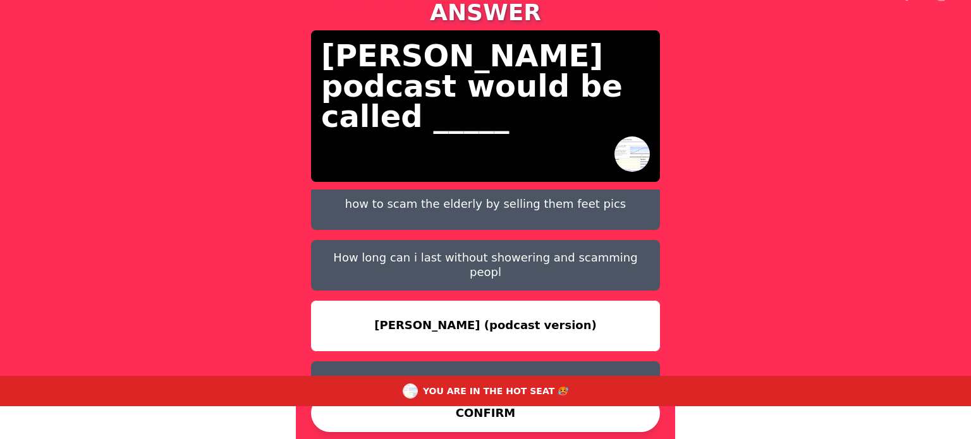
click at [463, 412] on button "CONFIRM" at bounding box center [485, 413] width 349 height 38
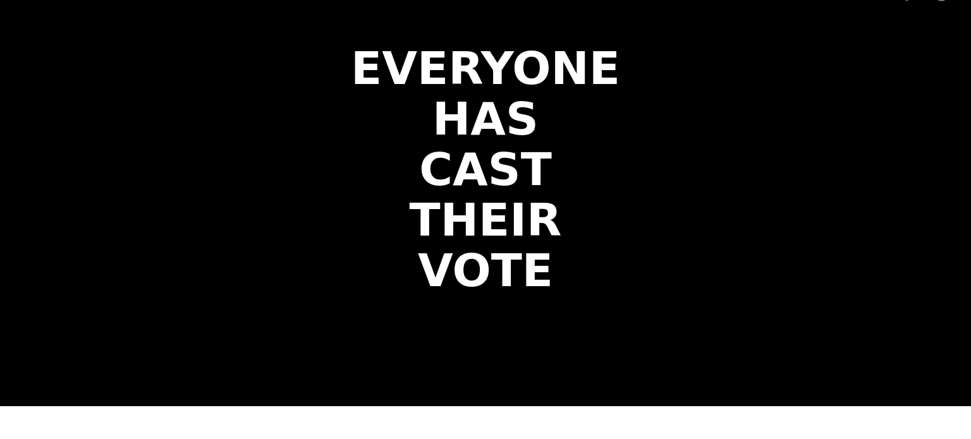
scroll to position [0, 0]
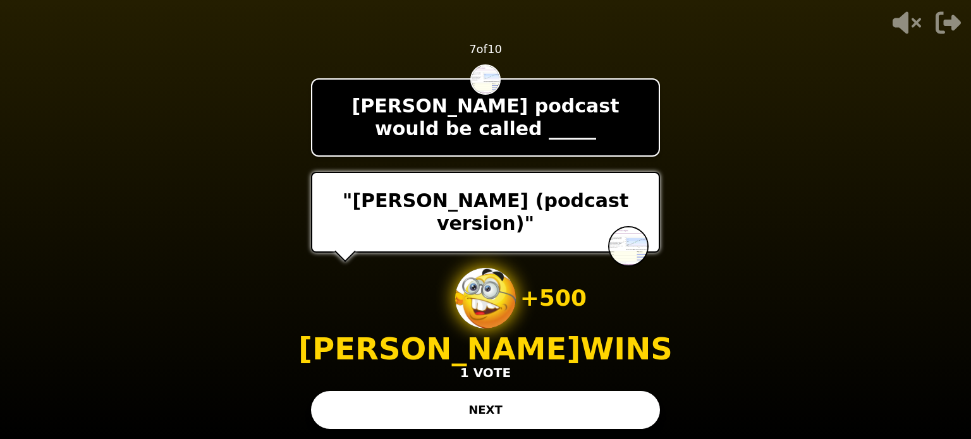
click at [479, 406] on button "NEXT" at bounding box center [485, 410] width 349 height 38
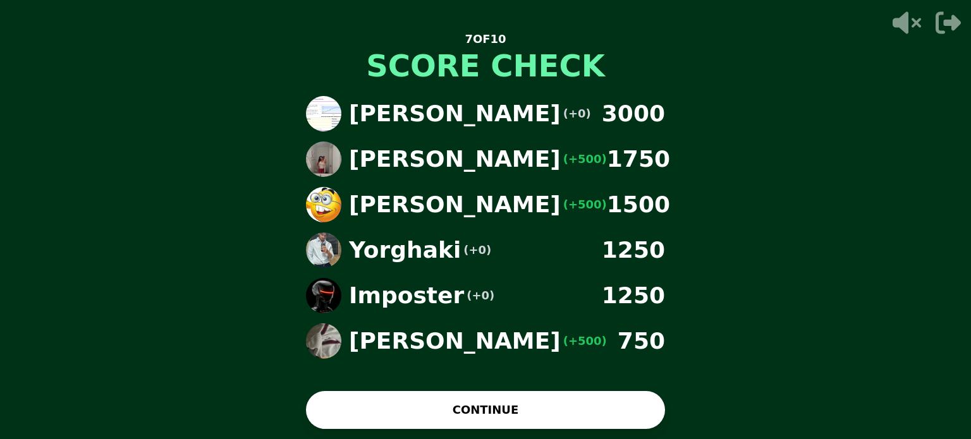
click at [489, 418] on button "CONTINUE" at bounding box center [485, 410] width 359 height 38
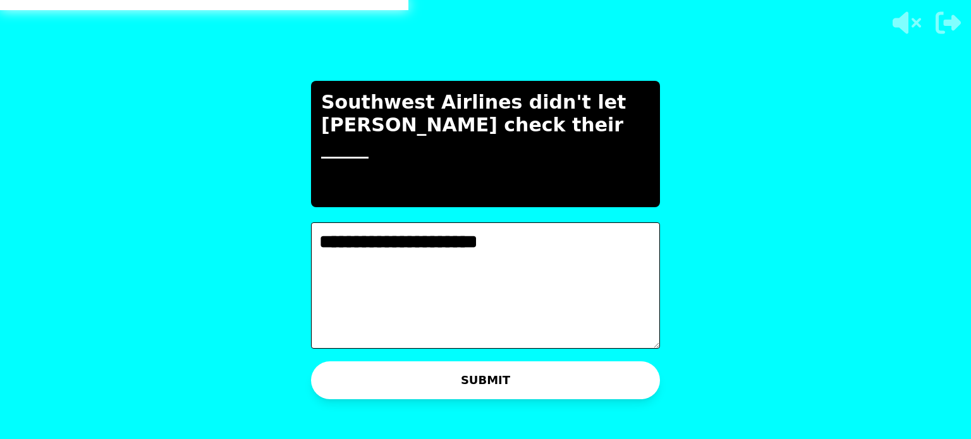
type textarea "**********"
click at [522, 384] on button "SUBMIT" at bounding box center [485, 381] width 349 height 38
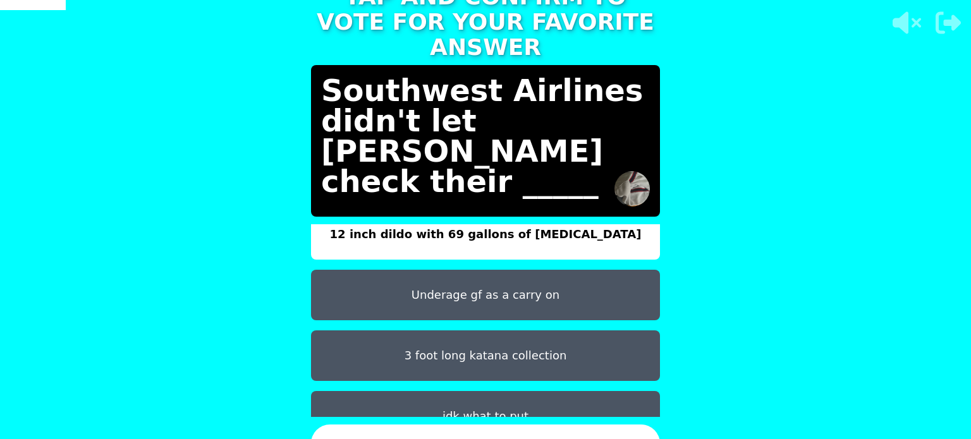
scroll to position [40, 0]
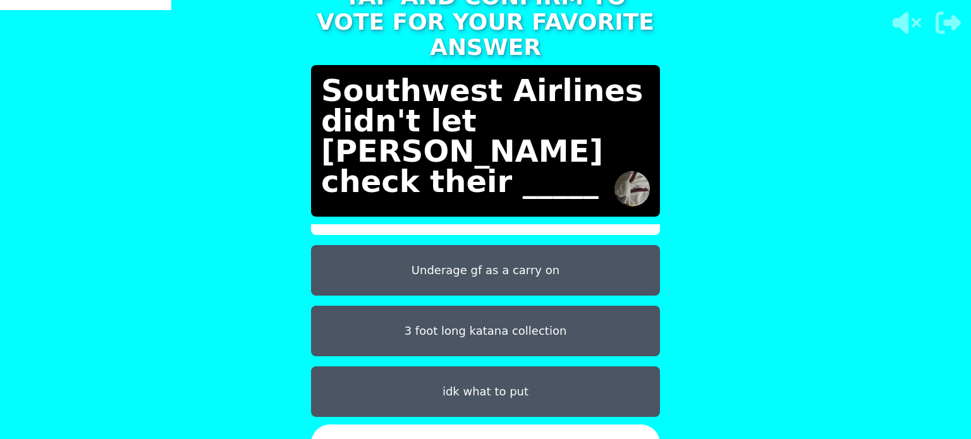
click at [474, 391] on button "idk what to put" at bounding box center [485, 392] width 349 height 51
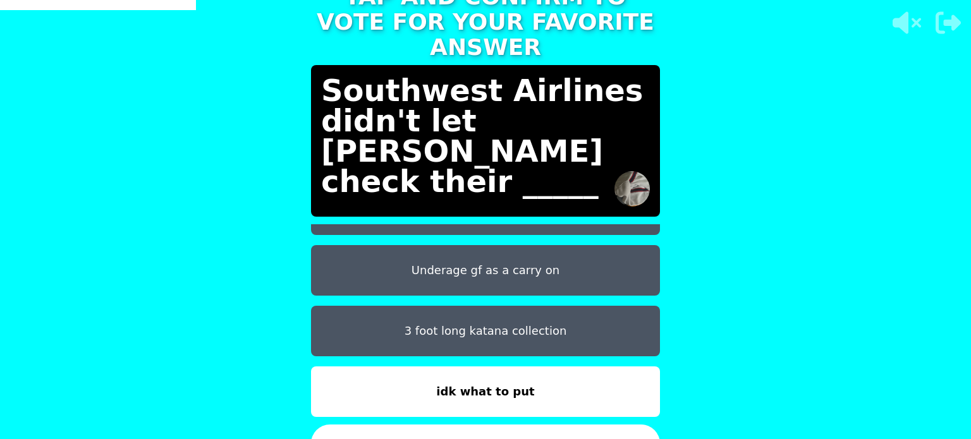
click at [502, 430] on button "CONFIRM" at bounding box center [485, 444] width 349 height 38
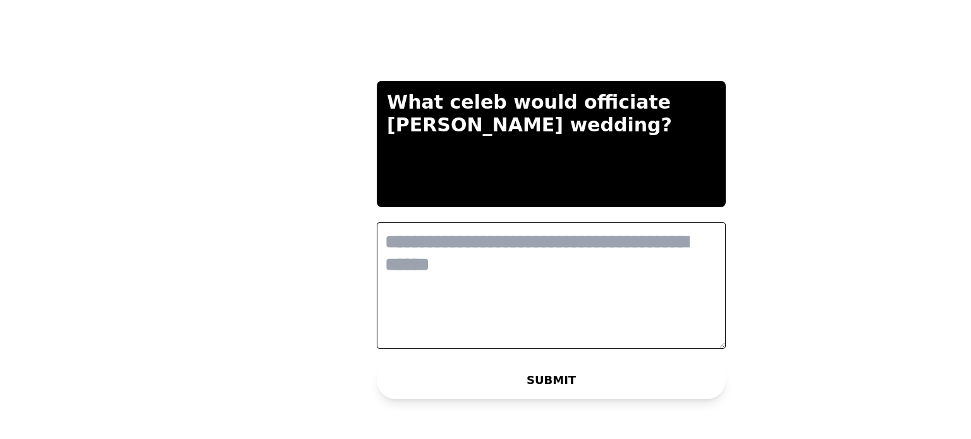
scroll to position [0, 0]
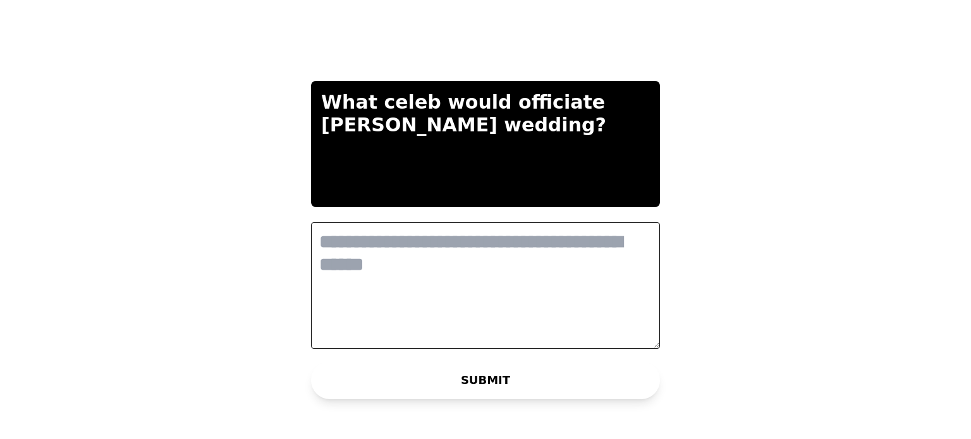
click at [480, 241] on textarea at bounding box center [485, 286] width 349 height 126
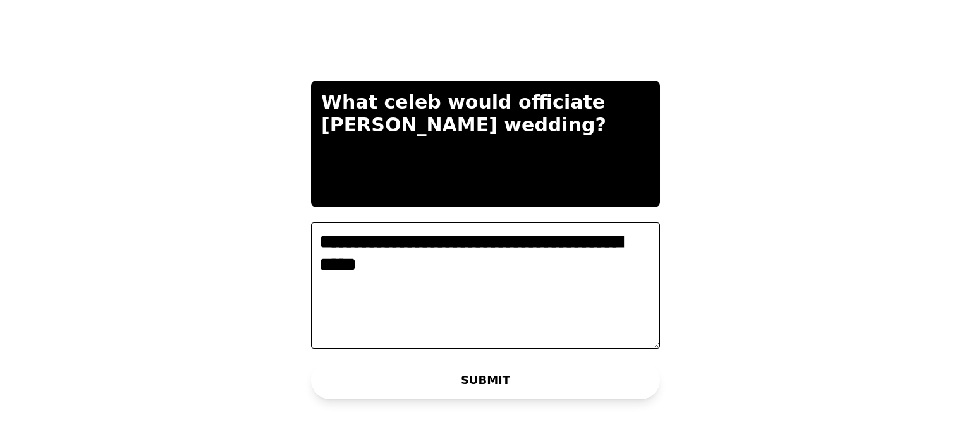
type textarea "**********"
click at [598, 386] on button "SUBMIT" at bounding box center [485, 381] width 349 height 38
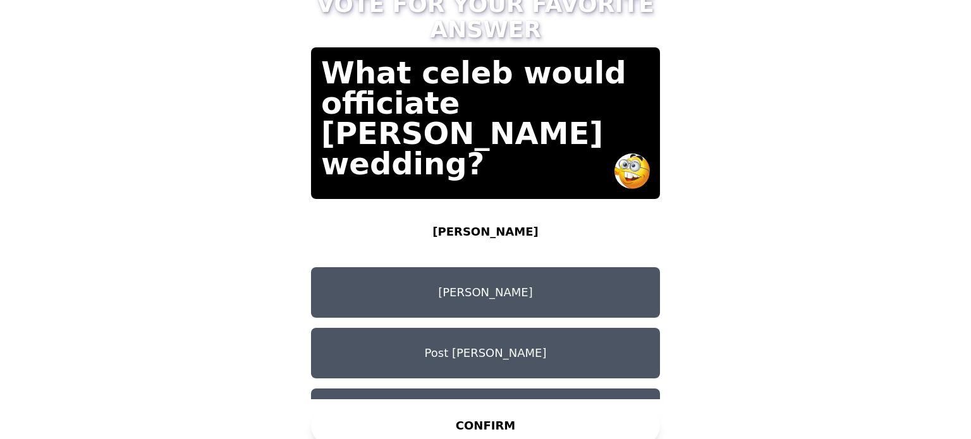
click at [571, 279] on button "[PERSON_NAME]" at bounding box center [485, 292] width 349 height 51
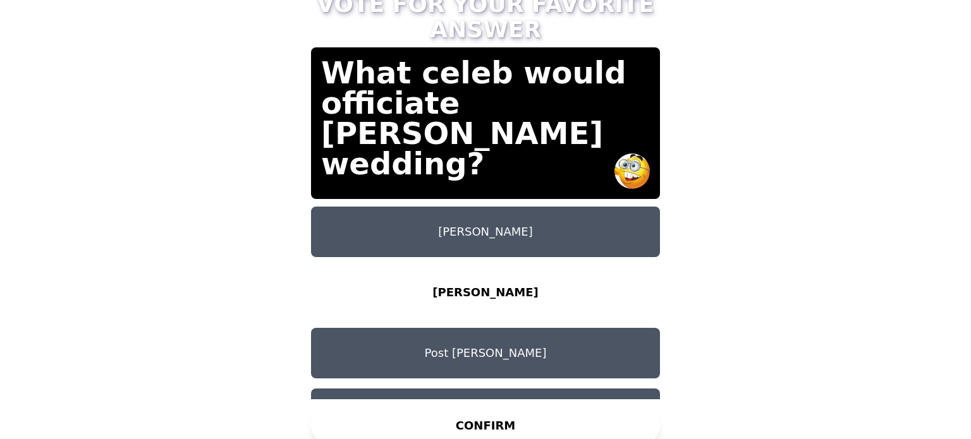
click at [558, 417] on button "CONFIRM" at bounding box center [485, 426] width 349 height 38
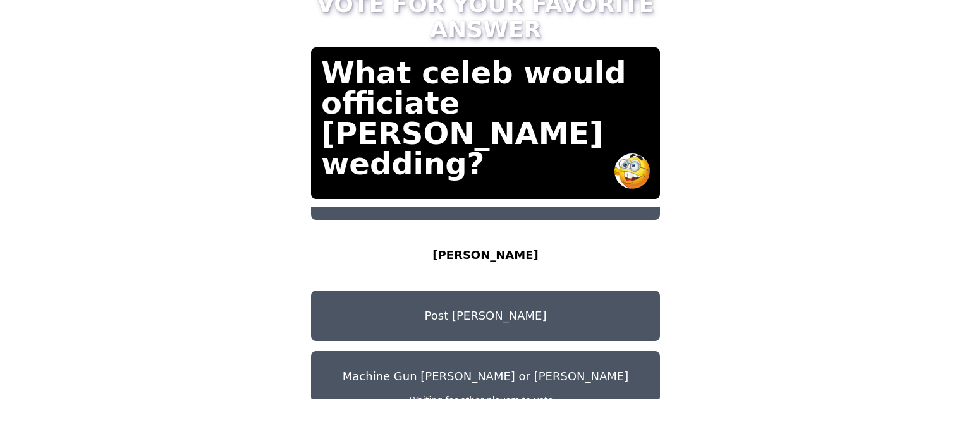
scroll to position [40, 0]
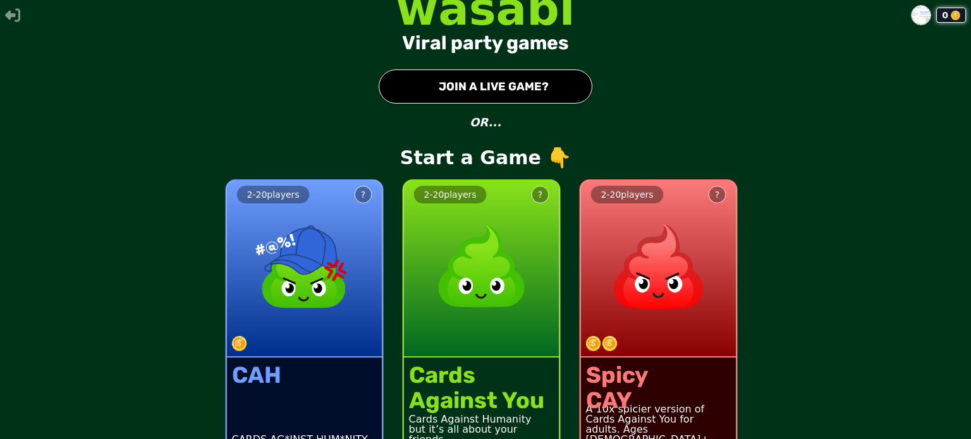
click at [531, 63] on div "0 wasabi Viral party games ● JOIN A LIVE GAME? OR... Start a Game 👇 2 - 20 play…" at bounding box center [485, 219] width 971 height 439
click at [535, 82] on button "● JOIN A LIVE GAME?" at bounding box center [486, 87] width 214 height 34
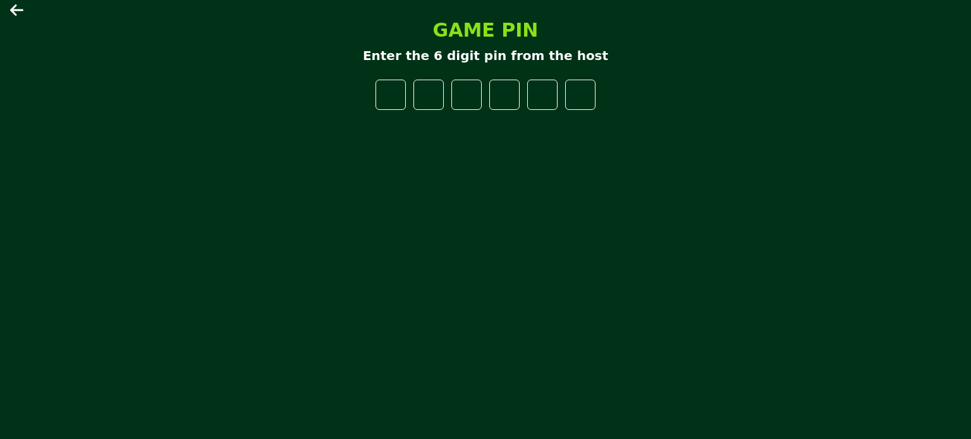
type input "*"
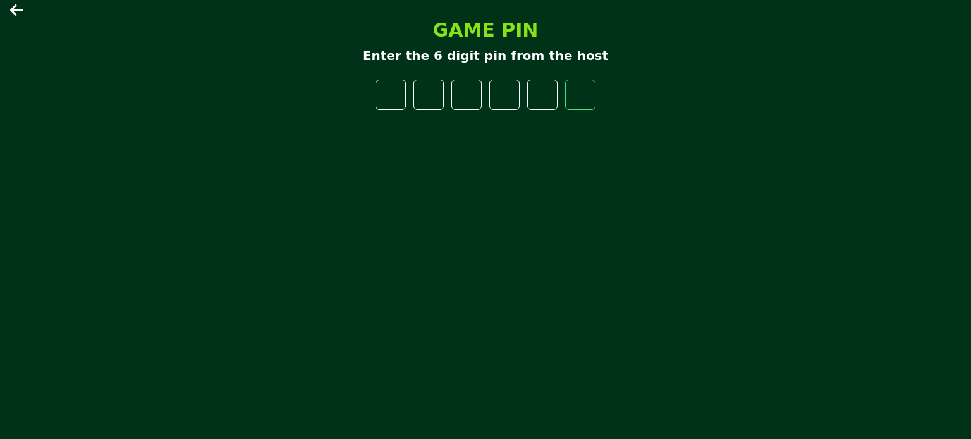
type input "*"
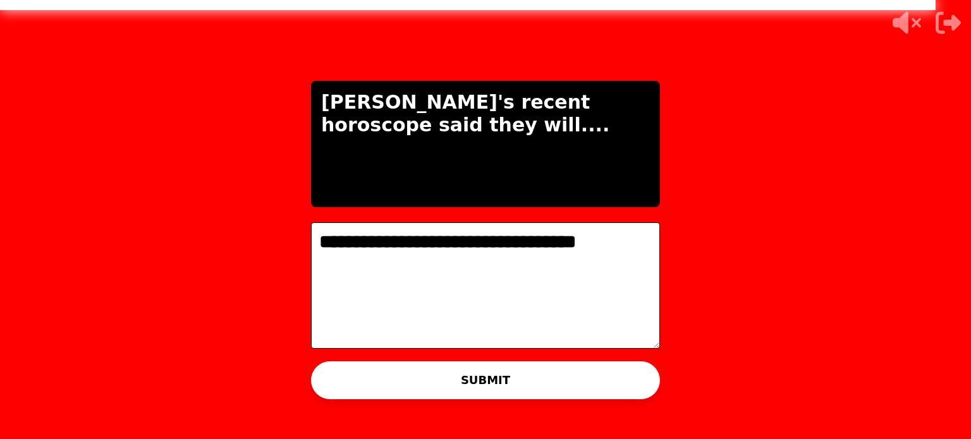
type textarea "**********"
click at [426, 381] on button "SUBMIT" at bounding box center [485, 381] width 349 height 38
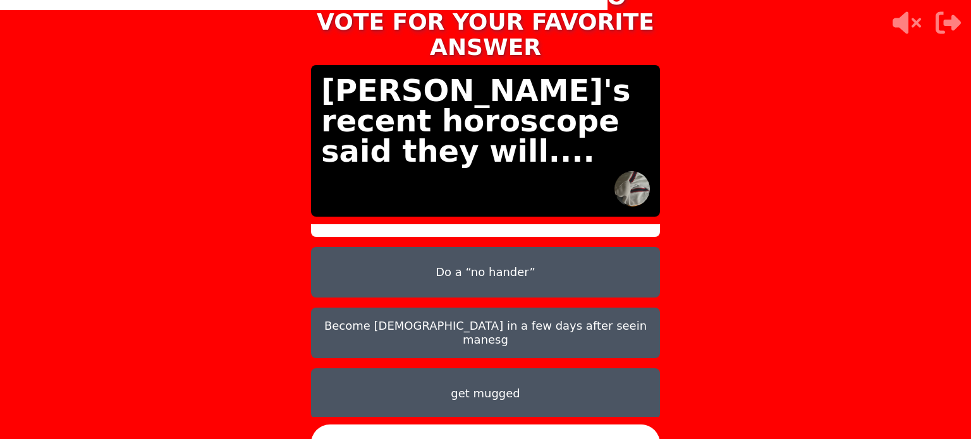
scroll to position [40, 0]
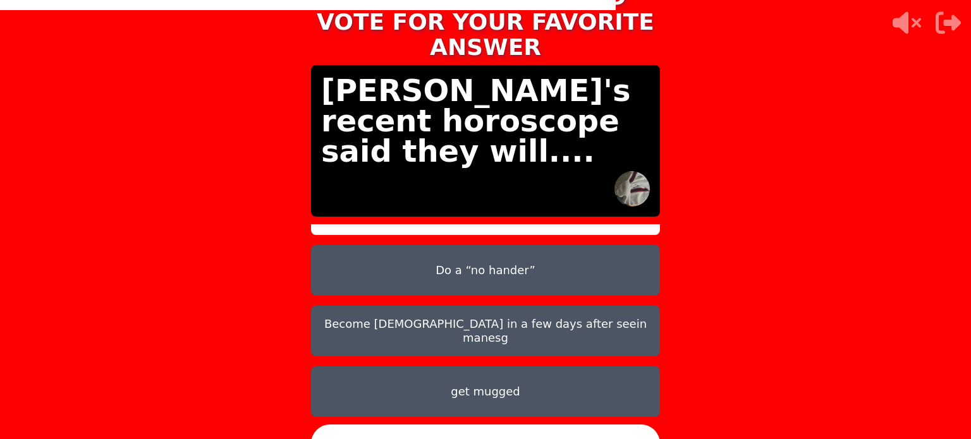
click at [479, 379] on button "get mugged" at bounding box center [485, 392] width 349 height 51
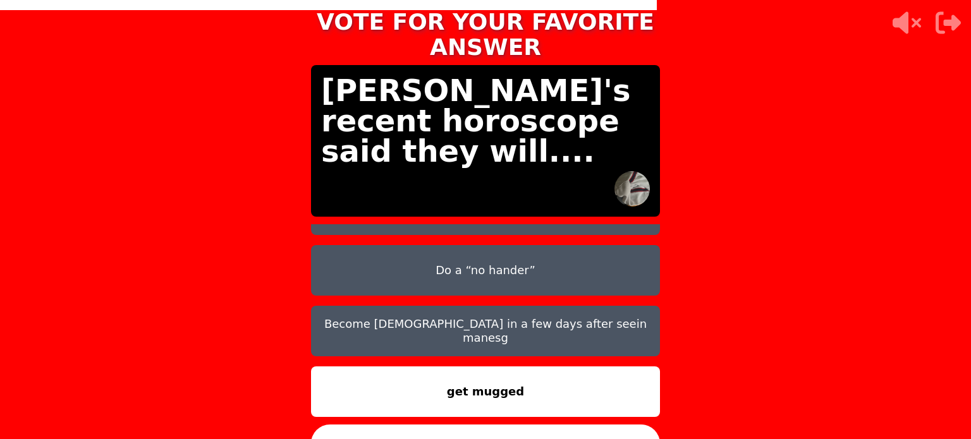
click at [532, 426] on button "CONFIRM" at bounding box center [485, 444] width 349 height 38
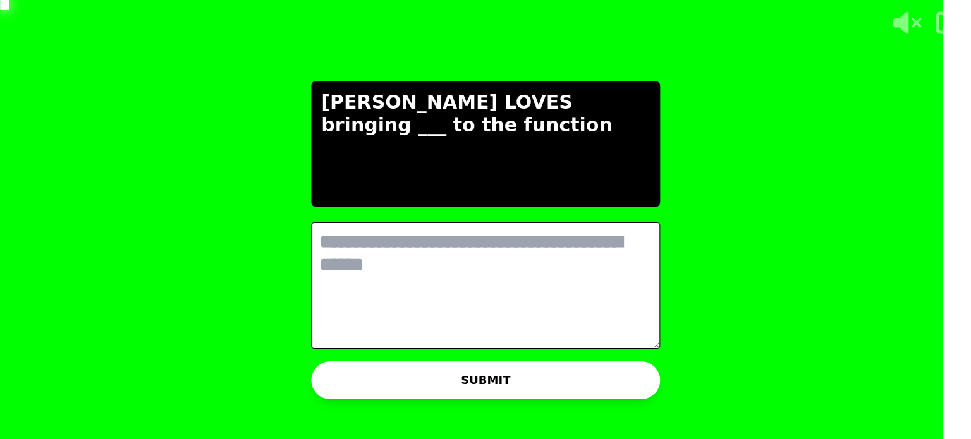
scroll to position [0, 0]
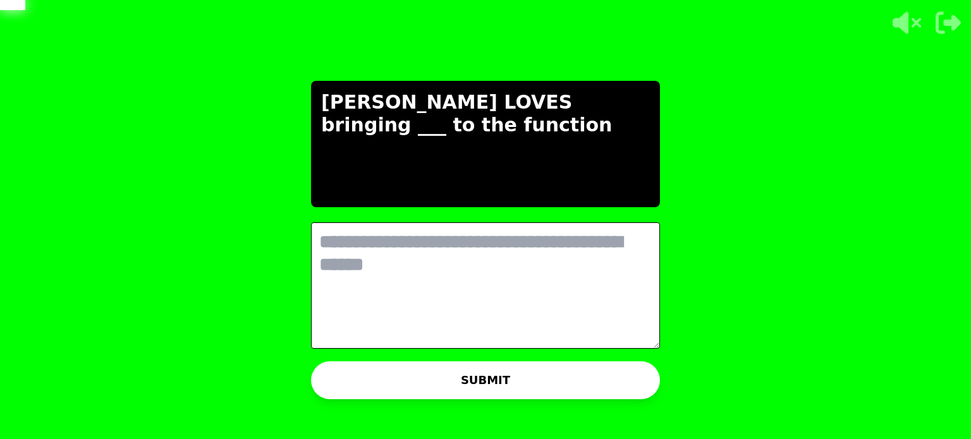
click at [518, 256] on textarea at bounding box center [485, 286] width 349 height 126
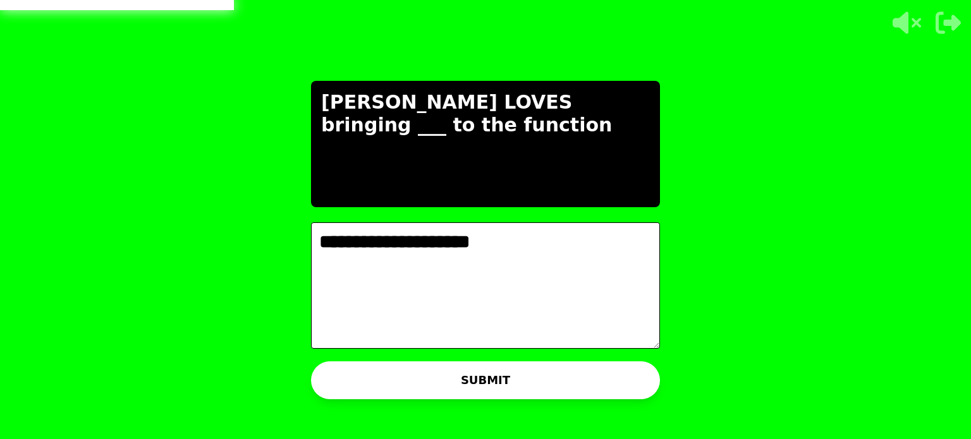
type textarea "**********"
click at [607, 386] on button "SUBMIT" at bounding box center [485, 381] width 349 height 38
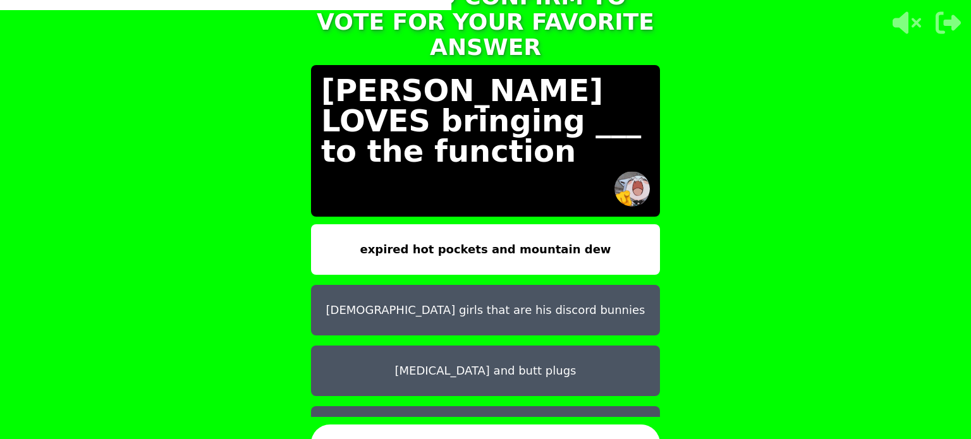
click at [480, 288] on button "6 and 7 year old girls that are his discord bunnies" at bounding box center [485, 310] width 349 height 51
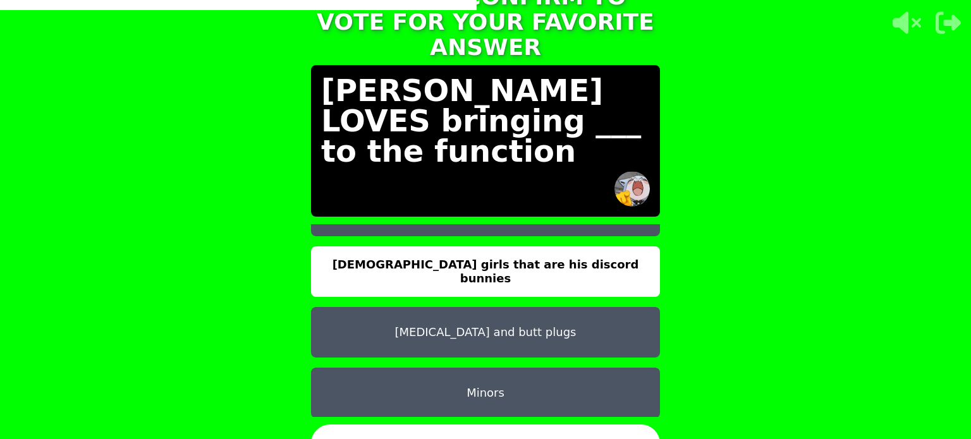
scroll to position [40, 0]
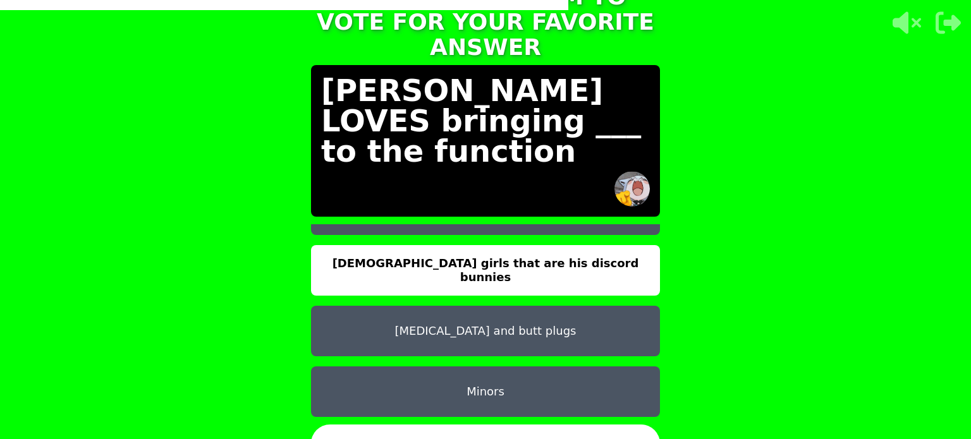
click at [546, 425] on button "CONFIRM" at bounding box center [485, 444] width 349 height 38
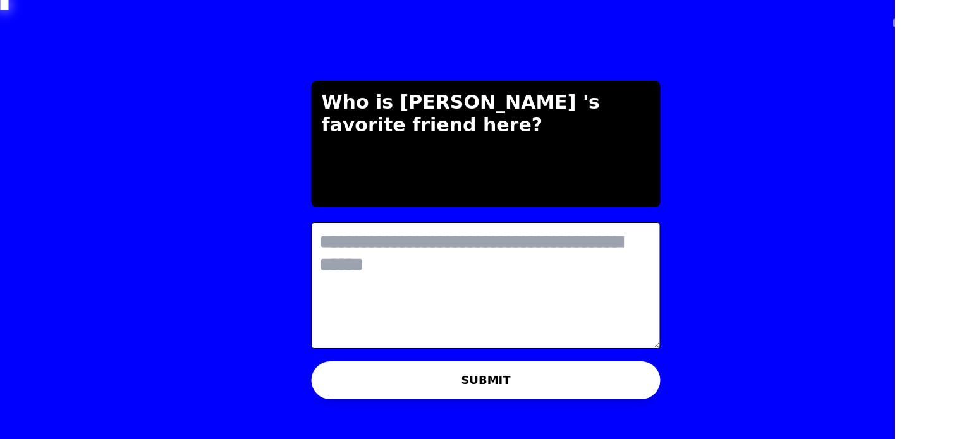
scroll to position [0, 0]
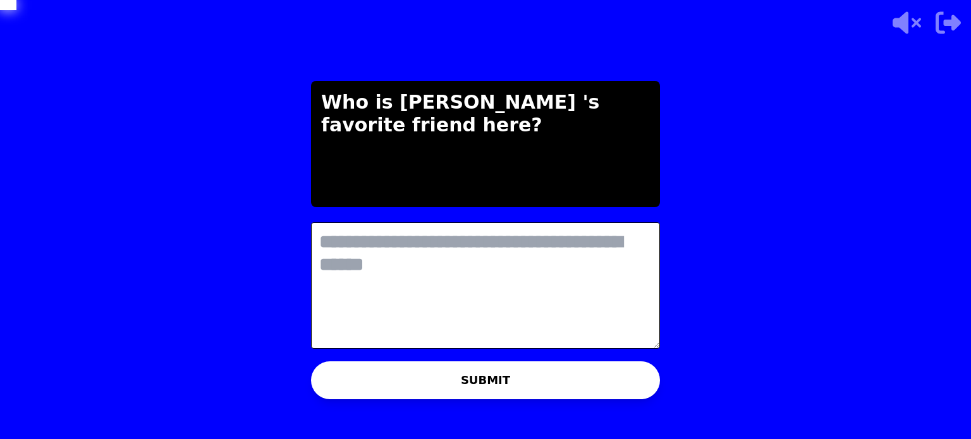
click at [508, 270] on textarea at bounding box center [485, 286] width 349 height 126
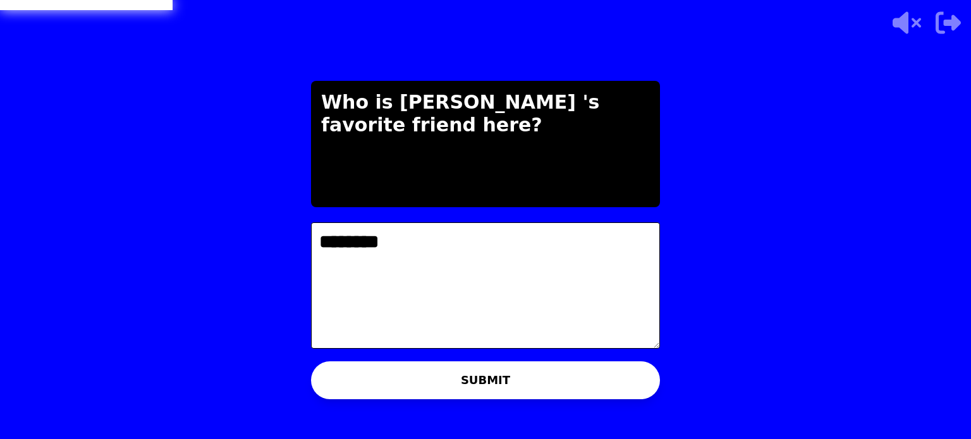
type textarea "********"
click at [565, 381] on button "SUBMIT" at bounding box center [485, 381] width 349 height 38
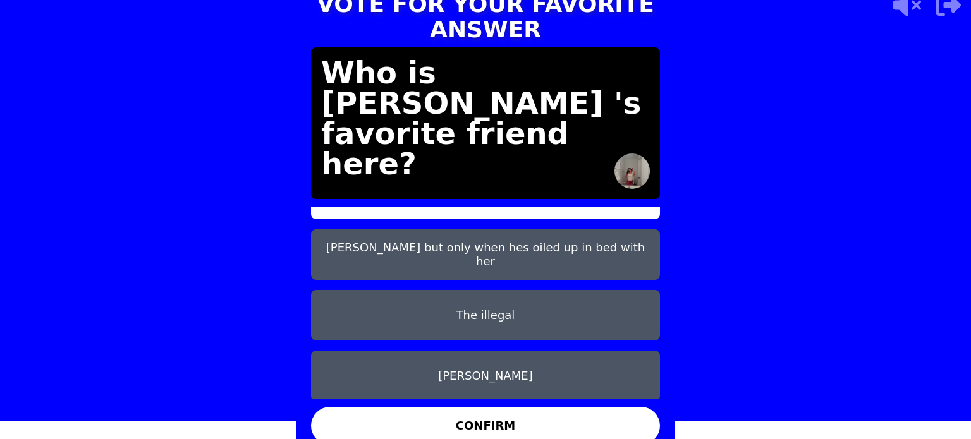
scroll to position [40, 0]
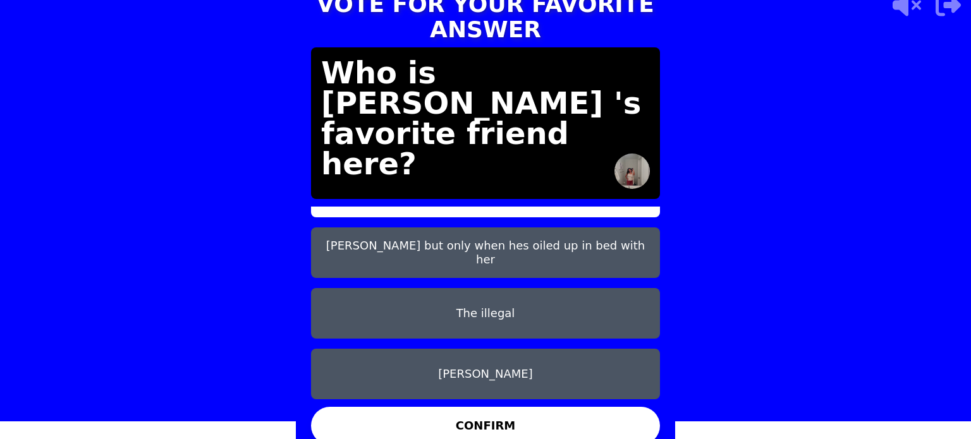
click at [518, 377] on button "[PERSON_NAME]" at bounding box center [485, 374] width 349 height 51
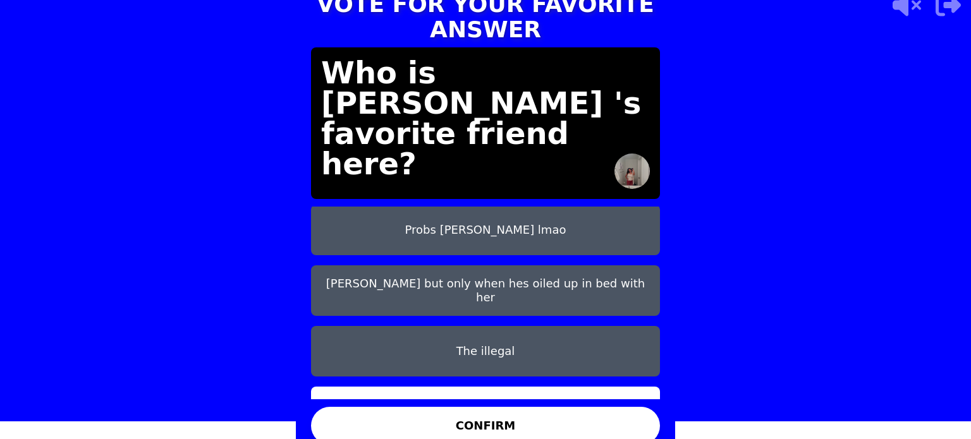
scroll to position [0, 0]
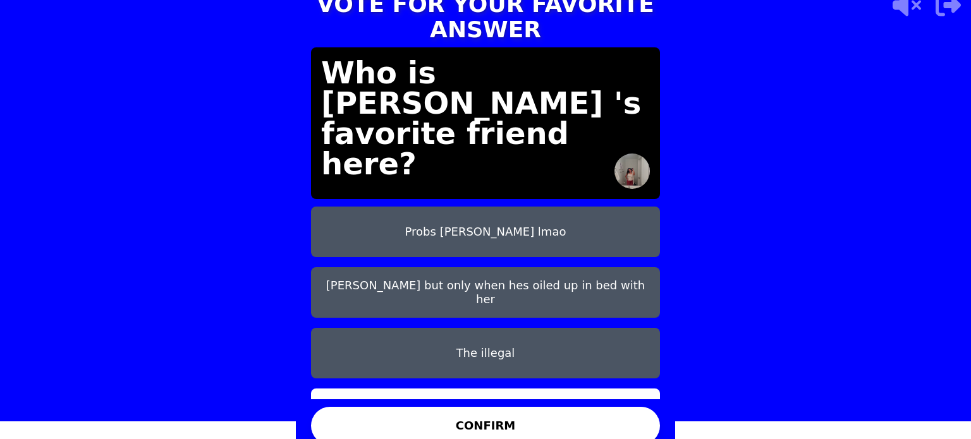
click at [499, 233] on button "Probs Manesh lmao" at bounding box center [485, 232] width 349 height 51
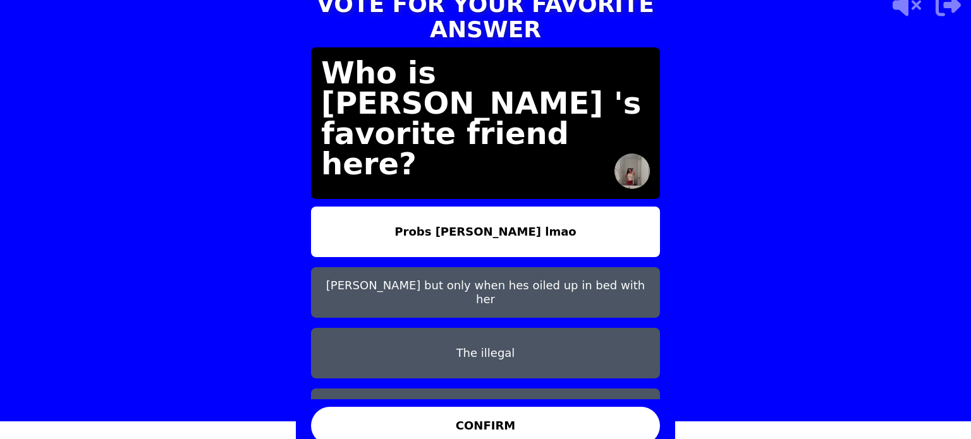
click at [553, 414] on button "CONFIRM" at bounding box center [485, 426] width 349 height 38
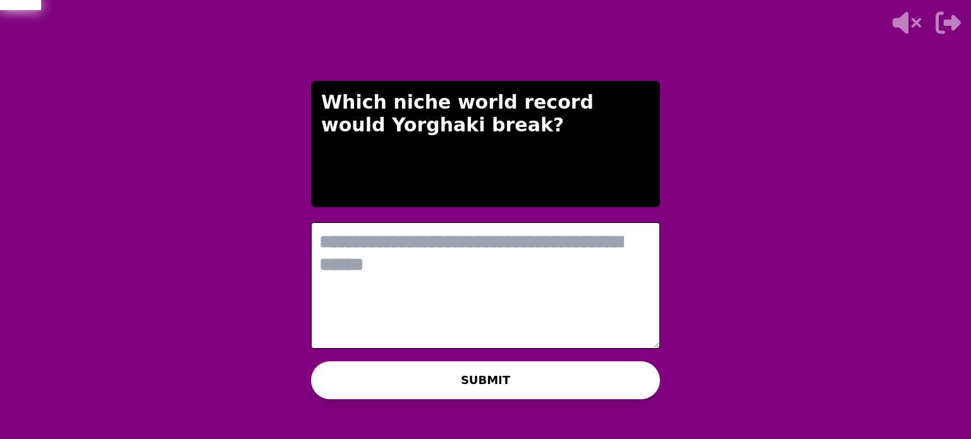
click at [579, 252] on textarea at bounding box center [485, 286] width 349 height 126
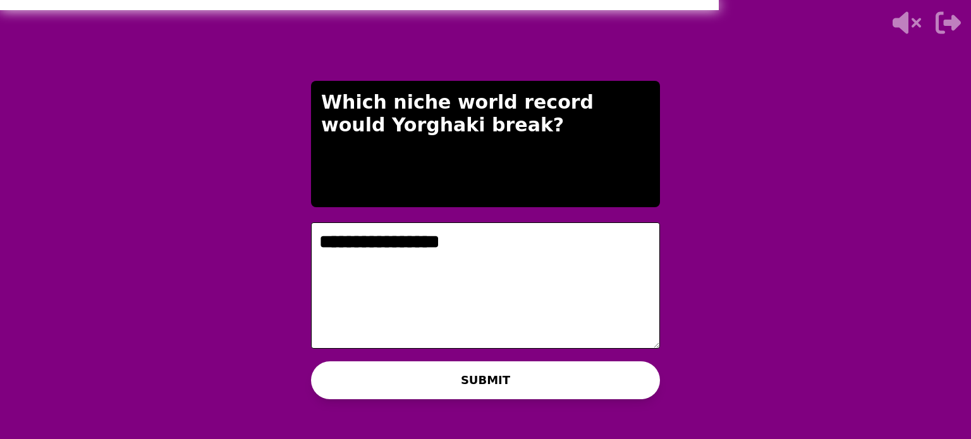
type textarea "**********"
click at [590, 380] on button "SUBMIT" at bounding box center [485, 381] width 349 height 38
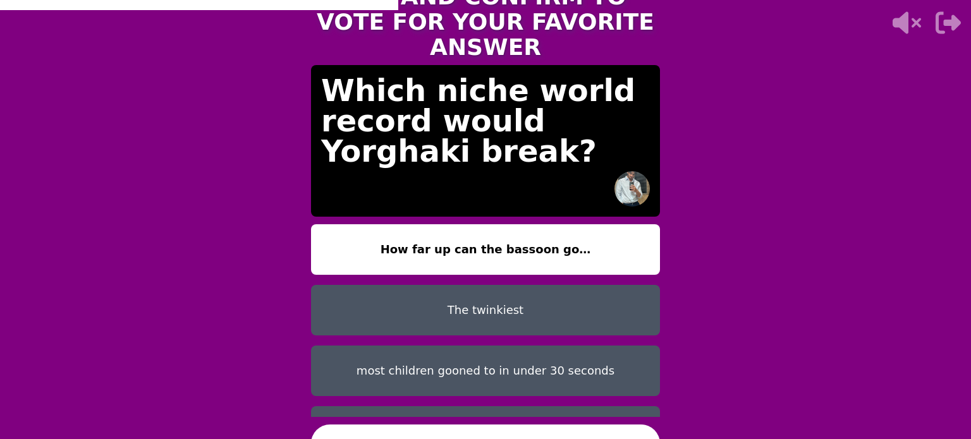
click at [505, 425] on button "CONFIRM" at bounding box center [485, 444] width 349 height 38
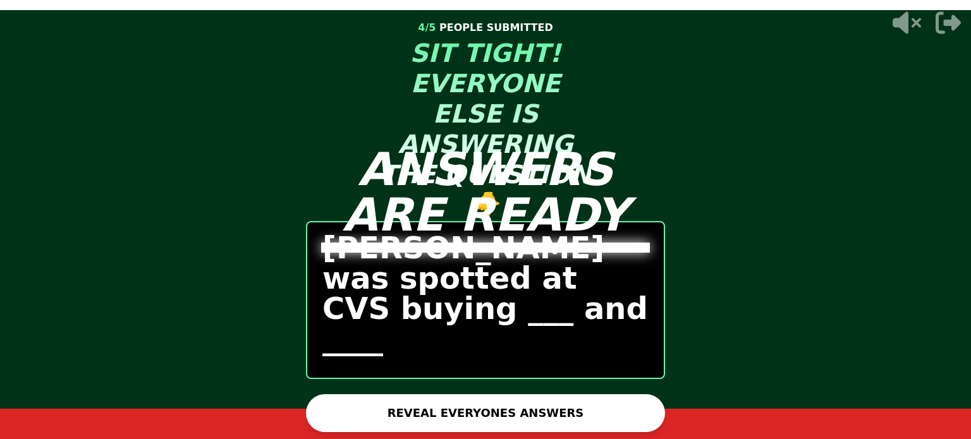
click at [540, 408] on button "REVEAL EVERYONES ANSWERS" at bounding box center [485, 413] width 359 height 38
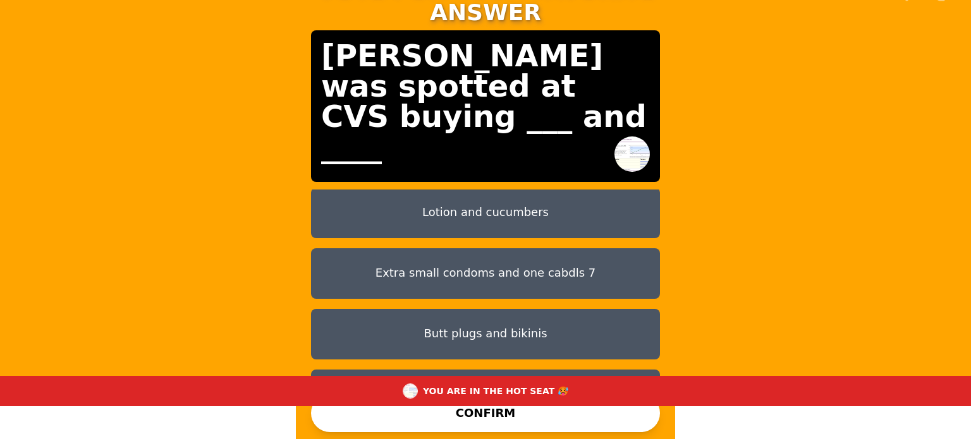
scroll to position [71, 0]
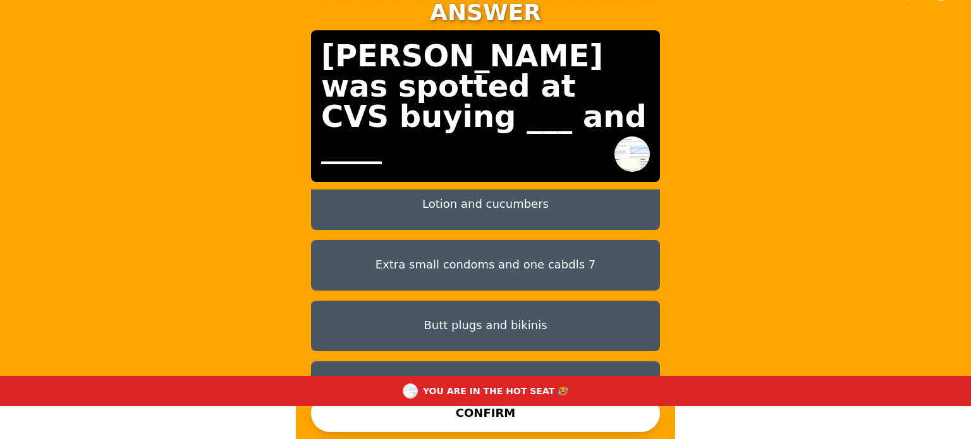
click at [499, 362] on button "baby oil and condoms" at bounding box center [485, 387] width 349 height 51
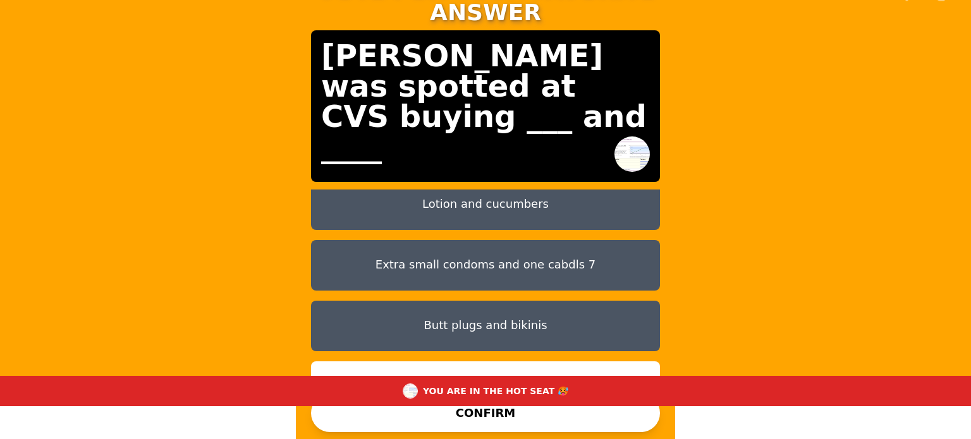
click at [458, 416] on button "CONFIRM" at bounding box center [485, 413] width 349 height 38
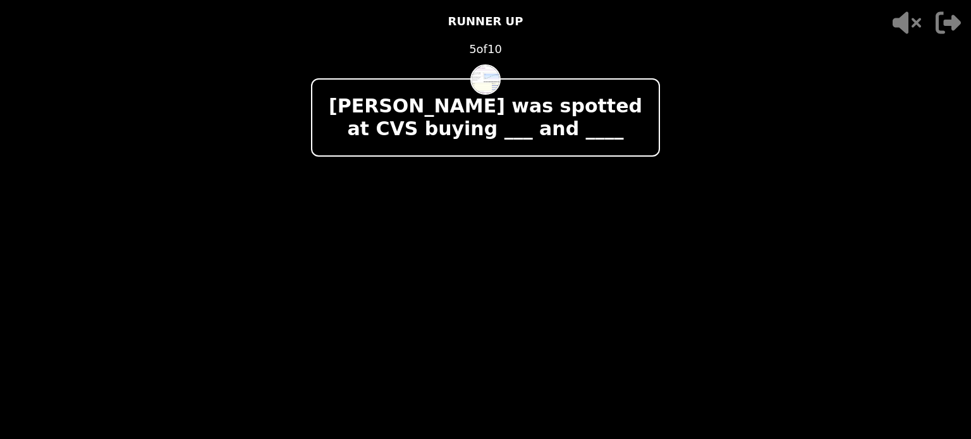
scroll to position [0, 0]
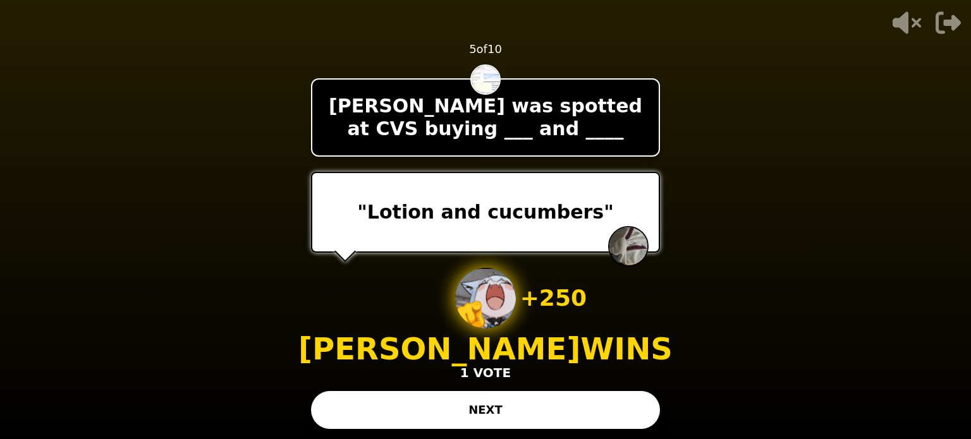
click at [482, 401] on button "NEXT" at bounding box center [485, 410] width 349 height 38
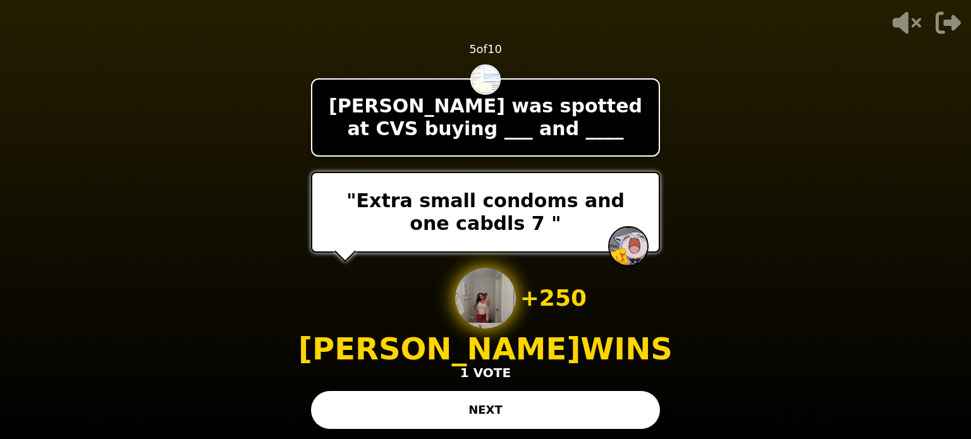
click at [498, 401] on button "NEXT" at bounding box center [485, 410] width 349 height 38
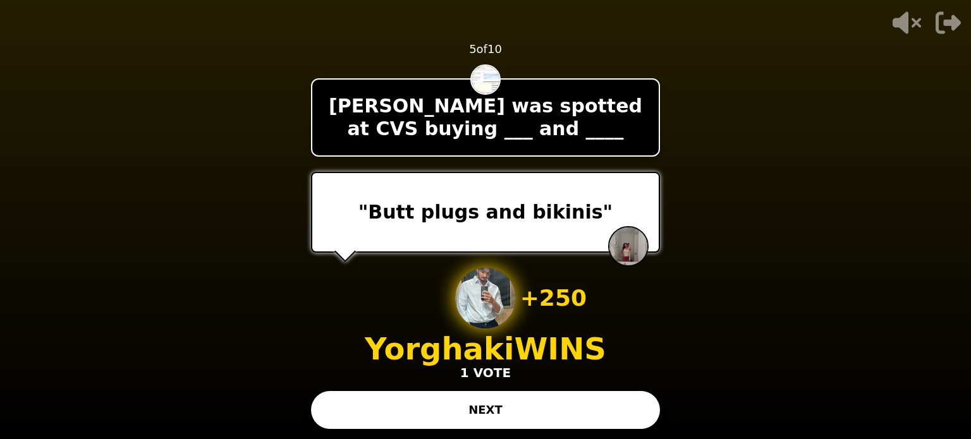
click at [561, 426] on button "NEXT" at bounding box center [485, 410] width 349 height 38
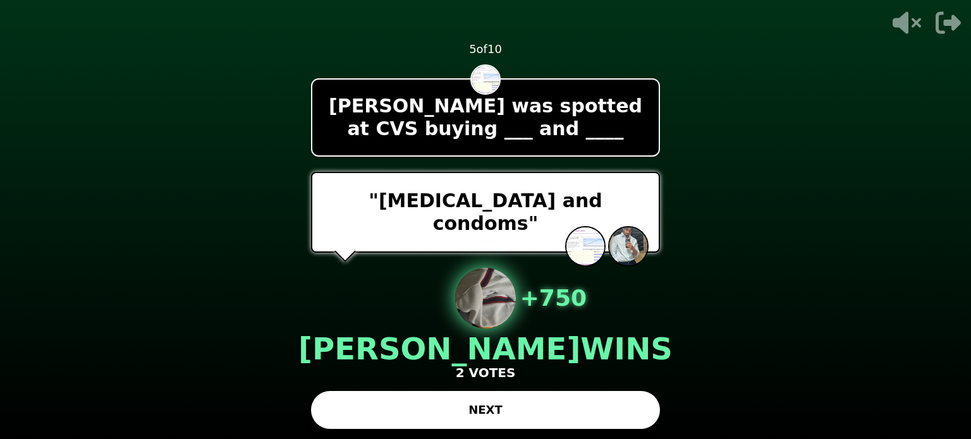
click at [510, 401] on button "NEXT" at bounding box center [485, 410] width 349 height 38
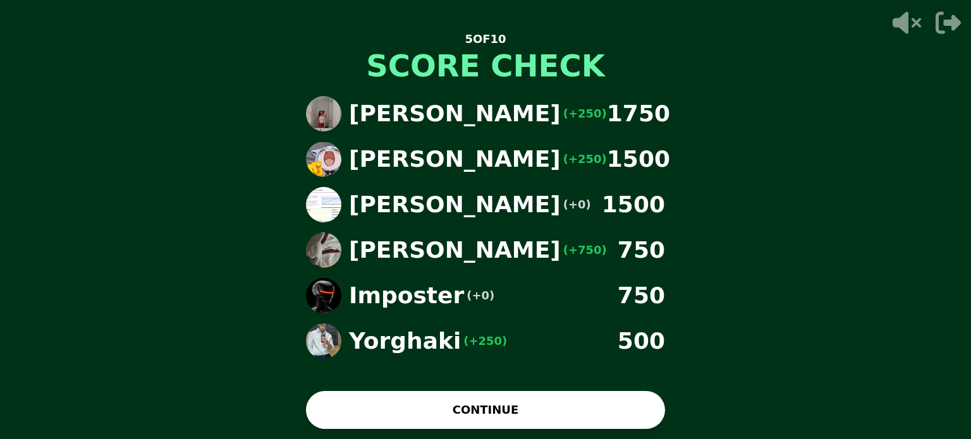
click at [511, 412] on button "CONTINUE" at bounding box center [485, 410] width 359 height 38
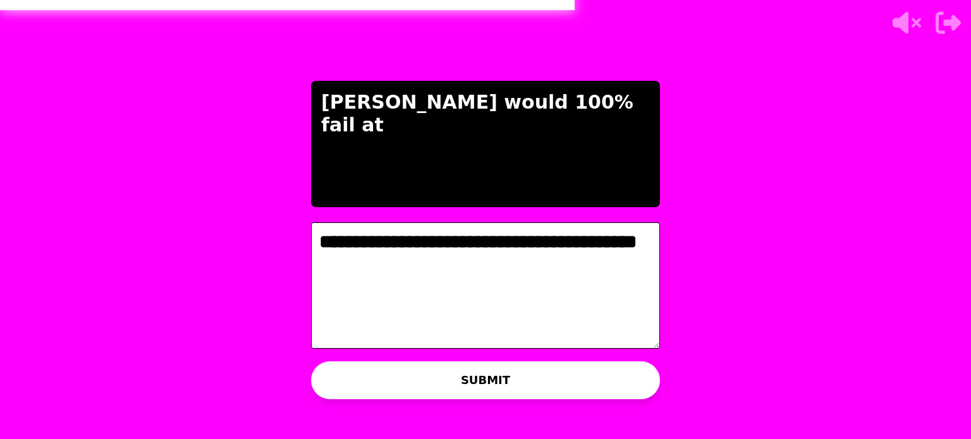
type textarea "**********"
click at [608, 377] on button "SUBMIT" at bounding box center [485, 381] width 349 height 38
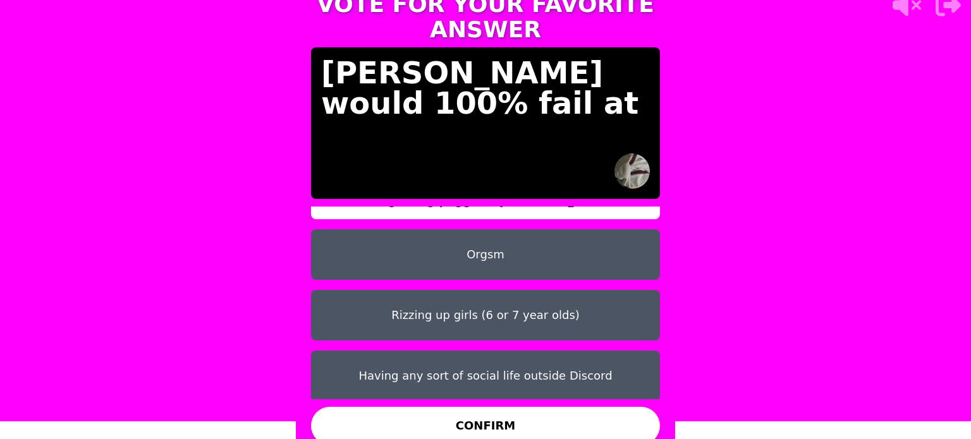
scroll to position [40, 0]
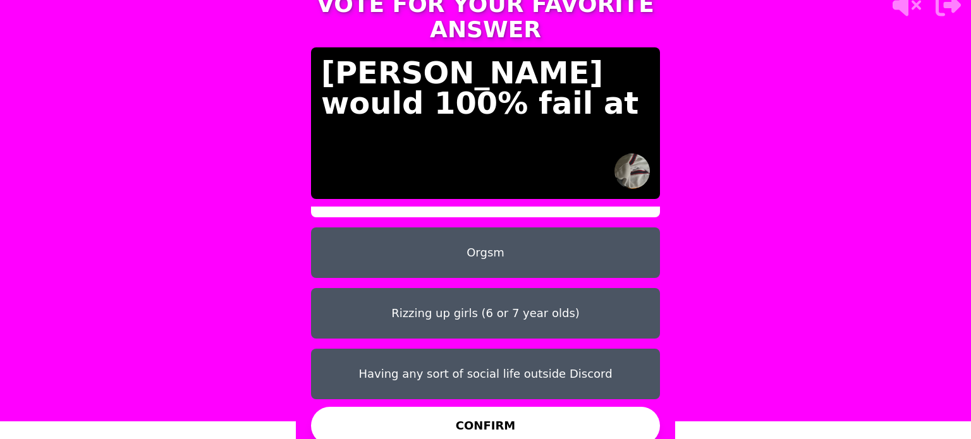
click at [480, 291] on button "Rizzing up girls (6 or 7 year olds)" at bounding box center [485, 313] width 349 height 51
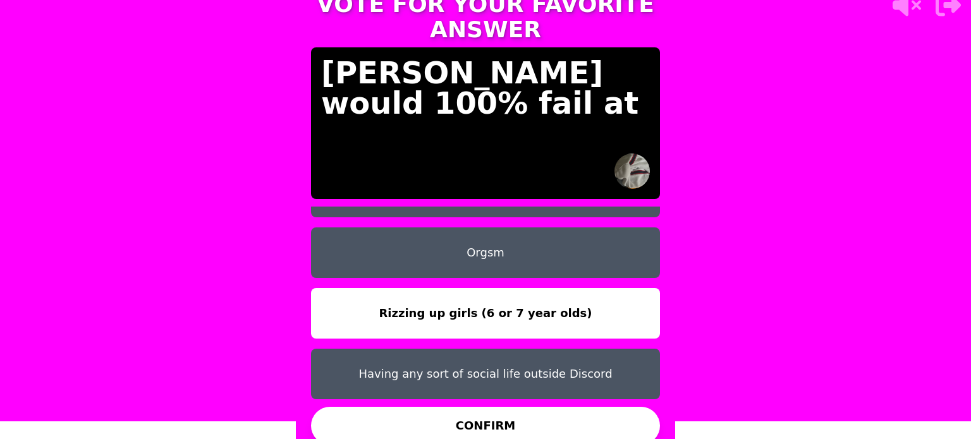
click at [498, 256] on button "Orgsm" at bounding box center [485, 253] width 349 height 51
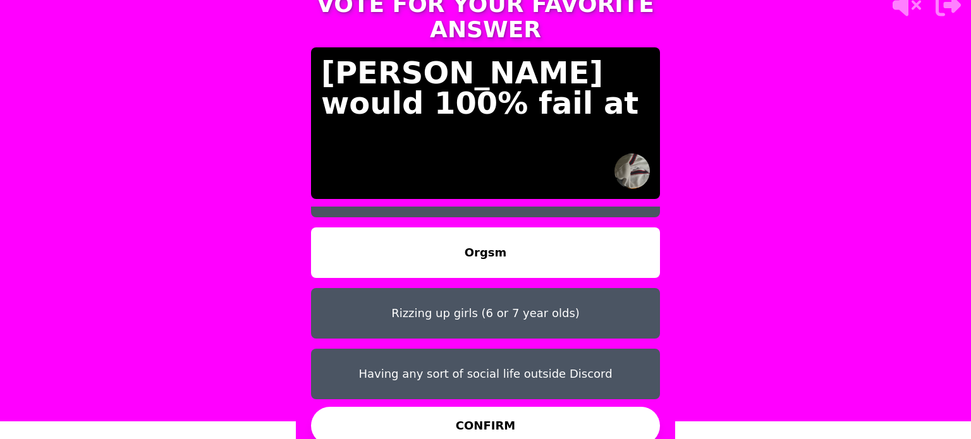
click at [503, 412] on button "CONFIRM" at bounding box center [485, 426] width 349 height 38
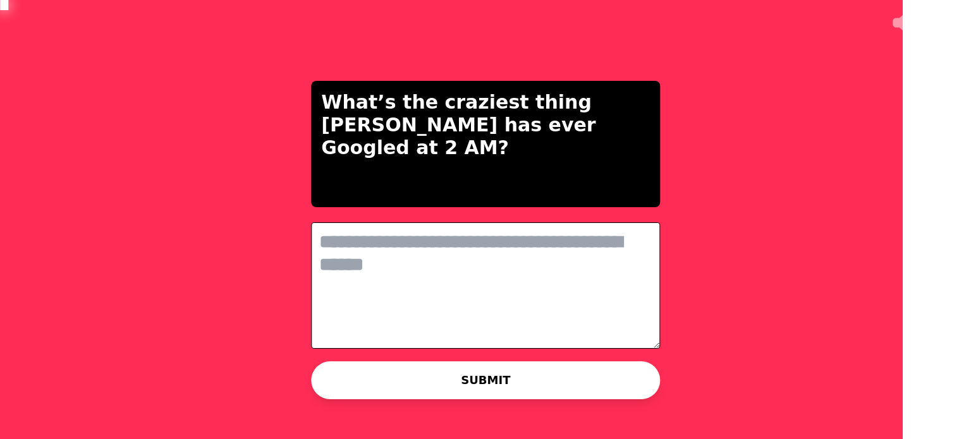
scroll to position [0, 0]
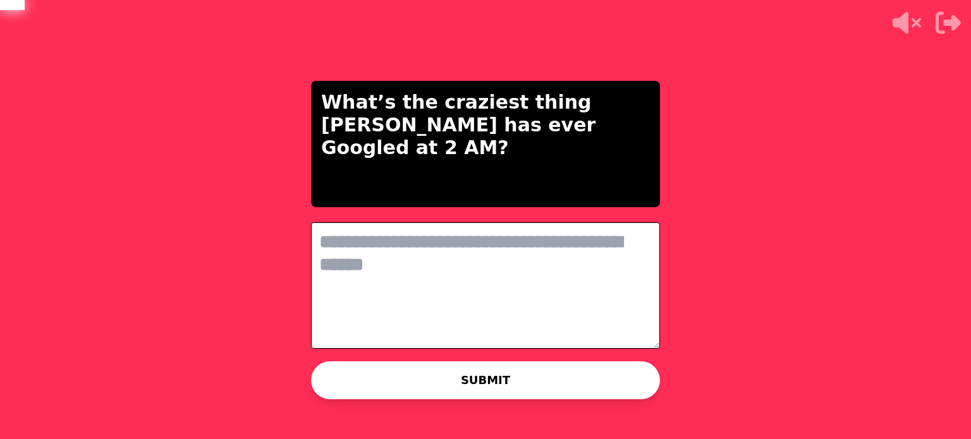
click at [470, 250] on textarea at bounding box center [485, 286] width 349 height 126
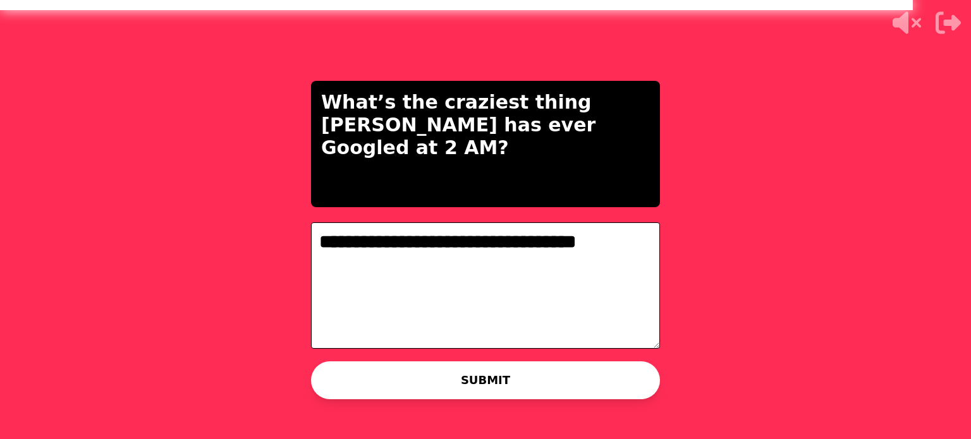
type textarea "**********"
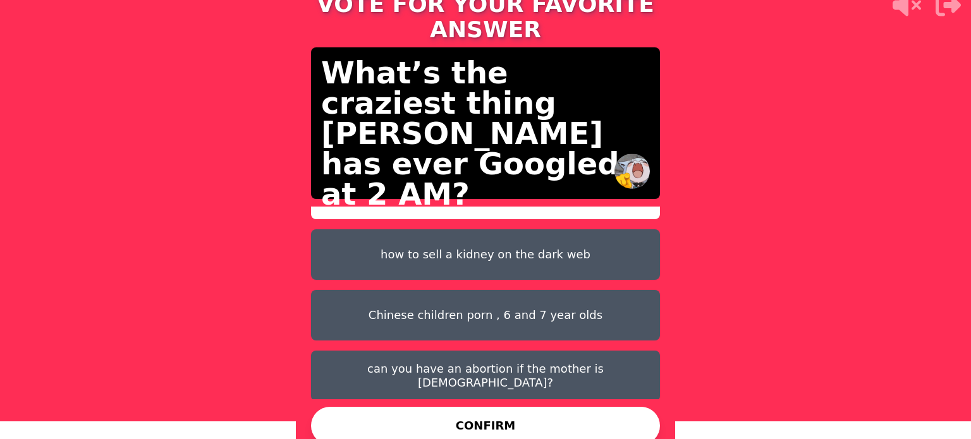
scroll to position [40, 0]
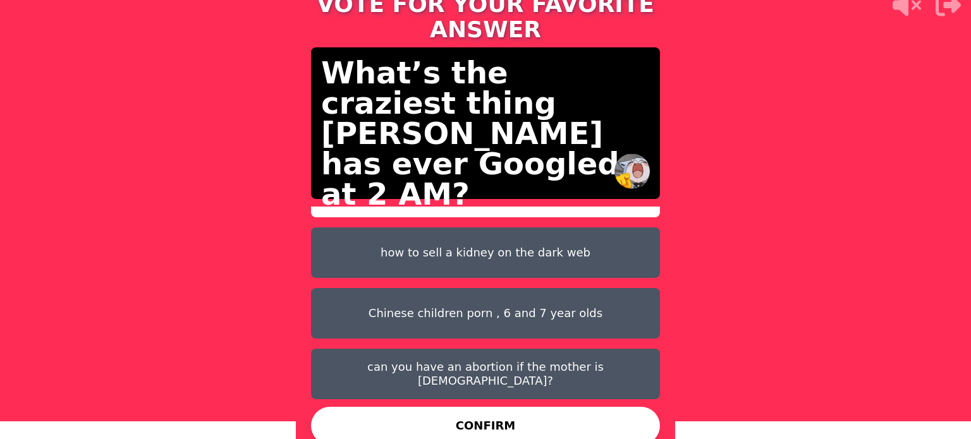
click at [501, 365] on button "can you have an abortion if the mother is 6 years old?" at bounding box center [485, 374] width 349 height 51
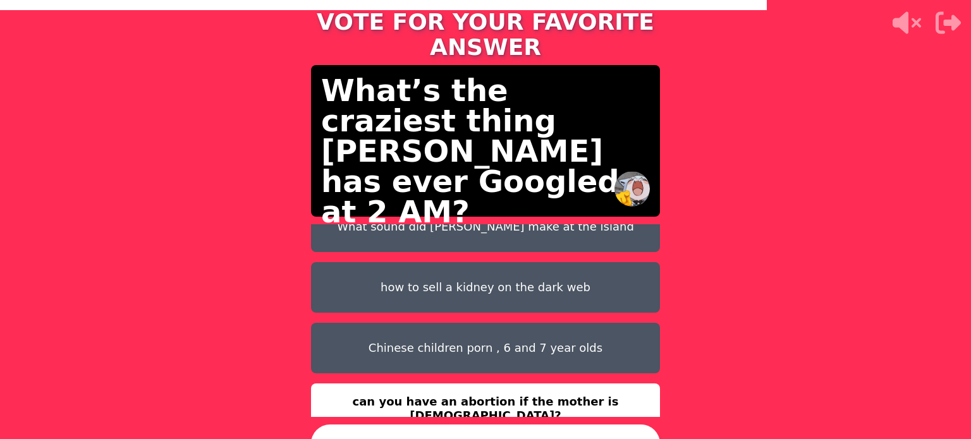
scroll to position [0, 0]
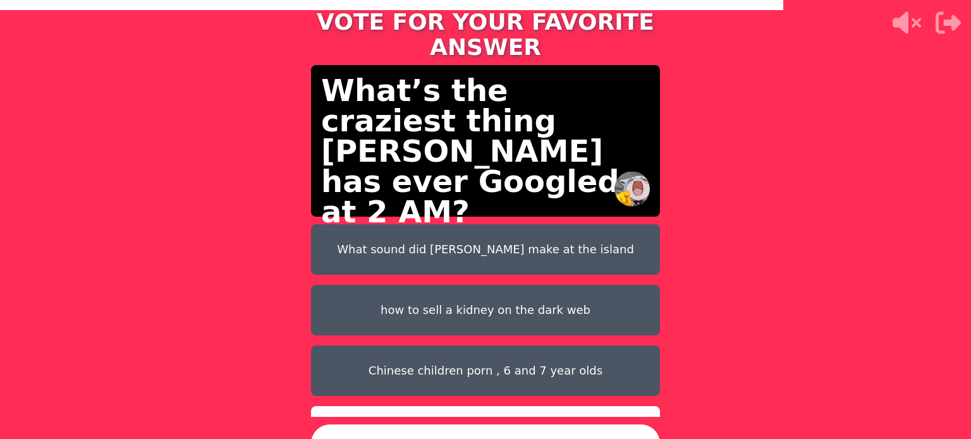
drag, startPoint x: 531, startPoint y: 245, endPoint x: 532, endPoint y: 320, distance: 75.2
click at [532, 245] on button "What sound did steven hawking make at the island" at bounding box center [485, 249] width 349 height 51
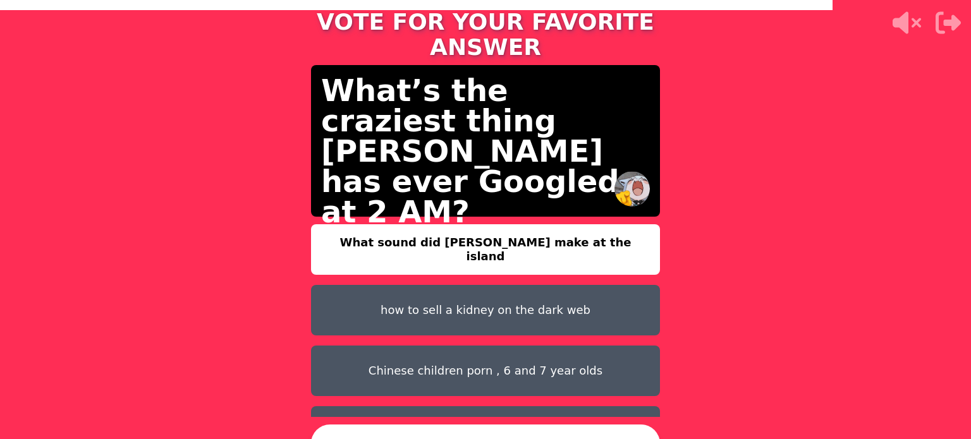
click at [559, 425] on button "CONFIRM" at bounding box center [485, 444] width 349 height 38
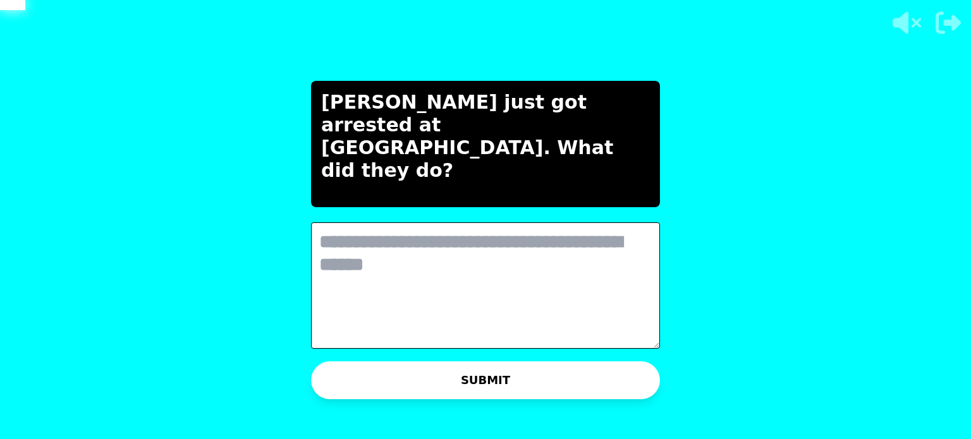
click at [482, 250] on textarea at bounding box center [485, 286] width 349 height 126
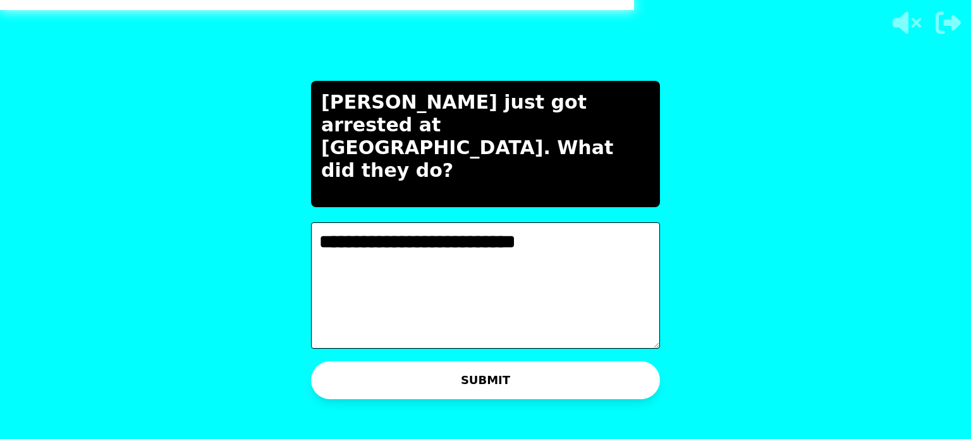
click at [411, 235] on textarea "**********" at bounding box center [485, 286] width 349 height 126
click at [597, 252] on textarea "**********" at bounding box center [485, 286] width 349 height 126
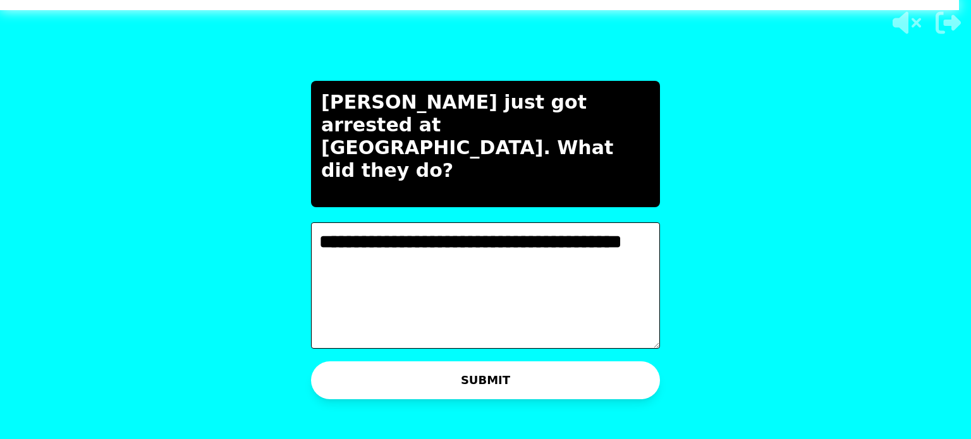
click at [587, 255] on textarea "**********" at bounding box center [485, 286] width 349 height 126
click at [587, 247] on textarea "**********" at bounding box center [485, 286] width 349 height 126
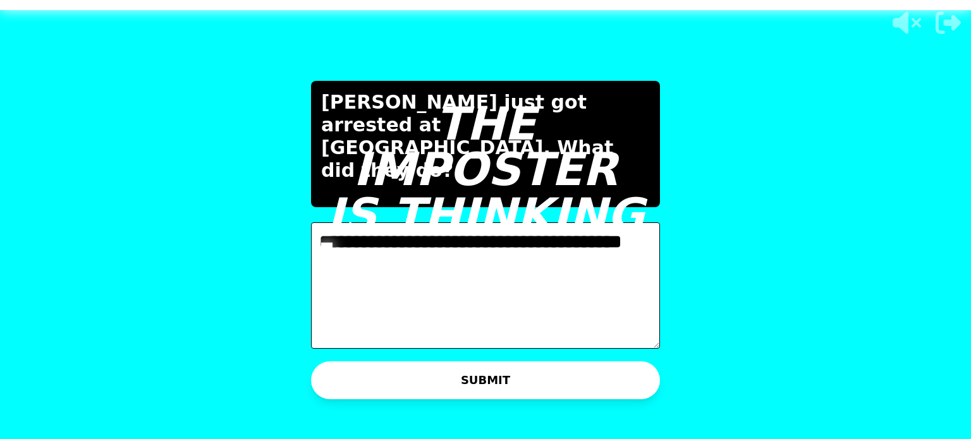
type textarea "**********"
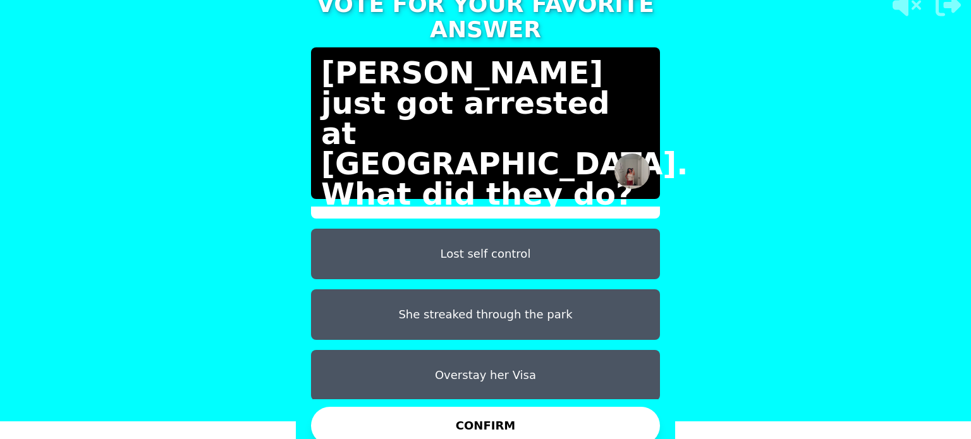
scroll to position [40, 0]
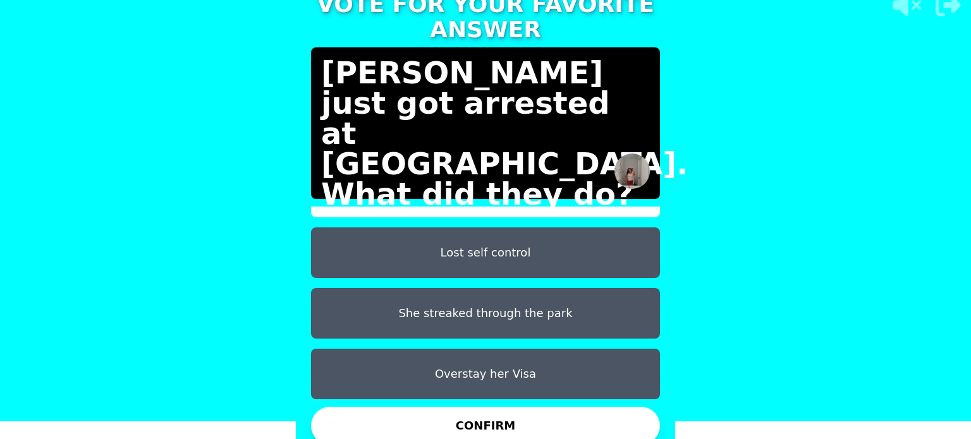
click at [475, 349] on button "Overstay her Visa" at bounding box center [485, 374] width 349 height 51
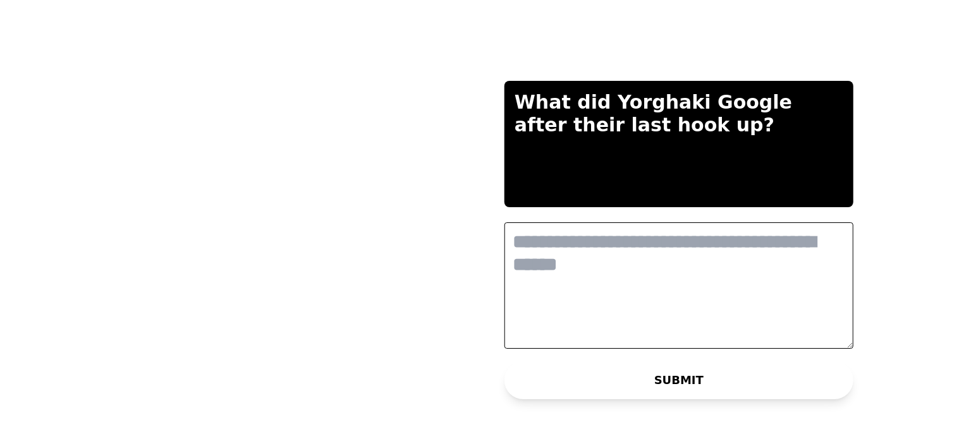
scroll to position [0, 0]
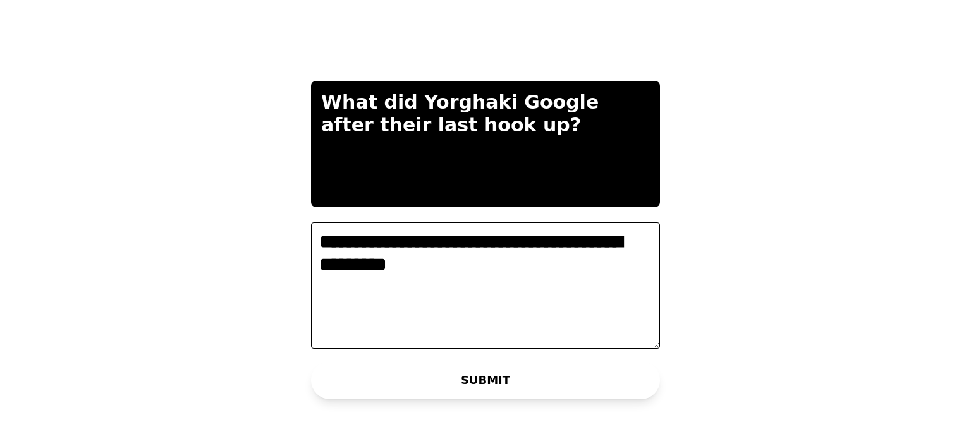
type textarea "**********"
drag, startPoint x: 489, startPoint y: 376, endPoint x: 482, endPoint y: 375, distance: 6.4
click at [485, 375] on button "SUBMIT" at bounding box center [485, 381] width 349 height 38
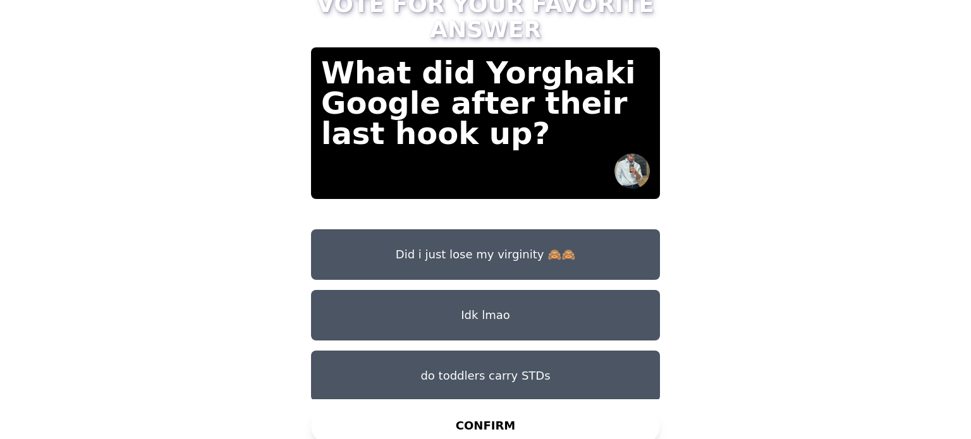
scroll to position [40, 0]
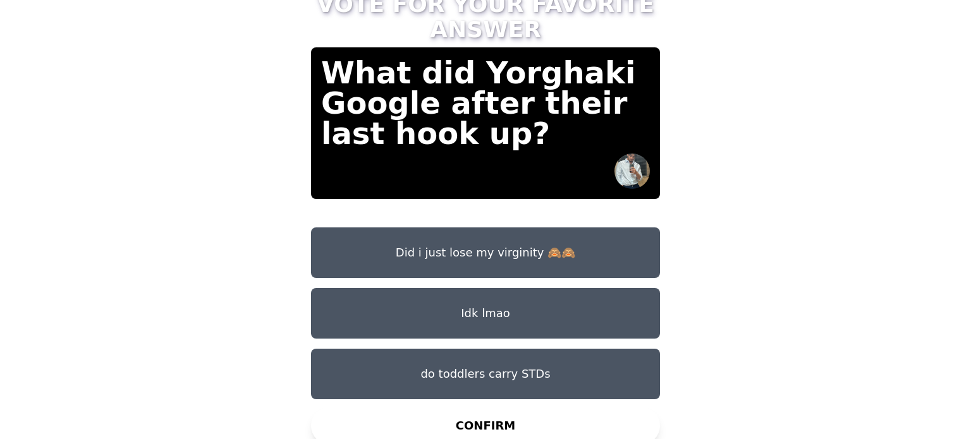
click at [498, 360] on button "do toddlers carry STDs" at bounding box center [485, 374] width 349 height 51
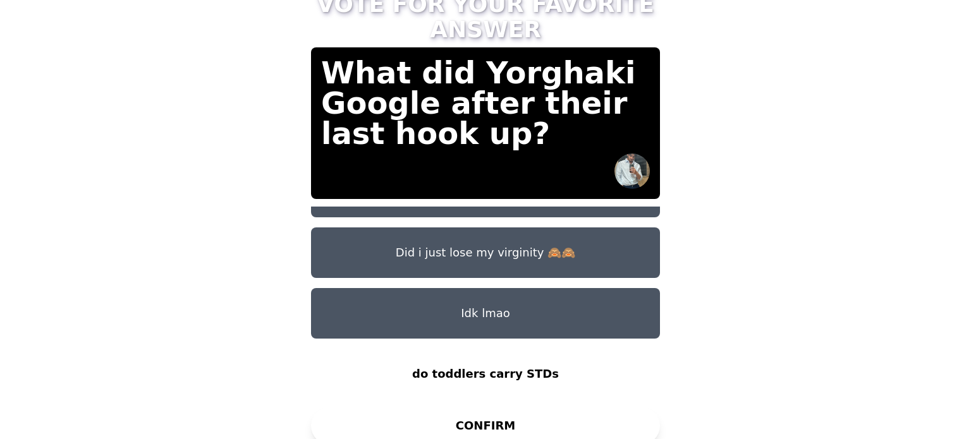
click at [609, 419] on button "CONFIRM" at bounding box center [485, 426] width 349 height 38
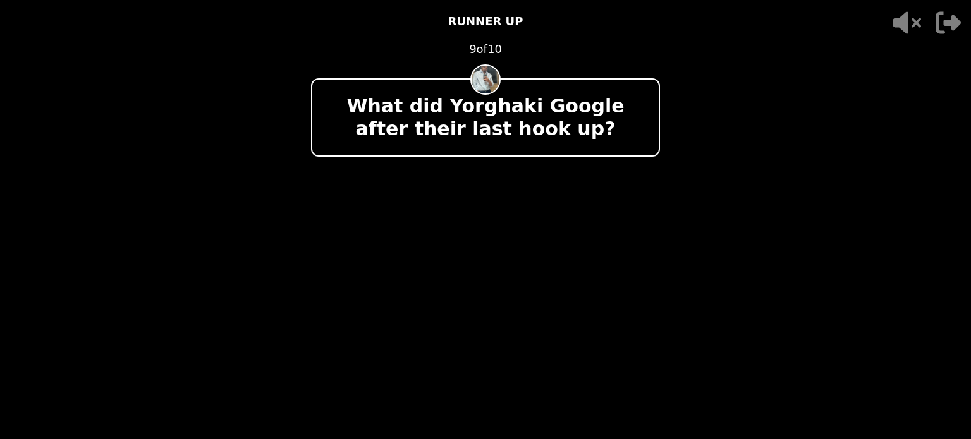
scroll to position [0, 0]
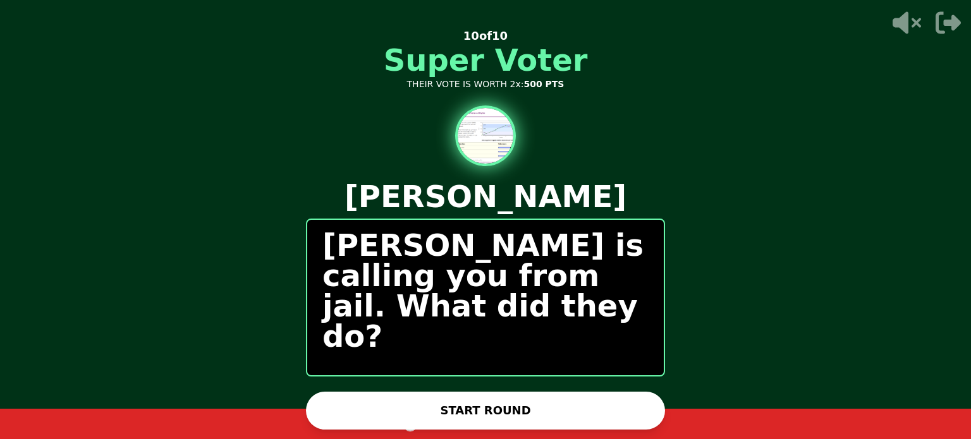
click at [561, 414] on button "START ROUND" at bounding box center [485, 411] width 359 height 38
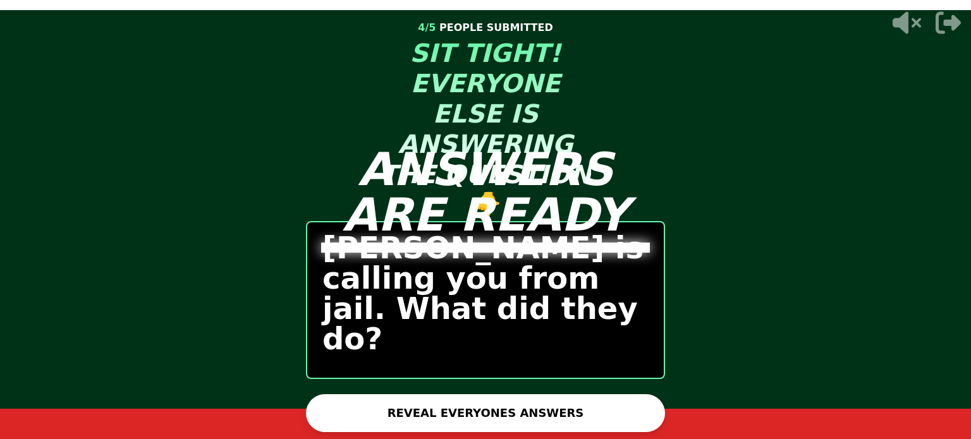
click at [536, 407] on button "REVEAL EVERYONES ANSWERS" at bounding box center [485, 413] width 359 height 38
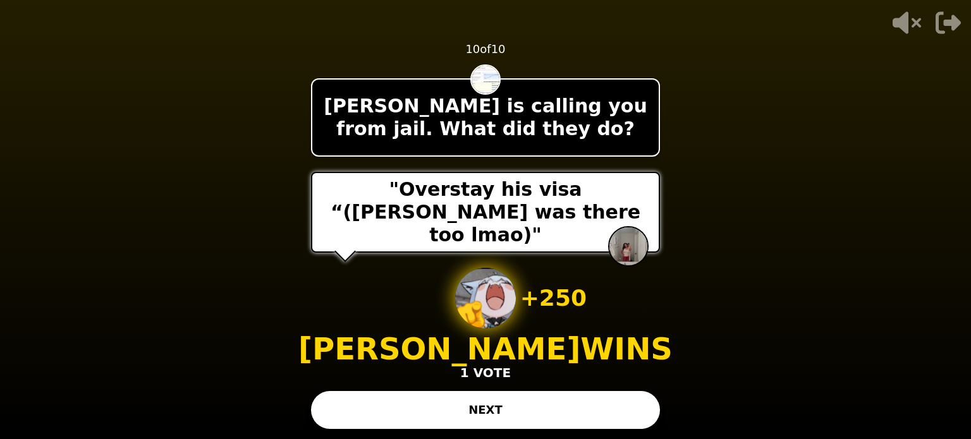
click at [472, 395] on button "NEXT" at bounding box center [485, 410] width 349 height 38
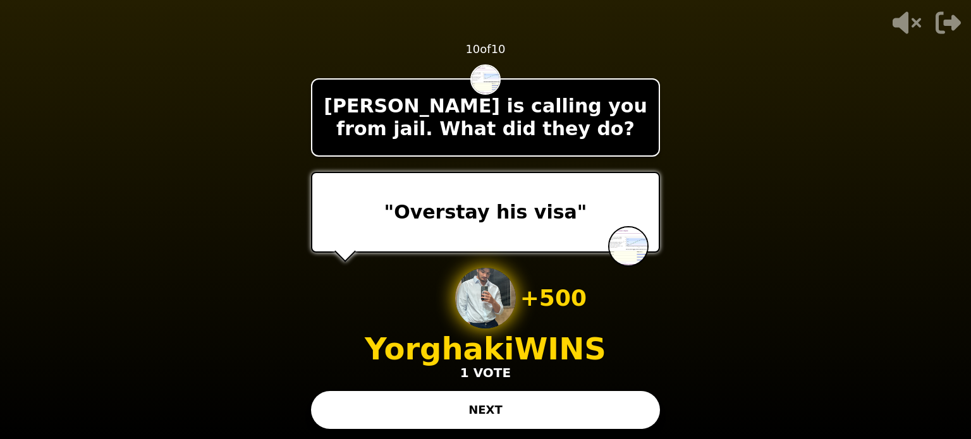
drag, startPoint x: 470, startPoint y: 417, endPoint x: 468, endPoint y: 405, distance: 12.3
click at [468, 405] on button "NEXT" at bounding box center [485, 410] width 349 height 38
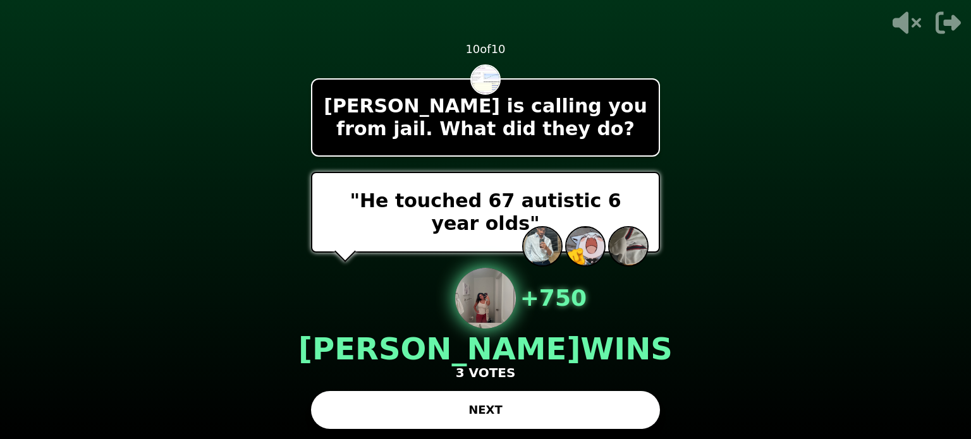
click at [536, 413] on button "NEXT" at bounding box center [485, 410] width 349 height 38
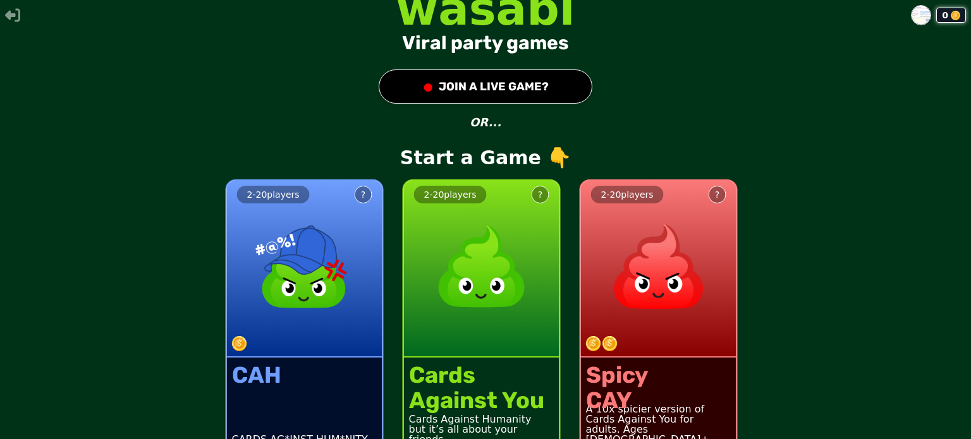
click at [538, 90] on button "● JOIN A LIVE GAME?" at bounding box center [486, 87] width 214 height 34
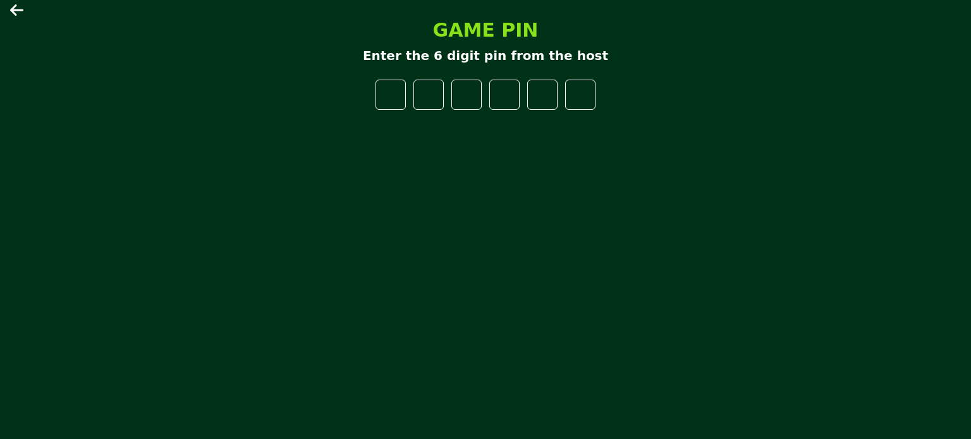
type input "*"
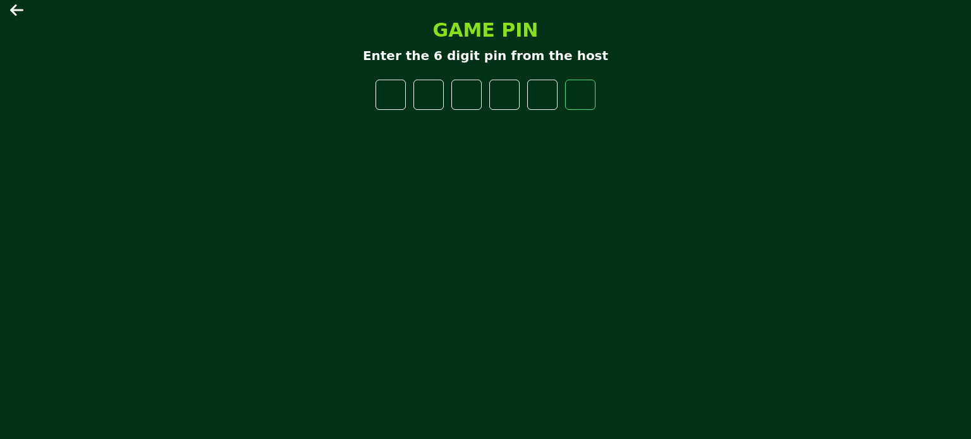
type input "*"
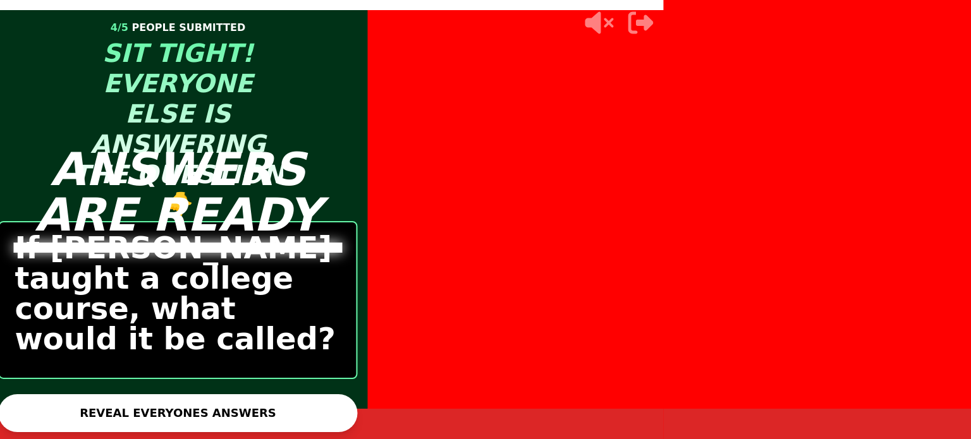
click at [552, 401] on main "ANSWERS ARE READY 4 / 5 PEOPLE SUBMITTED SIT TIGHT! EVERYONE ELSE IS ANSWERING …" at bounding box center [485, 219] width 971 height 439
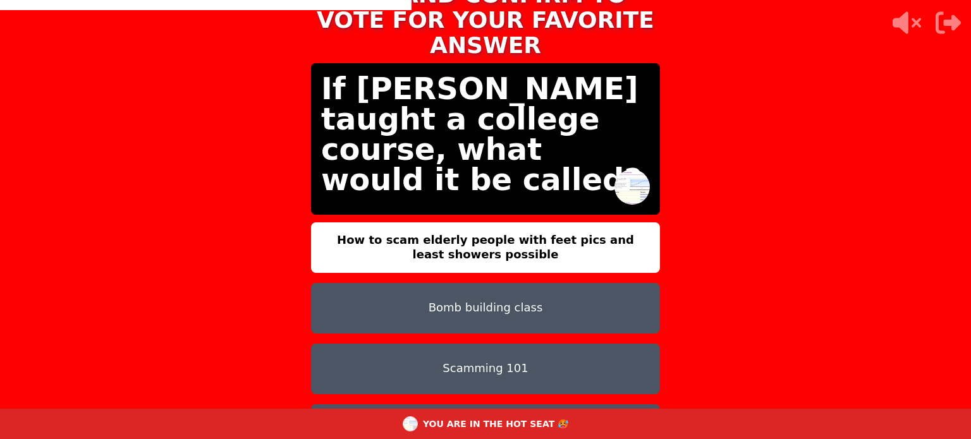
click at [470, 283] on button "Bomb building class" at bounding box center [485, 308] width 349 height 51
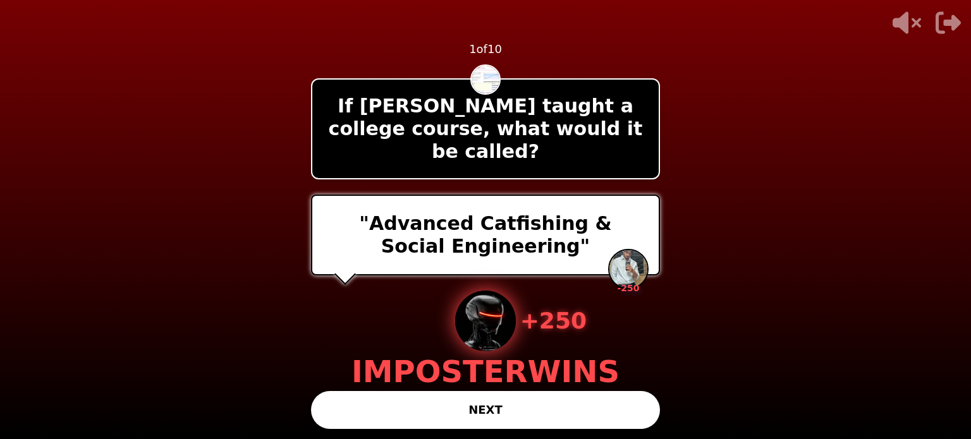
click at [450, 401] on button "NEXT" at bounding box center [485, 410] width 349 height 38
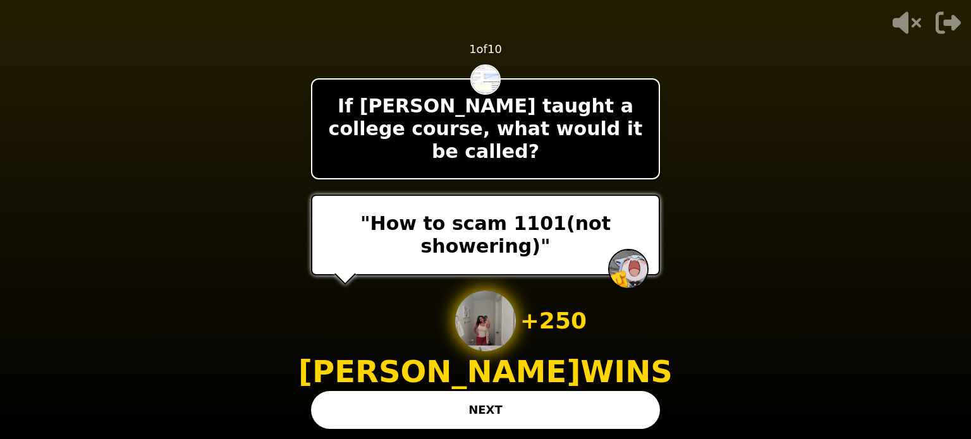
click at [590, 400] on button "NEXT" at bounding box center [485, 410] width 349 height 38
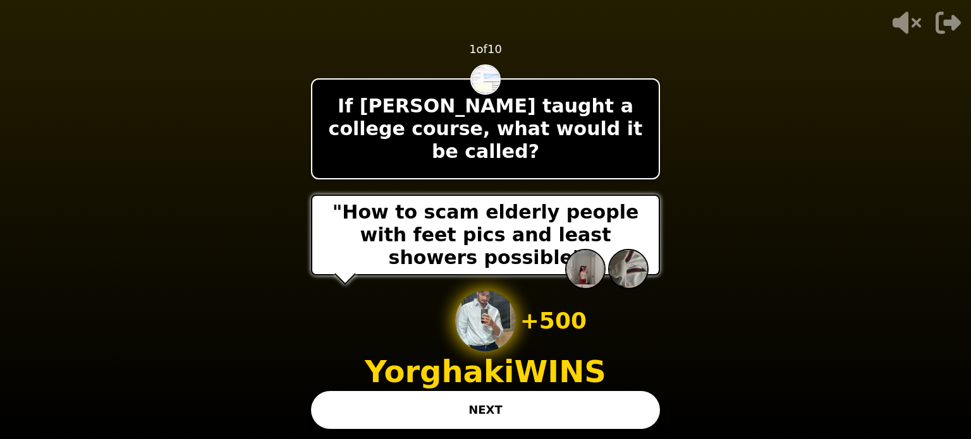
click at [576, 409] on button "NEXT" at bounding box center [485, 410] width 349 height 38
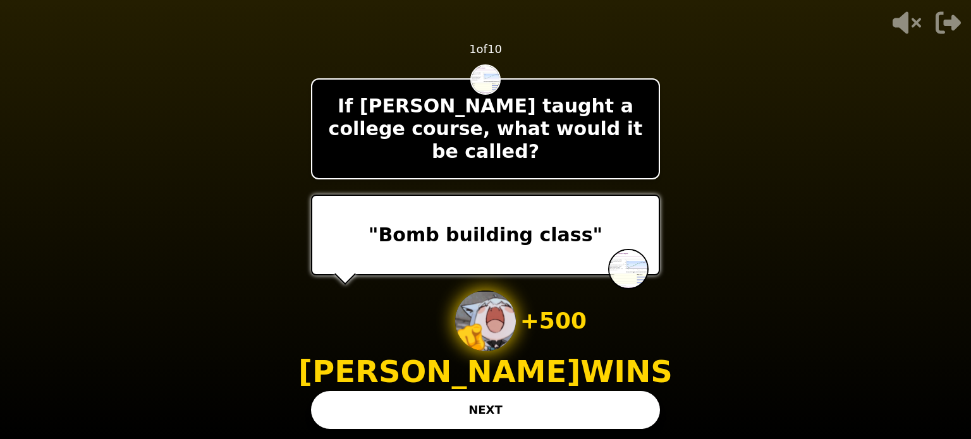
click at [551, 405] on button "NEXT" at bounding box center [485, 410] width 349 height 38
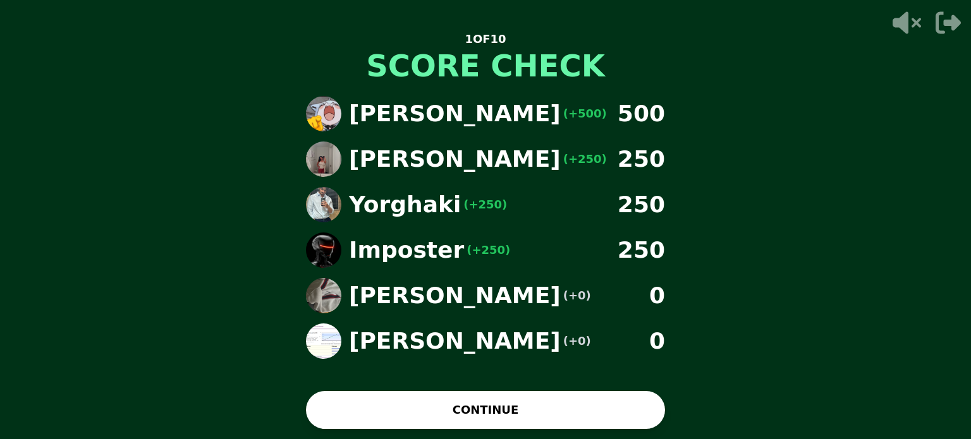
click at [542, 407] on button "CONTINUE" at bounding box center [485, 410] width 359 height 38
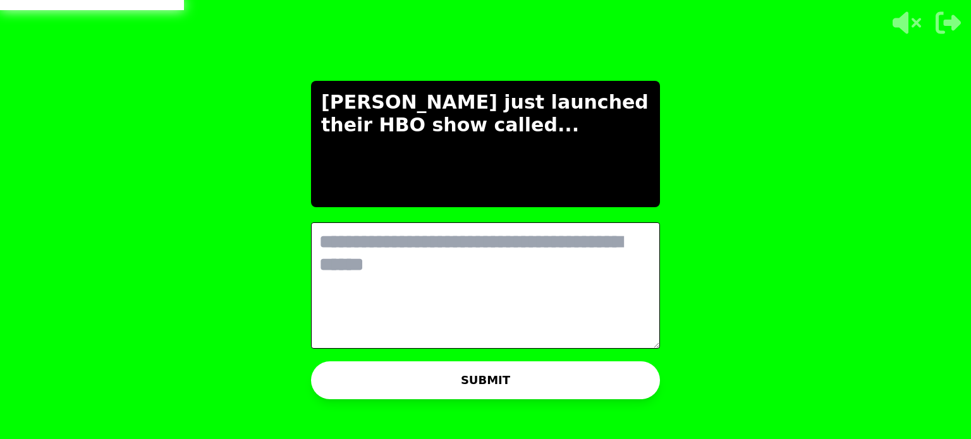
click at [521, 266] on textarea at bounding box center [485, 286] width 349 height 126
type textarea "*"
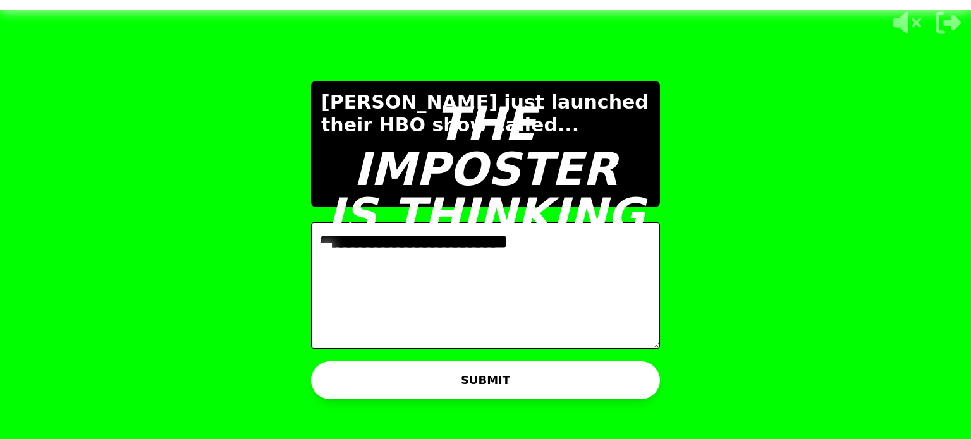
type textarea "**********"
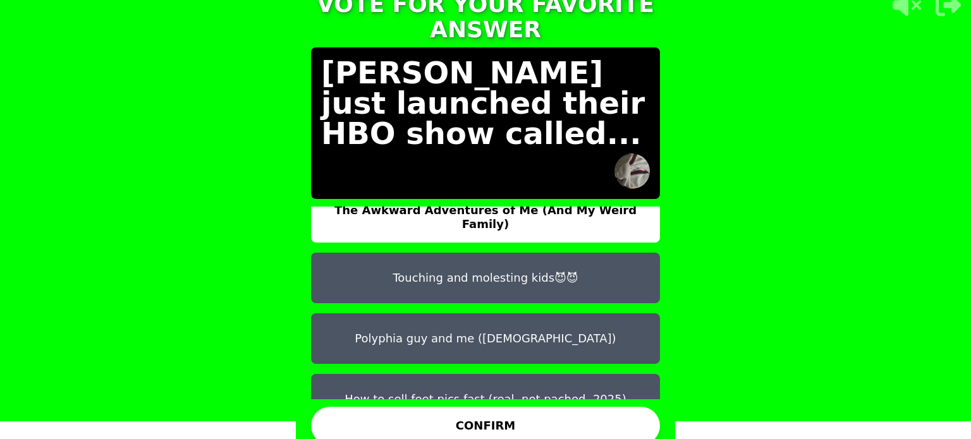
scroll to position [40, 0]
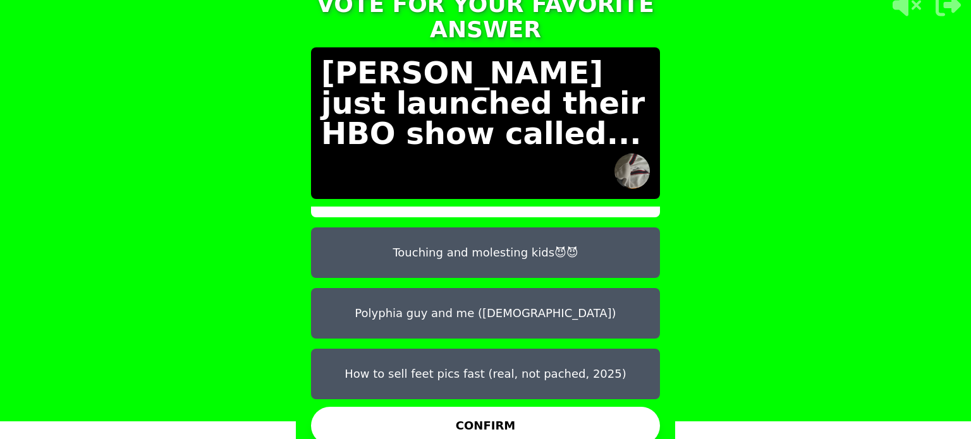
click at [475, 363] on button "How to sell feet pics fast (real, not pached, 2025)" at bounding box center [485, 374] width 349 height 51
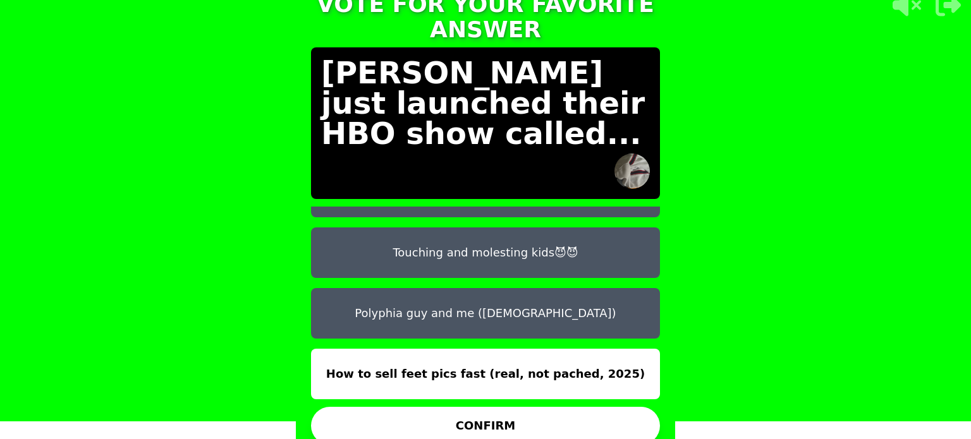
click at [506, 424] on button "CONFIRM" at bounding box center [485, 426] width 349 height 38
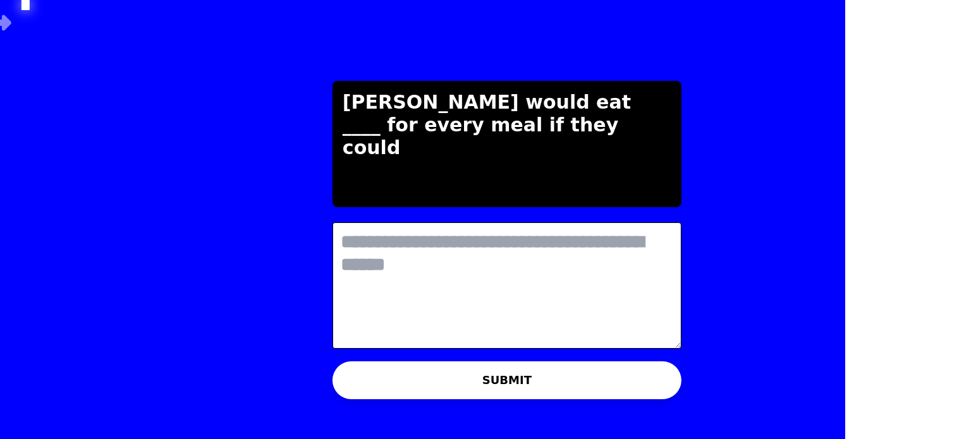
scroll to position [0, 0]
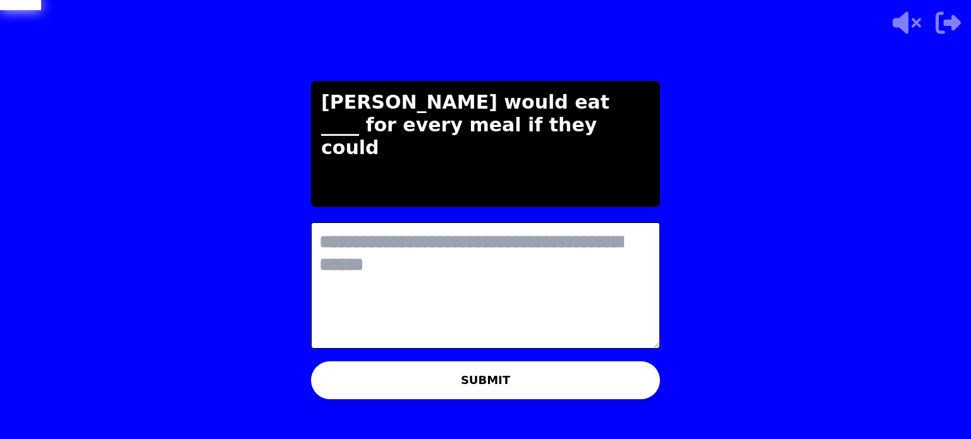
click at [513, 248] on textarea at bounding box center [485, 286] width 349 height 126
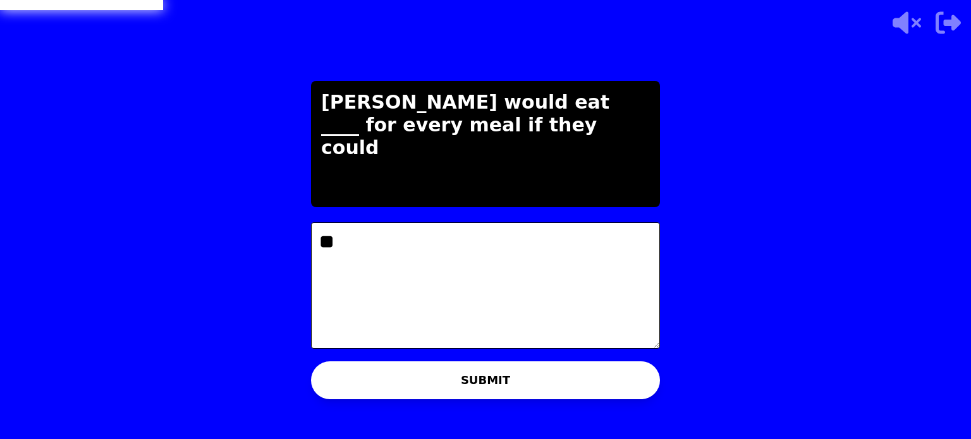
type textarea "*"
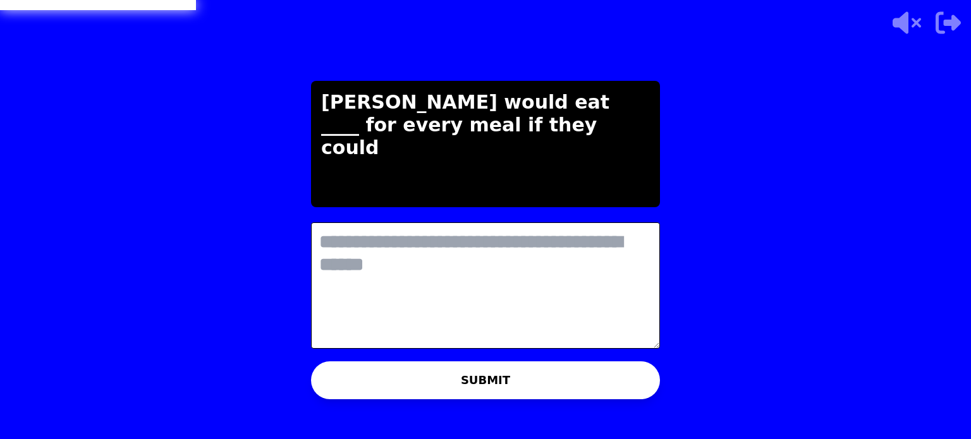
type textarea "*"
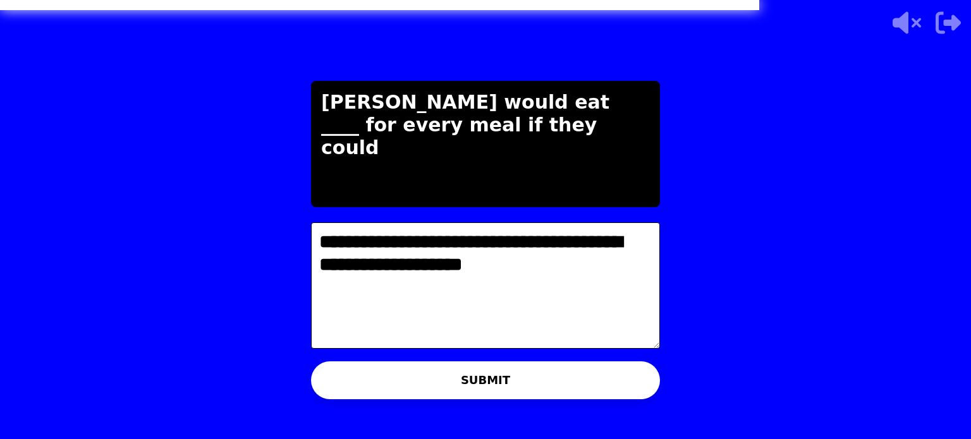
type textarea "**********"
click at [593, 380] on button "SUBMIT" at bounding box center [485, 381] width 349 height 38
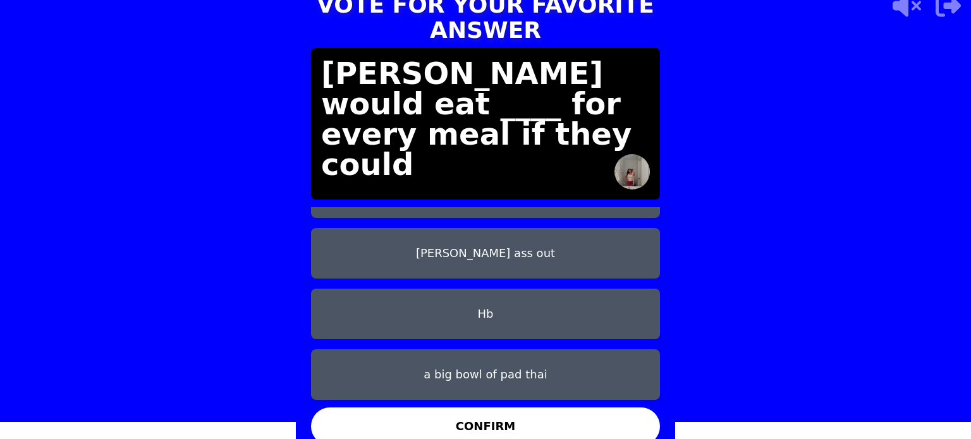
scroll to position [18, 0]
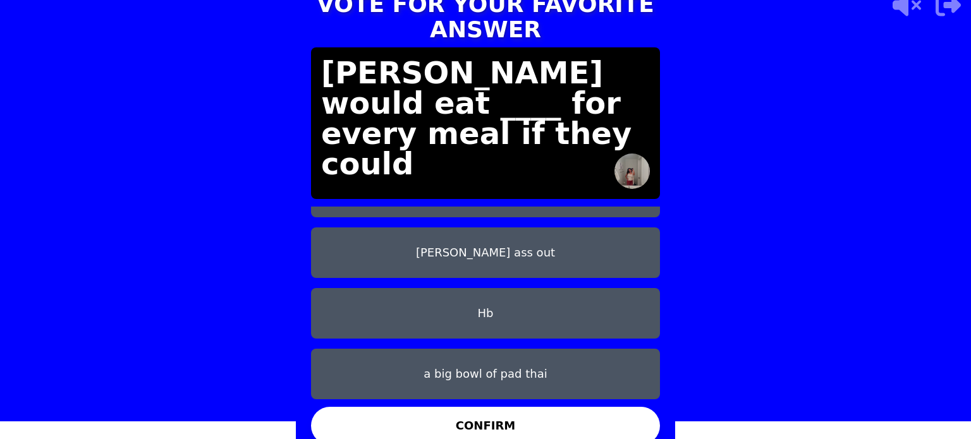
click at [518, 303] on button "Hb" at bounding box center [485, 313] width 349 height 51
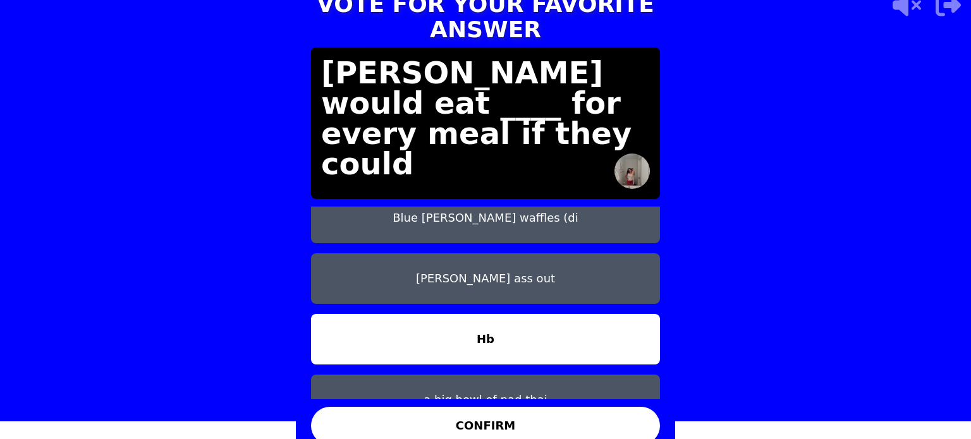
scroll to position [0, 0]
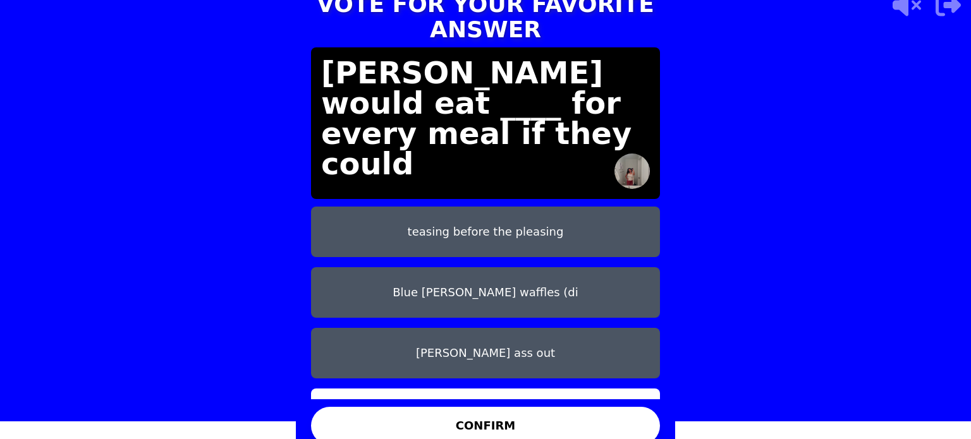
click at [540, 407] on button "CONFIRM" at bounding box center [485, 426] width 349 height 38
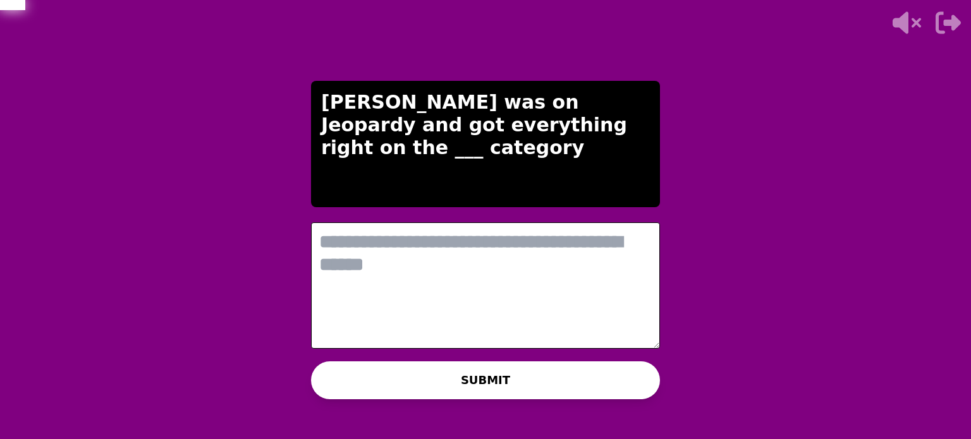
click at [505, 272] on textarea at bounding box center [485, 286] width 349 height 126
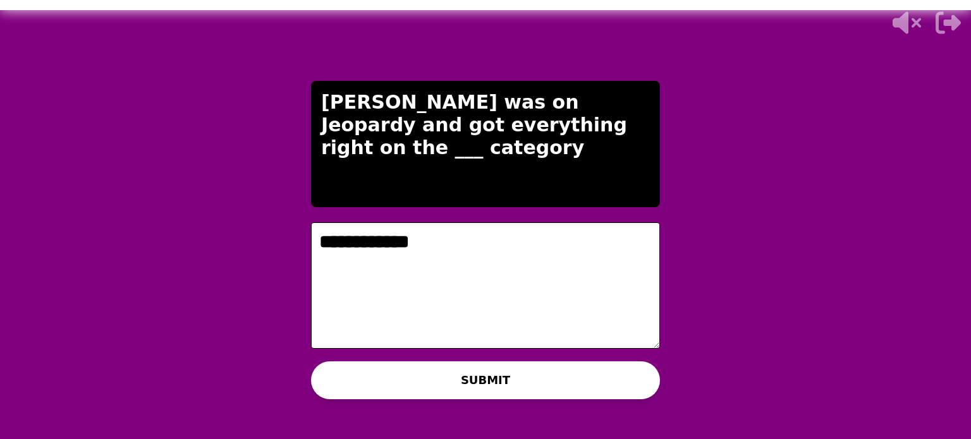
type textarea "**********"
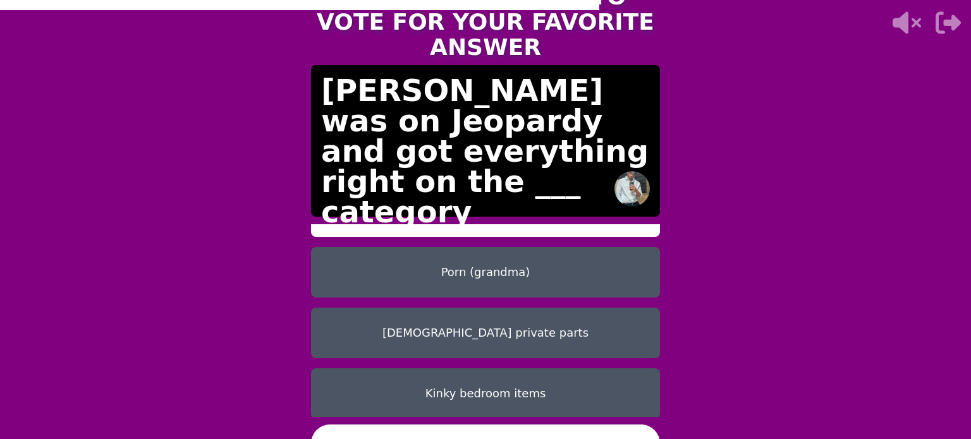
scroll to position [40, 0]
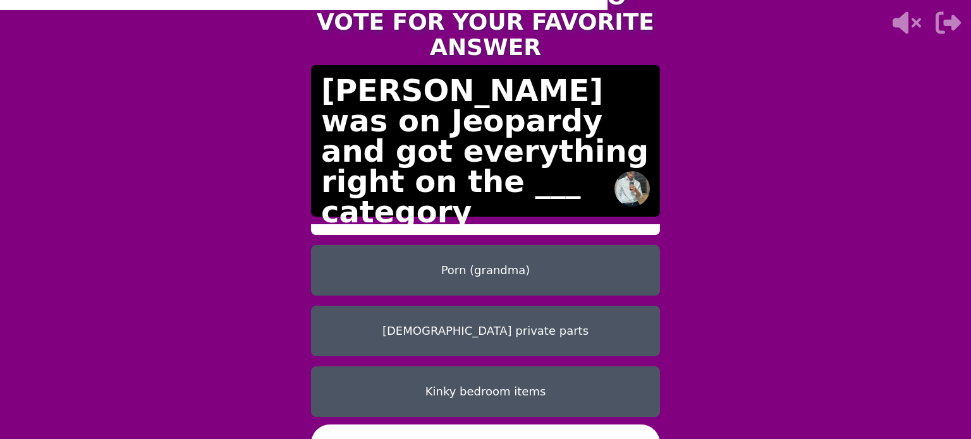
click at [448, 255] on button "Porn (grandma)" at bounding box center [485, 270] width 349 height 51
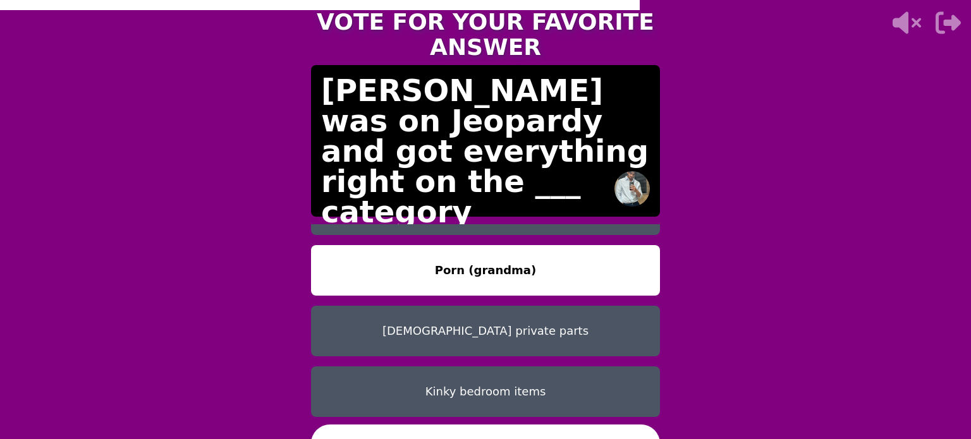
click at [489, 429] on button "CONFIRM" at bounding box center [485, 444] width 349 height 38
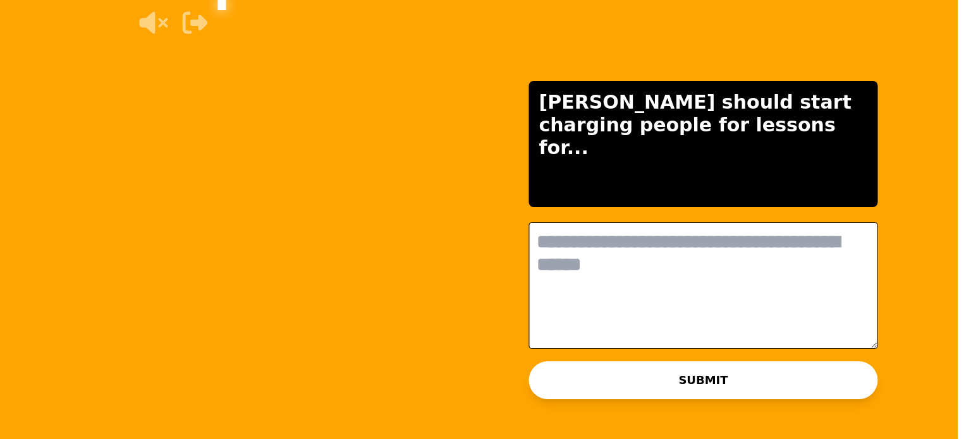
scroll to position [0, 0]
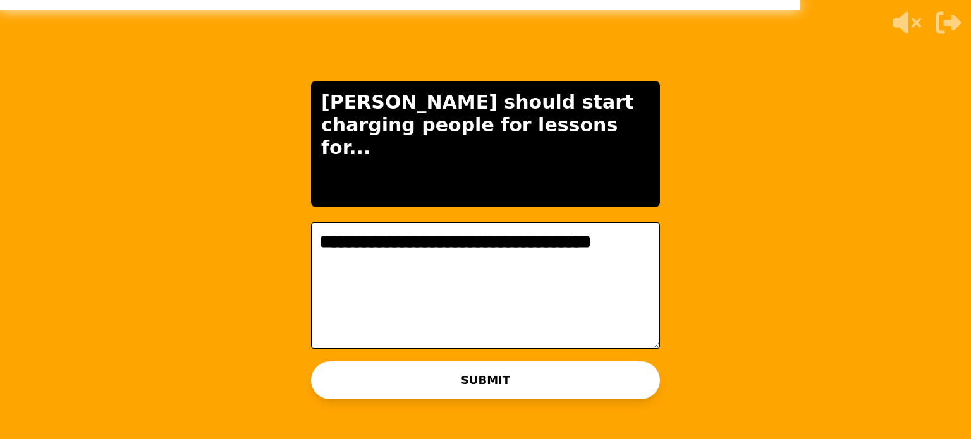
type textarea "**********"
click at [545, 389] on button "SUBMIT" at bounding box center [485, 381] width 349 height 38
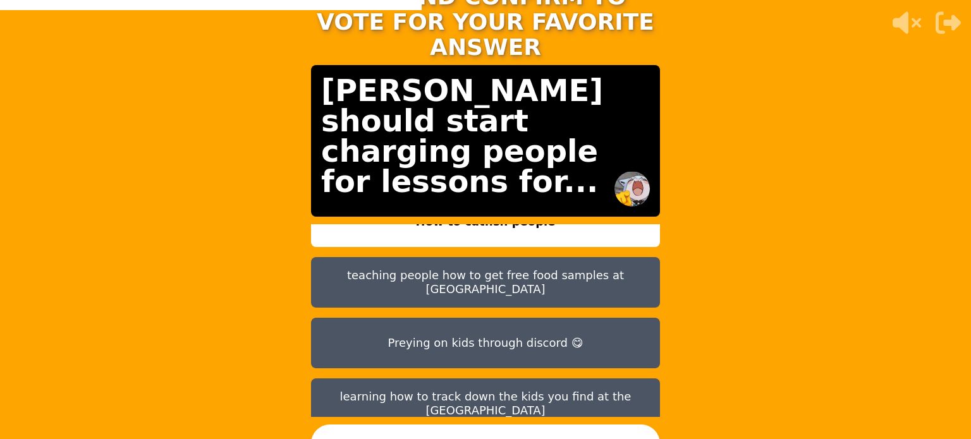
scroll to position [30, 0]
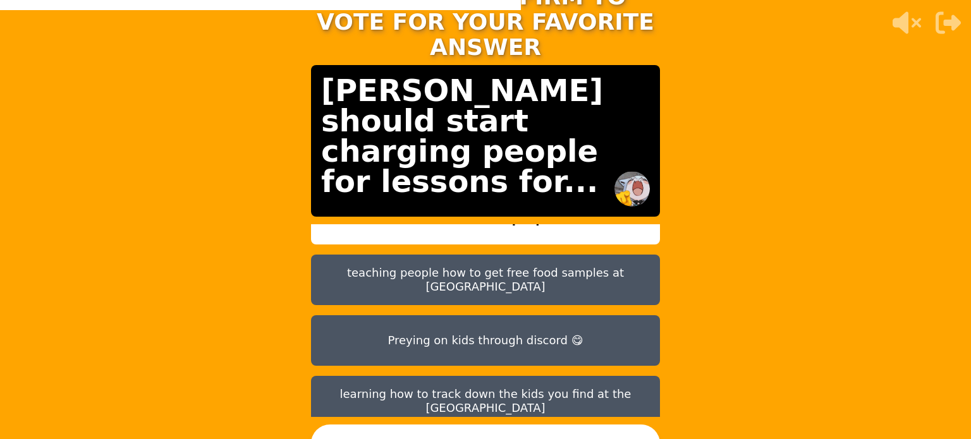
click at [527, 339] on button "Preying on kids through discord 😋" at bounding box center [485, 340] width 349 height 51
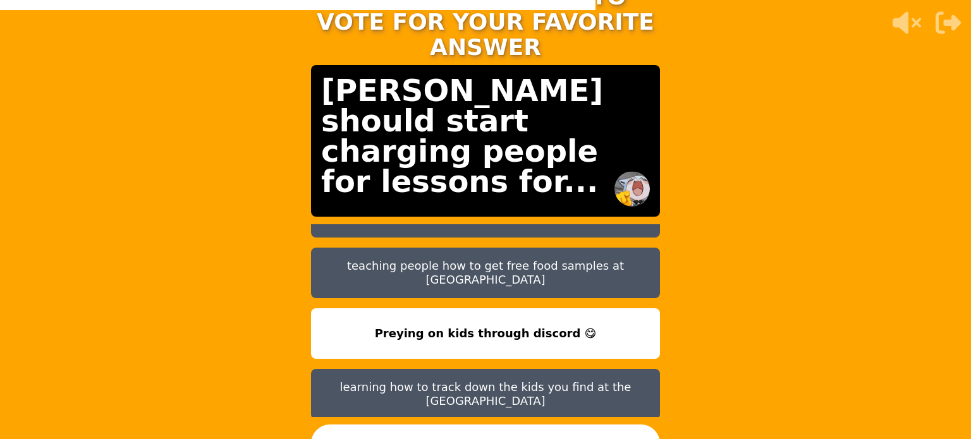
scroll to position [40, 0]
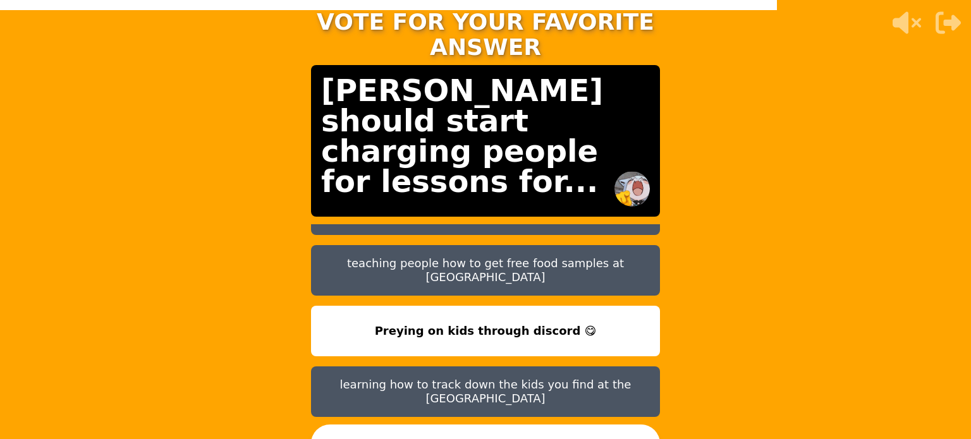
click at [529, 425] on button "CONFIRM" at bounding box center [485, 444] width 349 height 38
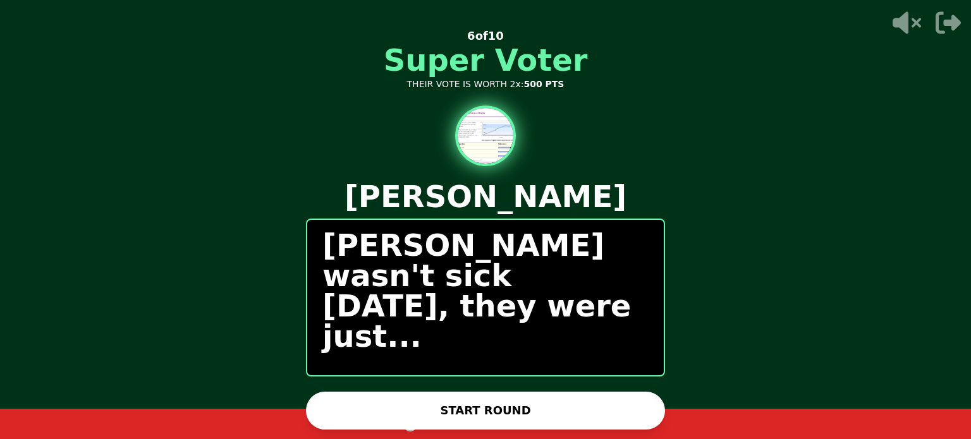
click at [564, 411] on button "START ROUND" at bounding box center [485, 411] width 359 height 38
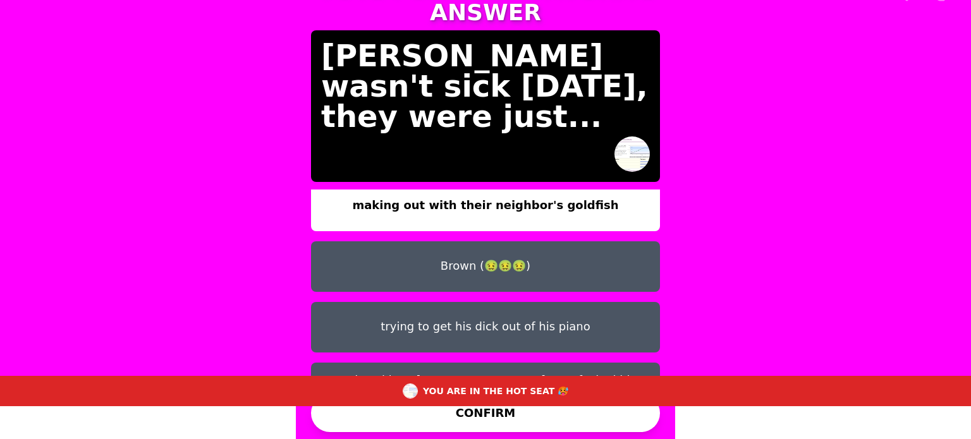
scroll to position [0, 0]
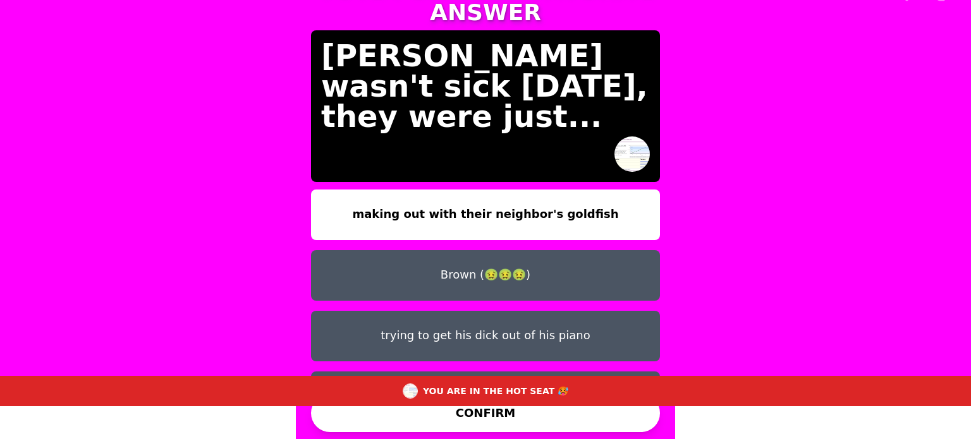
click at [516, 250] on button "Brown (🤢🤢🤢)" at bounding box center [485, 275] width 349 height 51
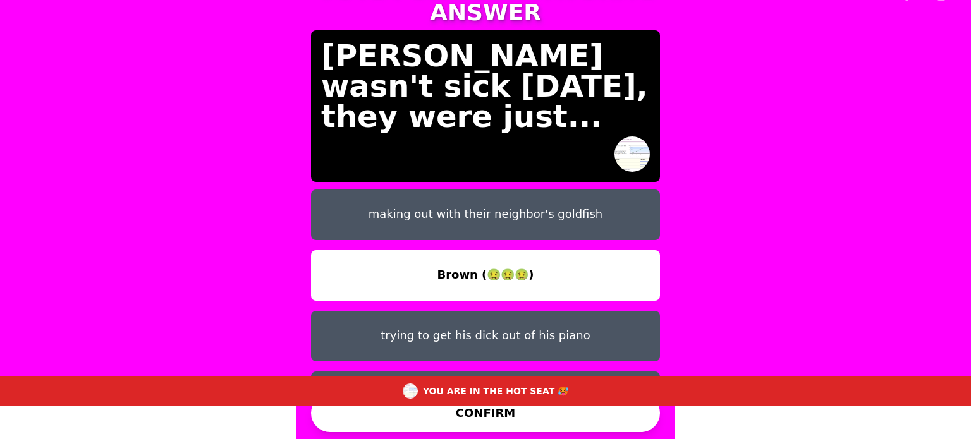
click at [507, 423] on button "CONFIRM" at bounding box center [485, 413] width 349 height 38
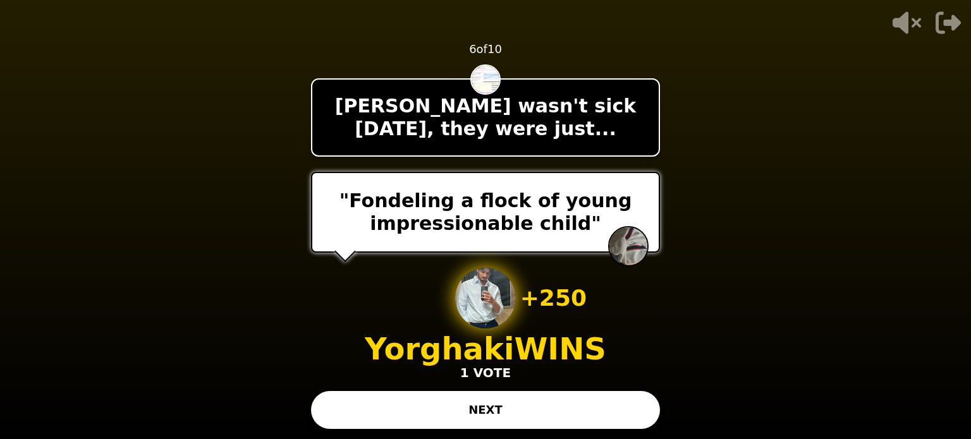
click at [544, 407] on button "NEXT" at bounding box center [485, 410] width 349 height 38
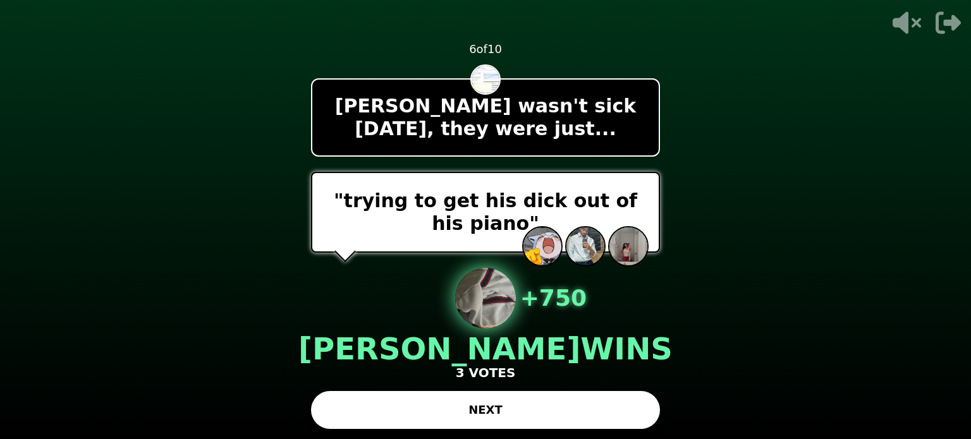
click at [508, 412] on button "NEXT" at bounding box center [485, 410] width 349 height 38
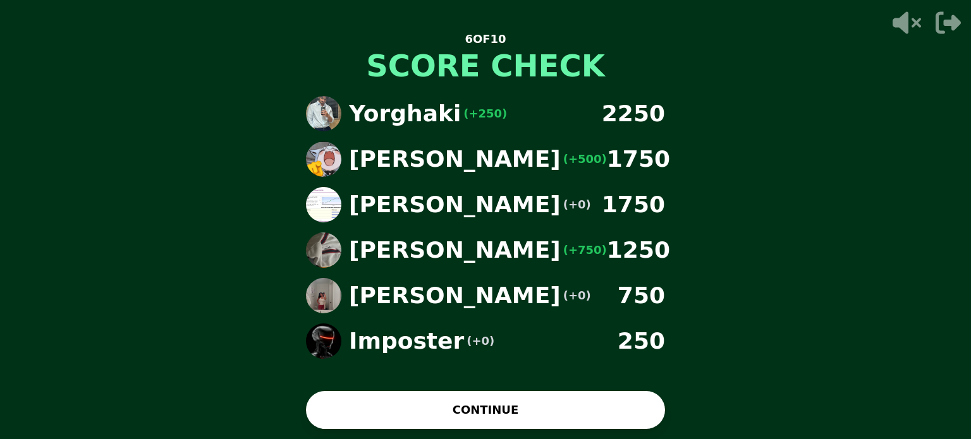
click at [518, 408] on button "CONTINUE" at bounding box center [485, 410] width 359 height 38
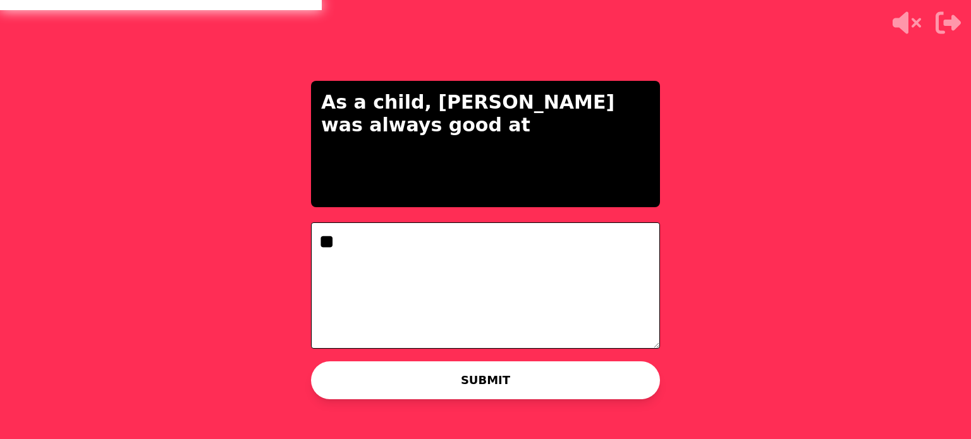
type textarea "*"
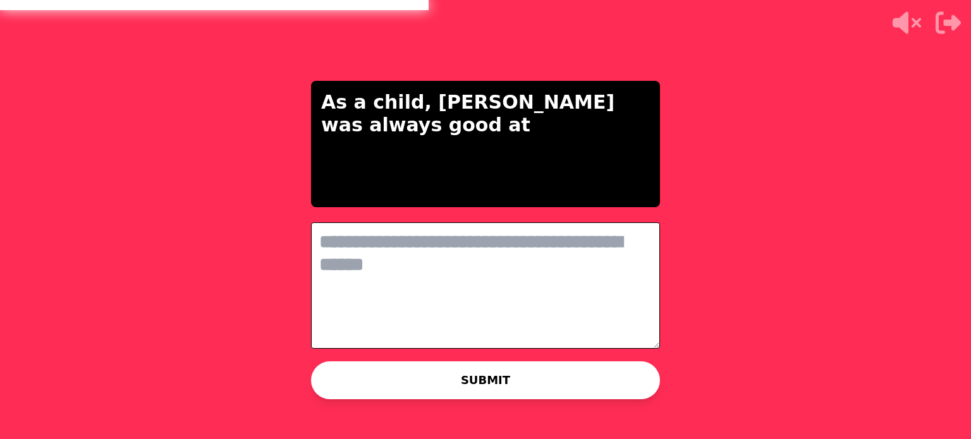
type textarea "*"
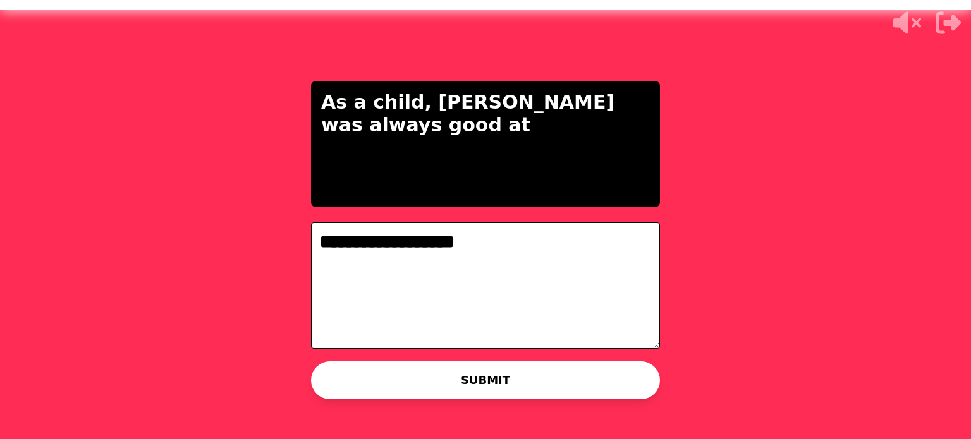
type textarea "**********"
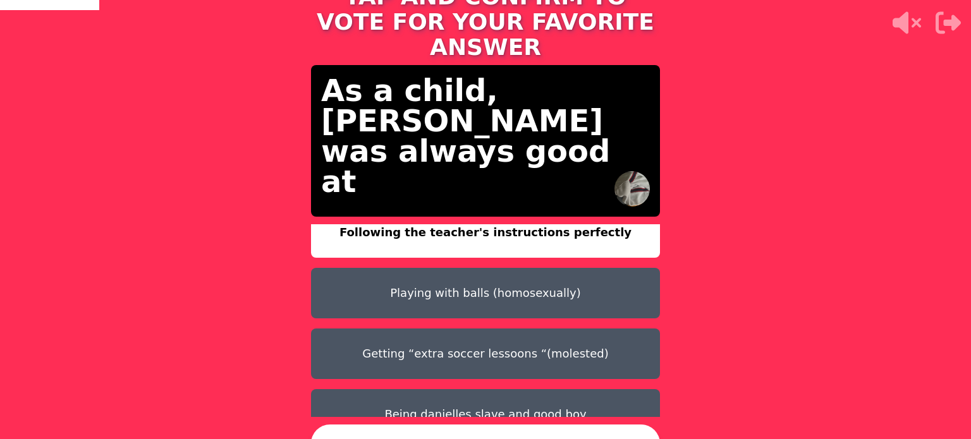
scroll to position [40, 0]
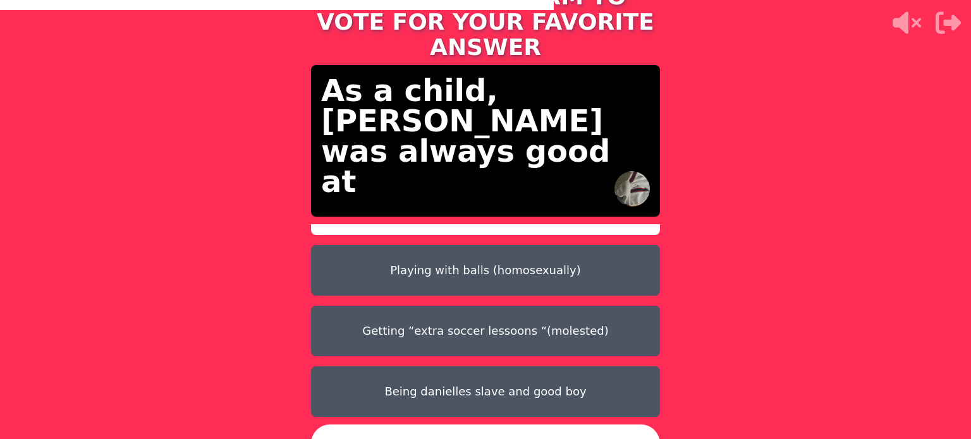
click at [483, 377] on button "Being danielles slave and good boy" at bounding box center [485, 392] width 349 height 51
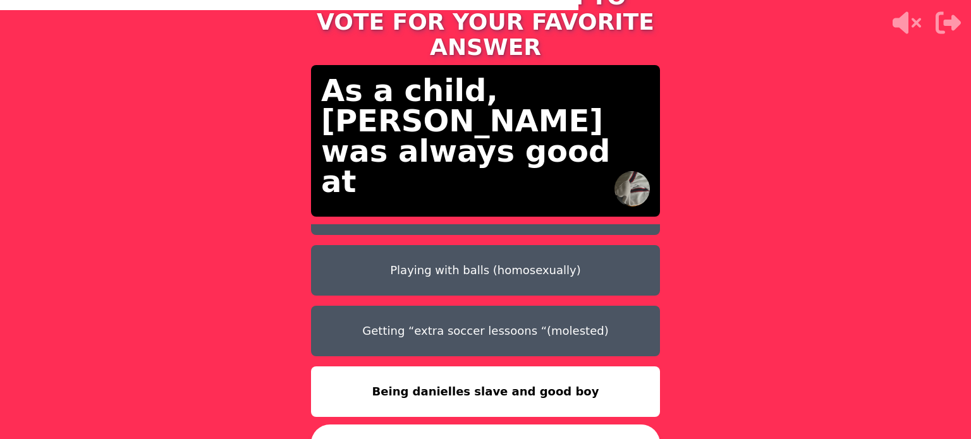
click at [477, 425] on button "CONFIRM" at bounding box center [485, 444] width 349 height 38
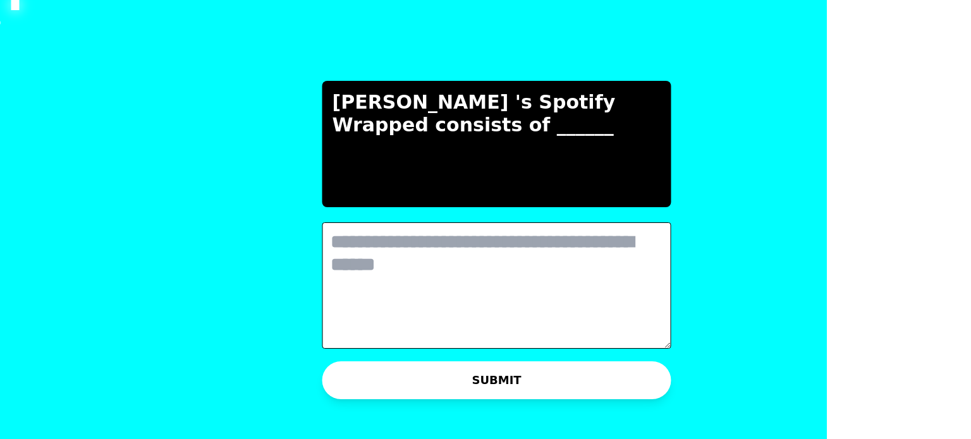
scroll to position [0, 0]
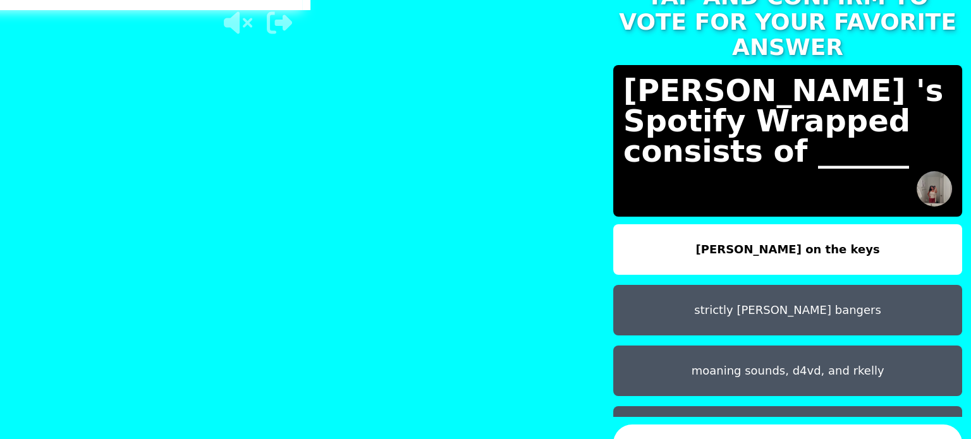
type textarea "**********"
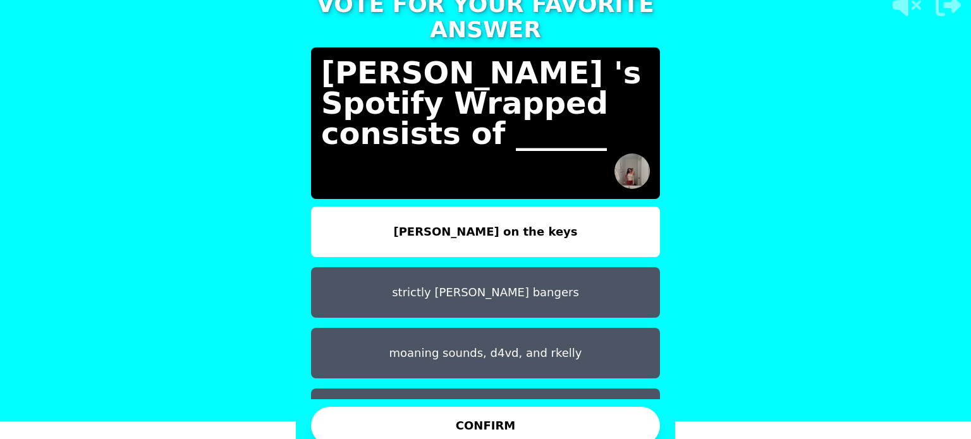
click at [444, 212] on button "Manesh on the keys" at bounding box center [485, 232] width 349 height 51
click at [487, 412] on button "CONFIRM" at bounding box center [485, 426] width 349 height 38
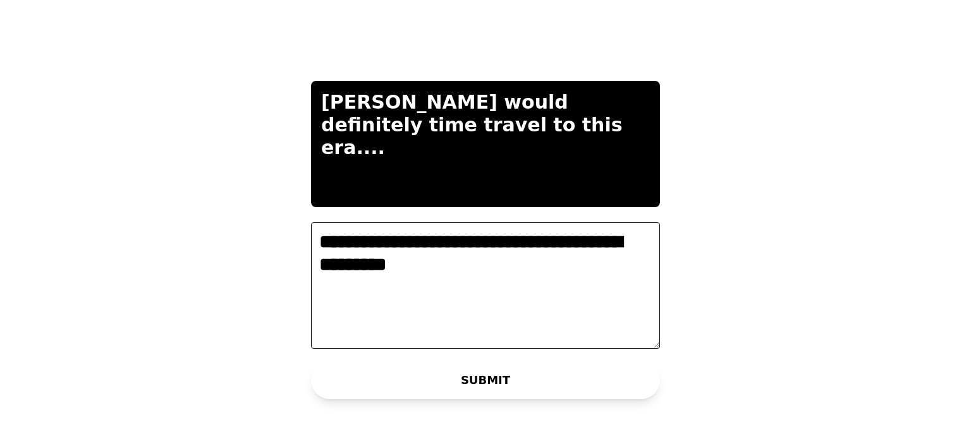
type textarea "**********"
click at [555, 373] on button "SUBMIT" at bounding box center [485, 381] width 349 height 38
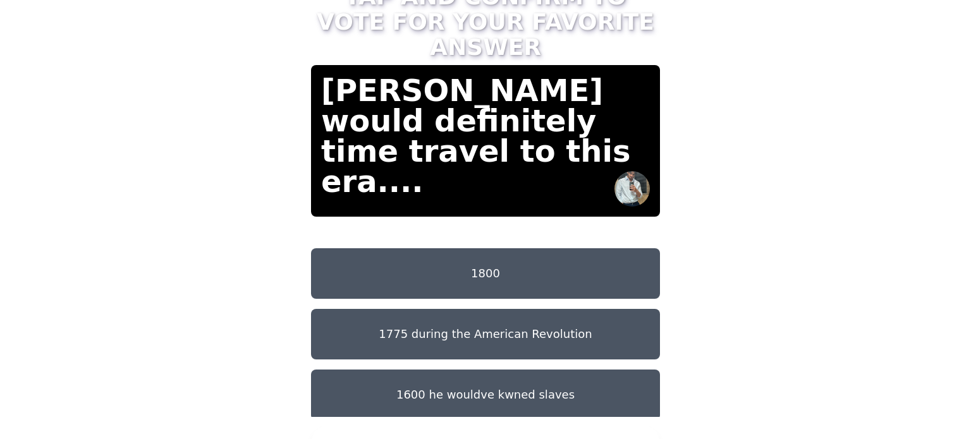
scroll to position [40, 0]
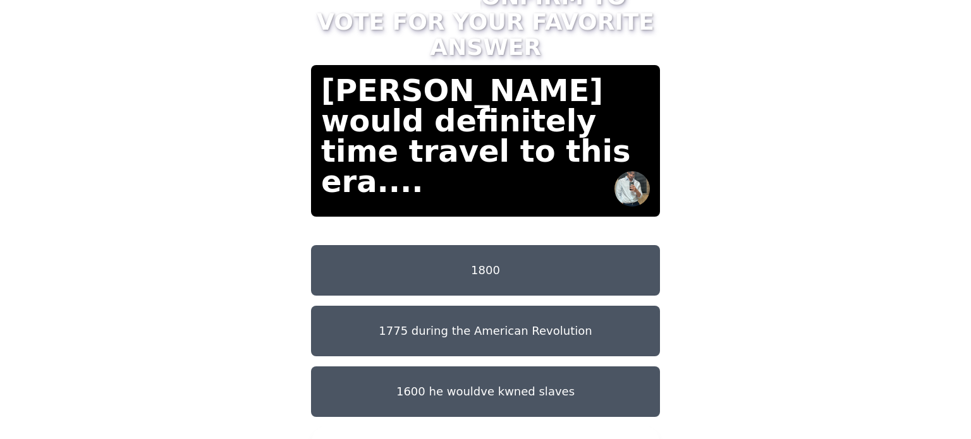
drag, startPoint x: 521, startPoint y: 286, endPoint x: 718, endPoint y: 336, distance: 202.8
click at [718, 336] on div "TAP AND CONFIRM TO VOTE FOR YOUR FAVORITE ANSWER Yorghaki would definitely time…" at bounding box center [485, 219] width 971 height 439
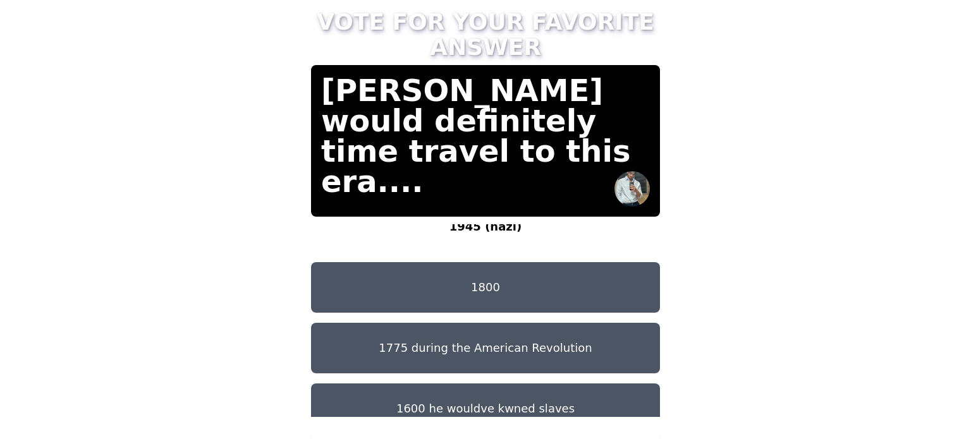
scroll to position [0, 0]
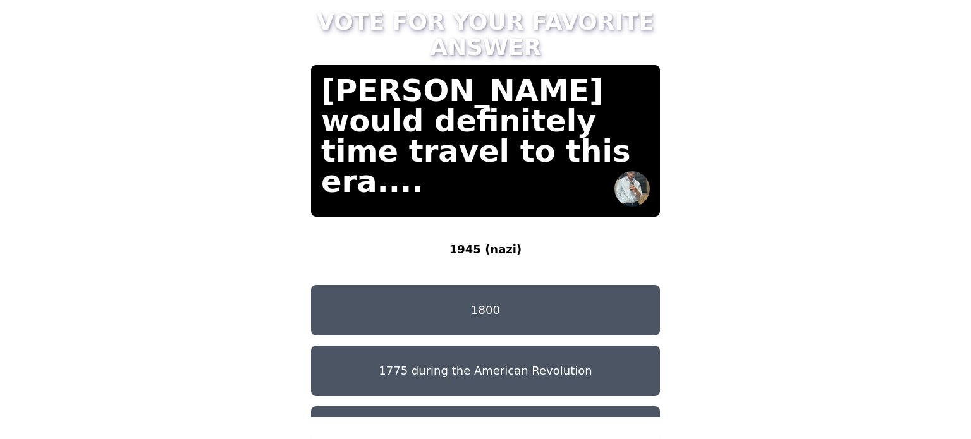
click at [528, 425] on button "CONFIRM" at bounding box center [485, 444] width 349 height 38
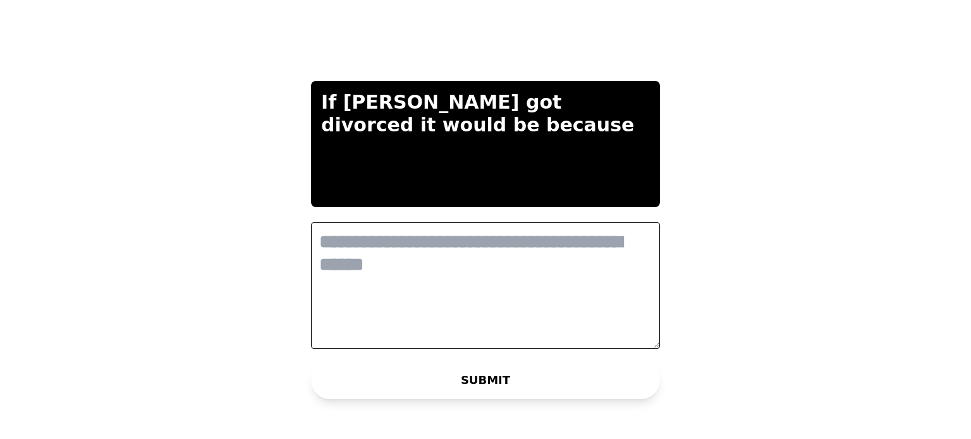
click at [501, 230] on textarea at bounding box center [485, 286] width 349 height 126
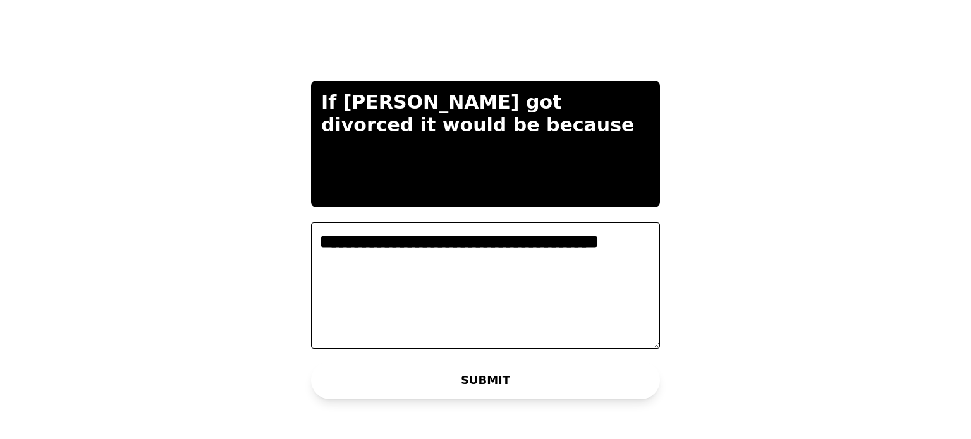
type textarea "**********"
click at [552, 371] on button "SUBMIT" at bounding box center [485, 381] width 349 height 38
